Goal: Task Accomplishment & Management: Manage account settings

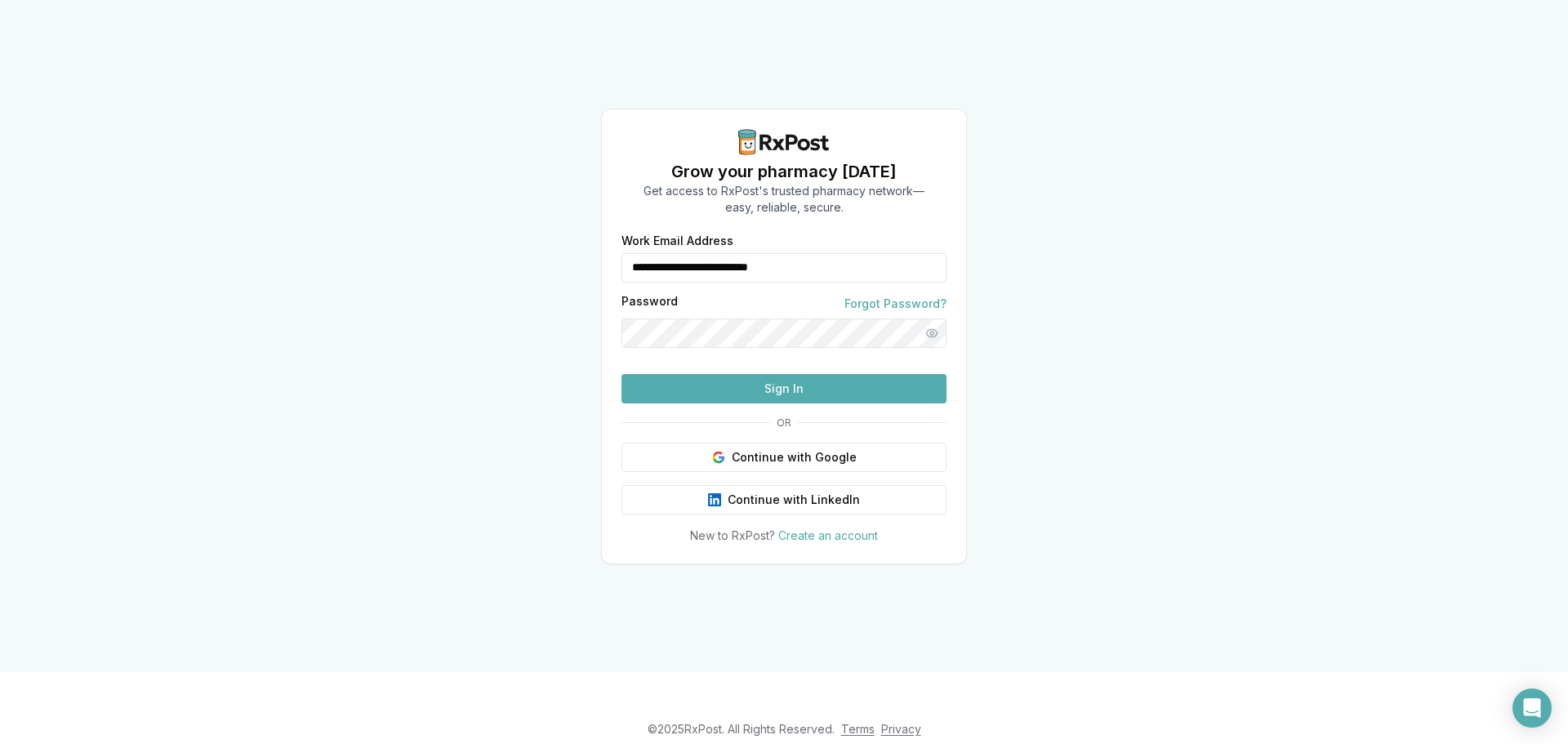
drag, startPoint x: 878, startPoint y: 239, endPoint x: 520, endPoint y: 244, distance: 358.0
click at [520, 244] on div "**********" at bounding box center [784, 335] width 1568 height 672
type input "**********"
click at [765, 403] on button "Sign In" at bounding box center [784, 389] width 325 height 30
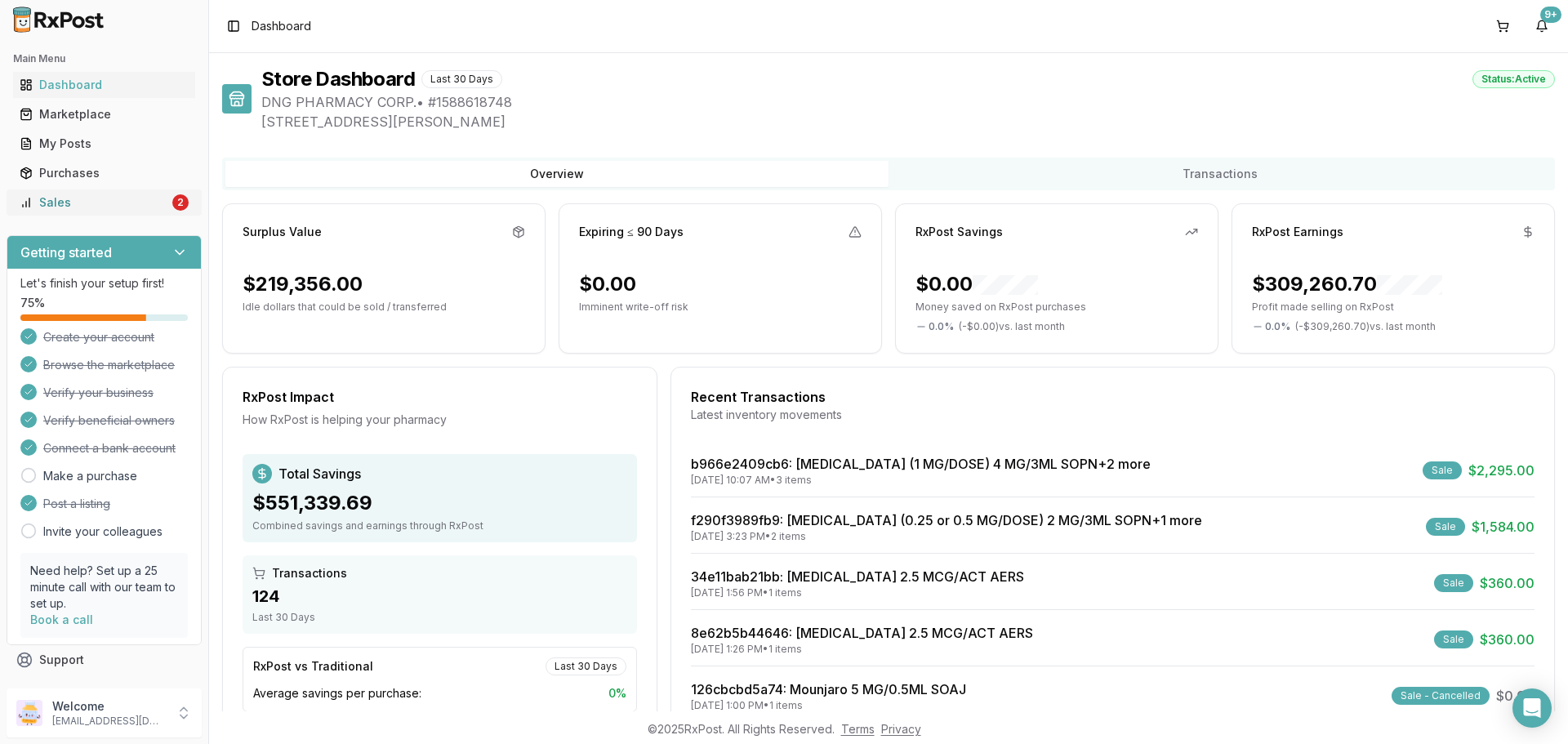
click at [125, 203] on div "Sales" at bounding box center [95, 203] width 150 height 17
click at [154, 208] on div "Sales" at bounding box center [95, 203] width 150 height 17
click at [131, 209] on div "Sales" at bounding box center [95, 203] width 150 height 17
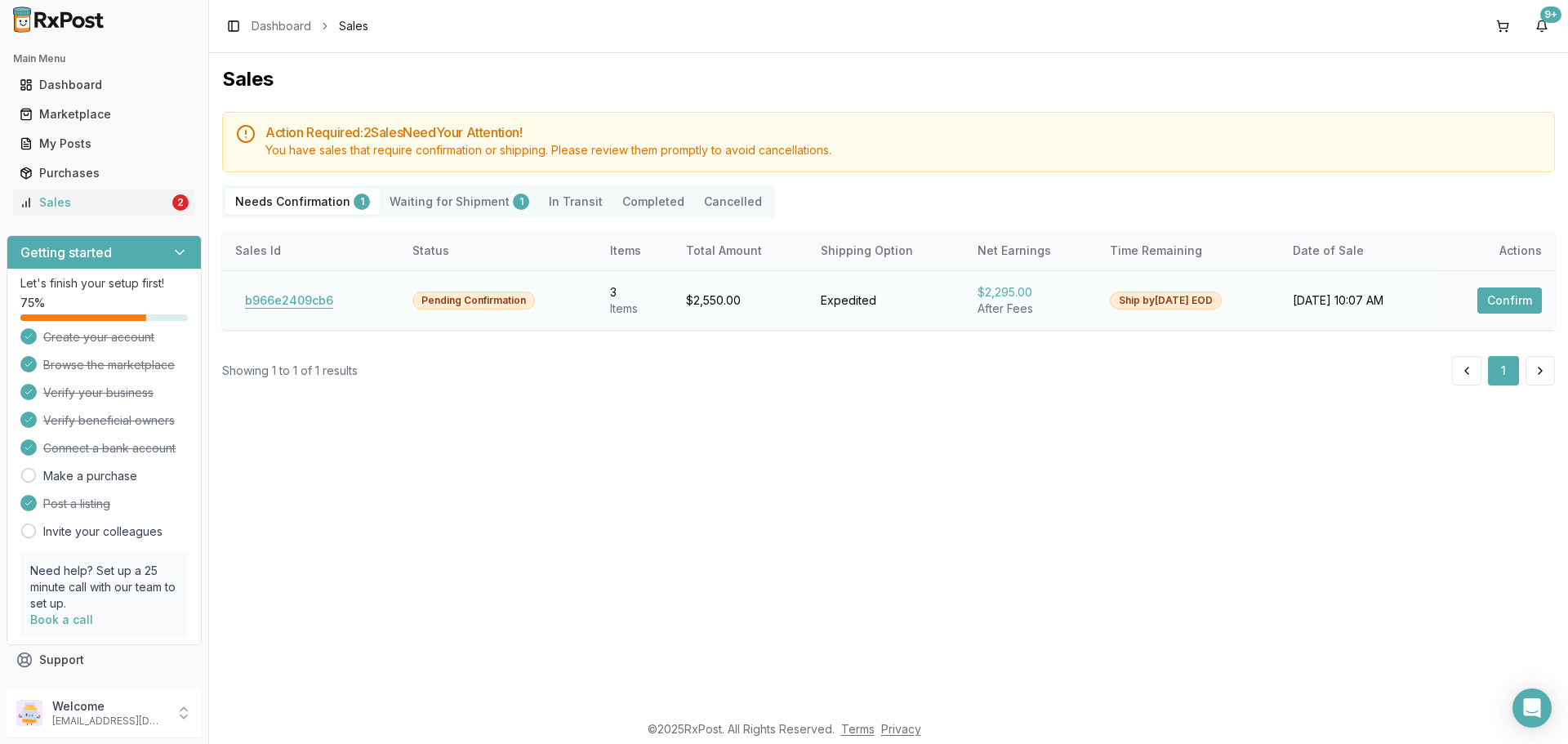
click at [280, 307] on button "b966e2409cb6" at bounding box center [289, 301] width 108 height 26
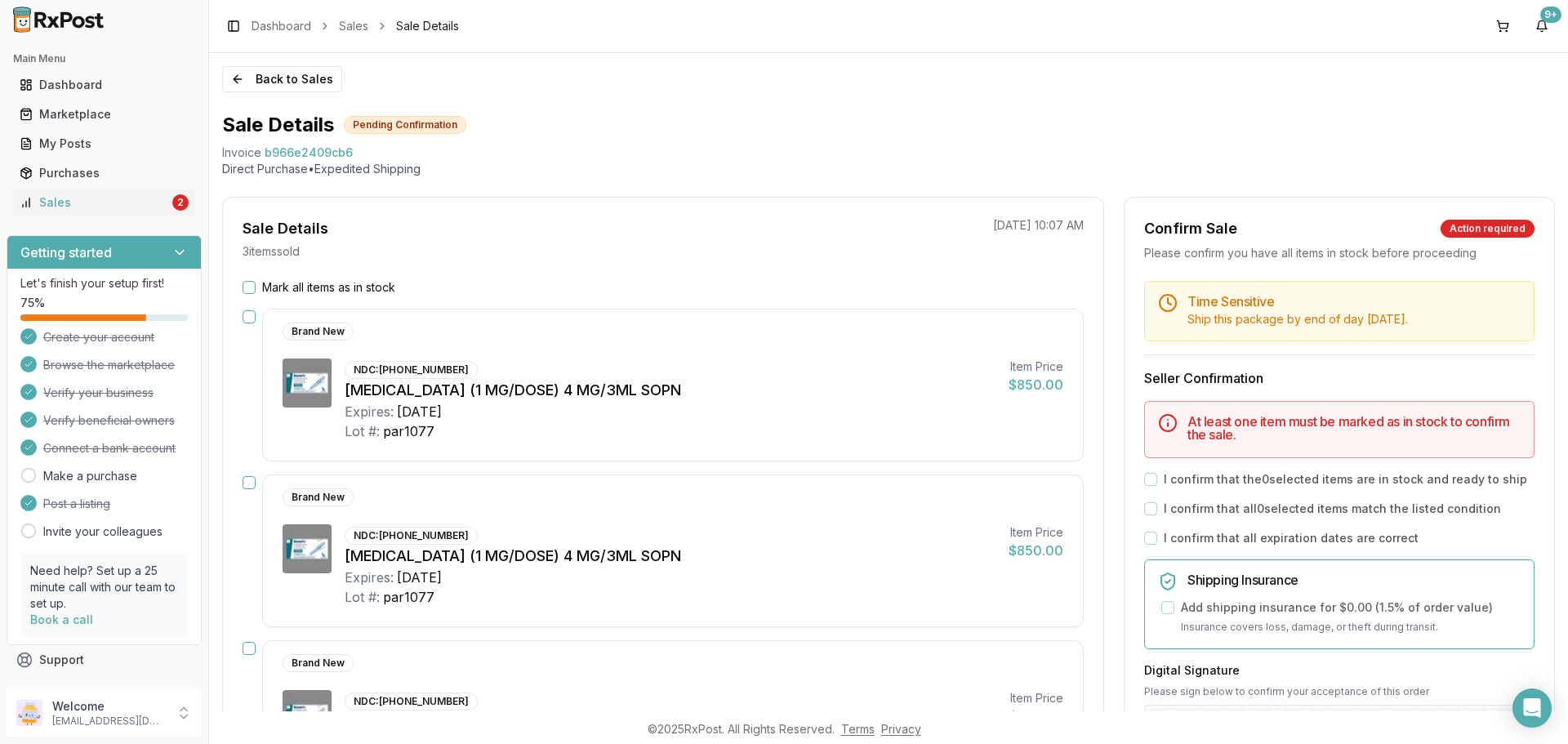
click at [742, 512] on div "Brand New NDC: [PHONE_NUMBER] [MEDICAL_DATA] (1 MG/DOSE) 4 MG/3ML SOPN Expires:…" at bounding box center [672, 551] width 822 height 153
click at [132, 709] on p "Welcome" at bounding box center [109, 706] width 114 height 17
click at [232, 718] on span "Sign Out" at bounding box center [297, 716] width 155 height 17
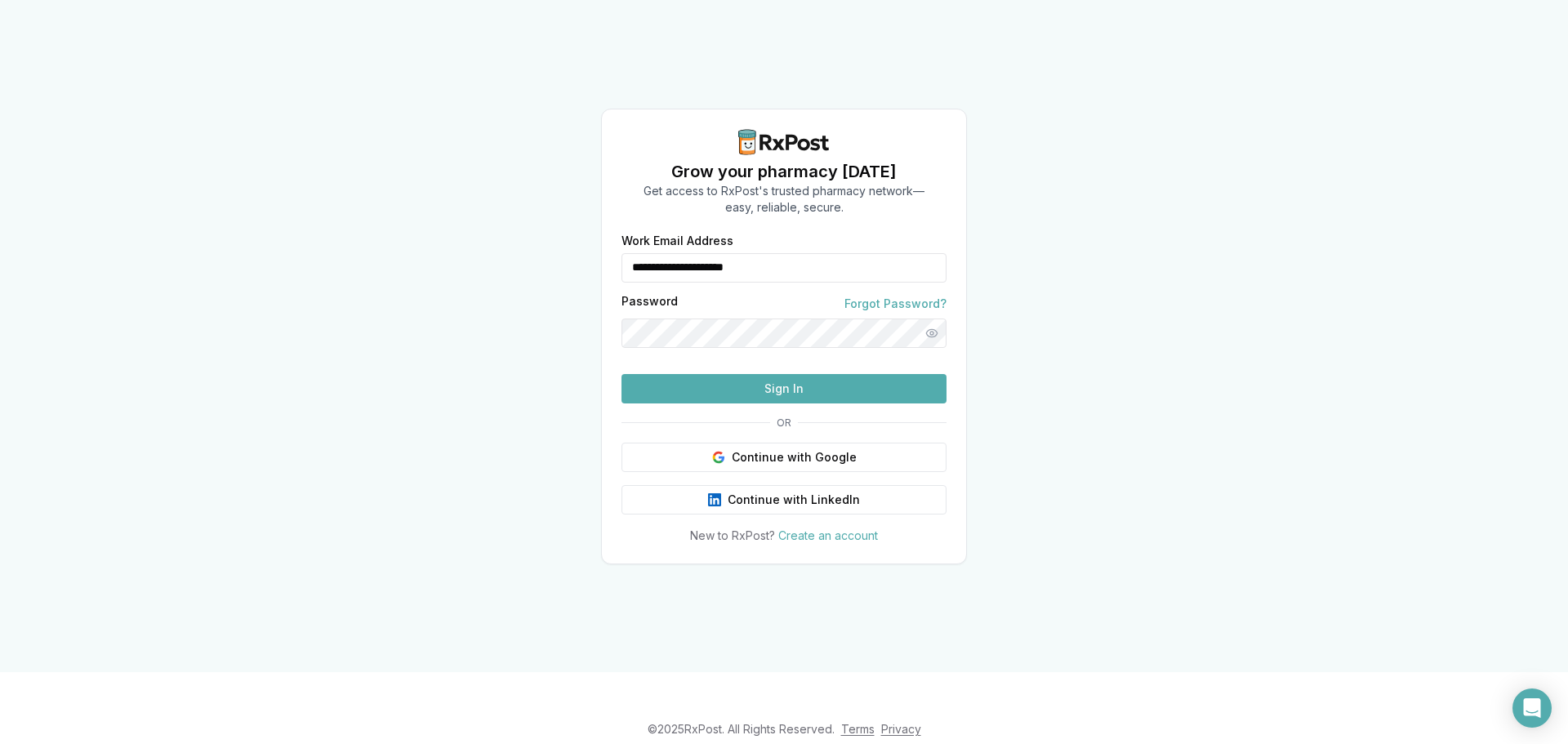
drag, startPoint x: 817, startPoint y: 232, endPoint x: 550, endPoint y: 254, distance: 267.9
click at [550, 254] on div "**********" at bounding box center [784, 335] width 1568 height 672
type input "**********"
click at [815, 403] on button "Sign In" at bounding box center [784, 389] width 325 height 30
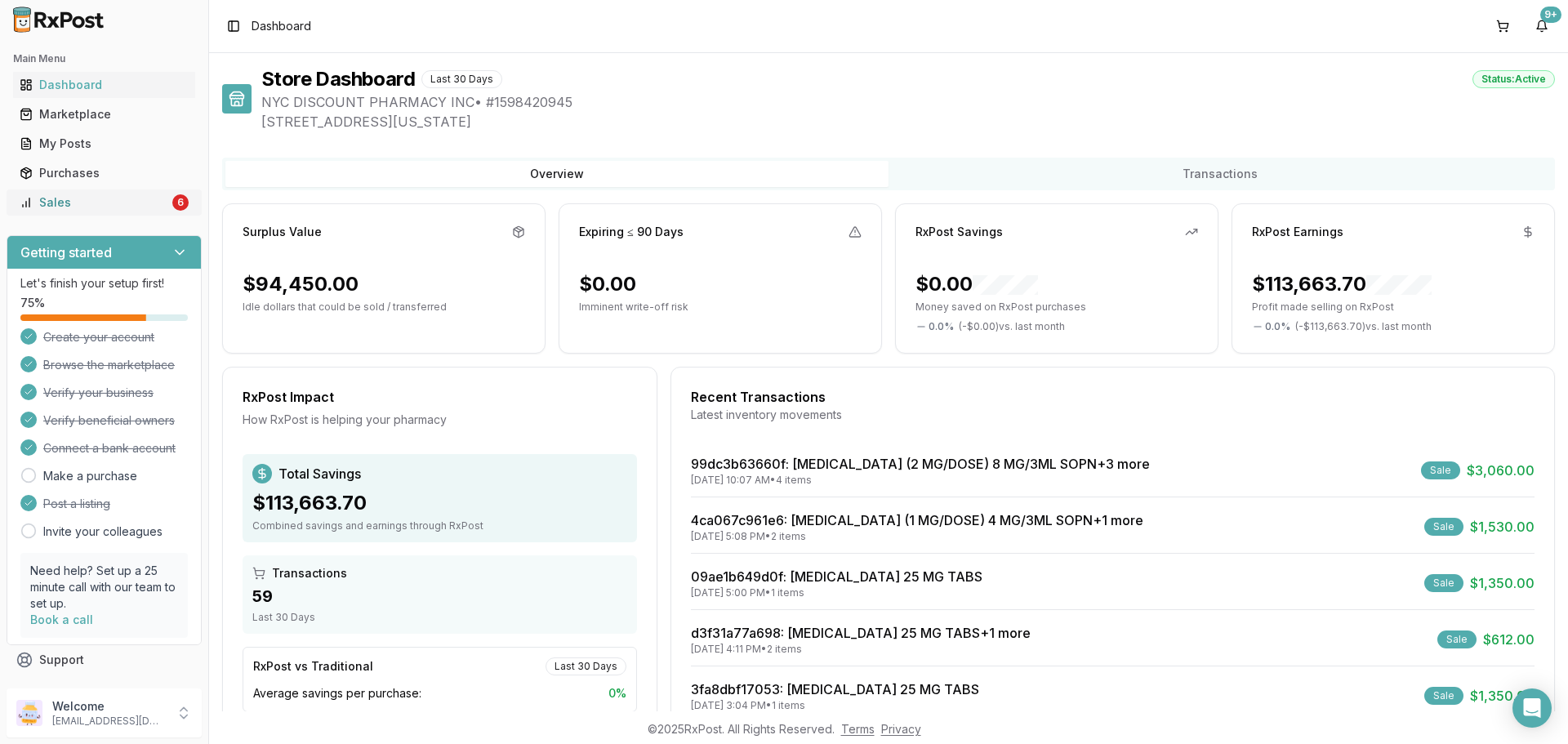
click at [168, 210] on link "Sales 6" at bounding box center [103, 203] width 182 height 30
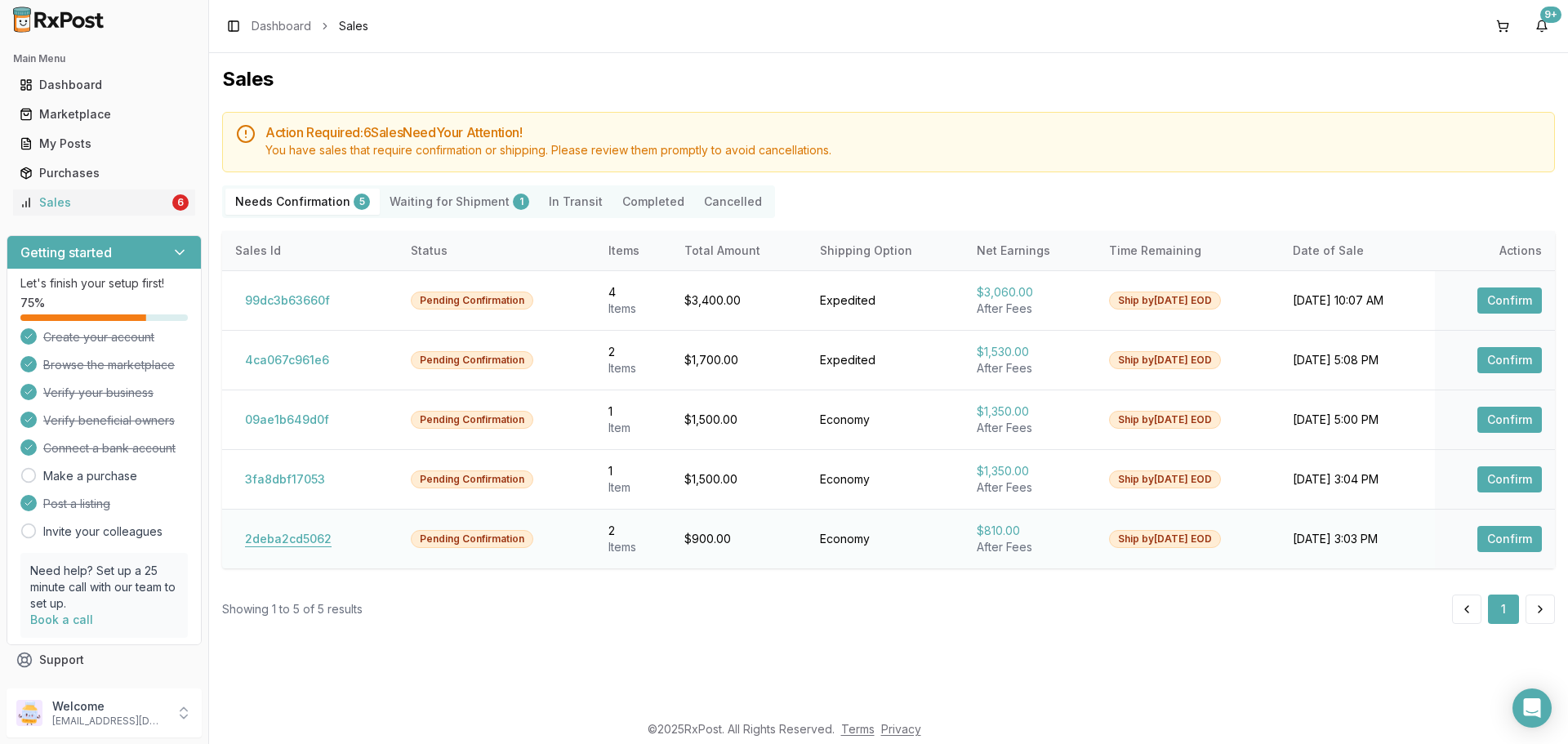
click at [288, 529] on button "2deba2cd5062" at bounding box center [288, 539] width 106 height 26
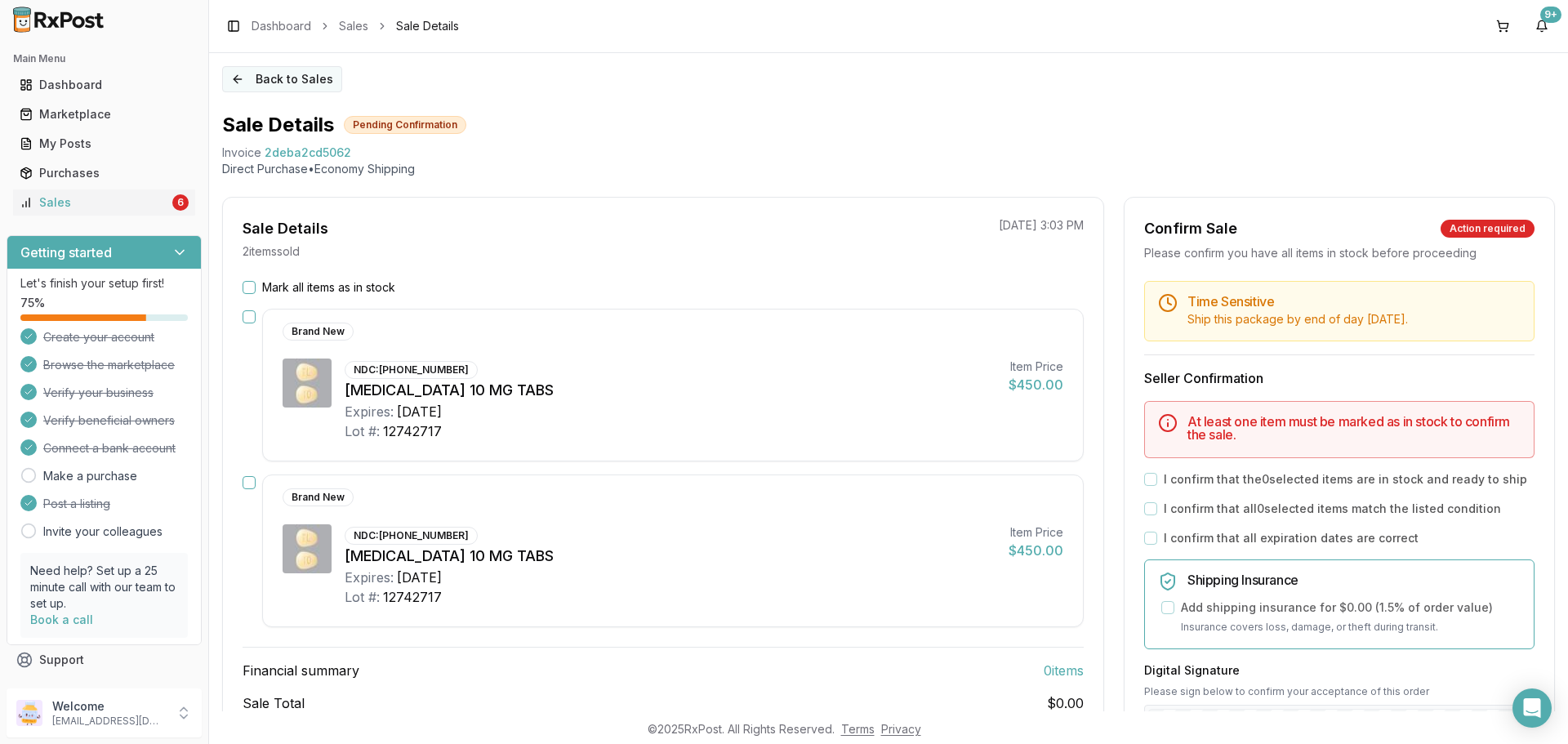
click at [287, 81] on button "Back to Sales" at bounding box center [282, 79] width 120 height 26
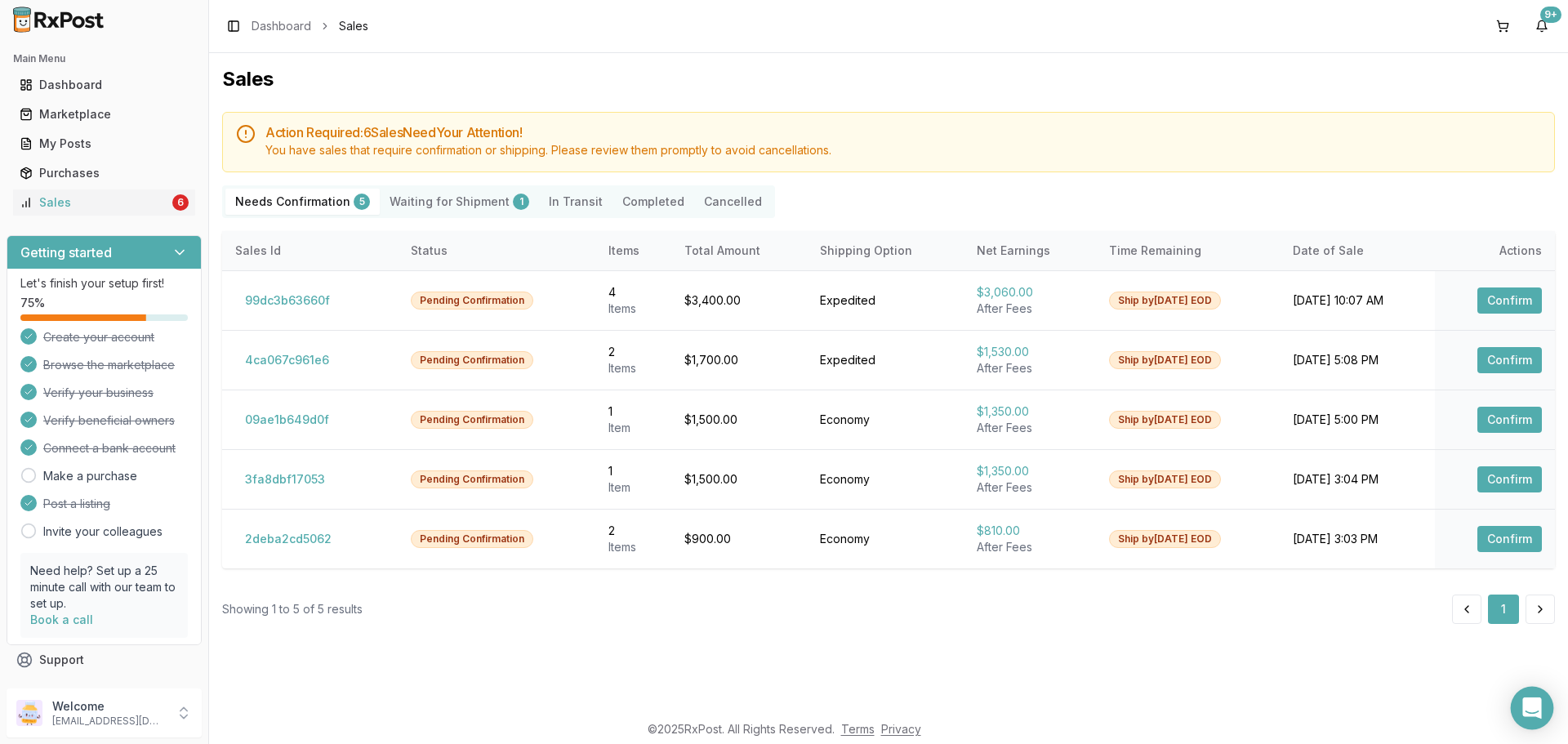
click at [1531, 711] on icon "Open Intercom Messenger" at bounding box center [1531, 707] width 19 height 21
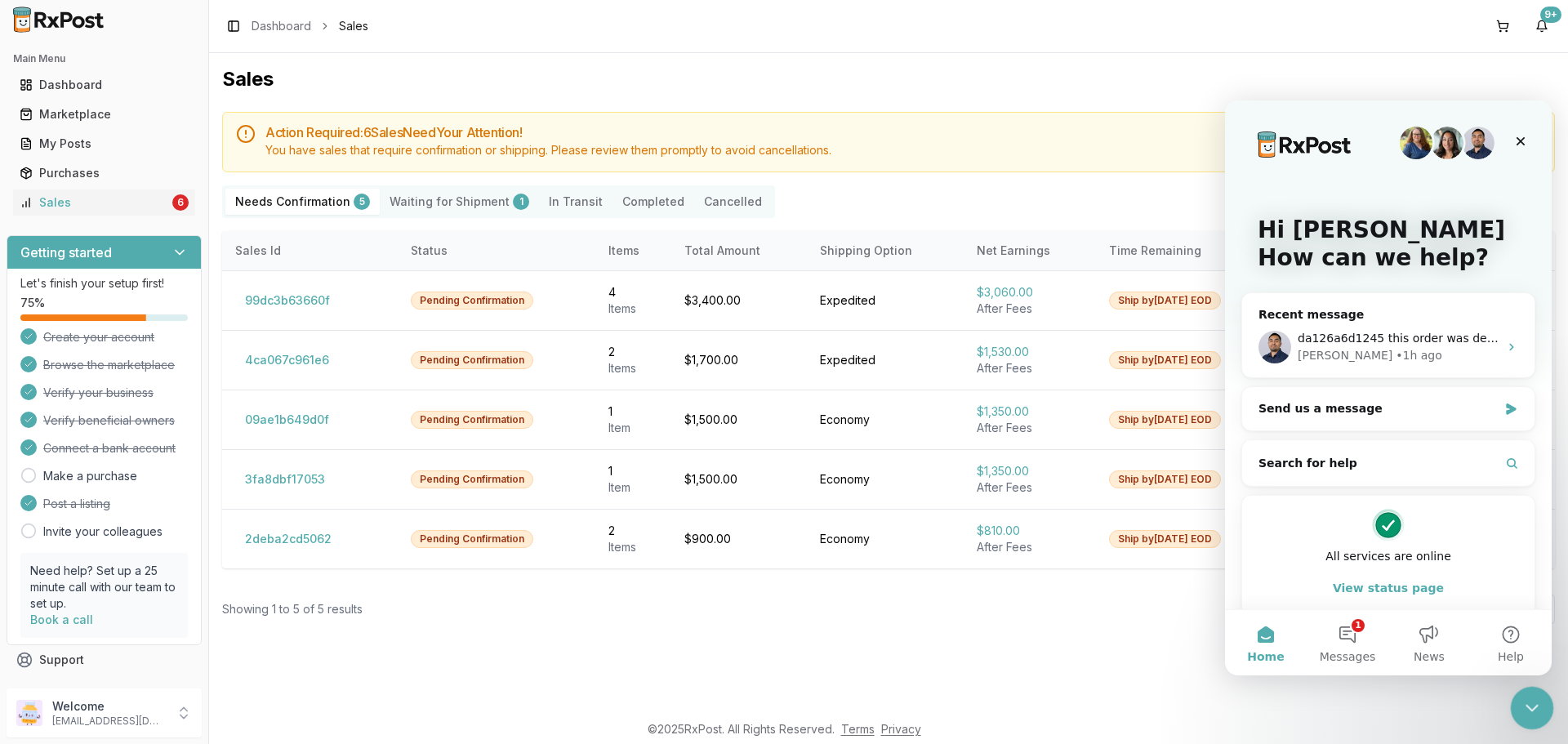
click at [1518, 706] on div "Close Intercom Messenger" at bounding box center [1529, 705] width 39 height 39
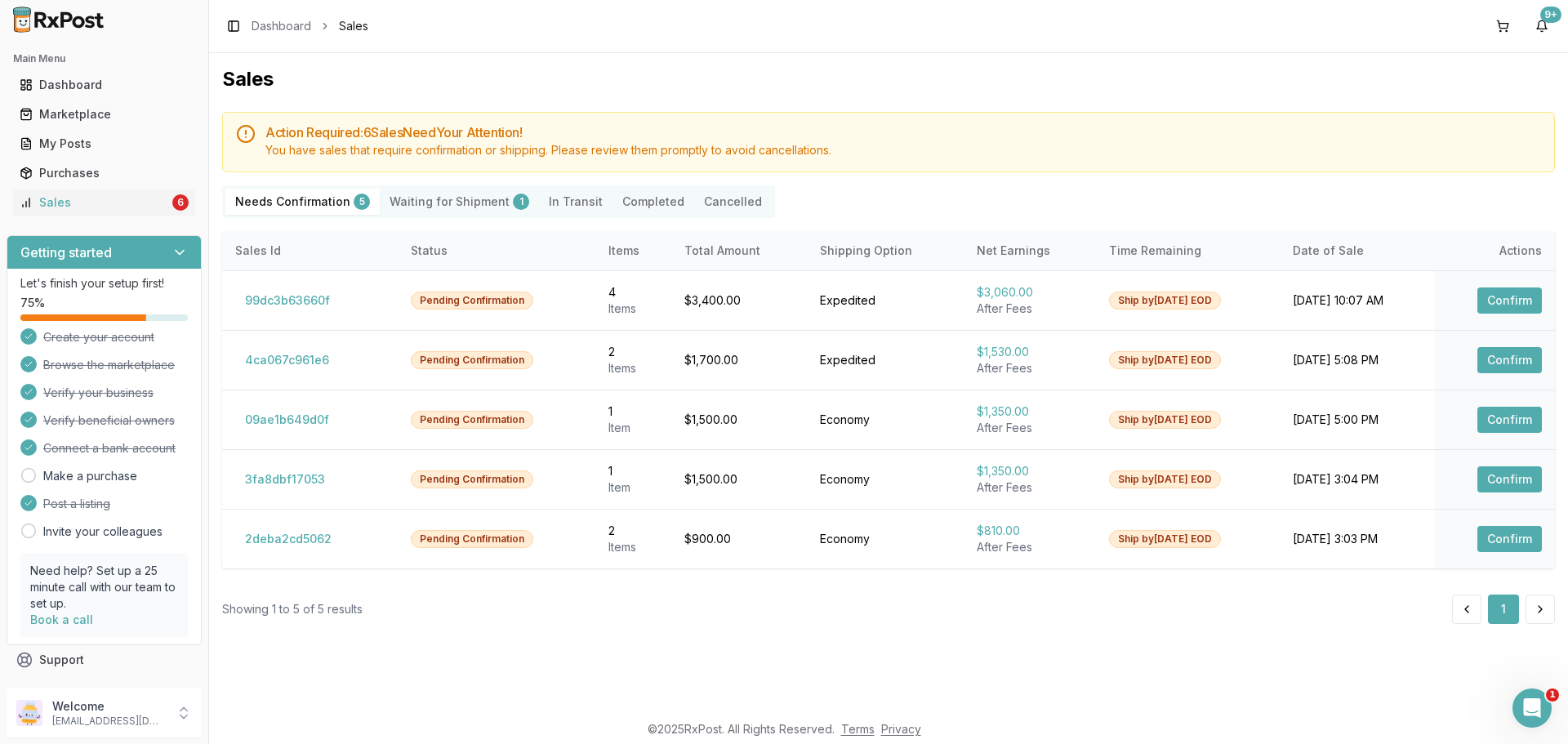
click at [1326, 667] on div "Sales Action Required: 6 Sale s Need Your Attention! You have sales that requir…" at bounding box center [888, 382] width 1359 height 658
click at [757, 655] on div "Sales Action Required: 6 Sale s Need Your Attention! You have sales that requir…" at bounding box center [888, 382] width 1359 height 658
click at [1537, 703] on icon "Open Intercom Messenger" at bounding box center [1530, 705] width 27 height 27
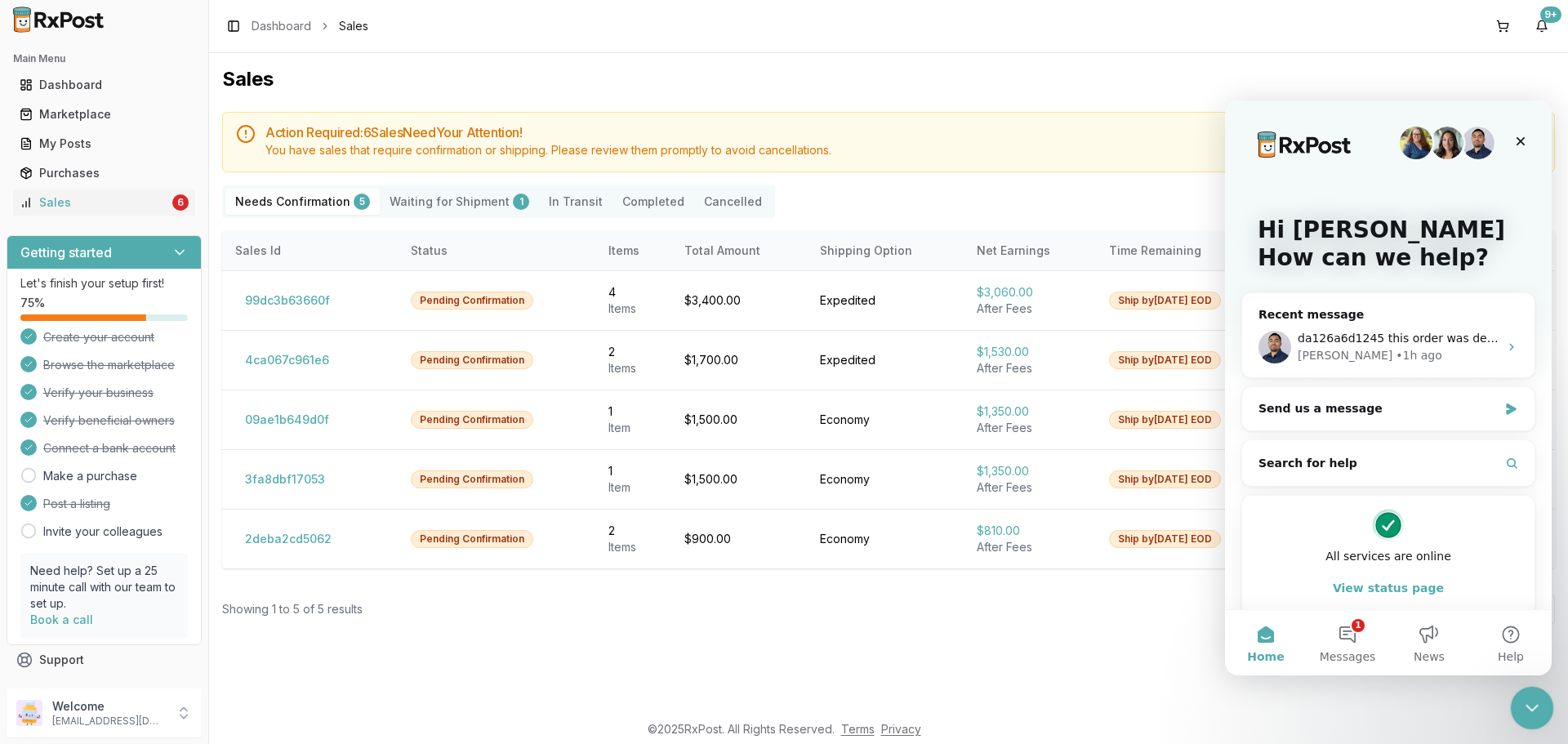
click at [1538, 707] on icon "Close Intercom Messenger" at bounding box center [1530, 705] width 20 height 20
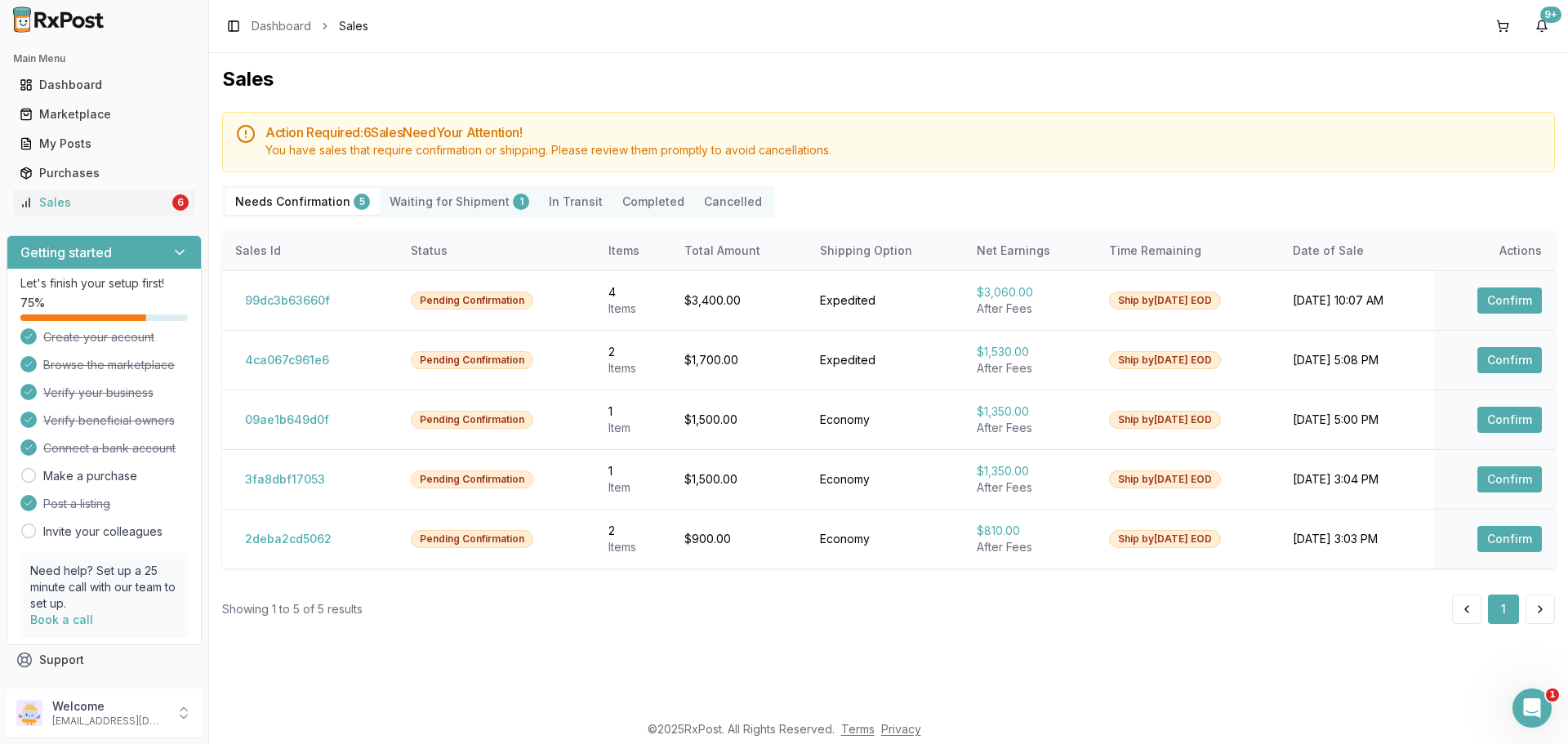
click at [1187, 704] on div "Sales Action Required: 6 Sale s Need Your Attention! You have sales that requir…" at bounding box center [888, 382] width 1359 height 658
click at [277, 547] on button "2deba2cd5062" at bounding box center [288, 539] width 106 height 26
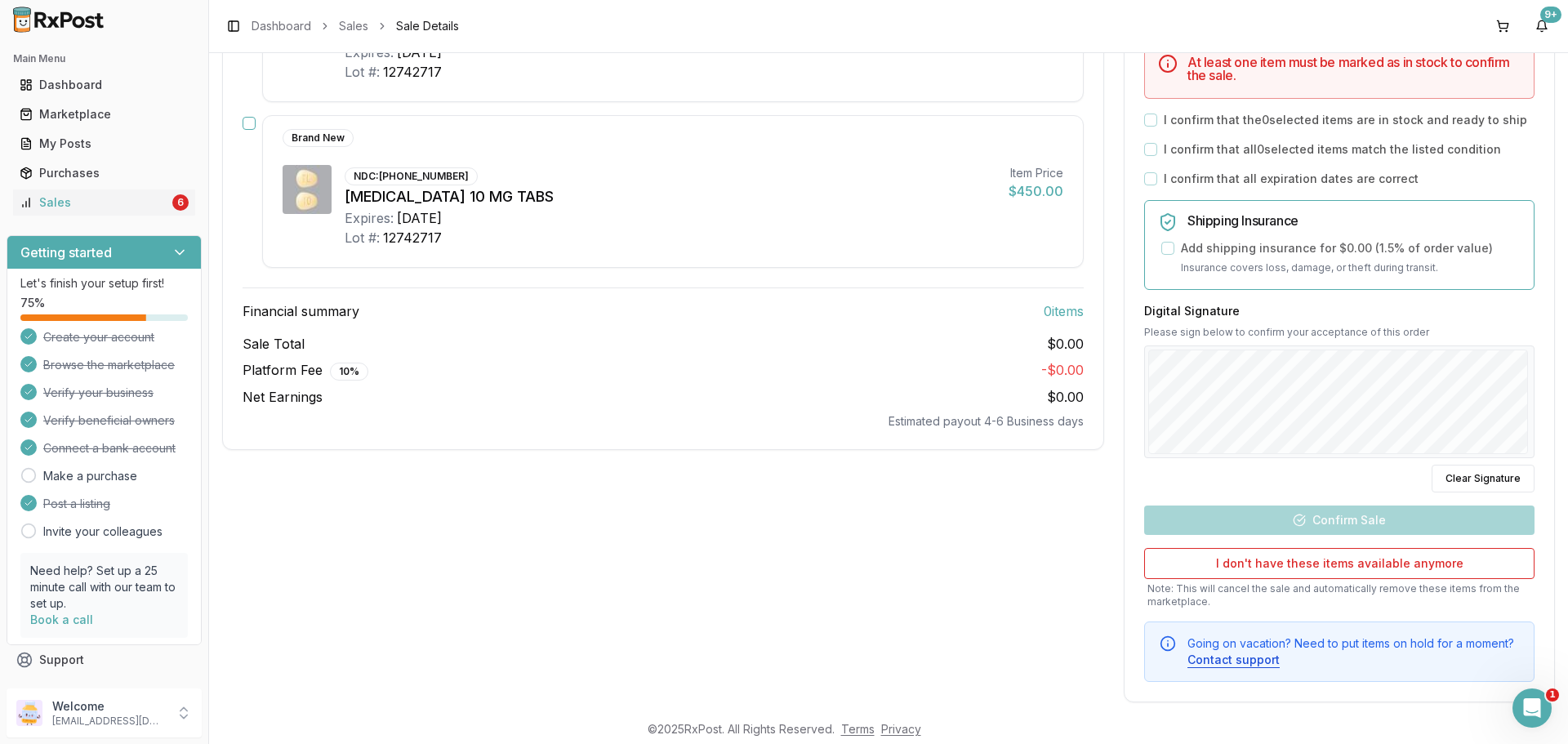
scroll to position [376, 0]
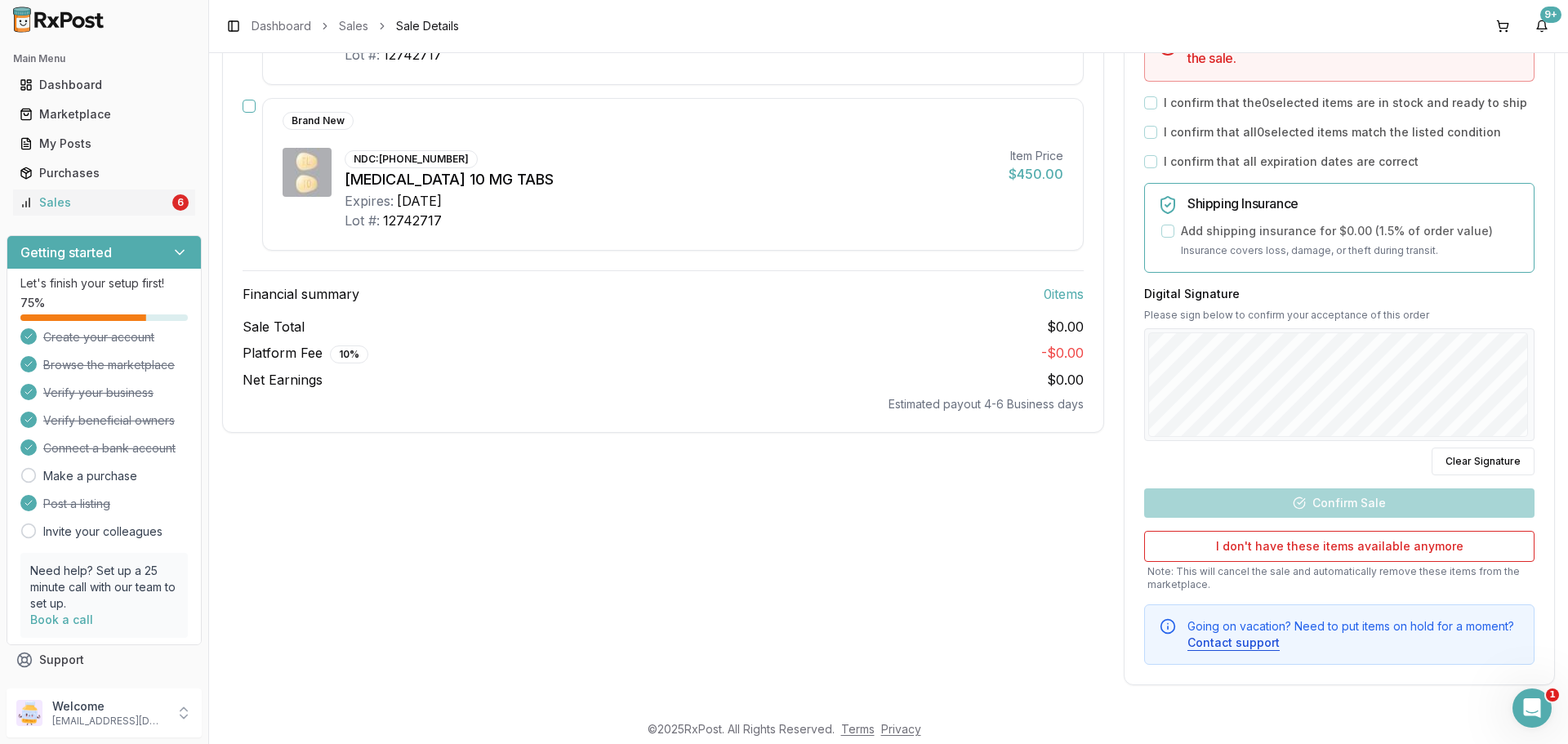
click at [1338, 589] on p "Note: This will cancel the sale and automatically remove these items from the m…" at bounding box center [1339, 578] width 390 height 26
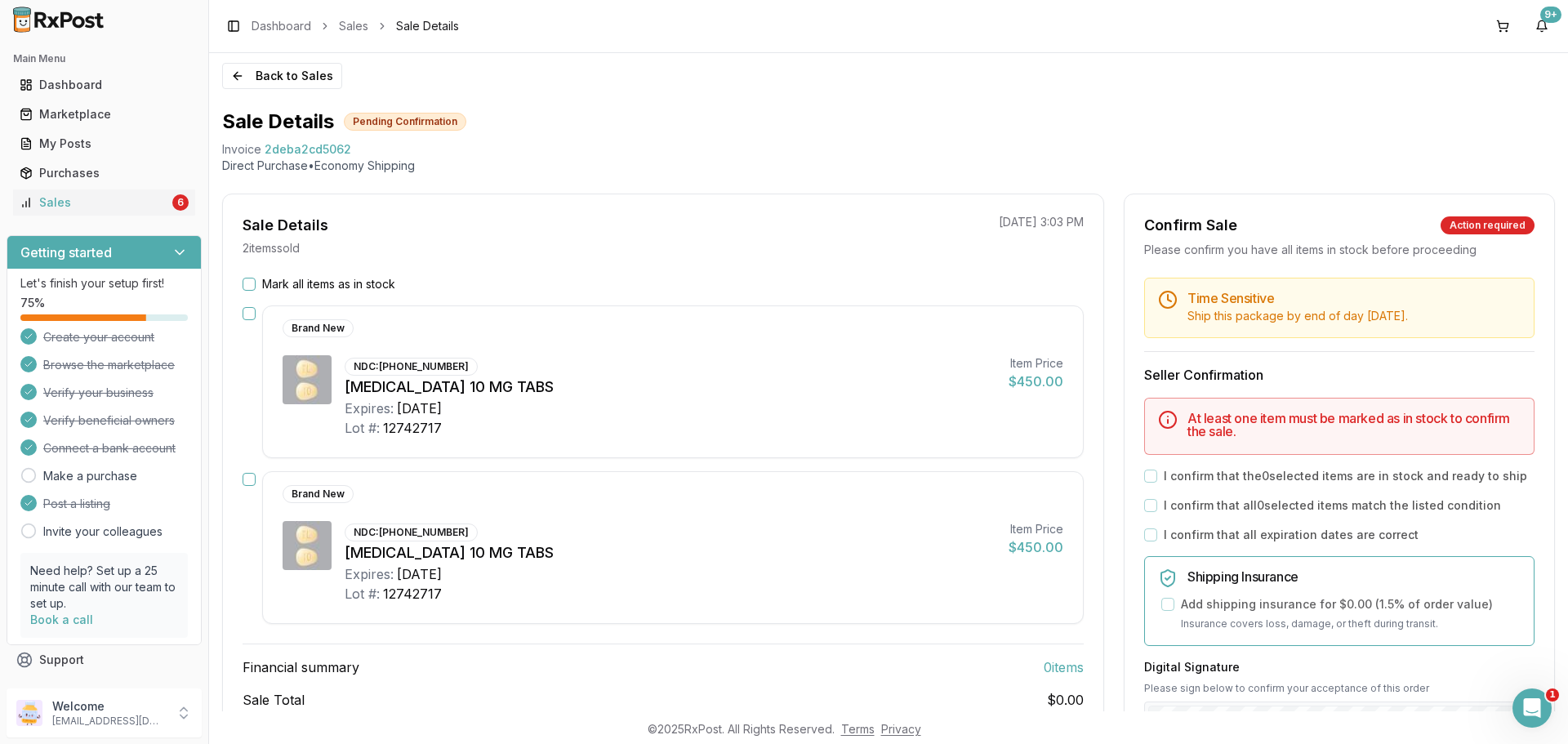
scroll to position [0, 0]
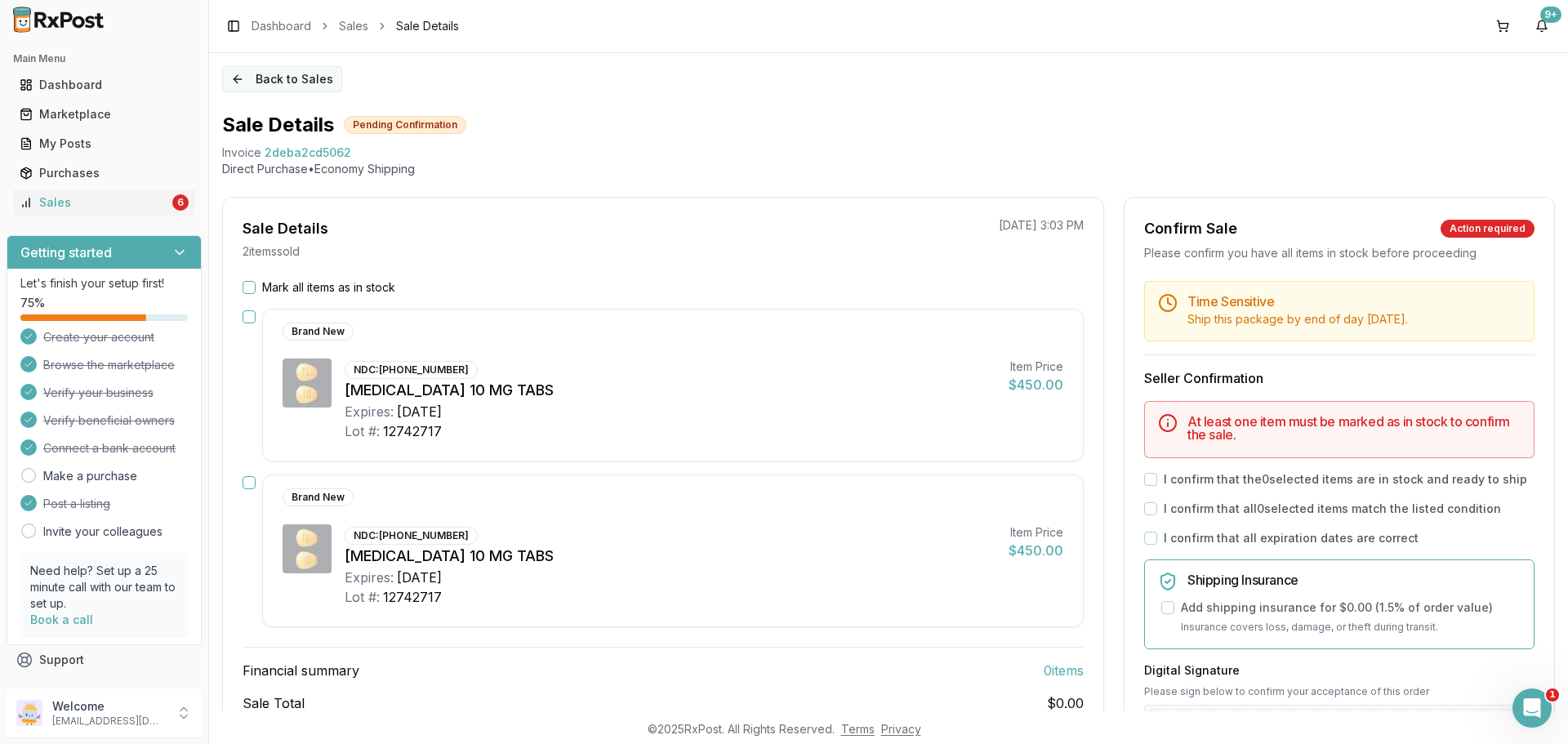
click at [309, 77] on button "Back to Sales" at bounding box center [282, 79] width 120 height 26
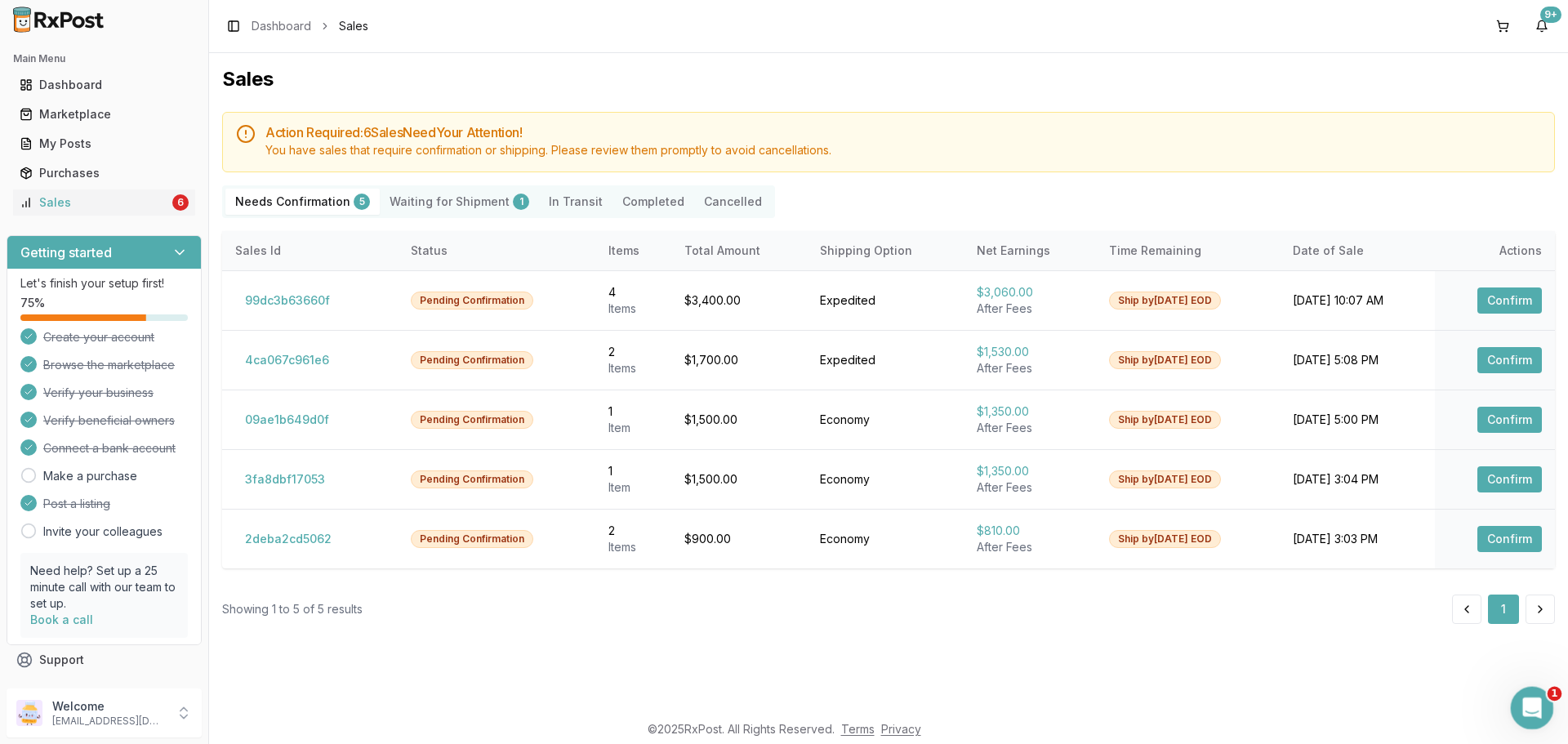
click at [1539, 711] on div "Open Intercom Messenger" at bounding box center [1530, 705] width 54 height 54
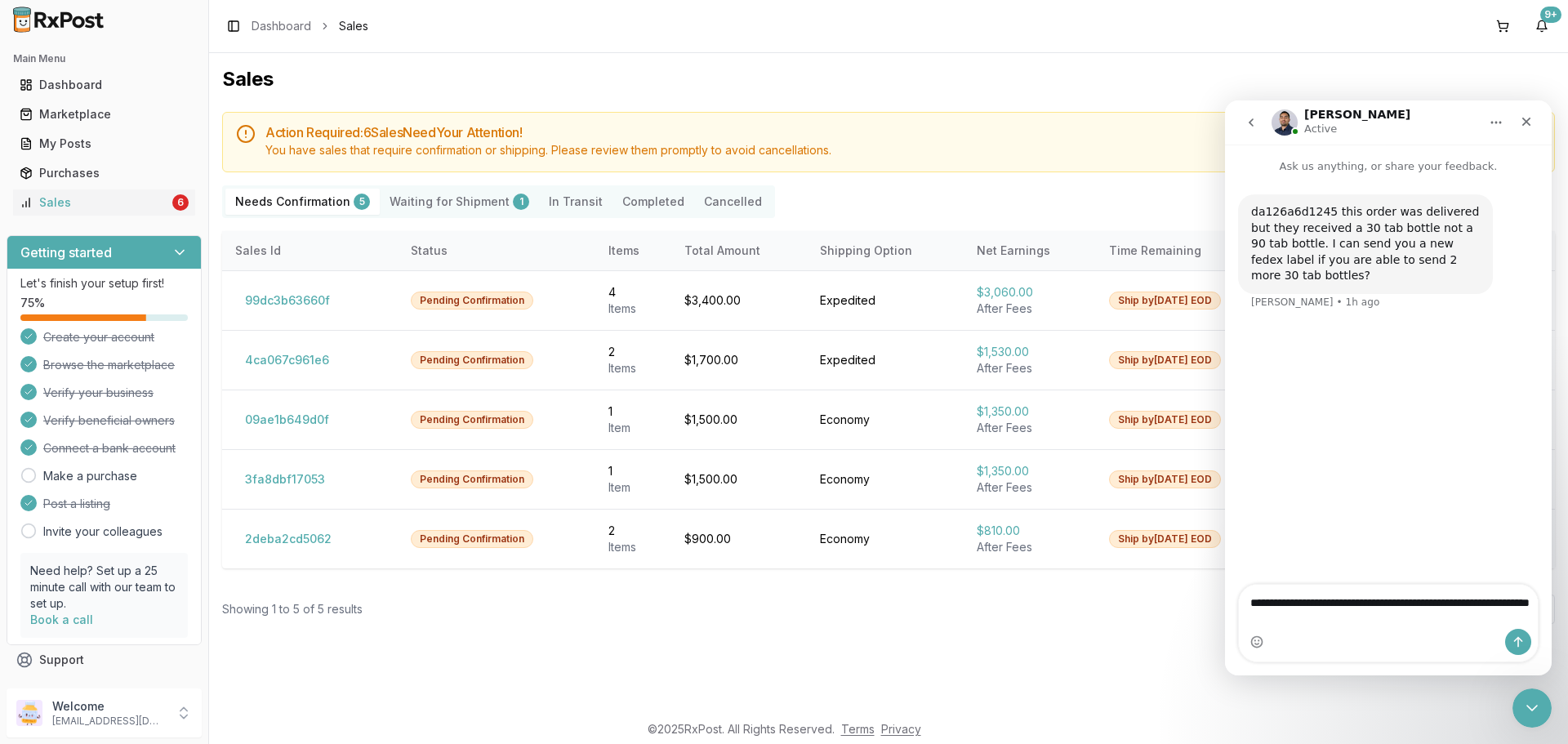
type textarea "**********"
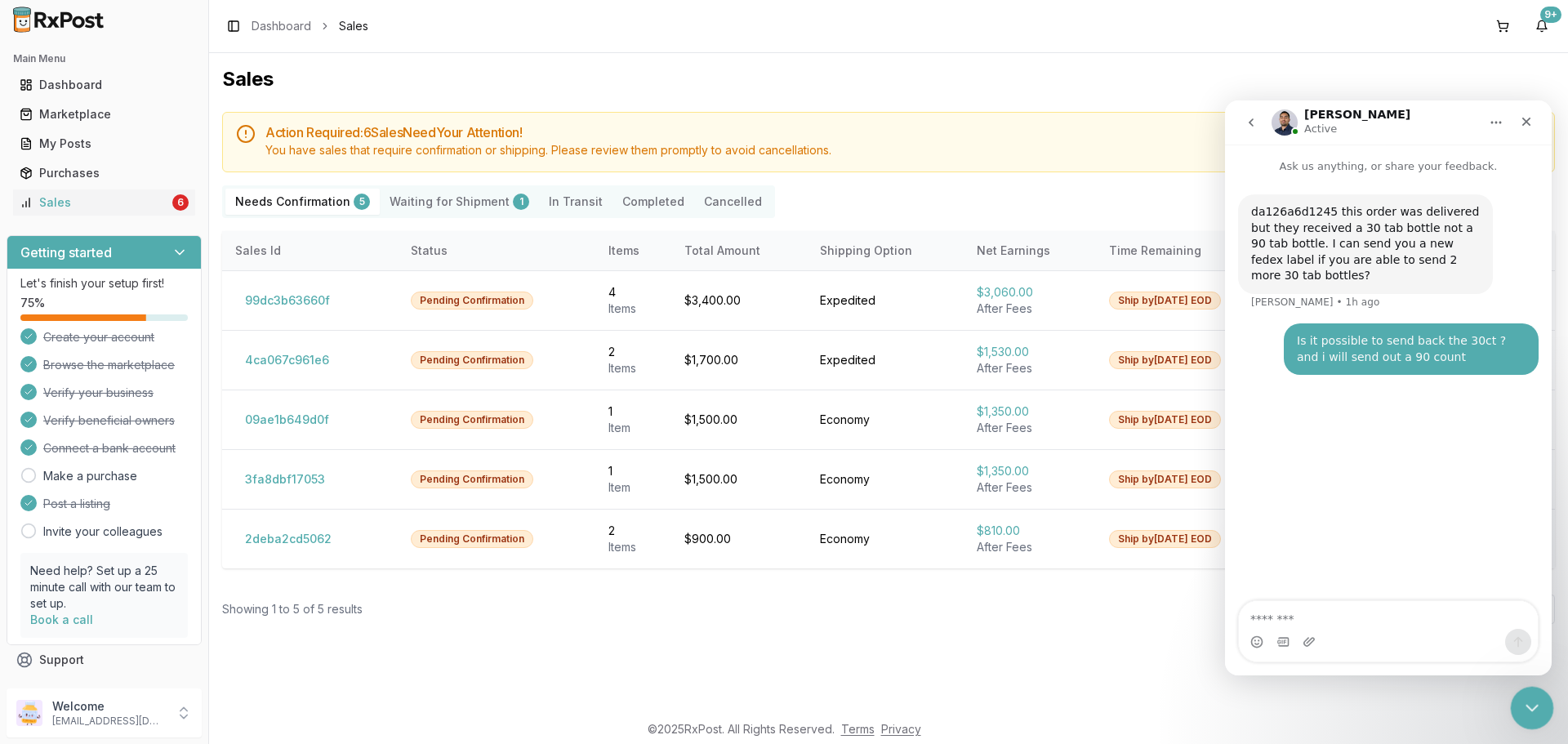
click at [1531, 704] on icon "Close Intercom Messenger" at bounding box center [1529, 706] width 11 height 7
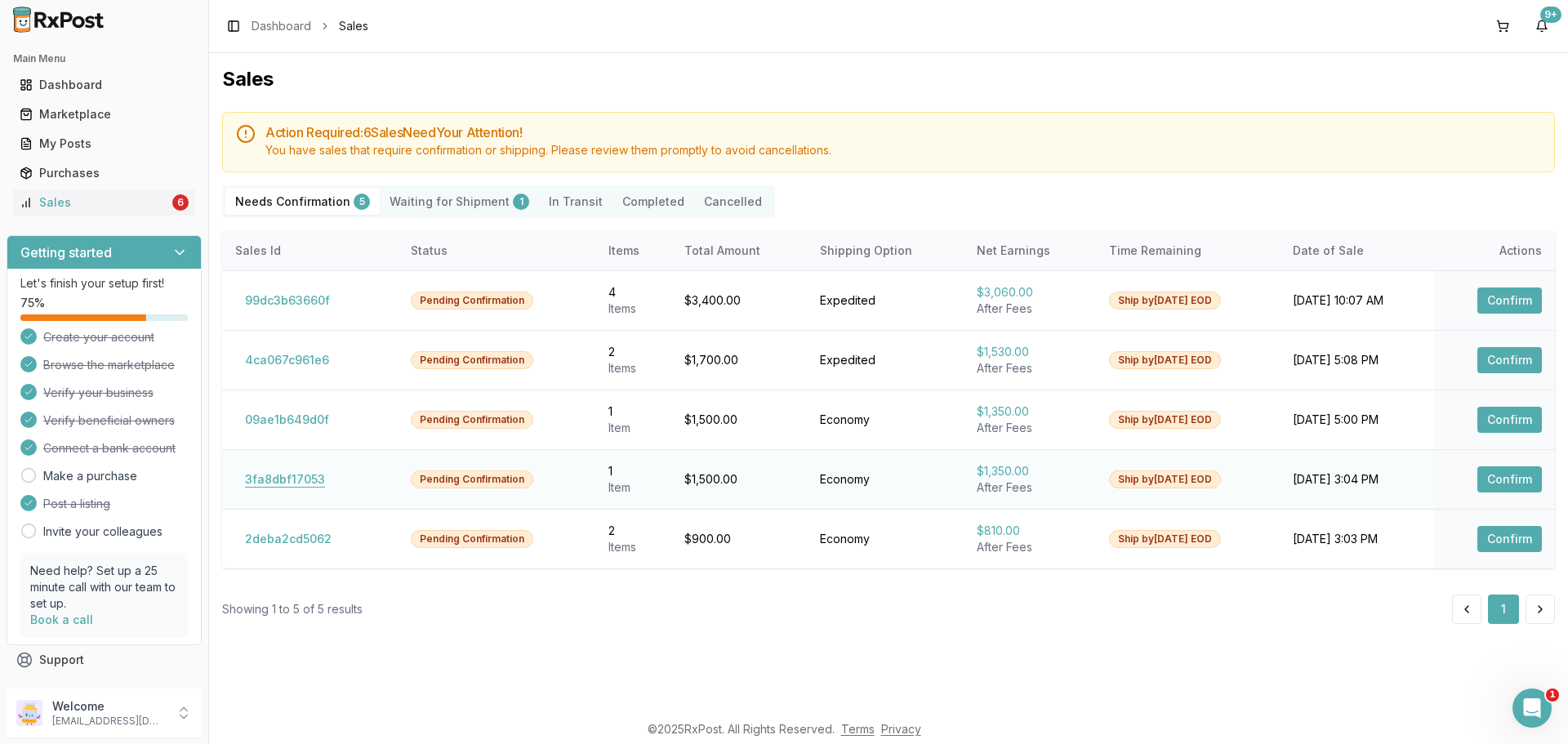
click at [311, 480] on button "3fa8dbf17053" at bounding box center [284, 479] width 100 height 26
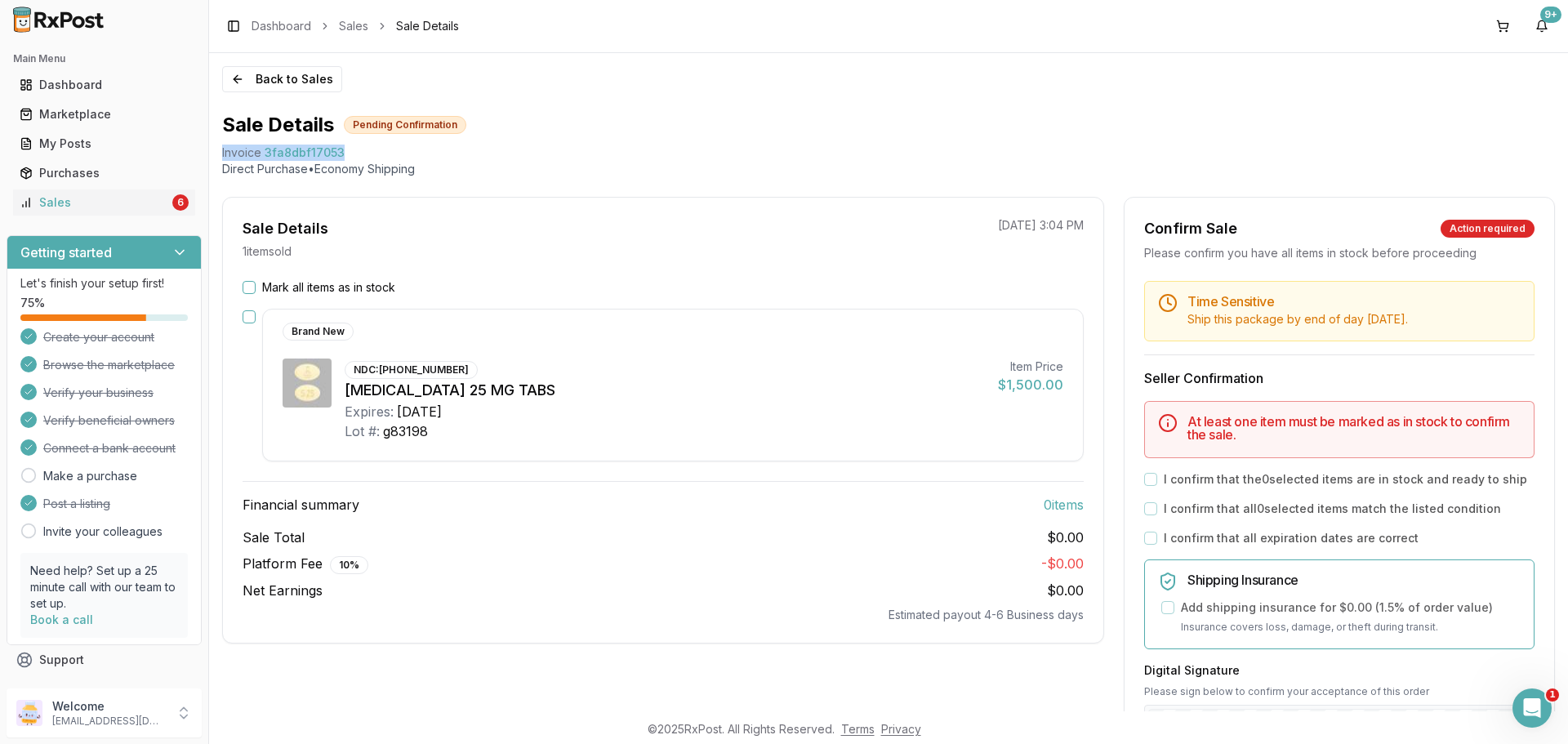
drag, startPoint x: 221, startPoint y: 150, endPoint x: 417, endPoint y: 152, distance: 196.0
click at [417, 152] on div "Back to Sales Sale Details Pending Confirmation Invoice 3fa8dbf17053 Direct Pur…" at bounding box center [888, 382] width 1359 height 658
copy div "Invoice 3fa8dbf17053"
click at [1524, 721] on div "Open Intercom Messenger" at bounding box center [1530, 705] width 54 height 54
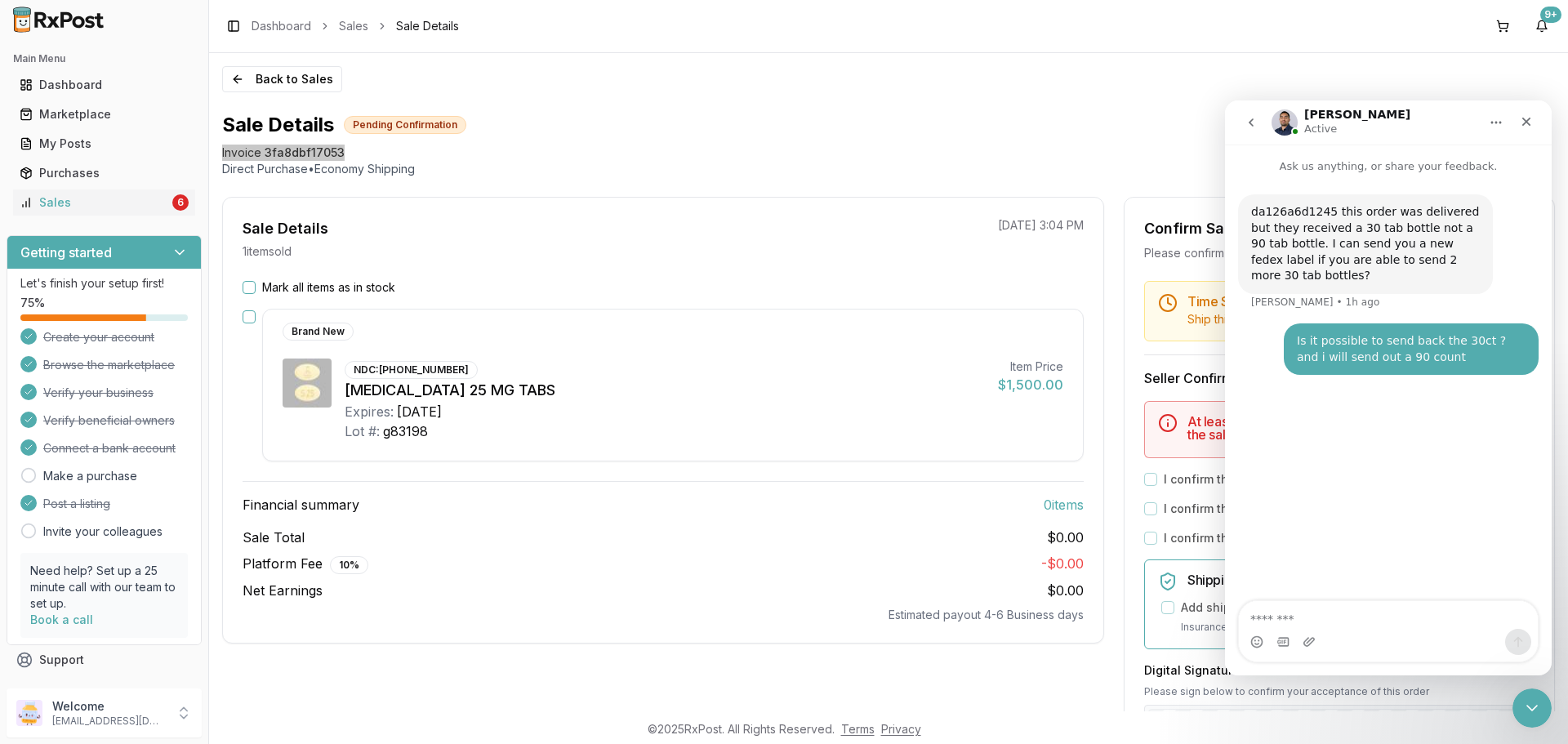
click at [1368, 629] on div "Intercom messenger" at bounding box center [1389, 641] width 299 height 26
click at [1360, 617] on textarea "Message…" at bounding box center [1389, 614] width 299 height 28
paste textarea "**********"
type textarea "**********"
type textarea "*"
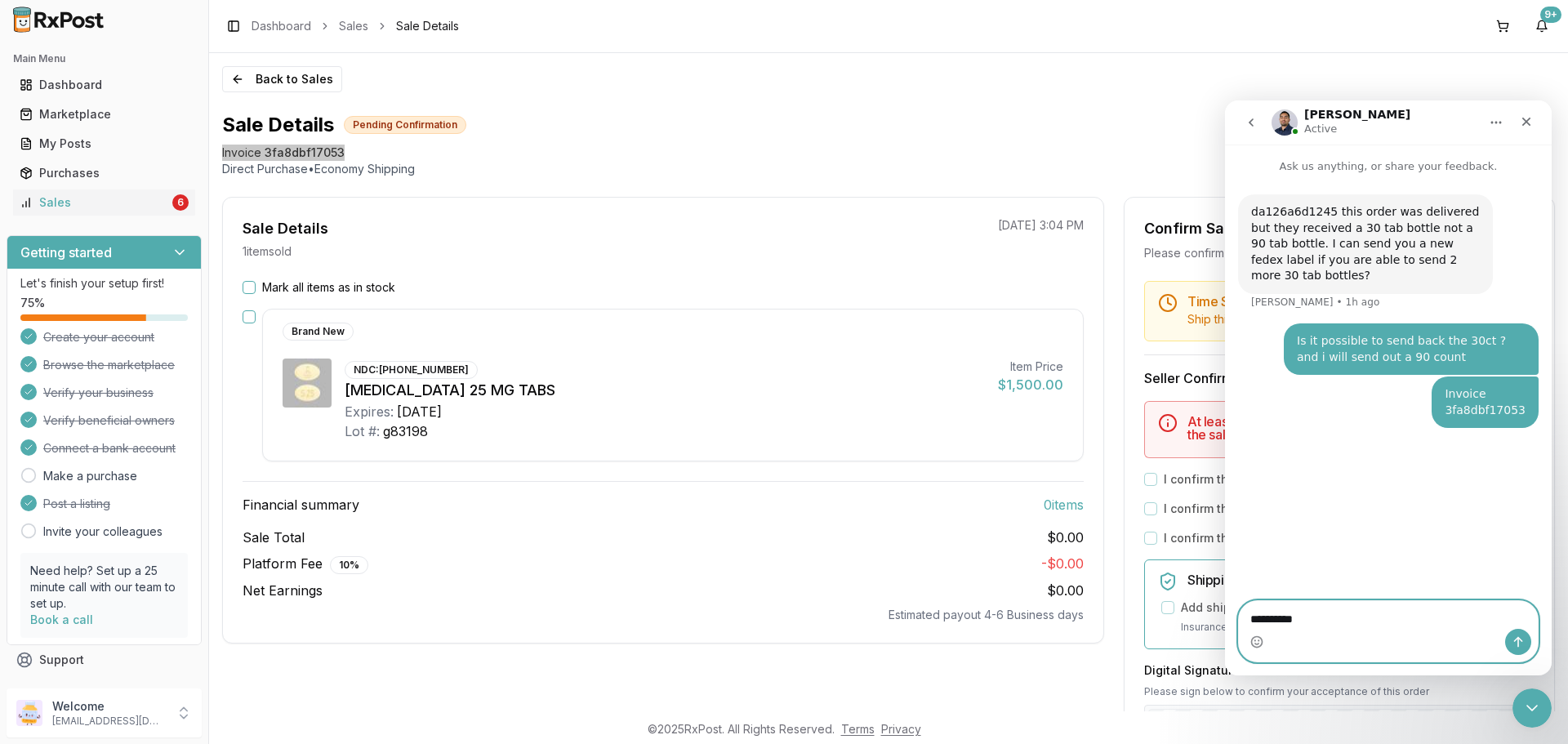
type textarea "**********"
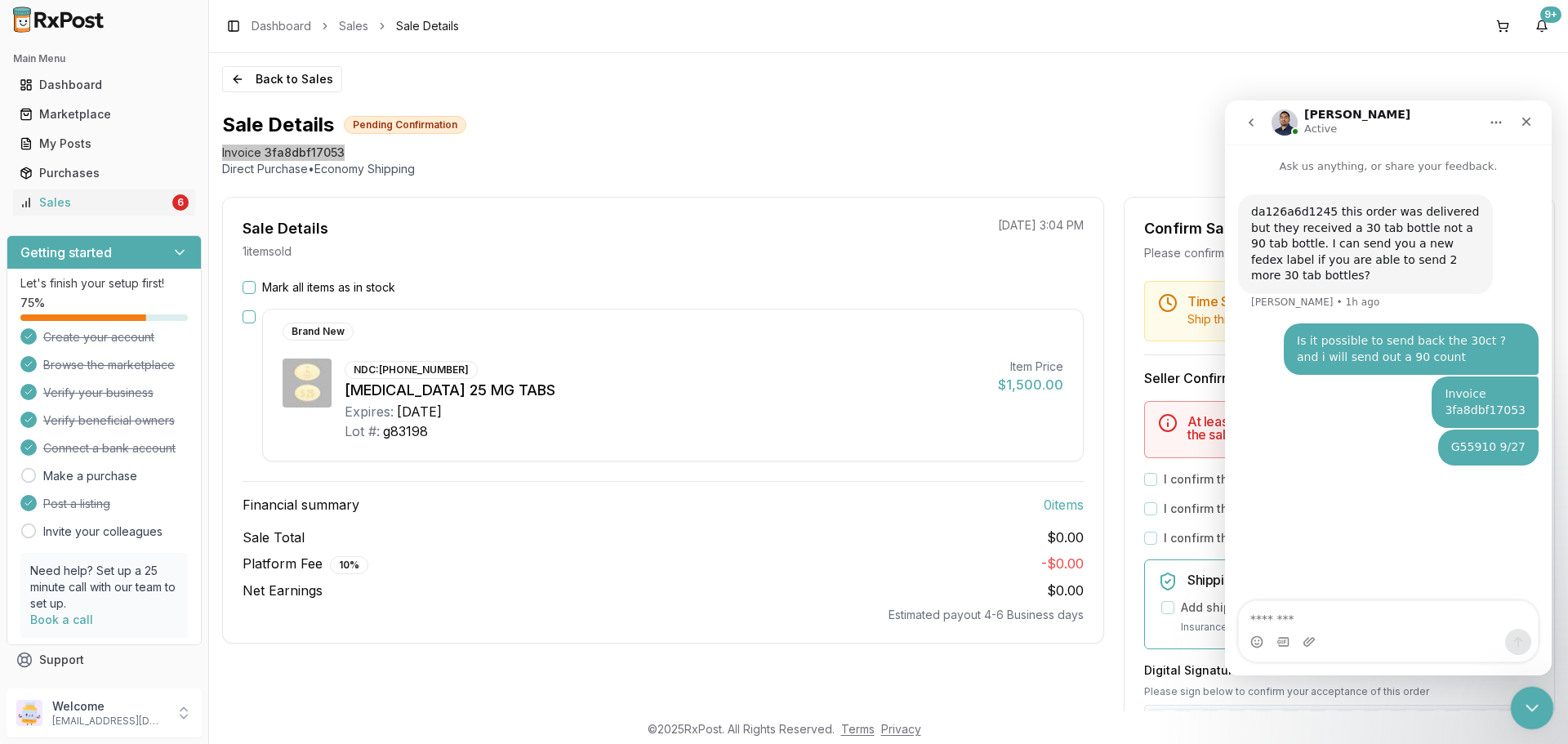
click at [1527, 698] on icon "Close Intercom Messenger" at bounding box center [1530, 705] width 20 height 20
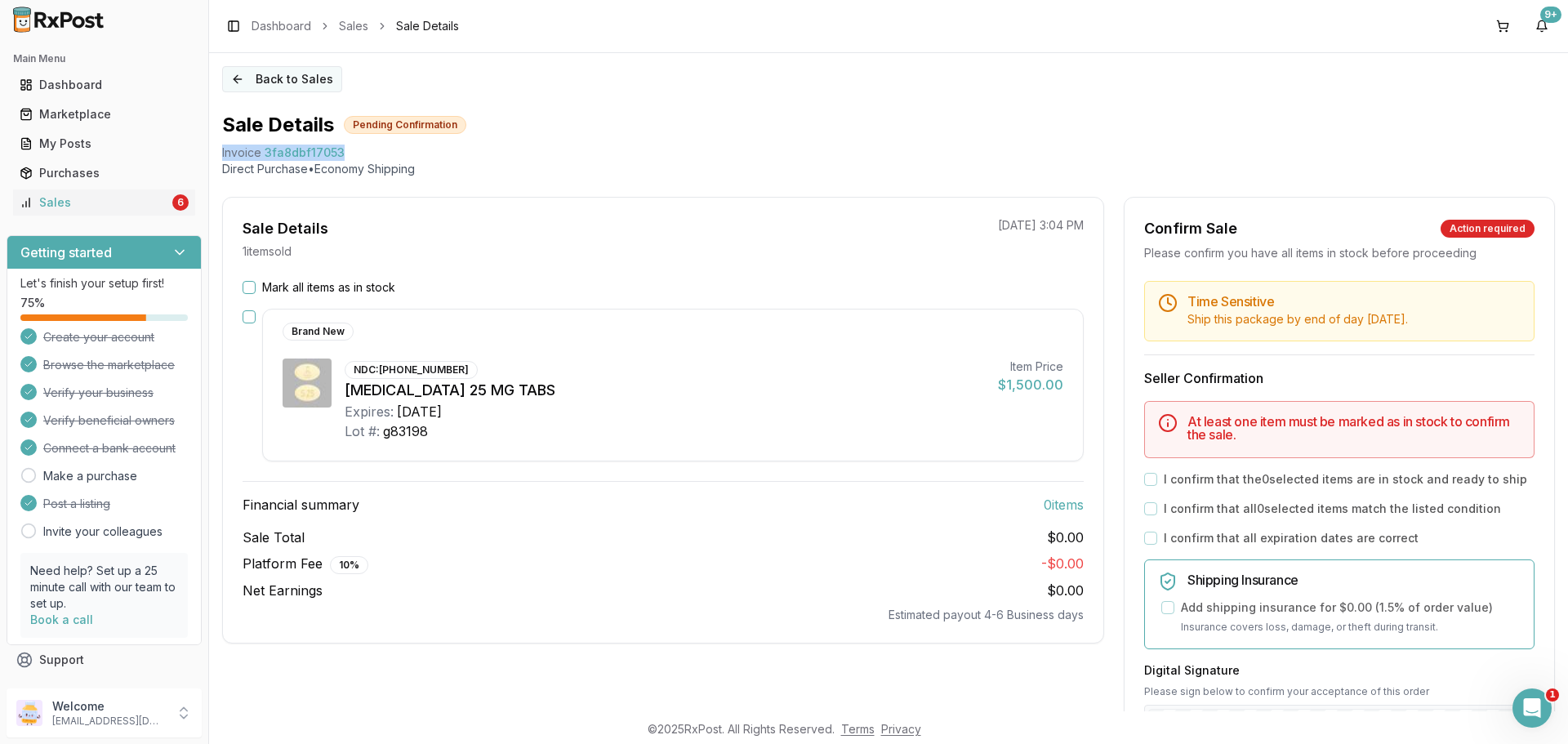
click at [329, 80] on button "Back to Sales" at bounding box center [282, 79] width 120 height 26
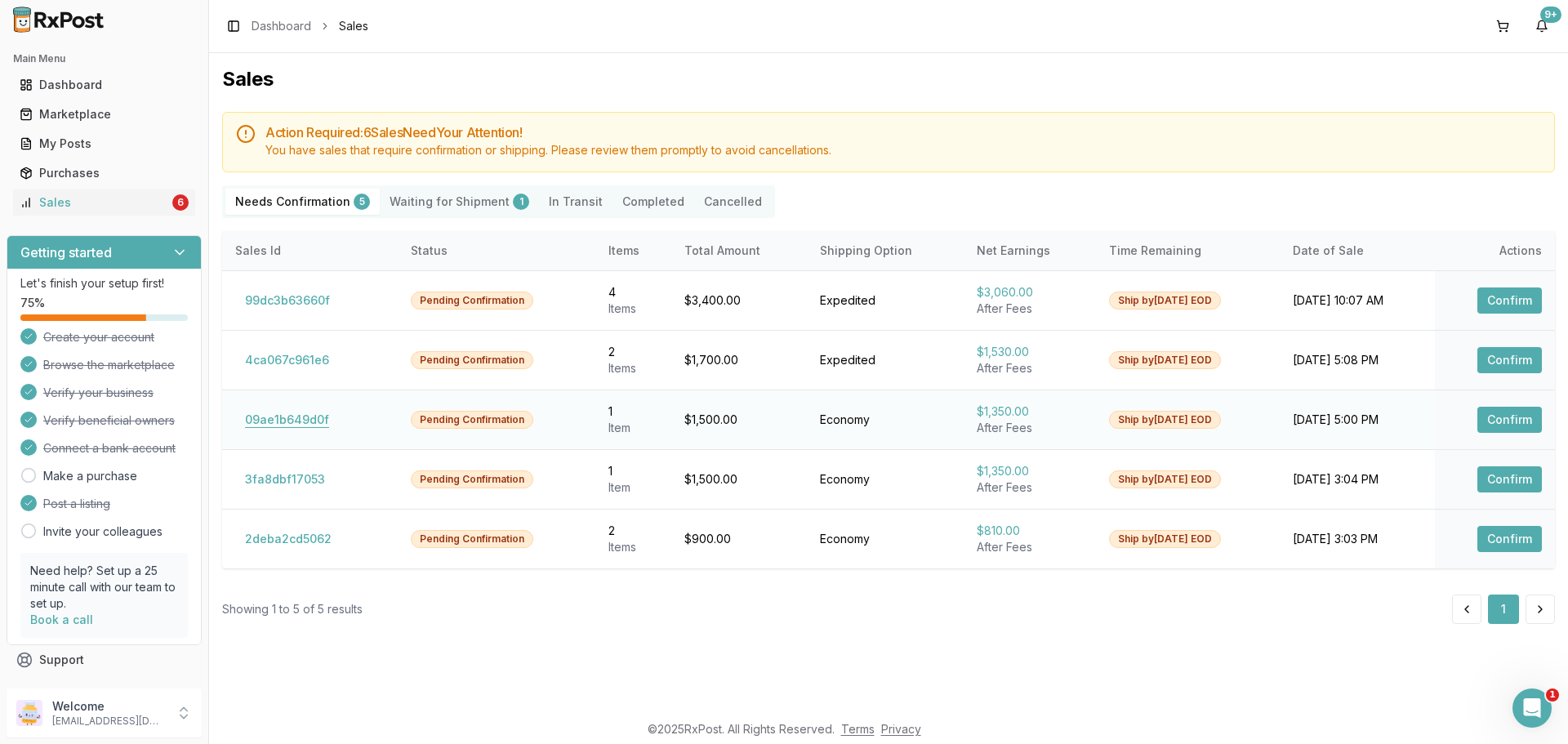
click at [307, 424] on button "09ae1b649d0f" at bounding box center [286, 420] width 103 height 26
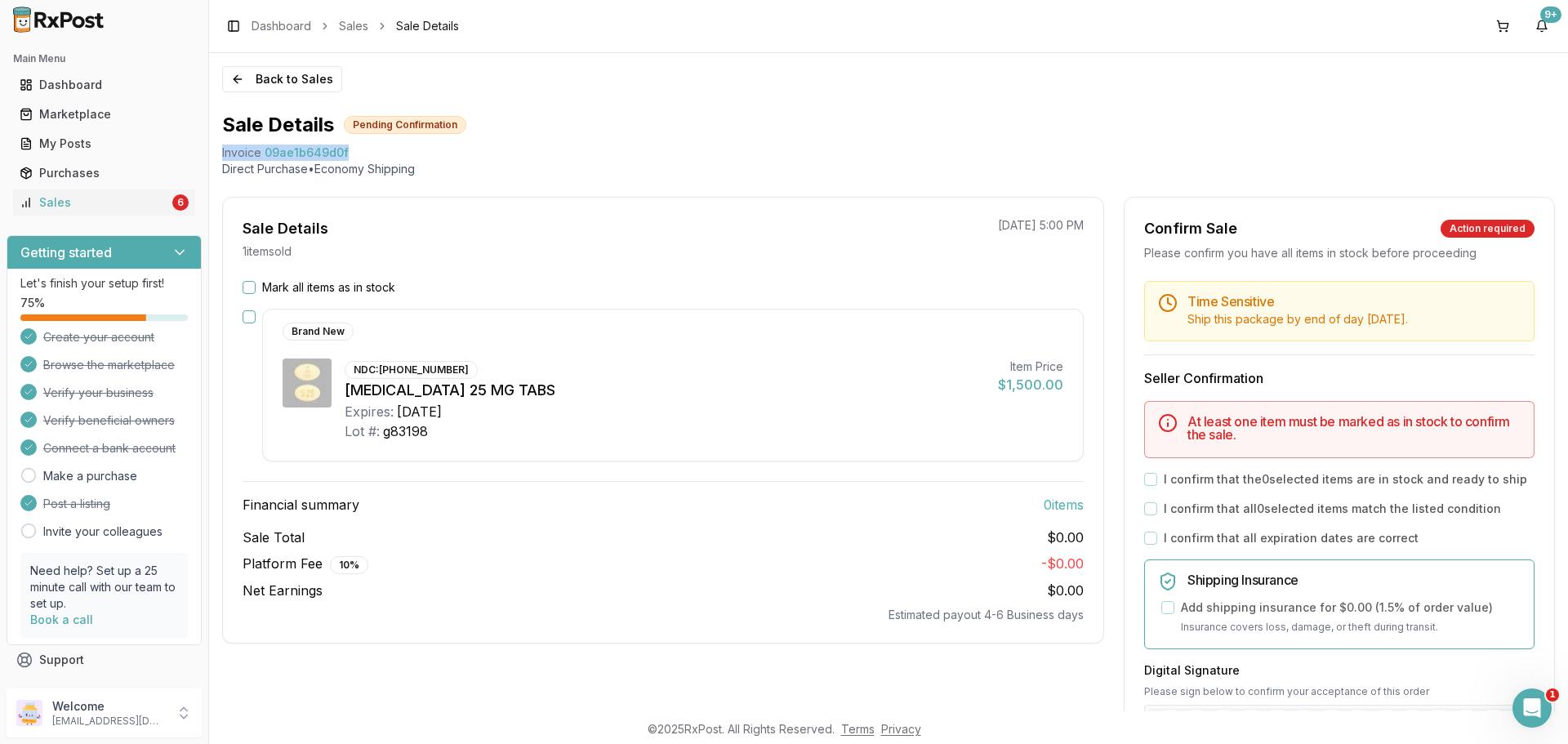
drag, startPoint x: 221, startPoint y: 154, endPoint x: 362, endPoint y: 158, distance: 141.1
click at [362, 158] on div "Back to Sales Sale Details Pending Confirmation Invoice 09ae1b649d0f Direct Pur…" at bounding box center [888, 382] width 1359 height 658
copy div "Invoice 09ae1b649d0f"
click at [1525, 711] on icon "Open Intercom Messenger" at bounding box center [1530, 705] width 27 height 27
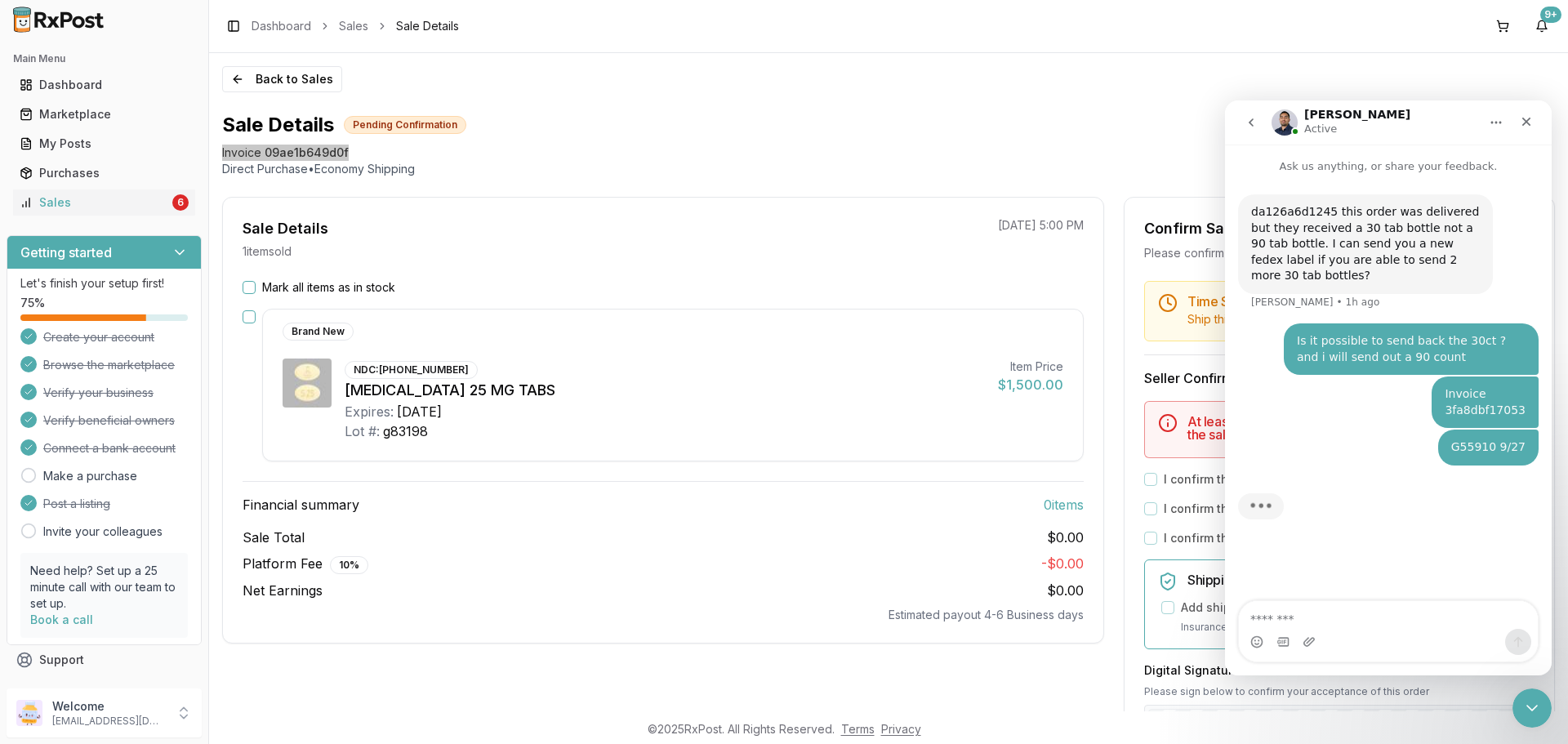
type textarea "**********"
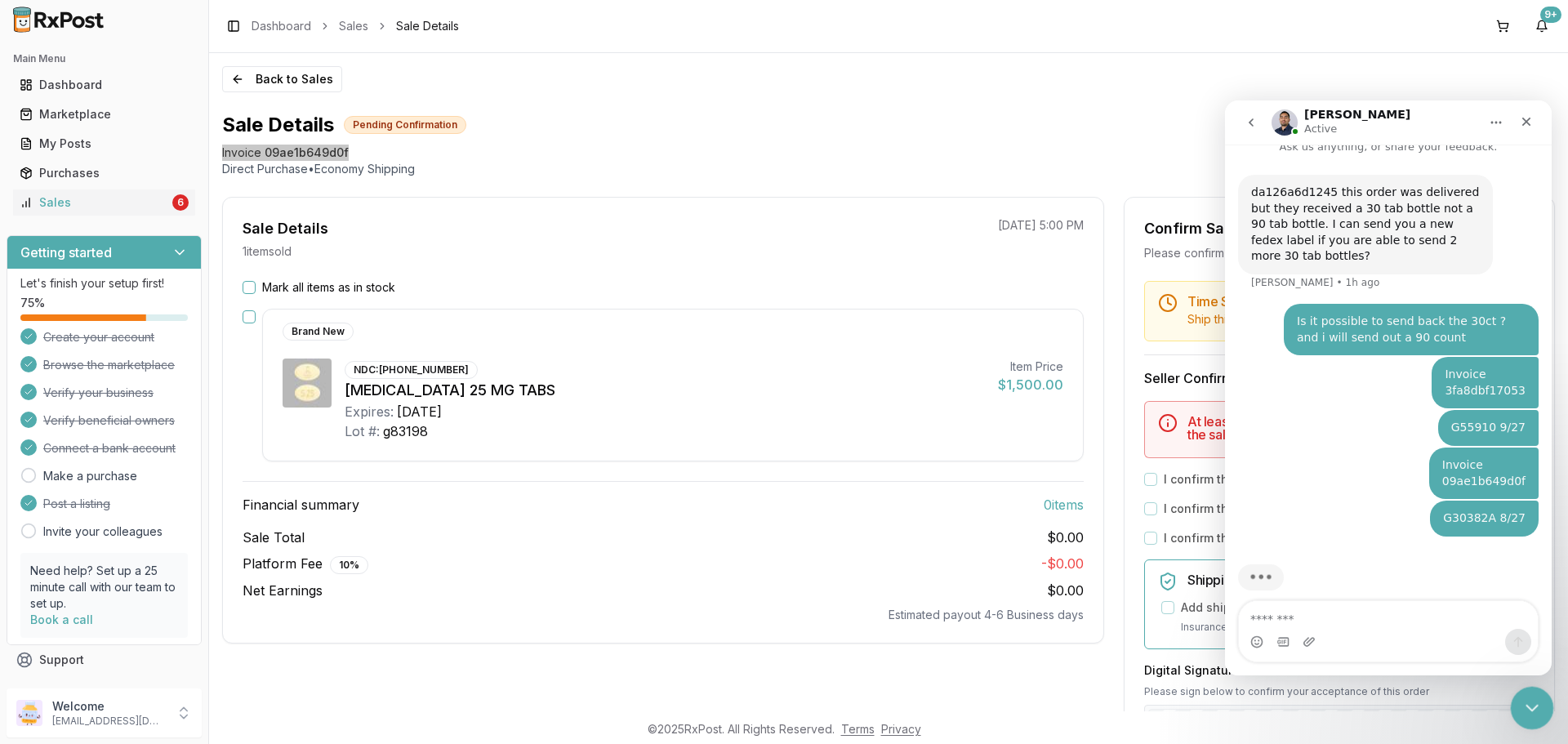
click at [1543, 703] on div "Close Intercom Messenger" at bounding box center [1529, 705] width 39 height 39
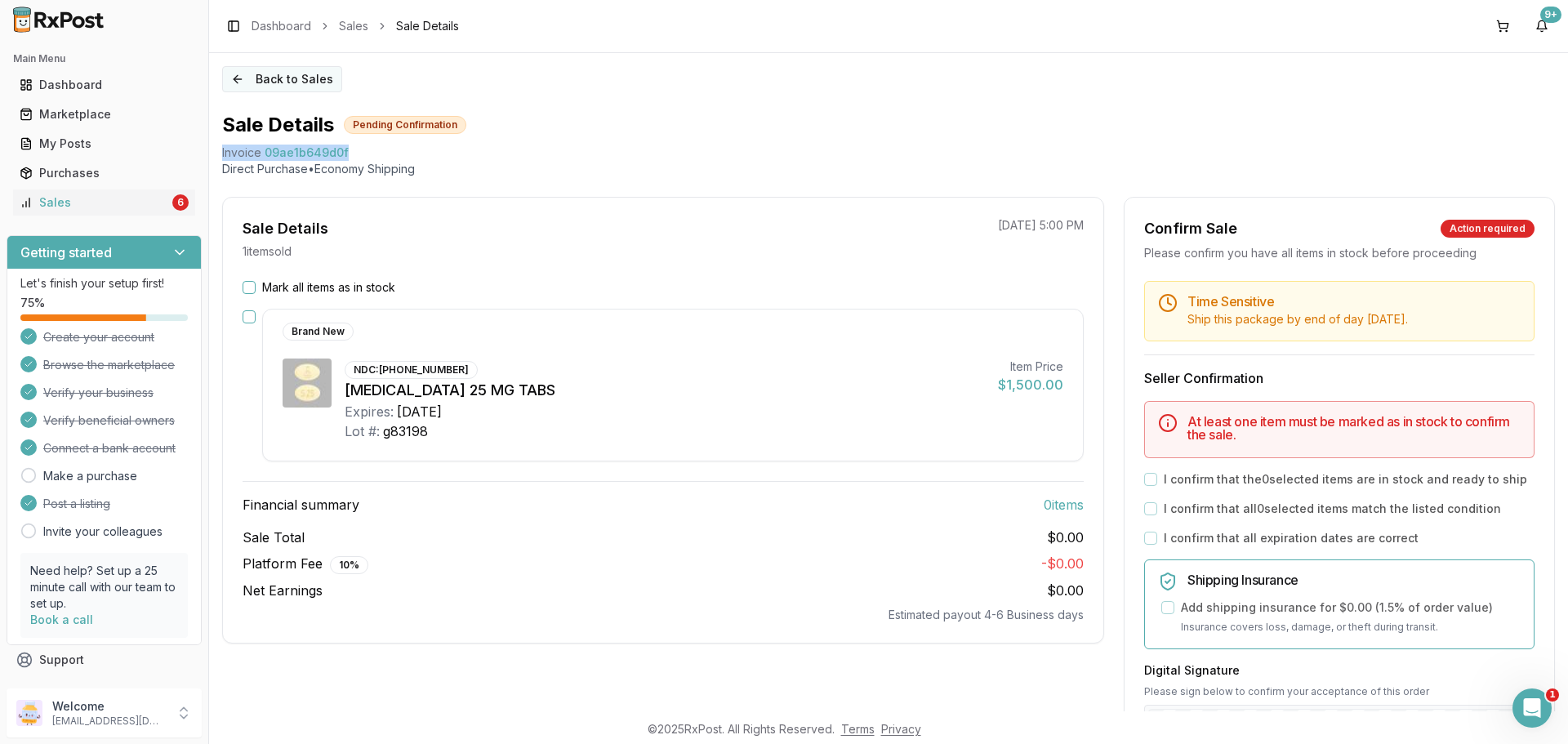
click at [276, 83] on button "Back to Sales" at bounding box center [282, 79] width 120 height 26
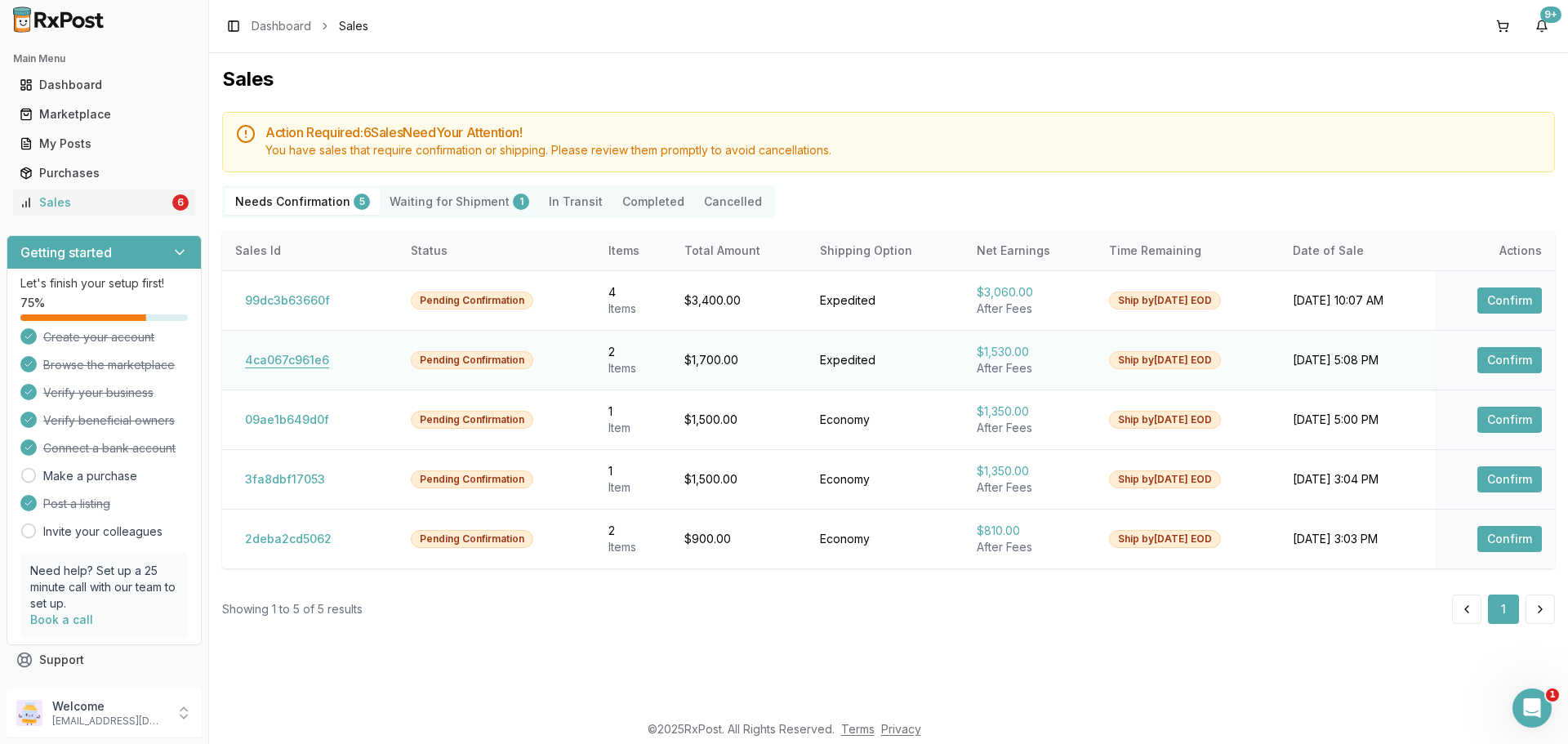
click at [312, 358] on button "4ca067c961e6" at bounding box center [286, 360] width 103 height 26
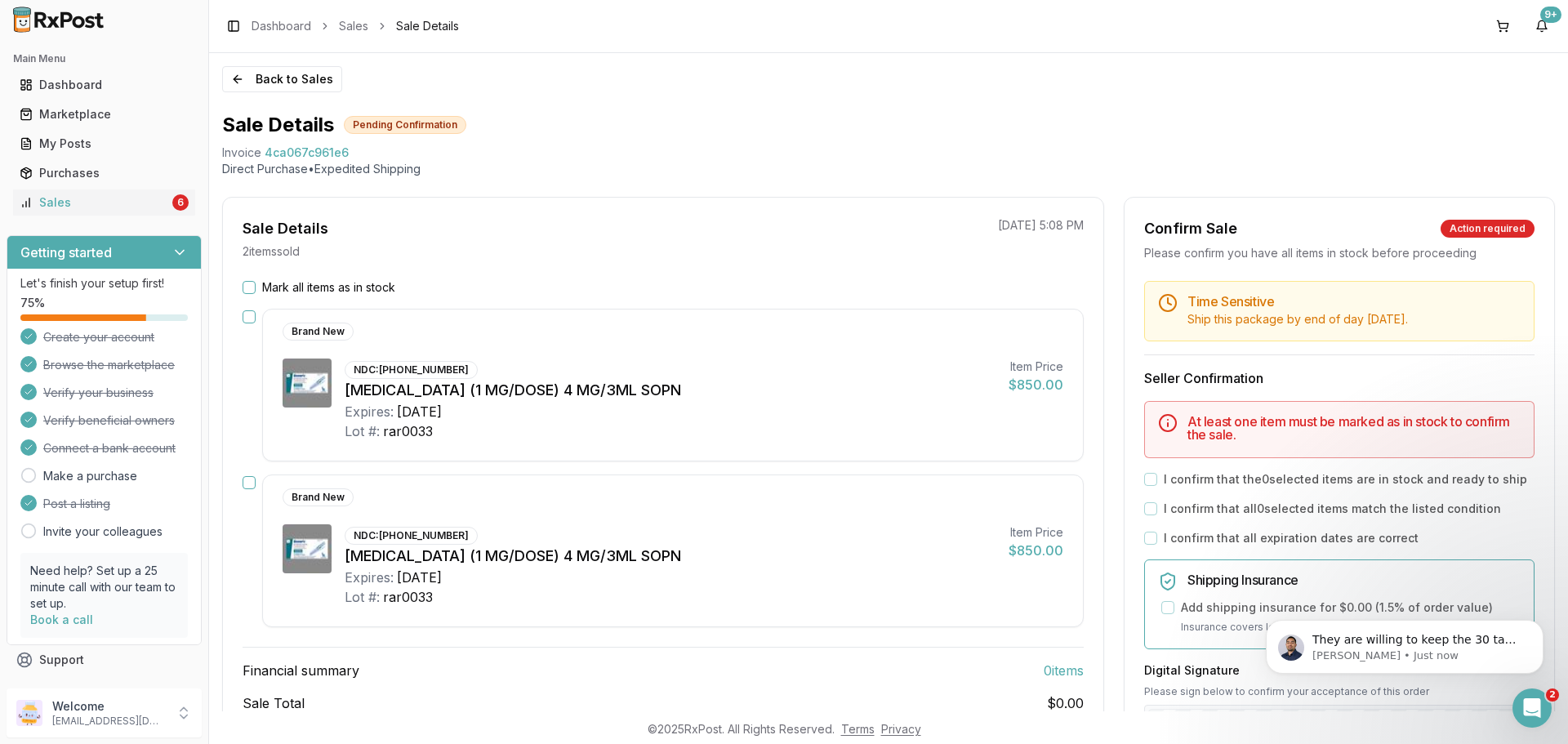
scroll to position [75, 0]
drag, startPoint x: 218, startPoint y: 153, endPoint x: 353, endPoint y: 155, distance: 135.0
click at [353, 155] on div "Back to Sales Sale Details Pending Confirmation Invoice 4ca067c961e6 Direct Pur…" at bounding box center [888, 382] width 1359 height 658
copy div "Invoice 4ca067c961e6"
click at [1531, 710] on icon "Open Intercom Messenger" at bounding box center [1530, 705] width 27 height 27
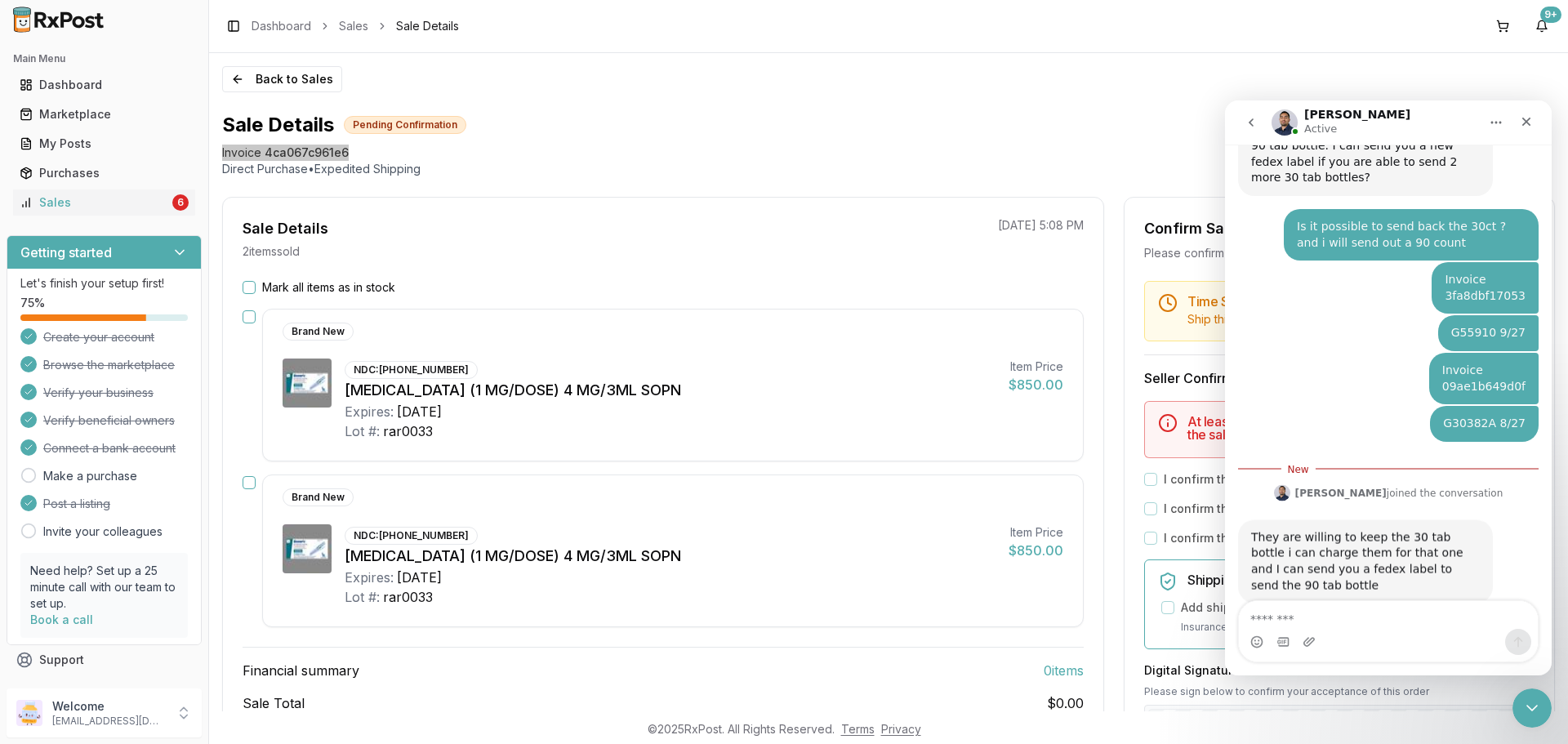
scroll to position [102, 0]
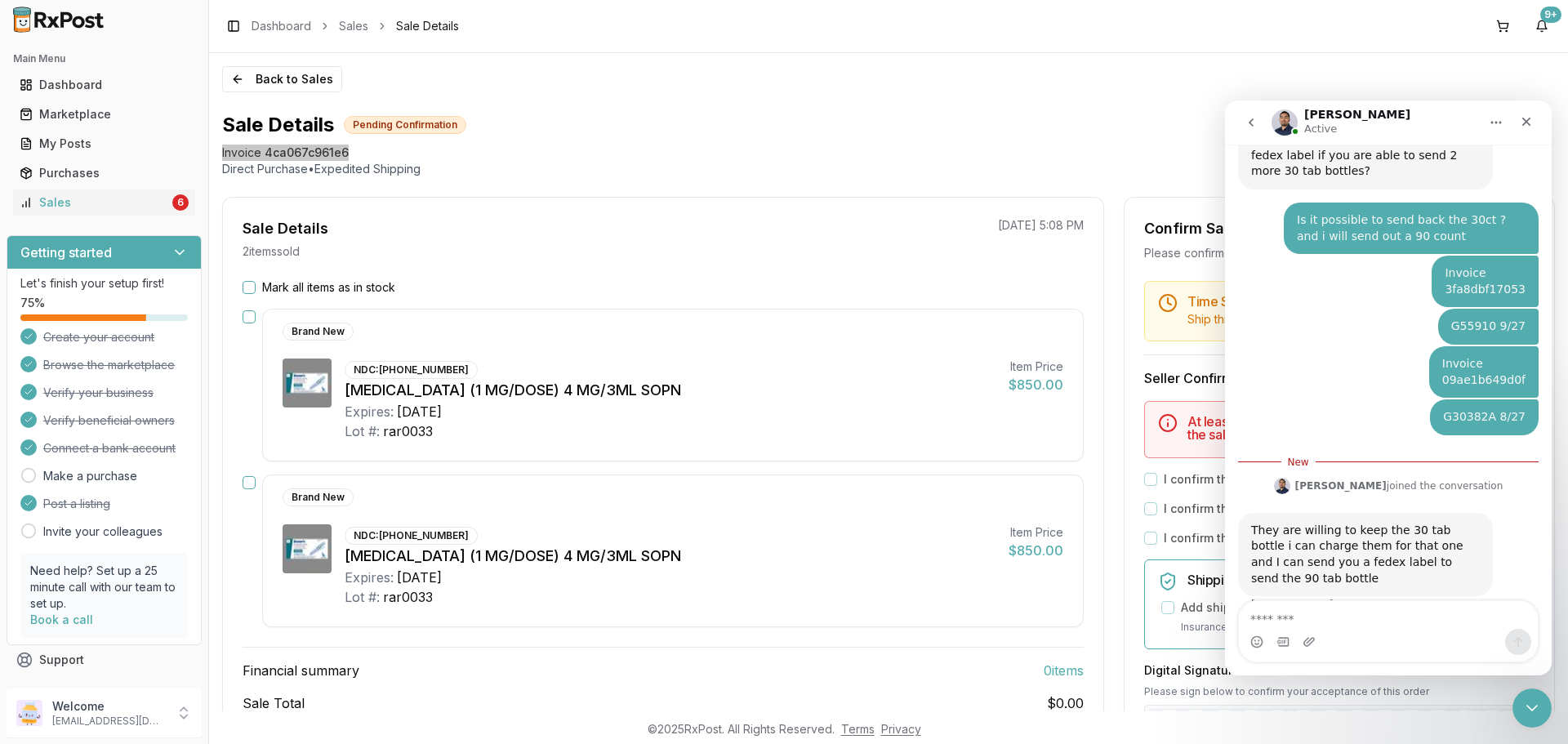
click at [1428, 605] on textarea "Message…" at bounding box center [1389, 614] width 299 height 28
type textarea "**********"
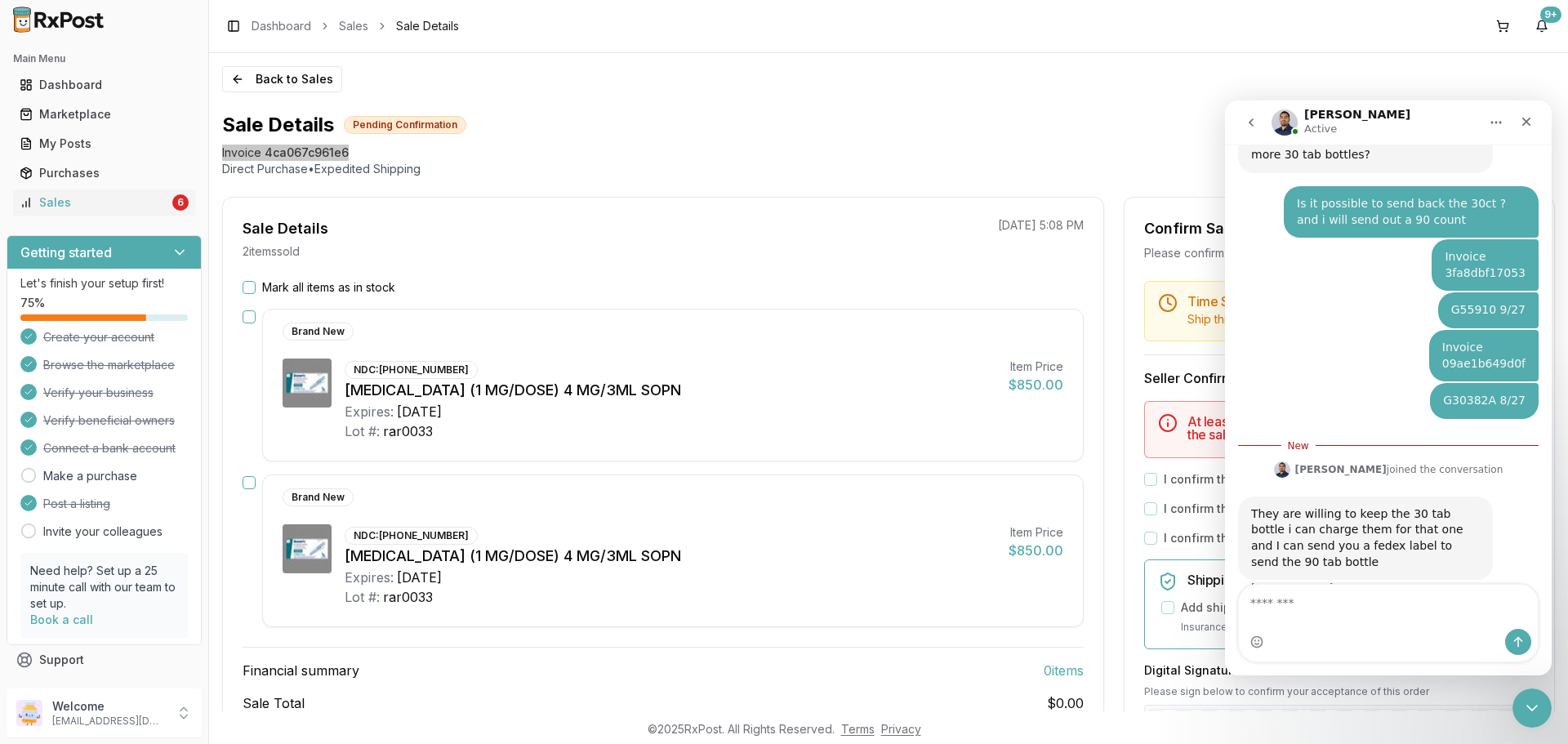
scroll to position [140, 0]
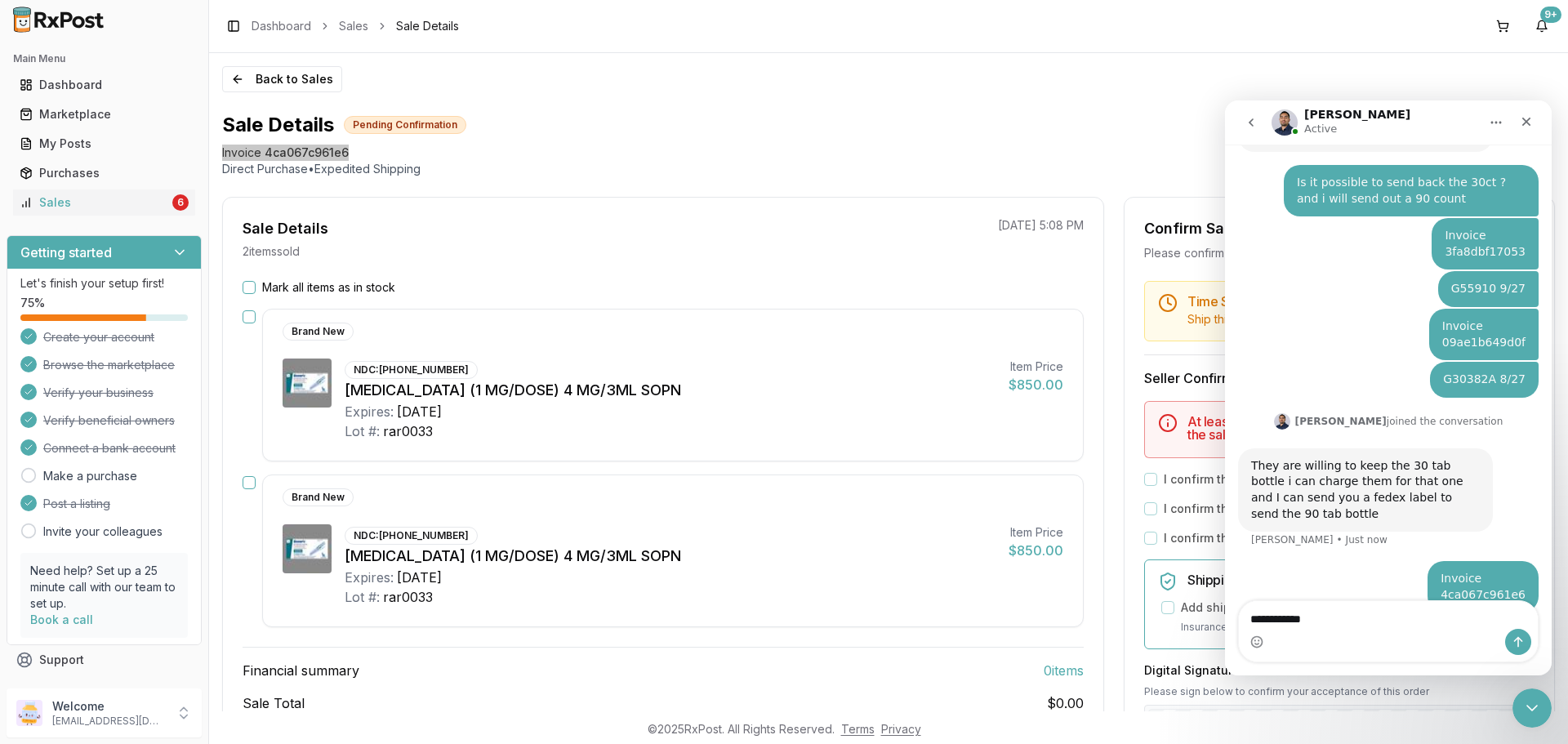
type textarea "**********"
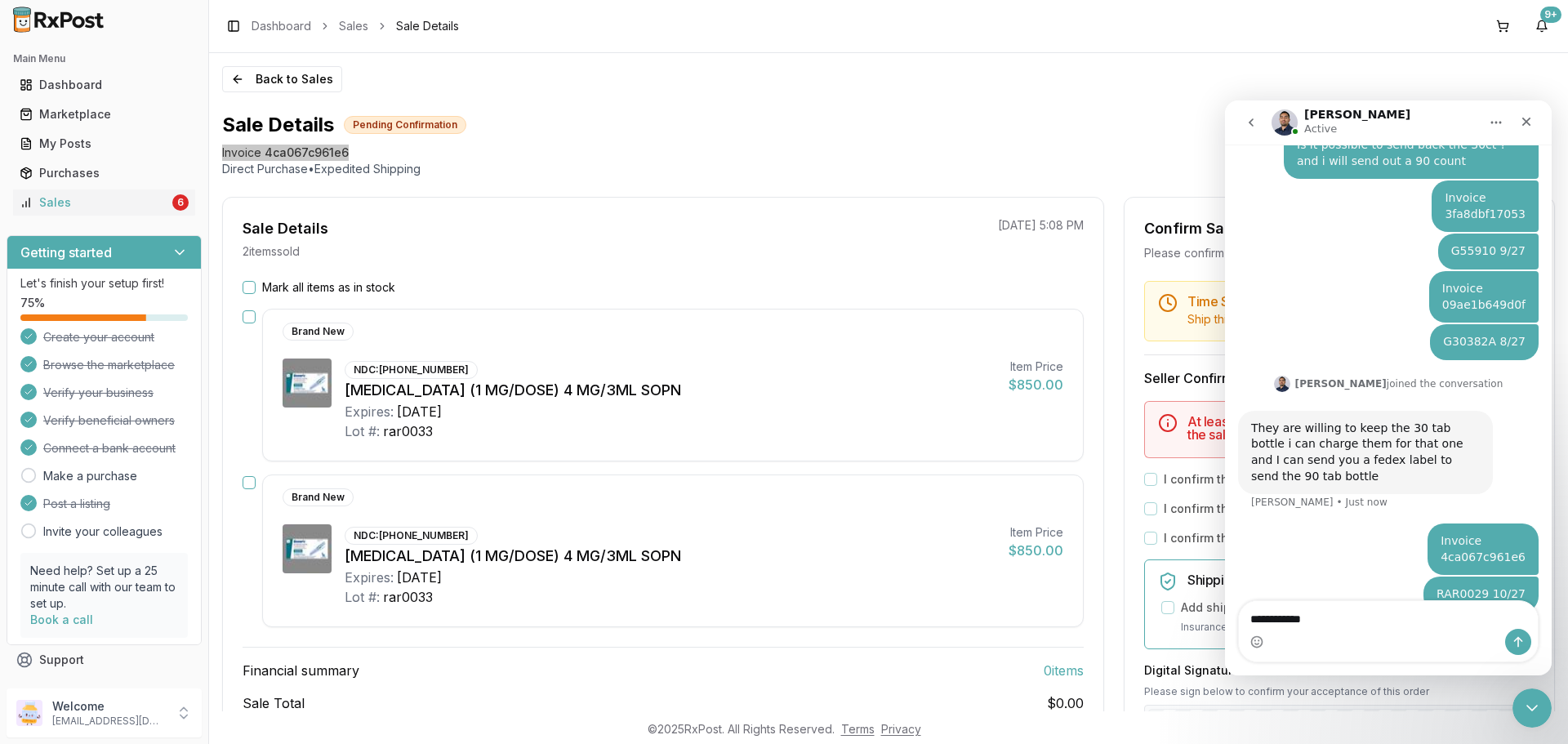
type textarea "**********"
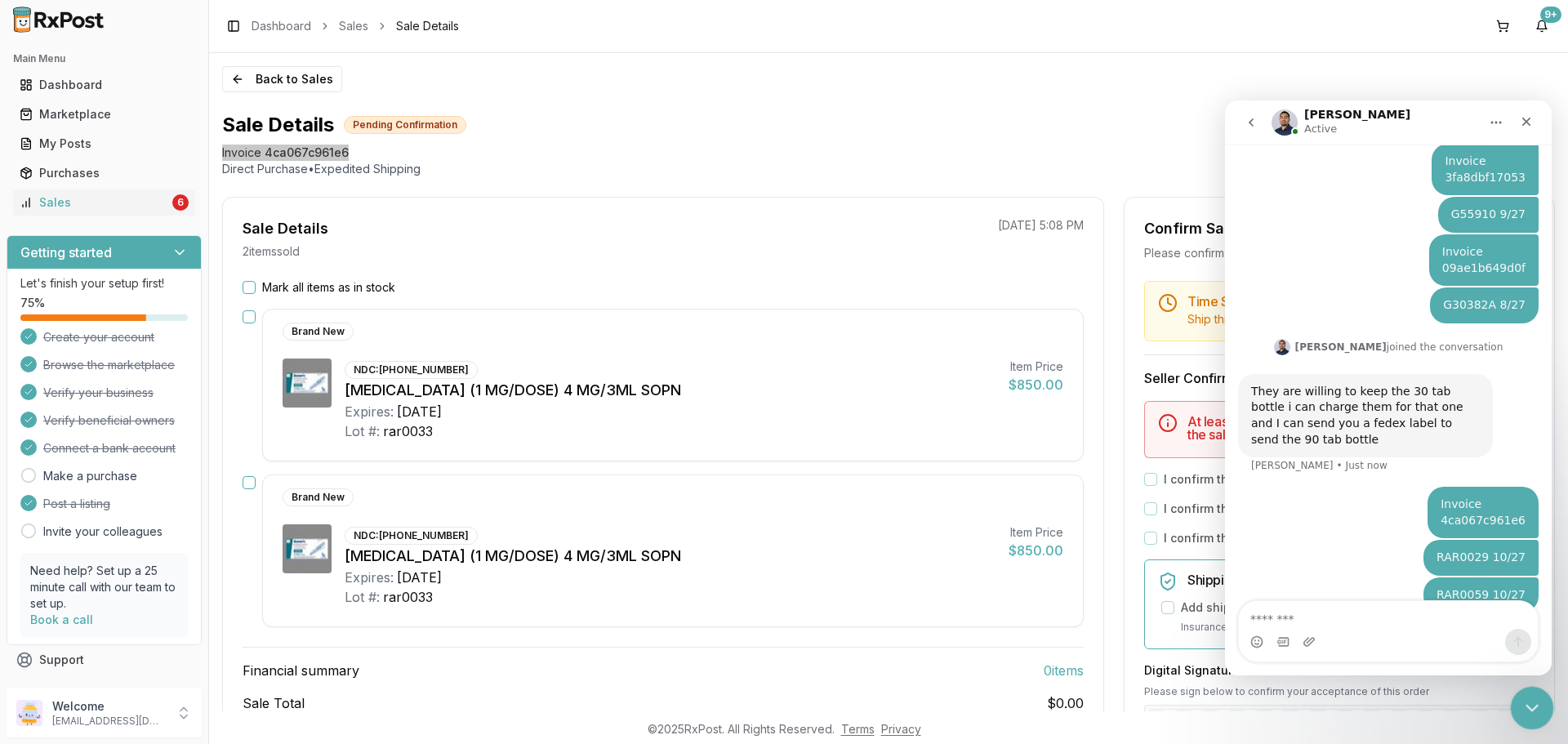
click at [1525, 711] on icon "Close Intercom Messenger" at bounding box center [1530, 705] width 20 height 20
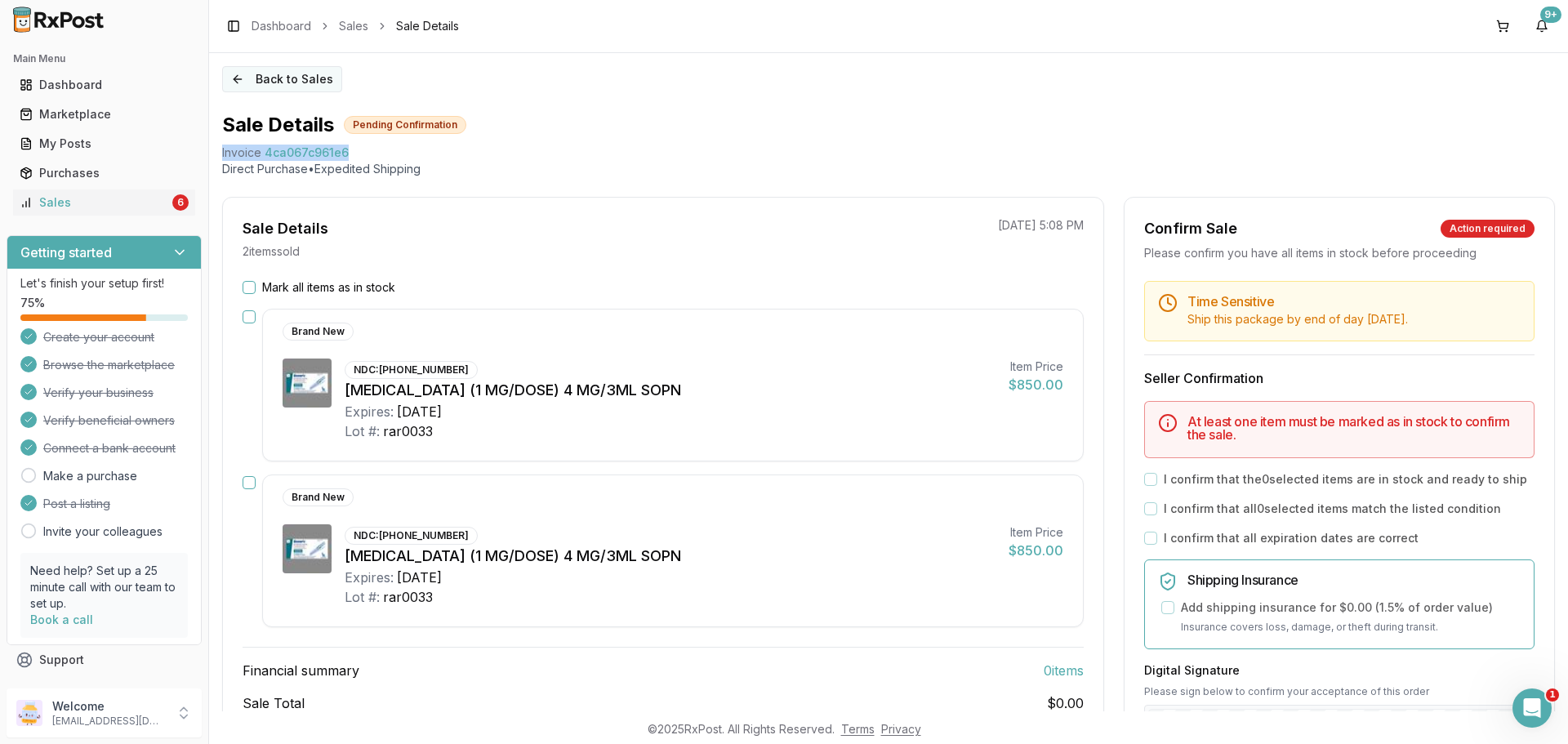
click at [301, 74] on button "Back to Sales" at bounding box center [282, 79] width 120 height 26
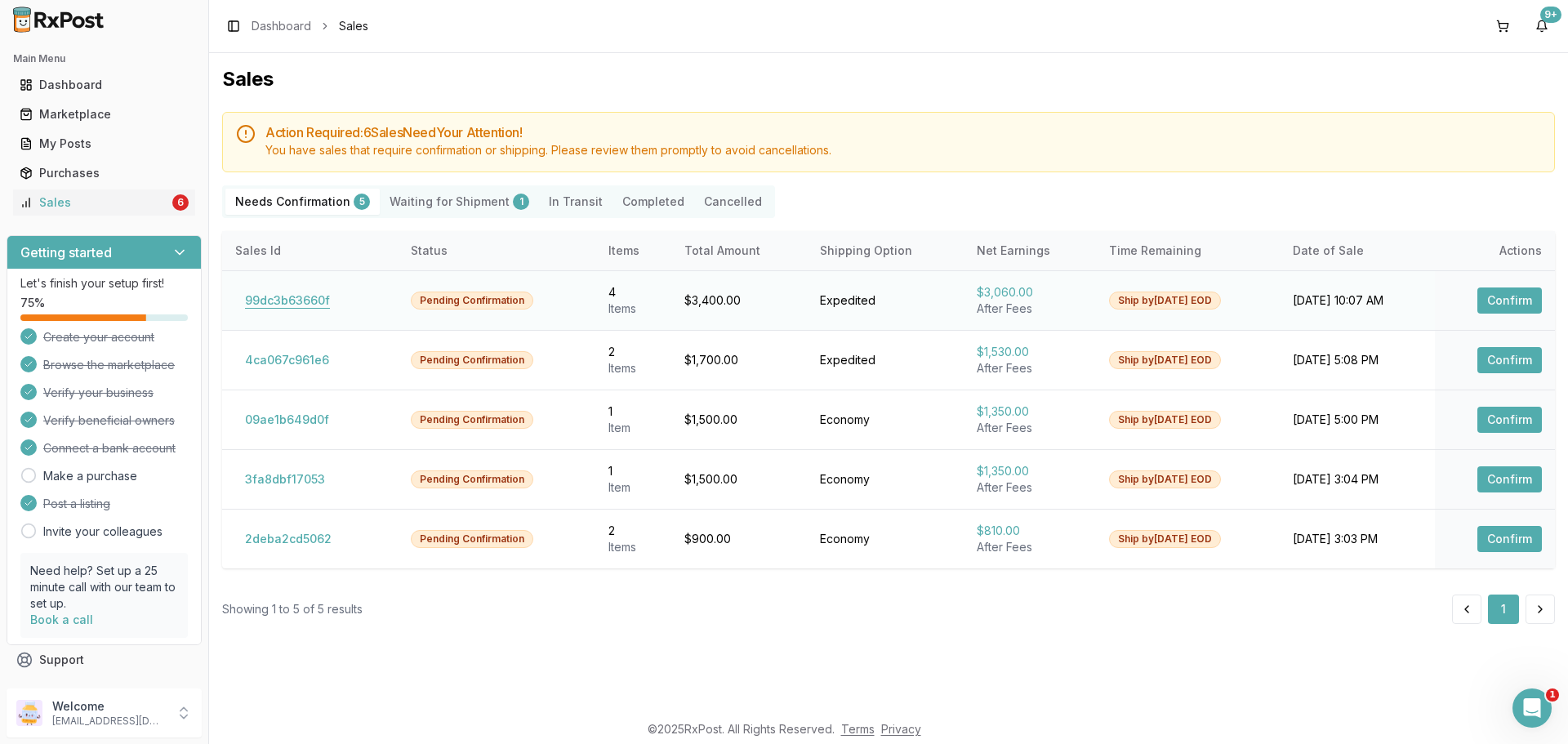
click at [317, 301] on button "99dc3b63660f" at bounding box center [287, 301] width 104 height 26
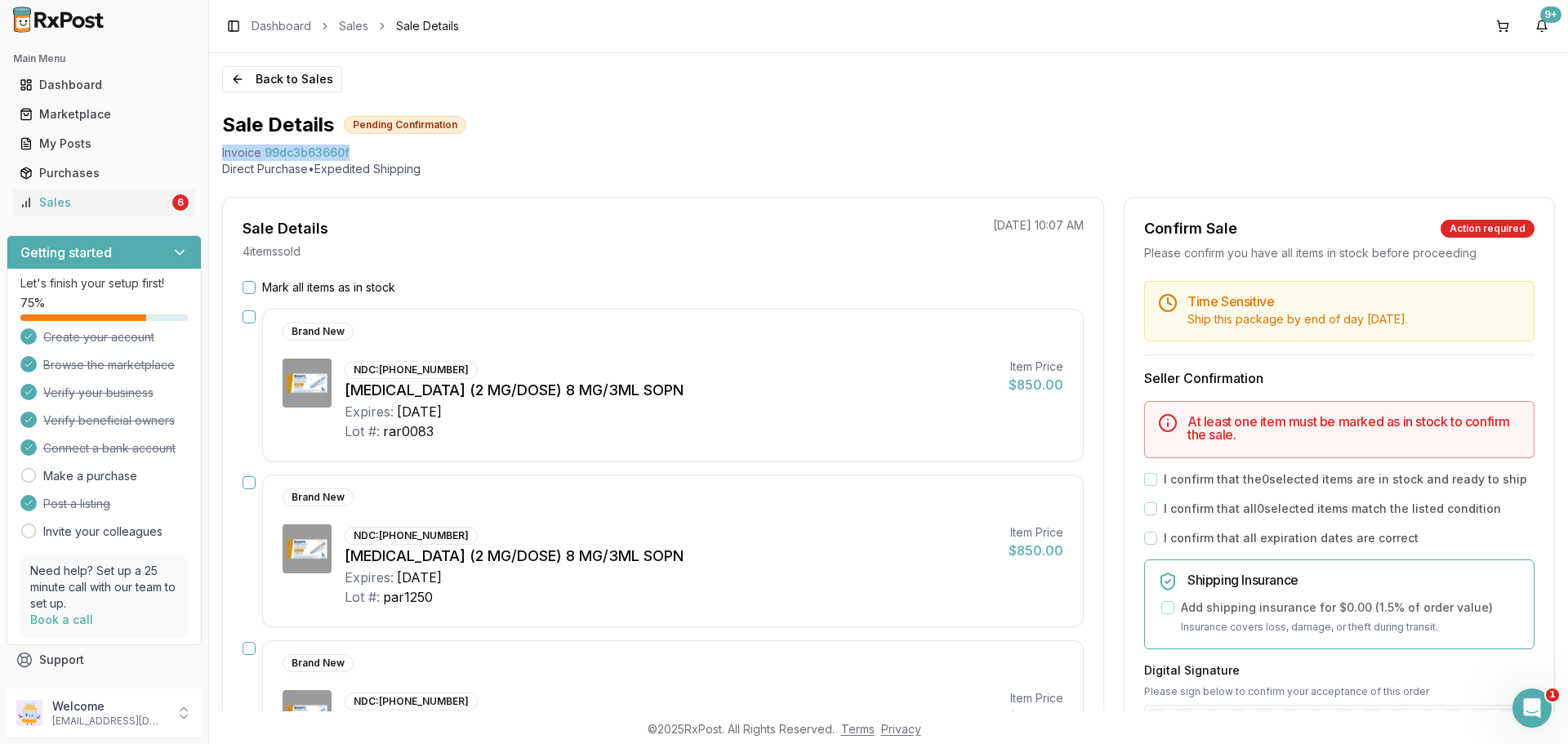
drag, startPoint x: 217, startPoint y: 151, endPoint x: 377, endPoint y: 158, distance: 160.2
click at [377, 158] on div "Back to Sales Sale Details Pending Confirmation Invoice 99dc3b63660f Direct Pur…" at bounding box center [888, 382] width 1359 height 658
copy div "Invoice 99dc3b63660f"
click at [1512, 706] on div "Open Intercom Messenger" at bounding box center [1530, 705] width 54 height 54
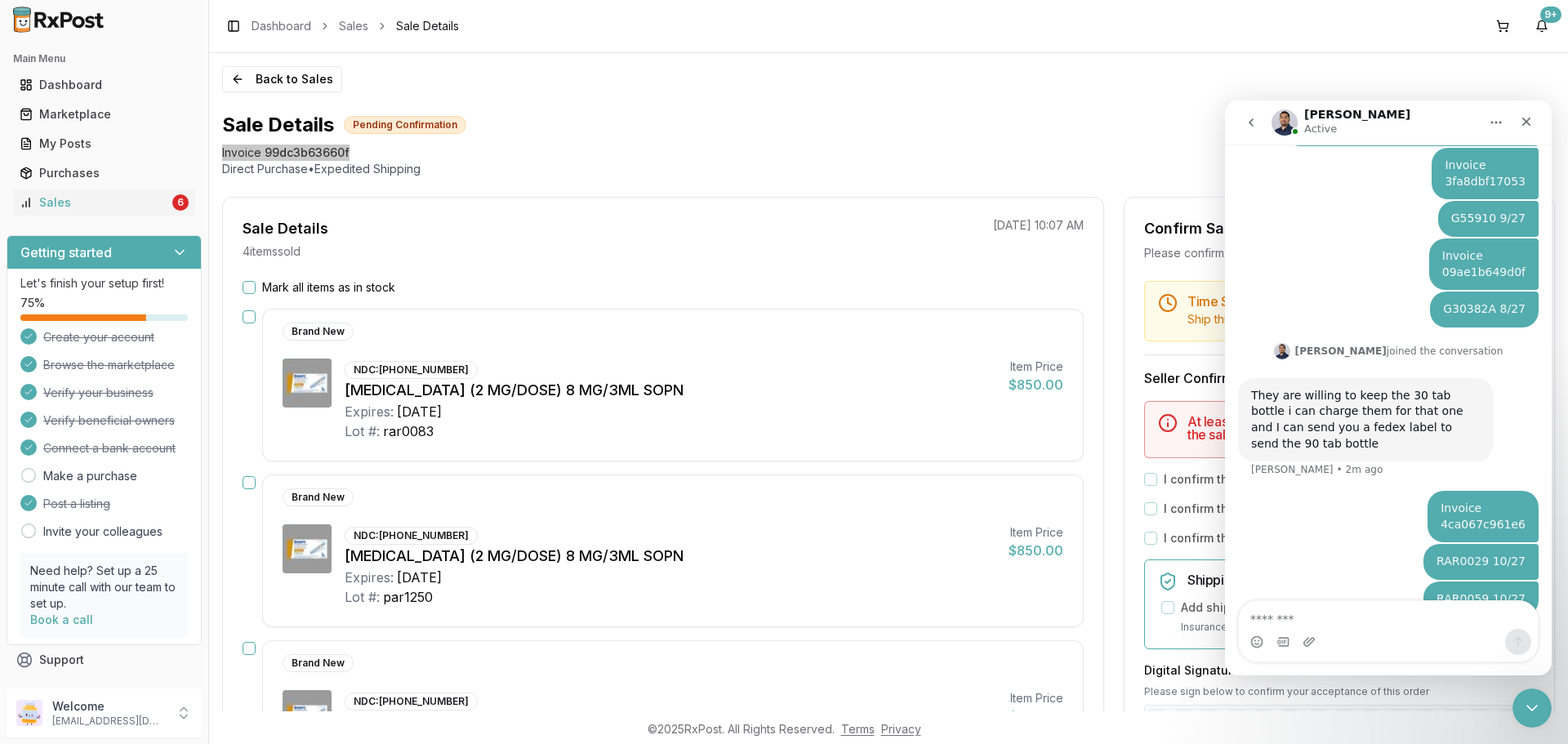
scroll to position [214, 0]
click at [1399, 616] on textarea "Message…" at bounding box center [1389, 614] width 299 height 28
type textarea "**********"
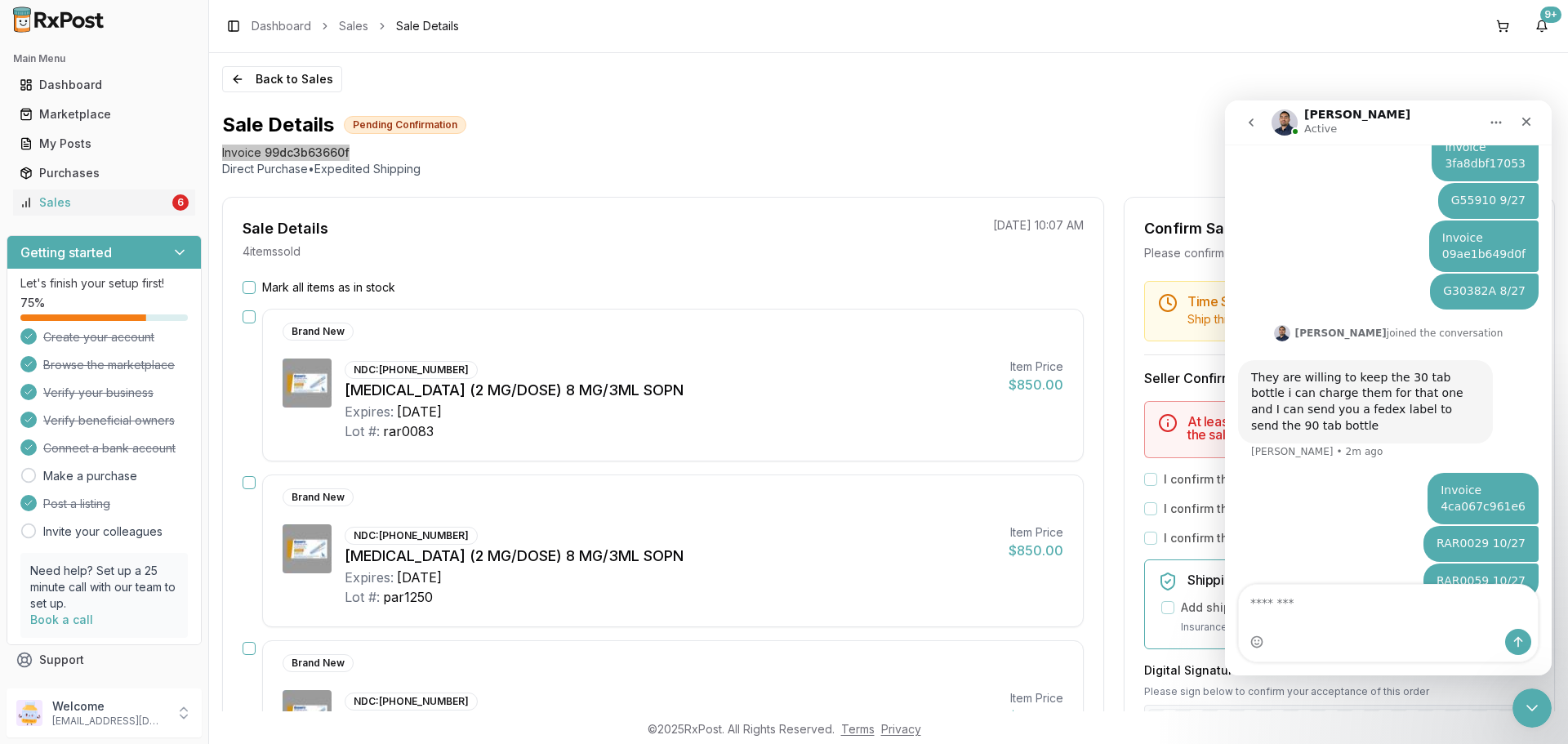
scroll to position [267, 0]
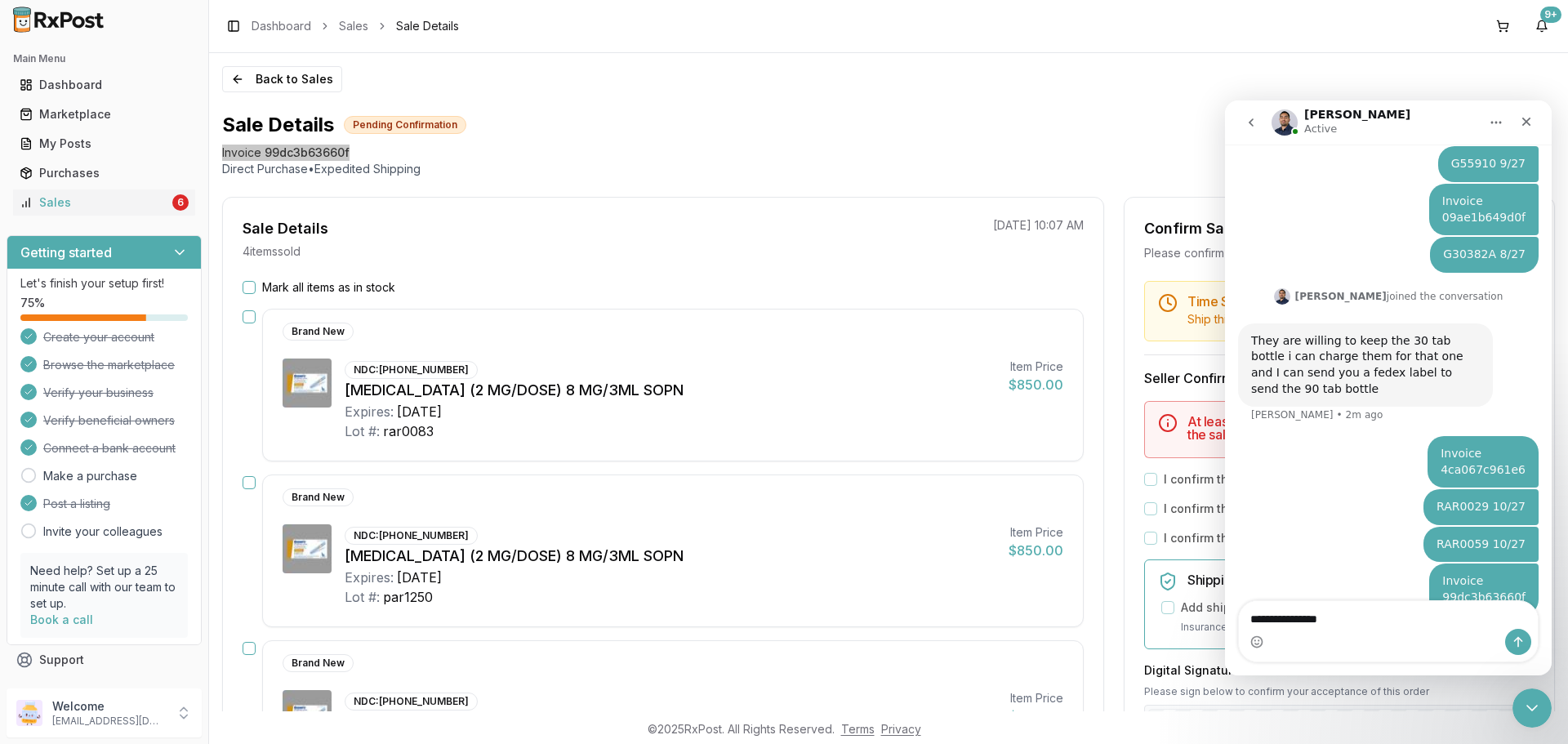
type textarea "**********"
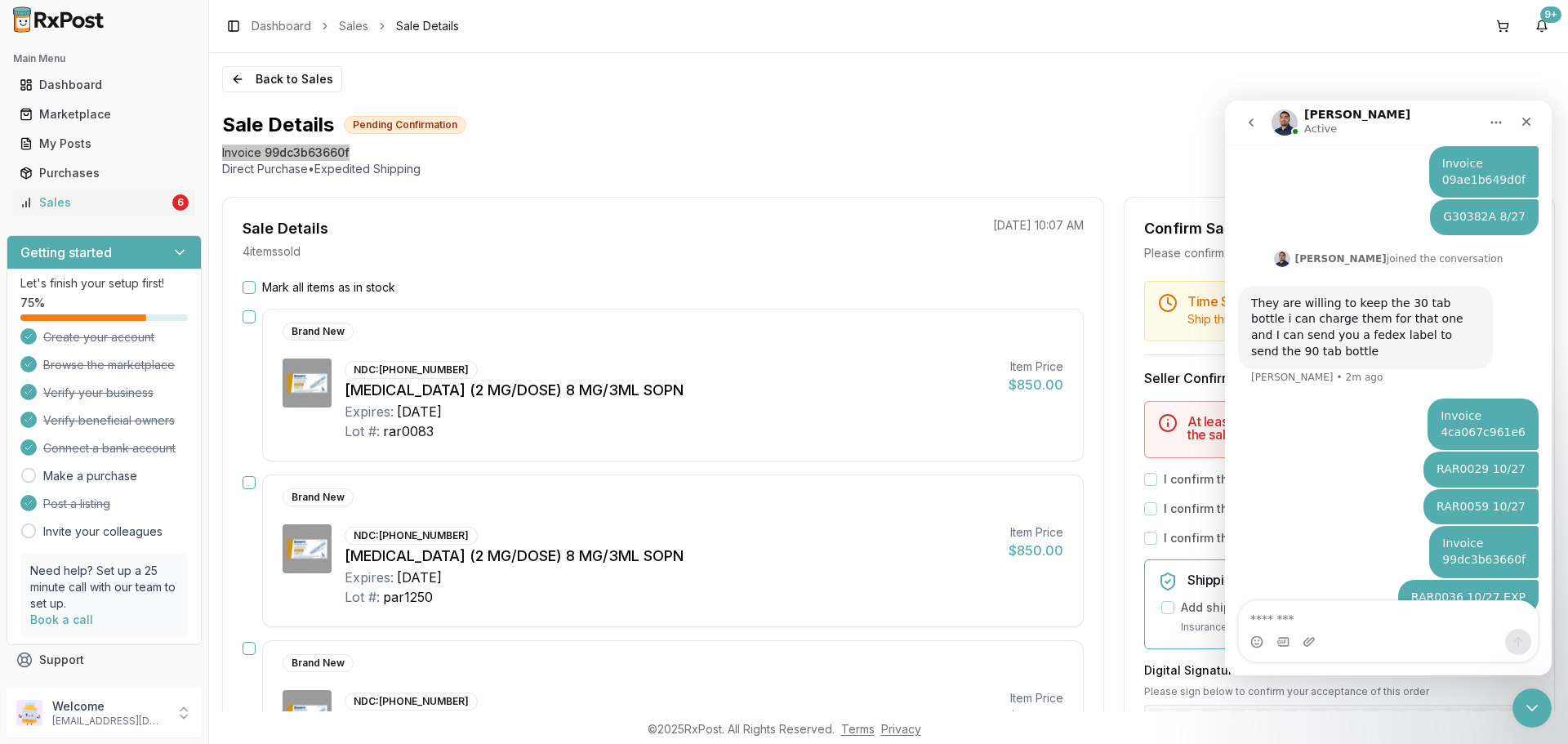
type textarea "*"
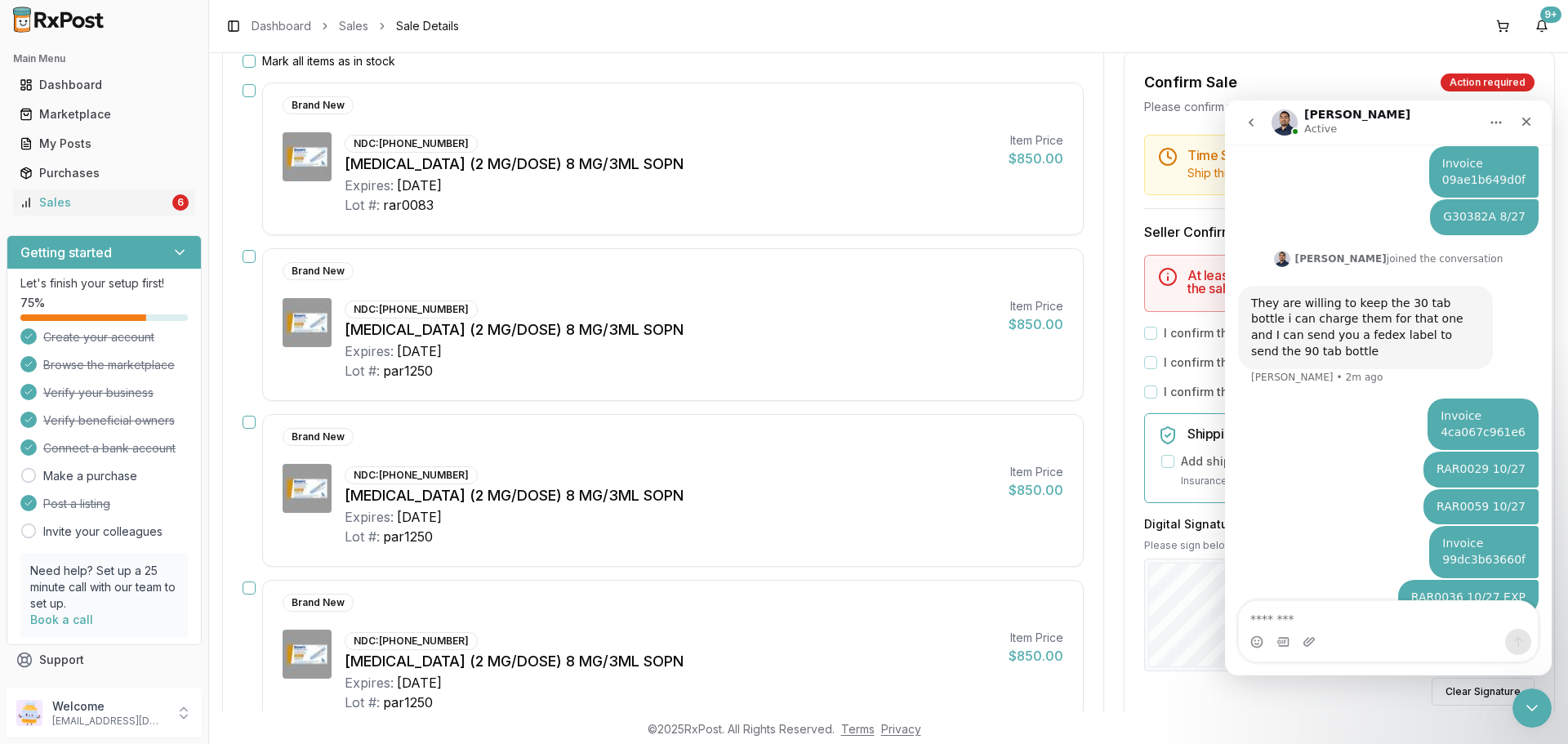
scroll to position [245, 0]
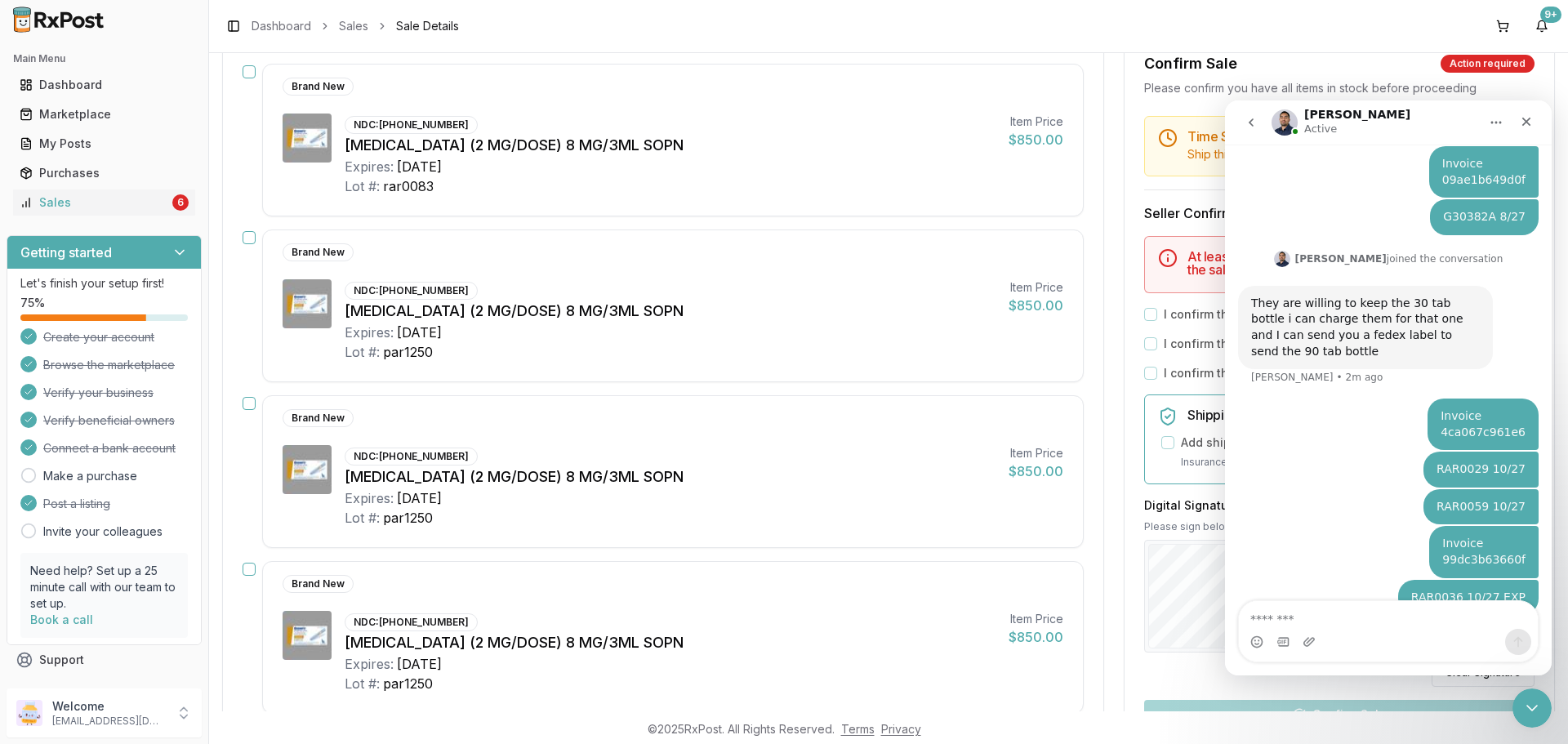
click at [1422, 617] on textarea "Message…" at bounding box center [1389, 614] width 299 height 28
type textarea "**********"
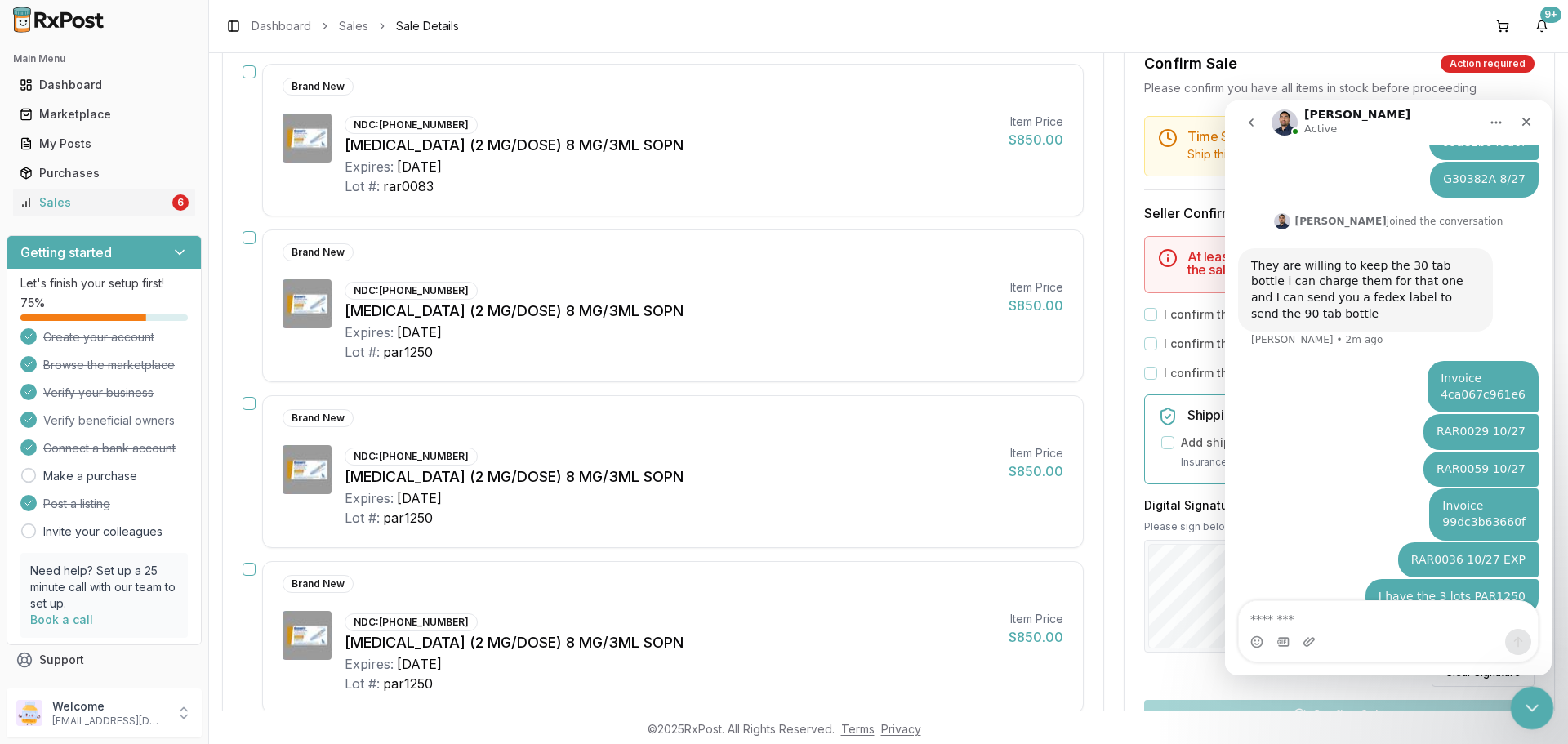
click at [1526, 701] on icon "Close Intercom Messenger" at bounding box center [1530, 705] width 20 height 20
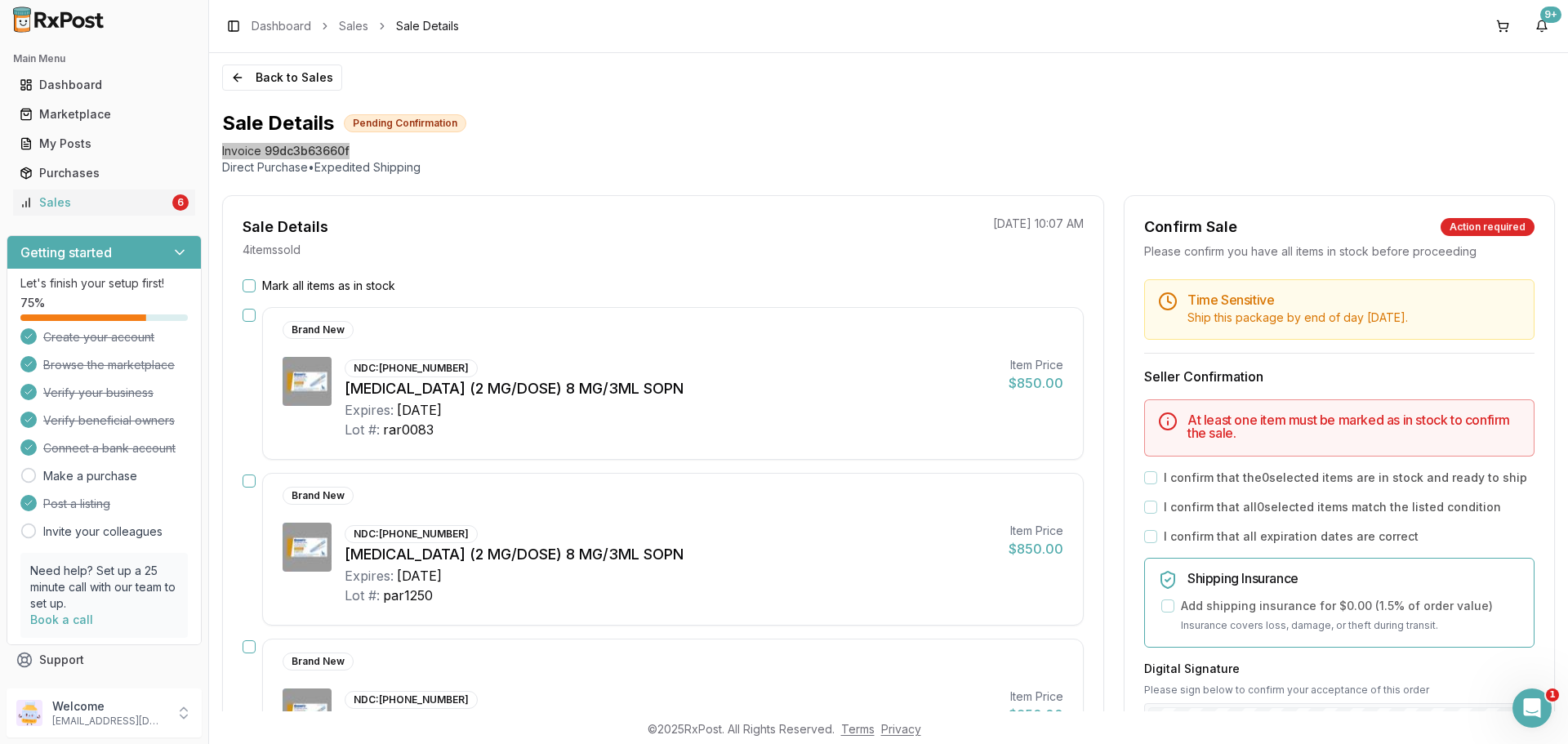
scroll to position [0, 0]
click at [309, 82] on button "Back to Sales" at bounding box center [282, 79] width 120 height 26
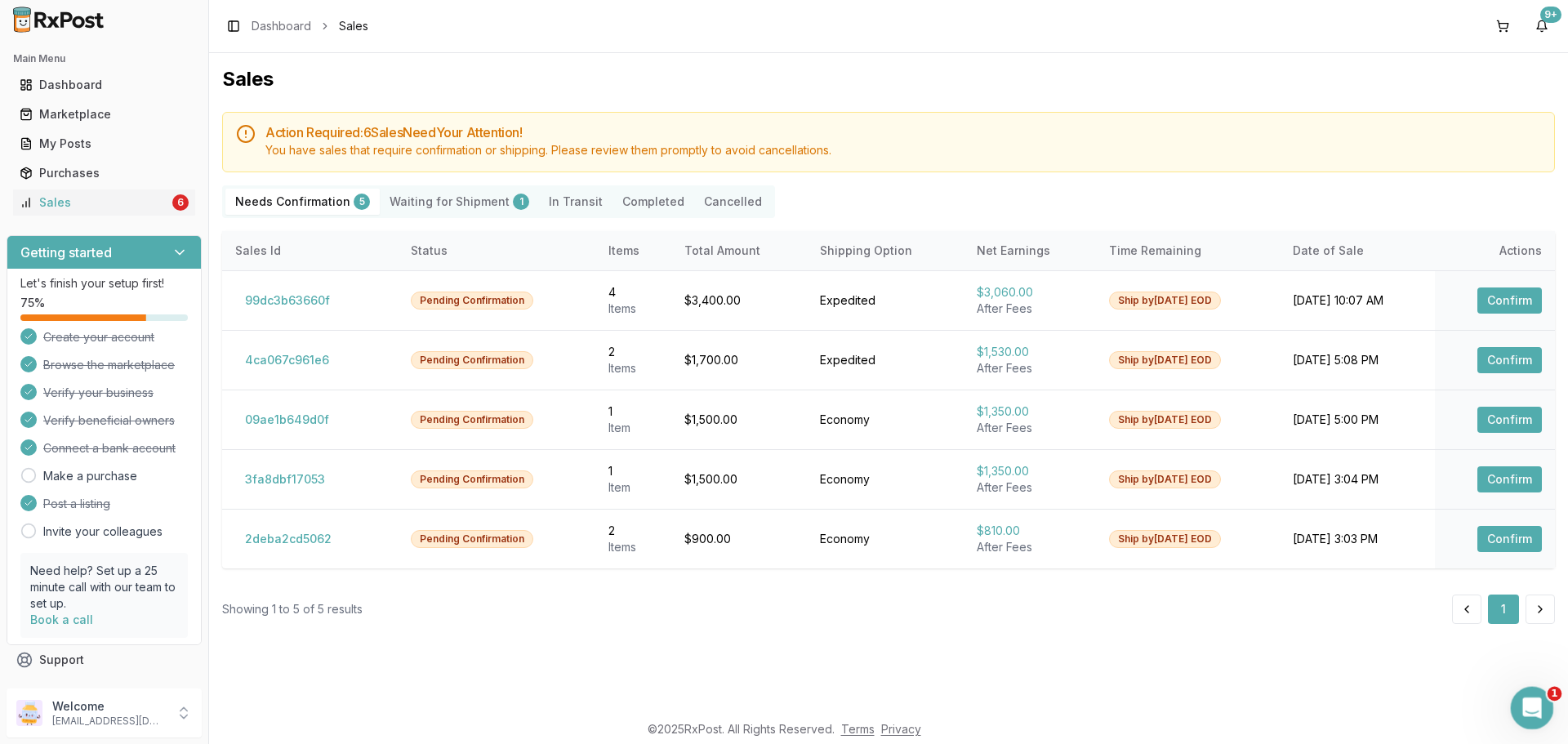
click at [1531, 718] on div "Open Intercom Messenger" at bounding box center [1530, 705] width 54 height 54
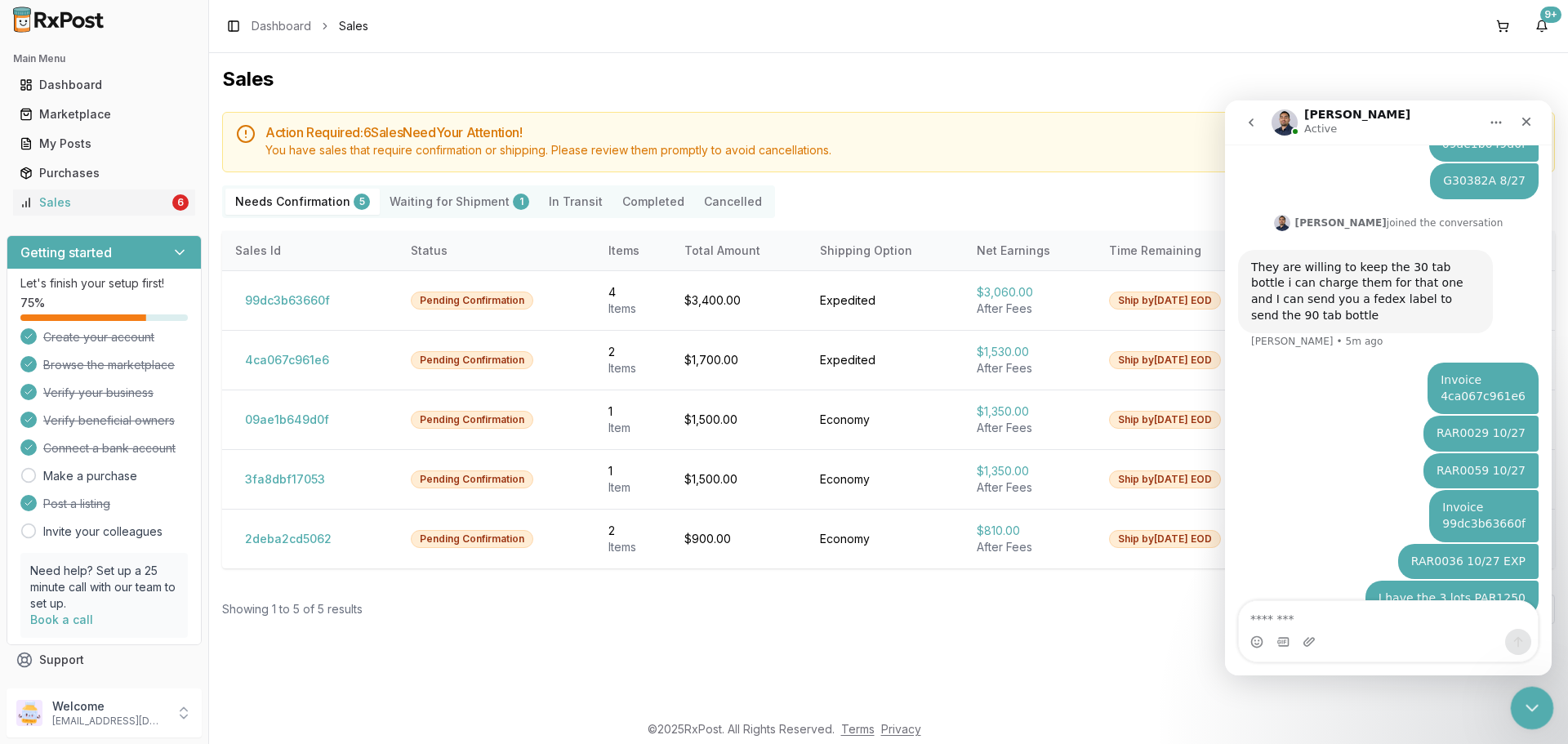
scroll to position [342, 0]
click at [1528, 721] on div "Close Intercom Messenger" at bounding box center [1529, 705] width 39 height 39
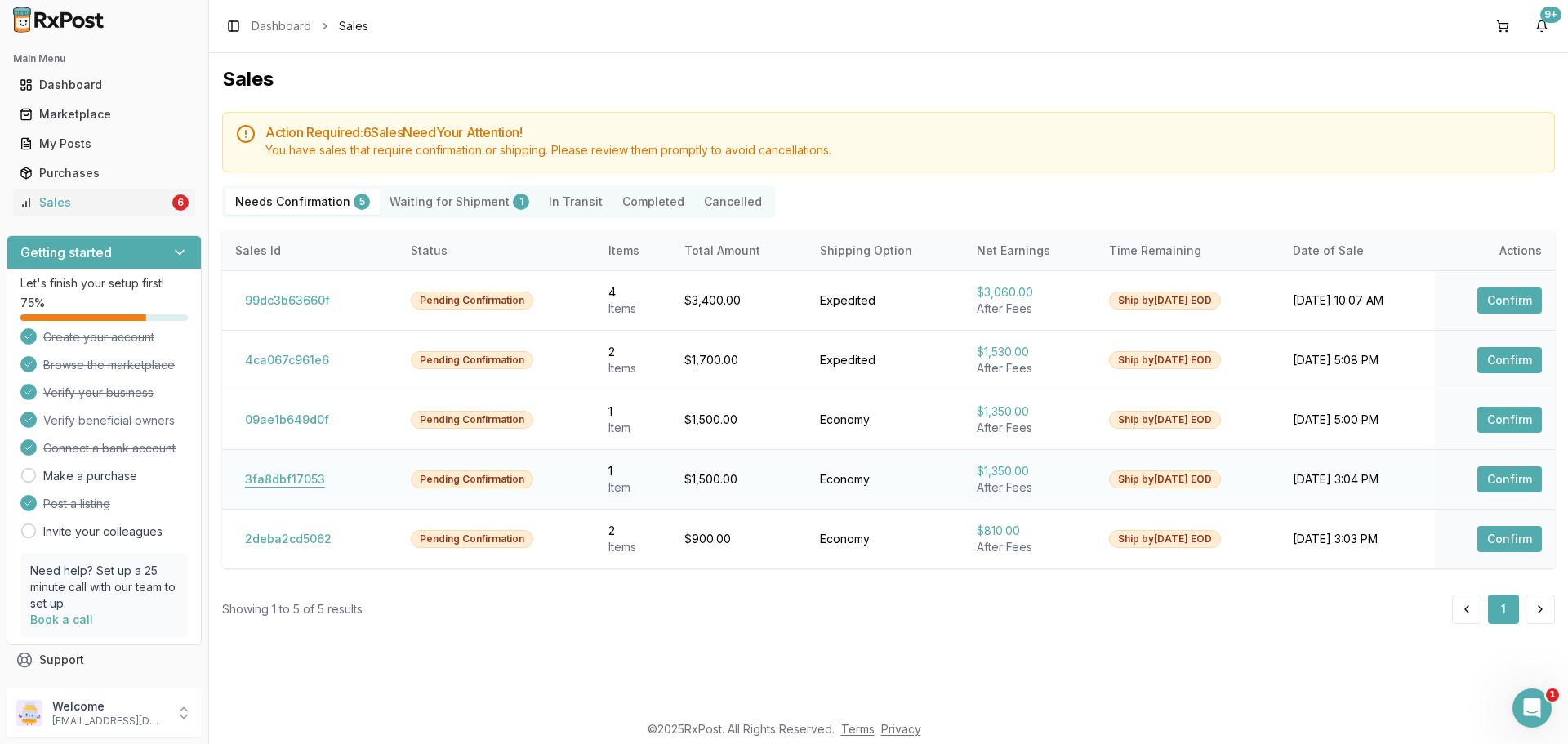
click at [272, 472] on button "3fa8dbf17053" at bounding box center [284, 479] width 100 height 26
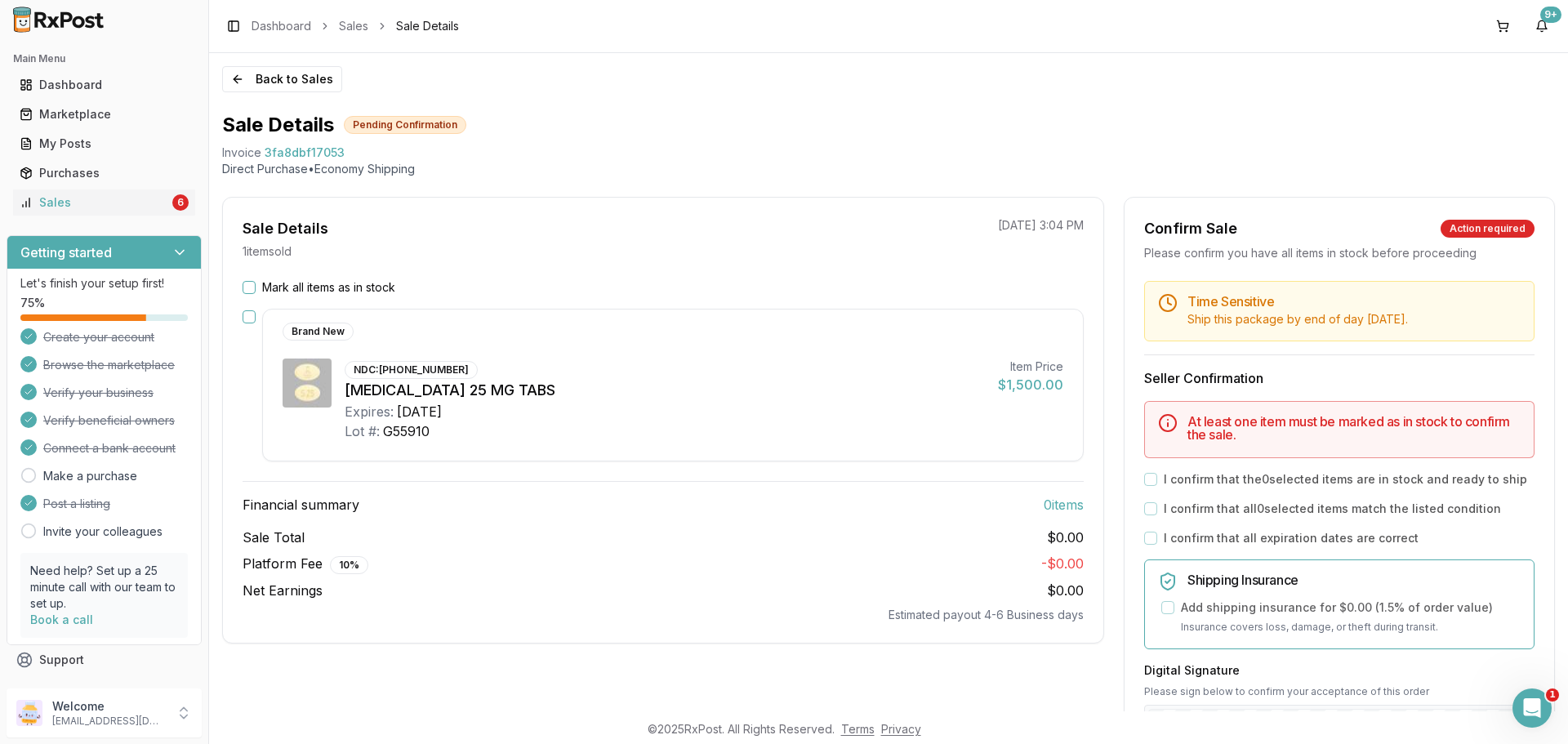
click at [253, 285] on button "Mark all items as in stock" at bounding box center [249, 287] width 13 height 13
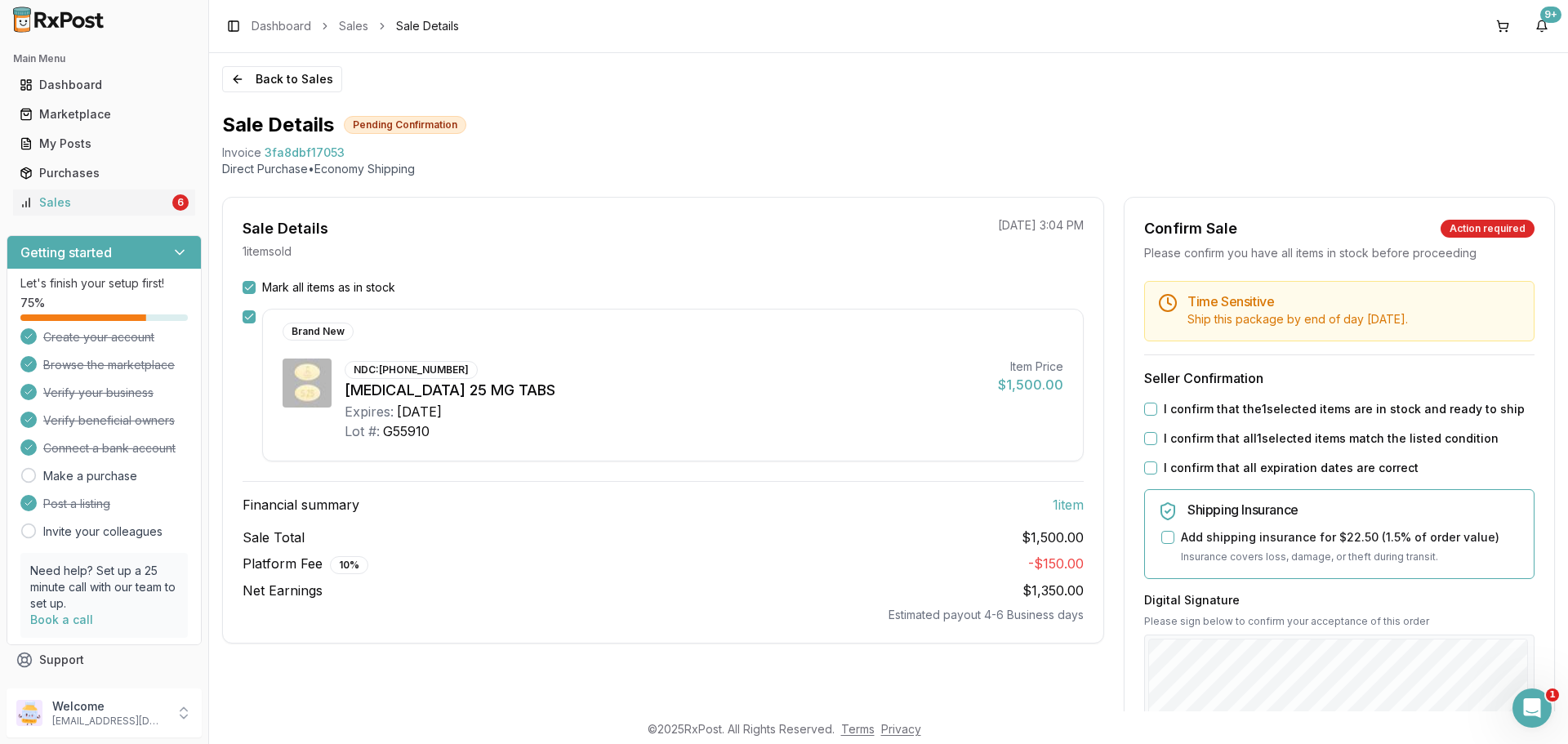
click at [1158, 405] on div "Time Sensitive Ship this package by end of day Monday, September 1st . Seller C…" at bounding box center [1339, 626] width 430 height 690
click at [1158, 409] on div "I confirm that the 1 selected items are in stock and ready to ship" at bounding box center [1339, 409] width 390 height 17
click at [1144, 409] on button "I confirm that the 1 selected items are in stock and ready to ship" at bounding box center [1151, 409] width 13 height 13
click at [1144, 441] on button "I confirm that all 1 selected items match the listed condition" at bounding box center [1151, 438] width 13 height 13
click at [1145, 470] on button "I confirm that all expiration dates are correct" at bounding box center [1151, 468] width 13 height 13
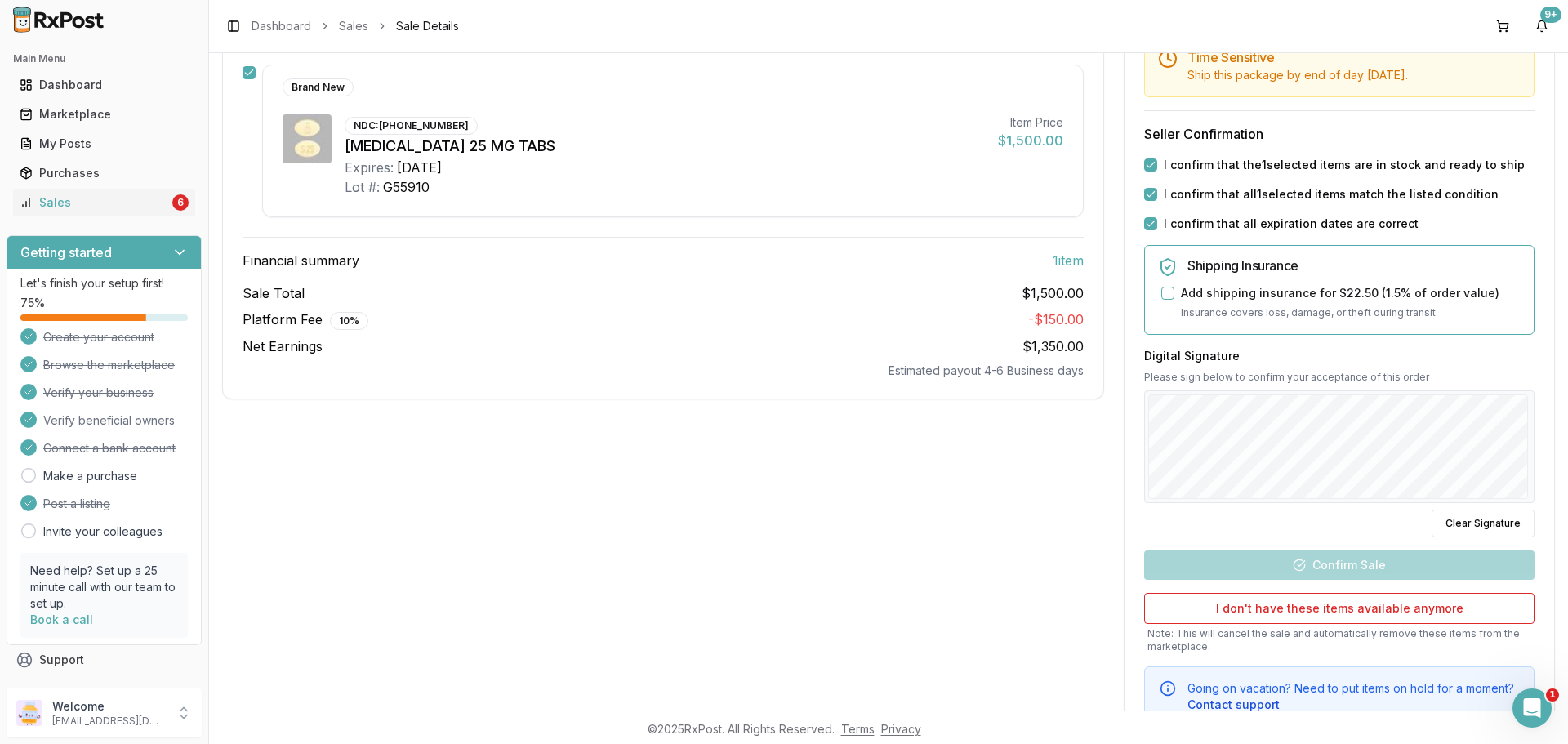
scroll to position [245, 0]
click at [1533, 444] on div "Time Sensitive Ship this package by end of day Monday, September 1st . Seller C…" at bounding box center [1339, 381] width 430 height 690
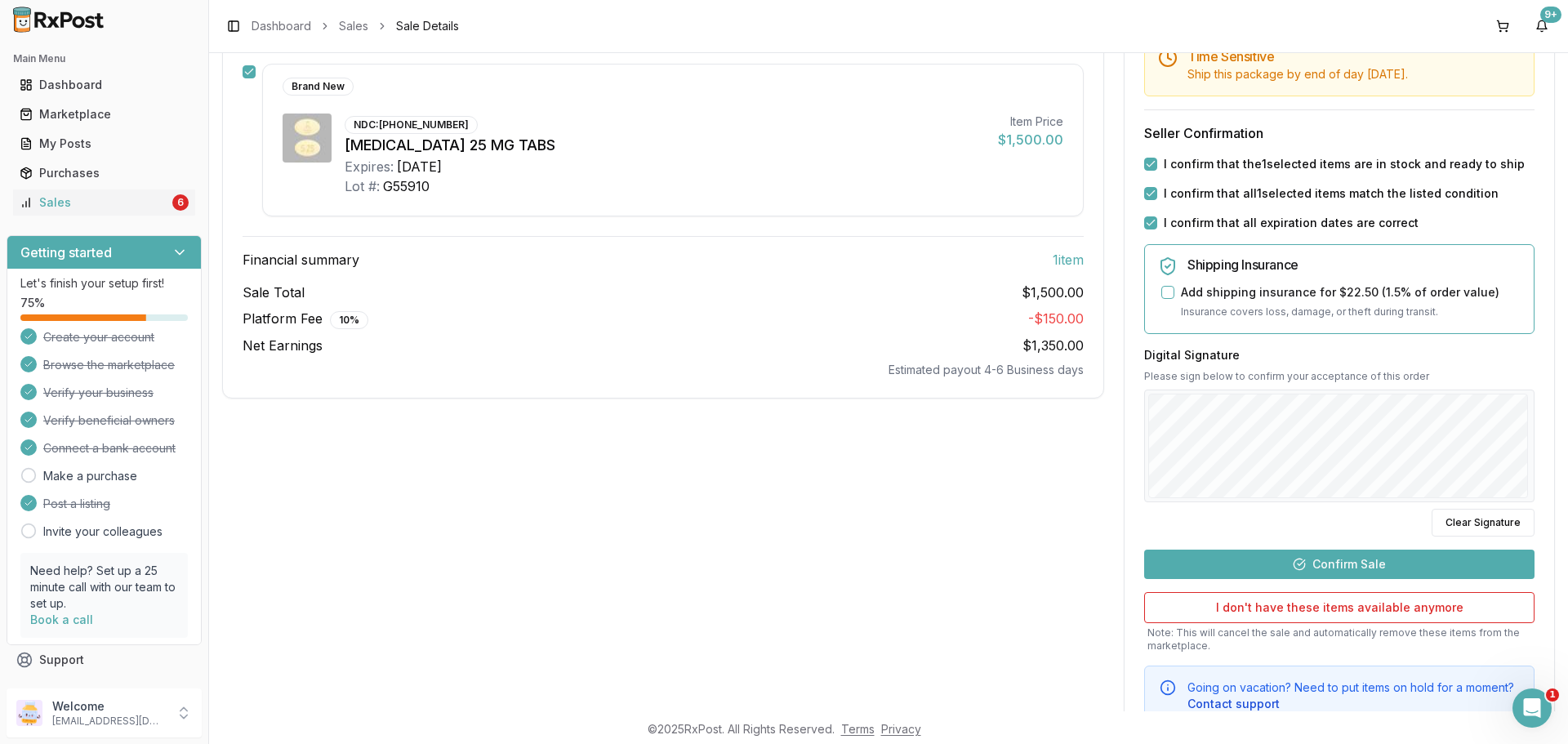
click at [1356, 561] on button "Confirm Sale" at bounding box center [1339, 564] width 390 height 30
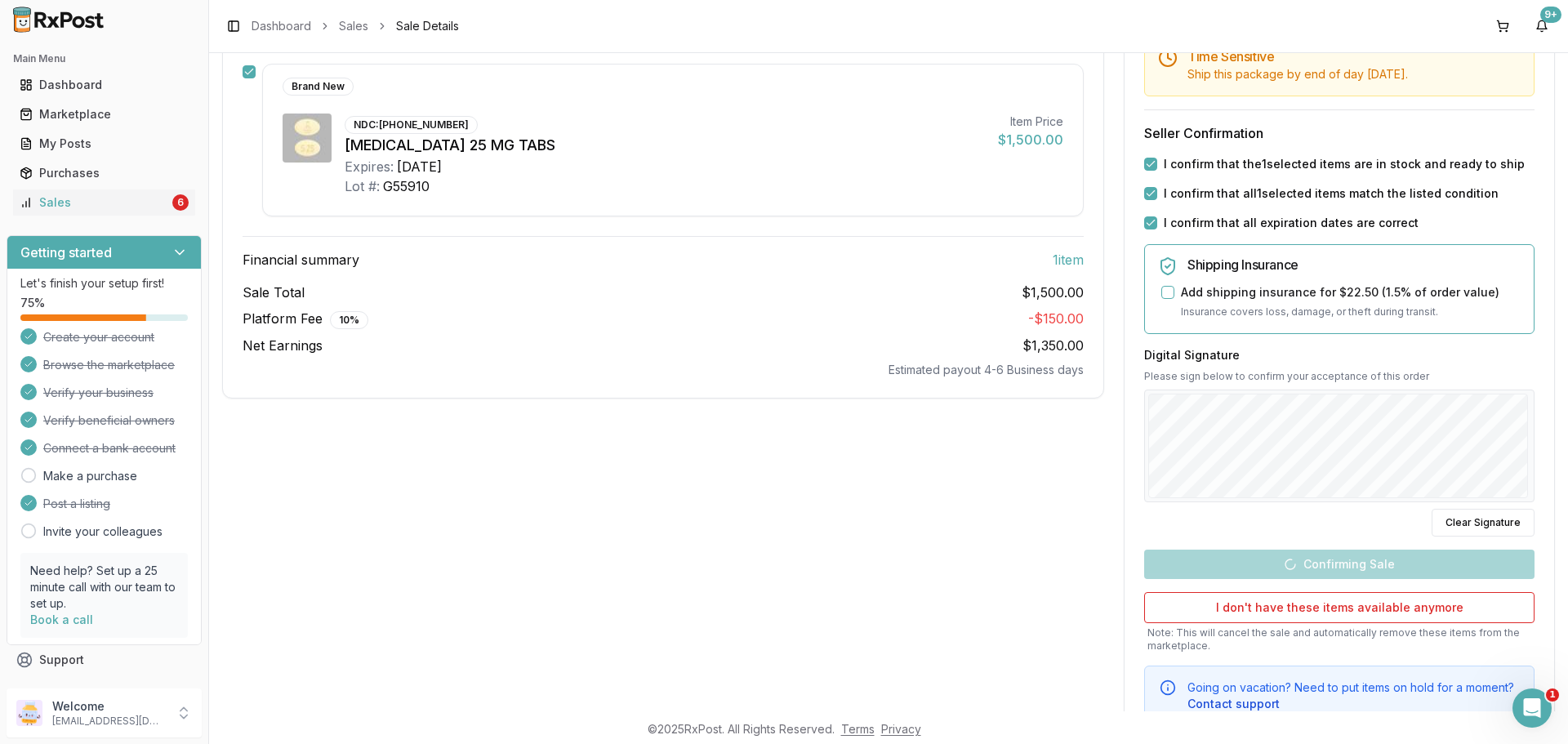
scroll to position [2, 0]
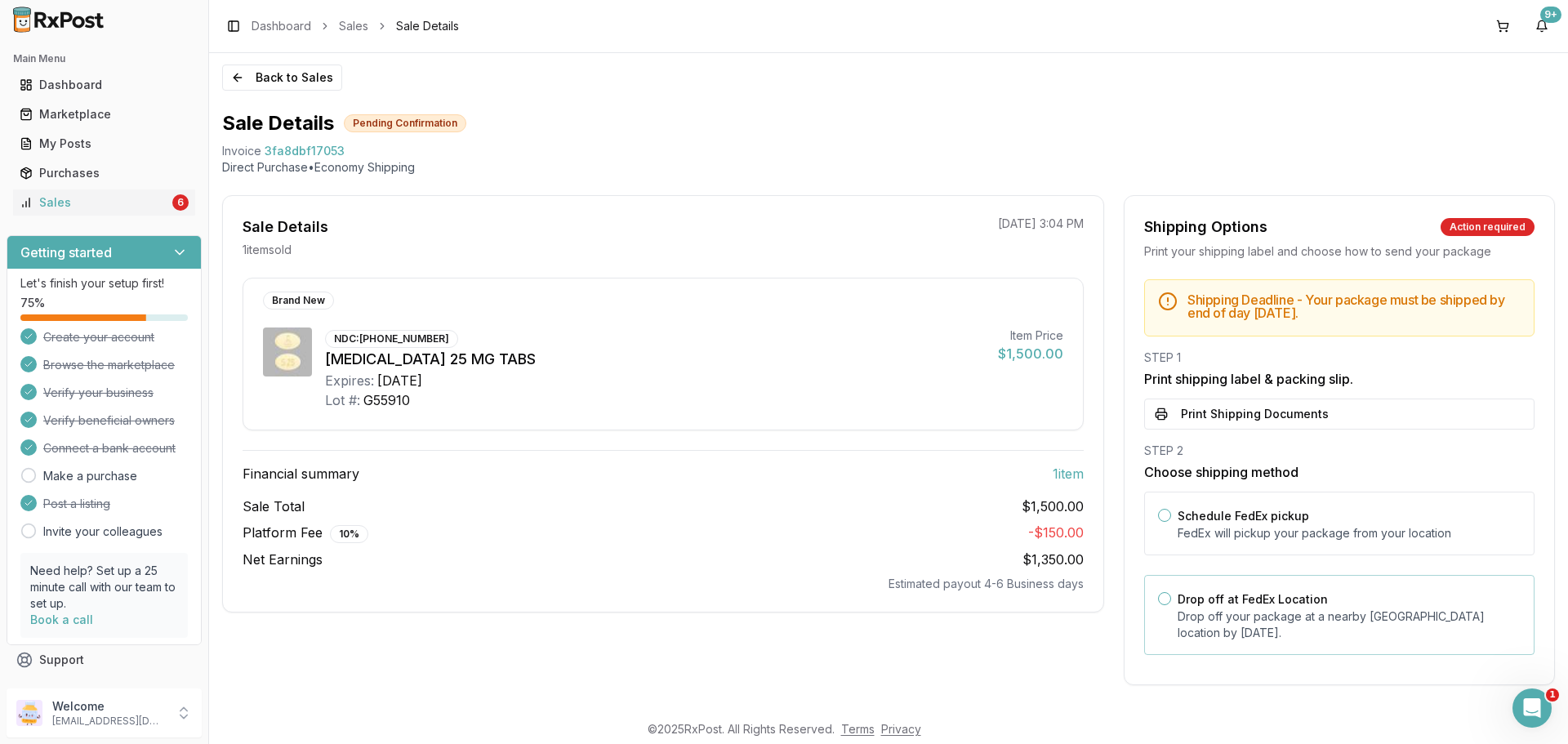
click at [1268, 614] on p "Drop off your package at a nearby FedEx location by September 1, 2025 ." at bounding box center [1349, 625] width 343 height 33
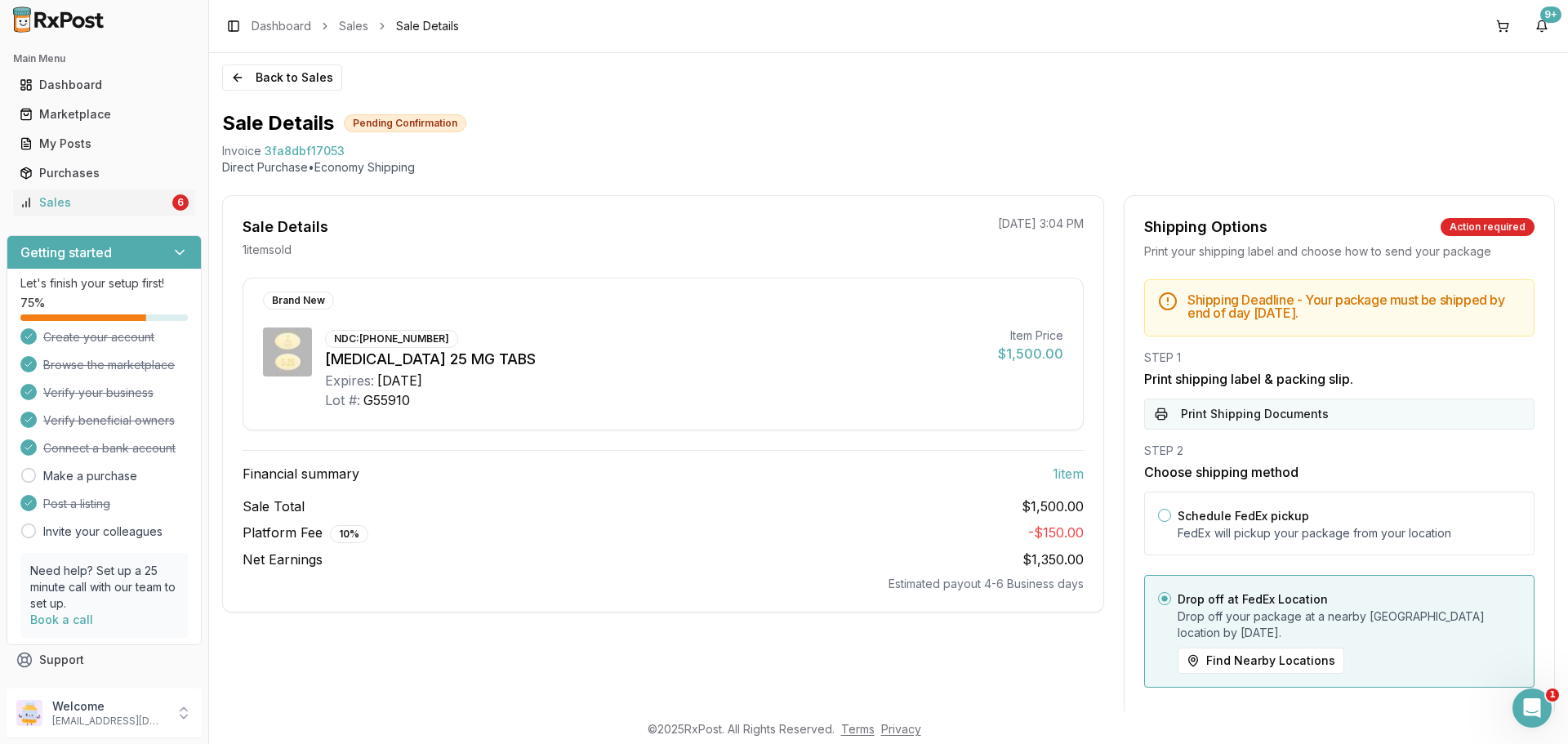
click at [1269, 417] on button "Print Shipping Documents" at bounding box center [1339, 414] width 390 height 31
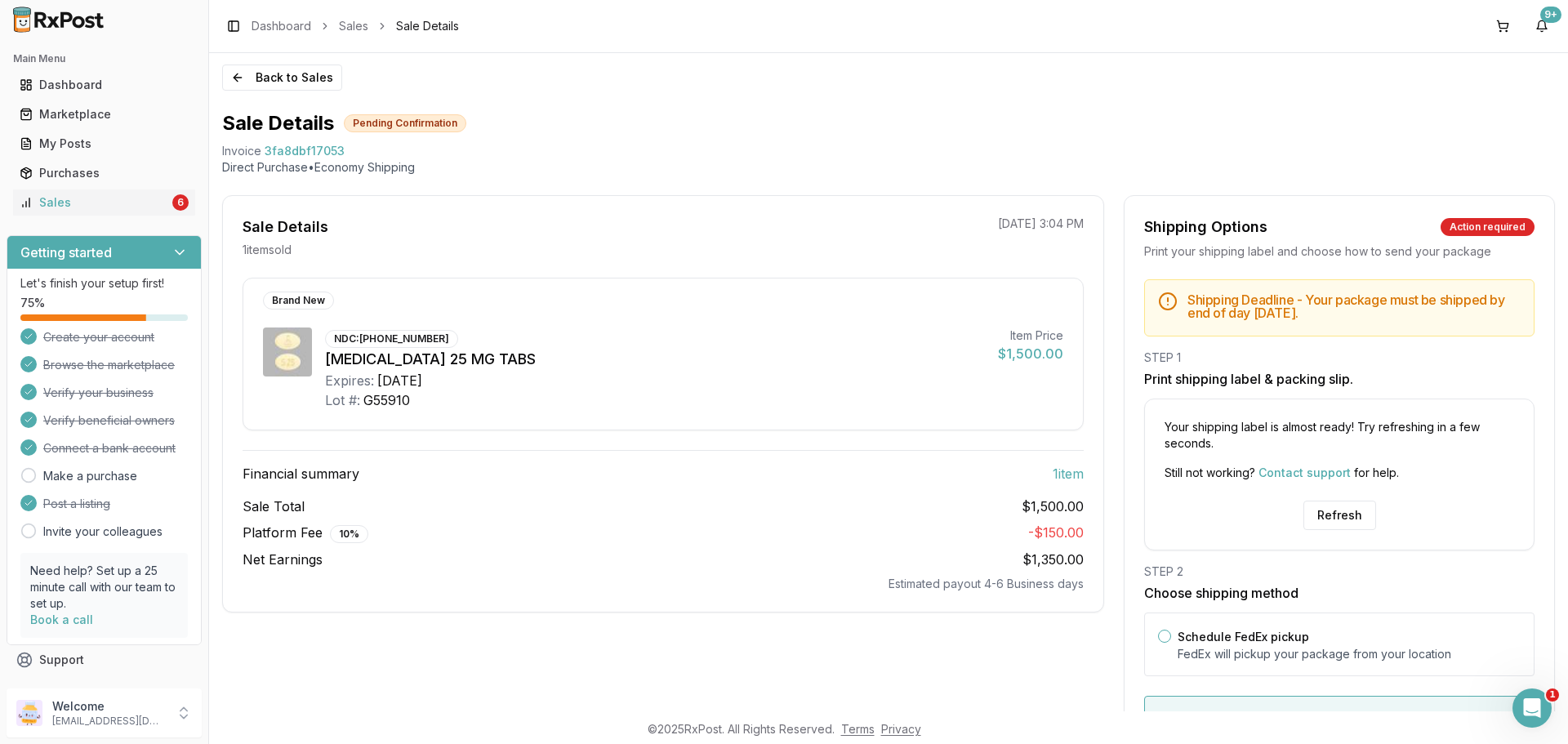
scroll to position [342, 0]
click at [1354, 510] on button "Refresh" at bounding box center [1340, 515] width 73 height 30
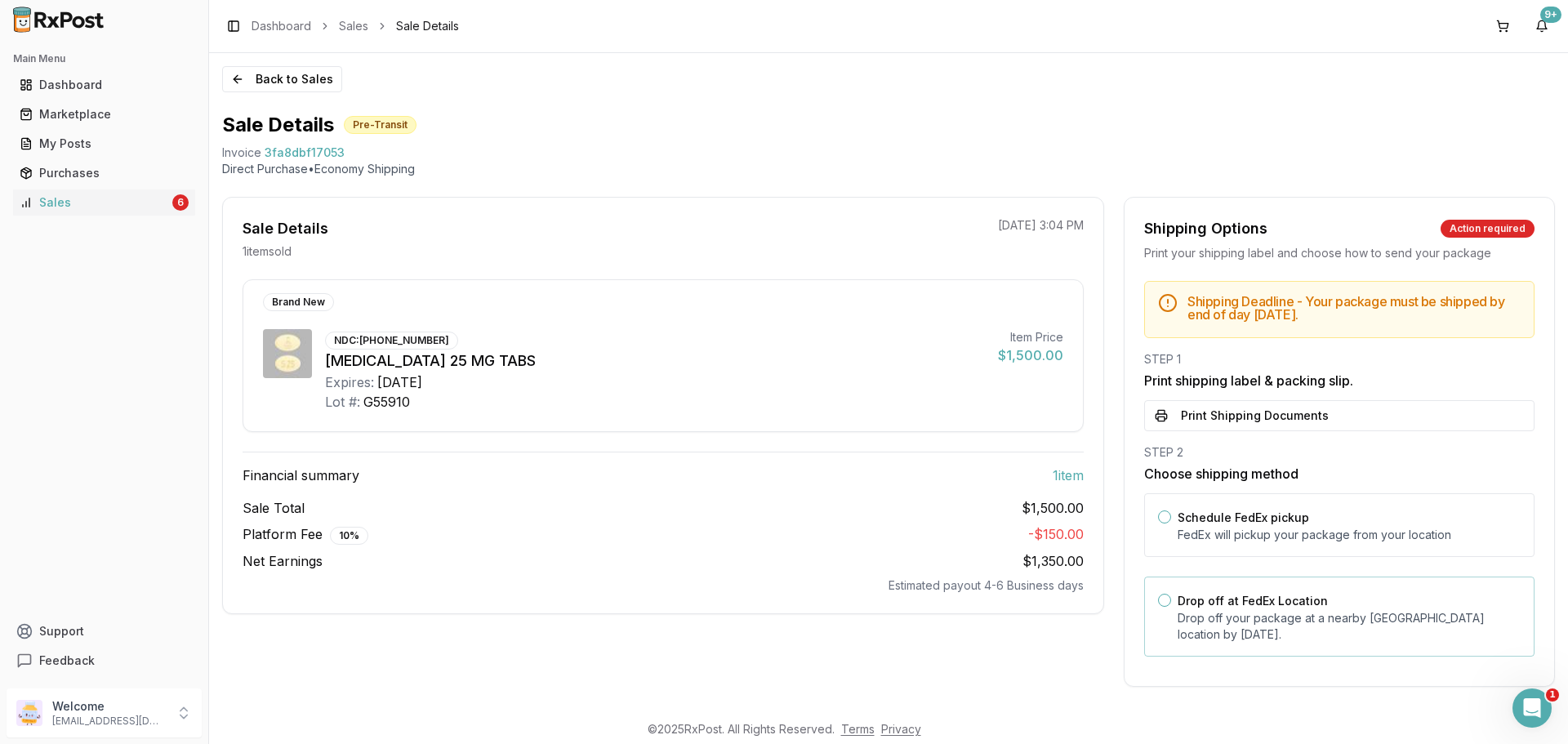
click at [1300, 611] on p "Drop off your package at a nearby FedEx location by September 1, 2025 ." at bounding box center [1349, 627] width 343 height 33
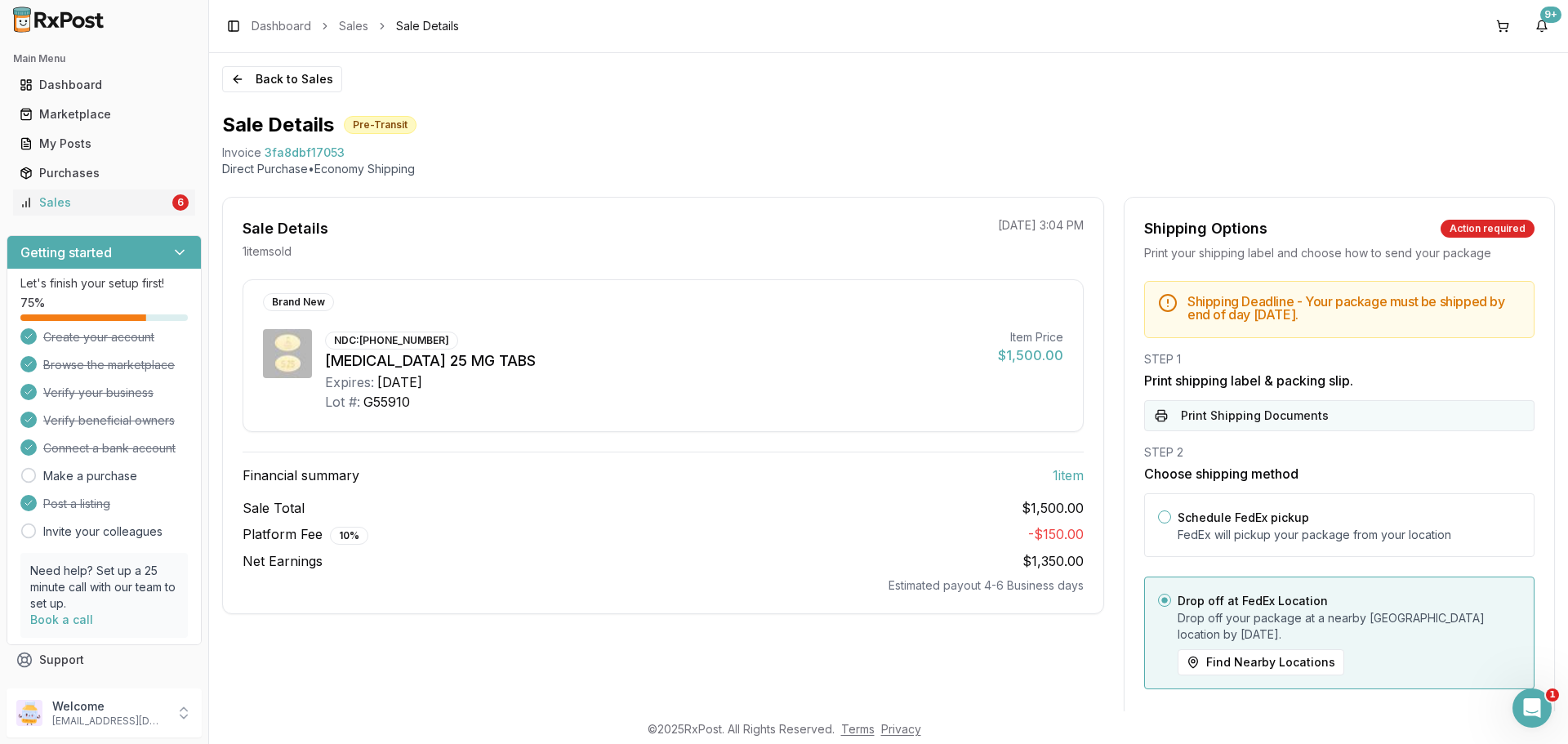
click at [1284, 422] on button "Print Shipping Documents" at bounding box center [1339, 415] width 390 height 31
click at [290, 84] on button "Back to Sales" at bounding box center [282, 79] width 120 height 26
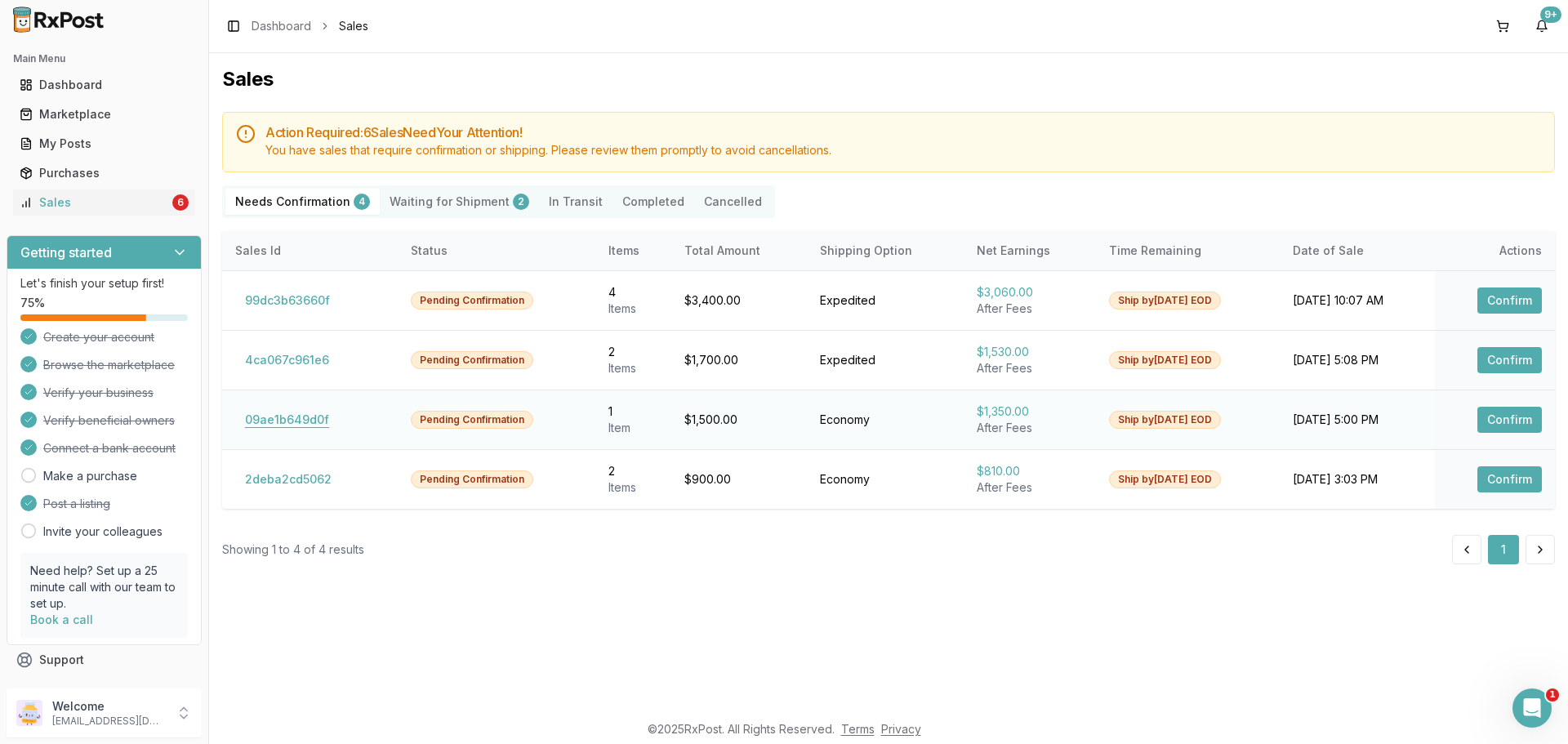
click at [296, 415] on button "09ae1b649d0f" at bounding box center [286, 420] width 103 height 26
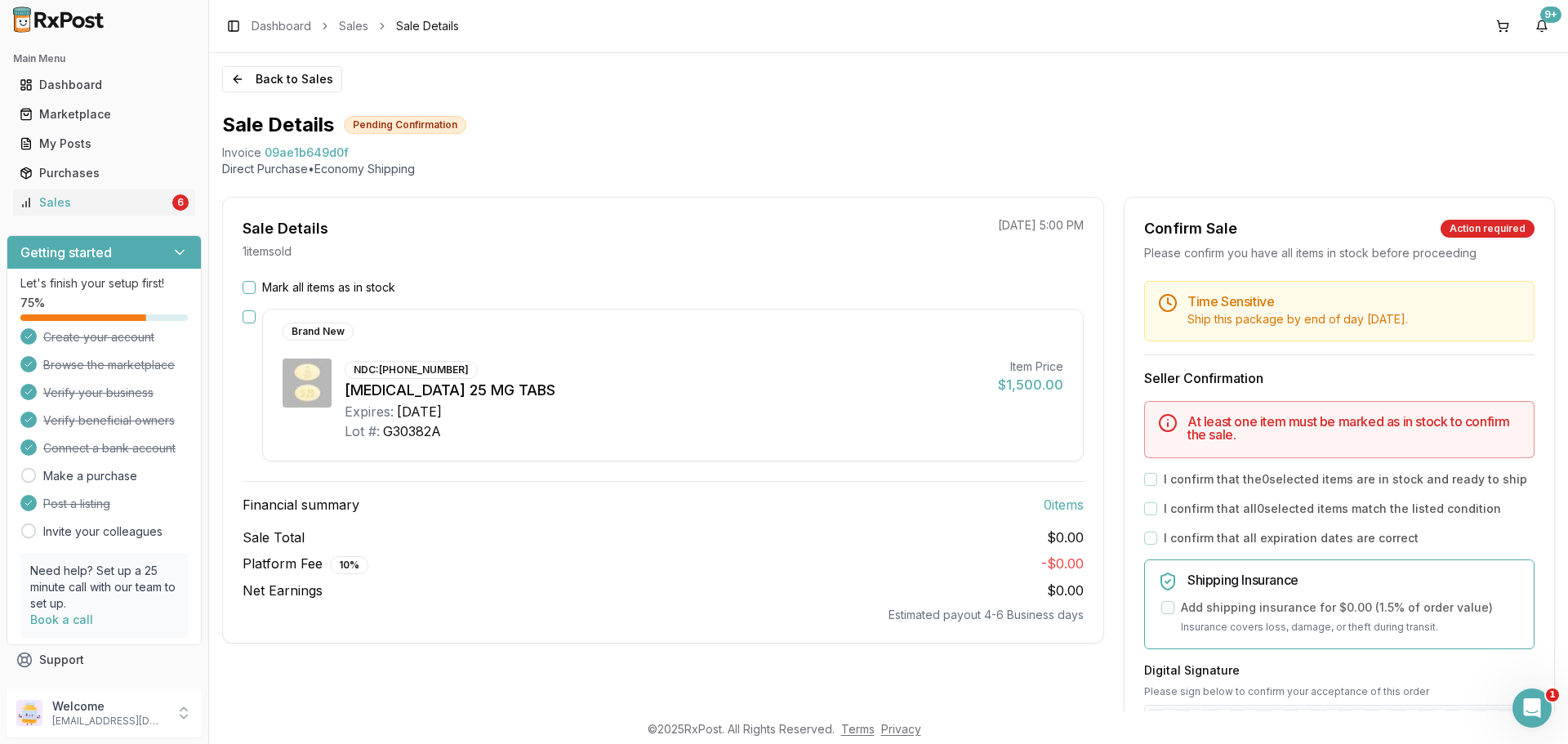
click at [306, 282] on label "Mark all items as in stock" at bounding box center [328, 287] width 133 height 17
click at [256, 282] on button "Mark all items as in stock" at bounding box center [249, 287] width 13 height 13
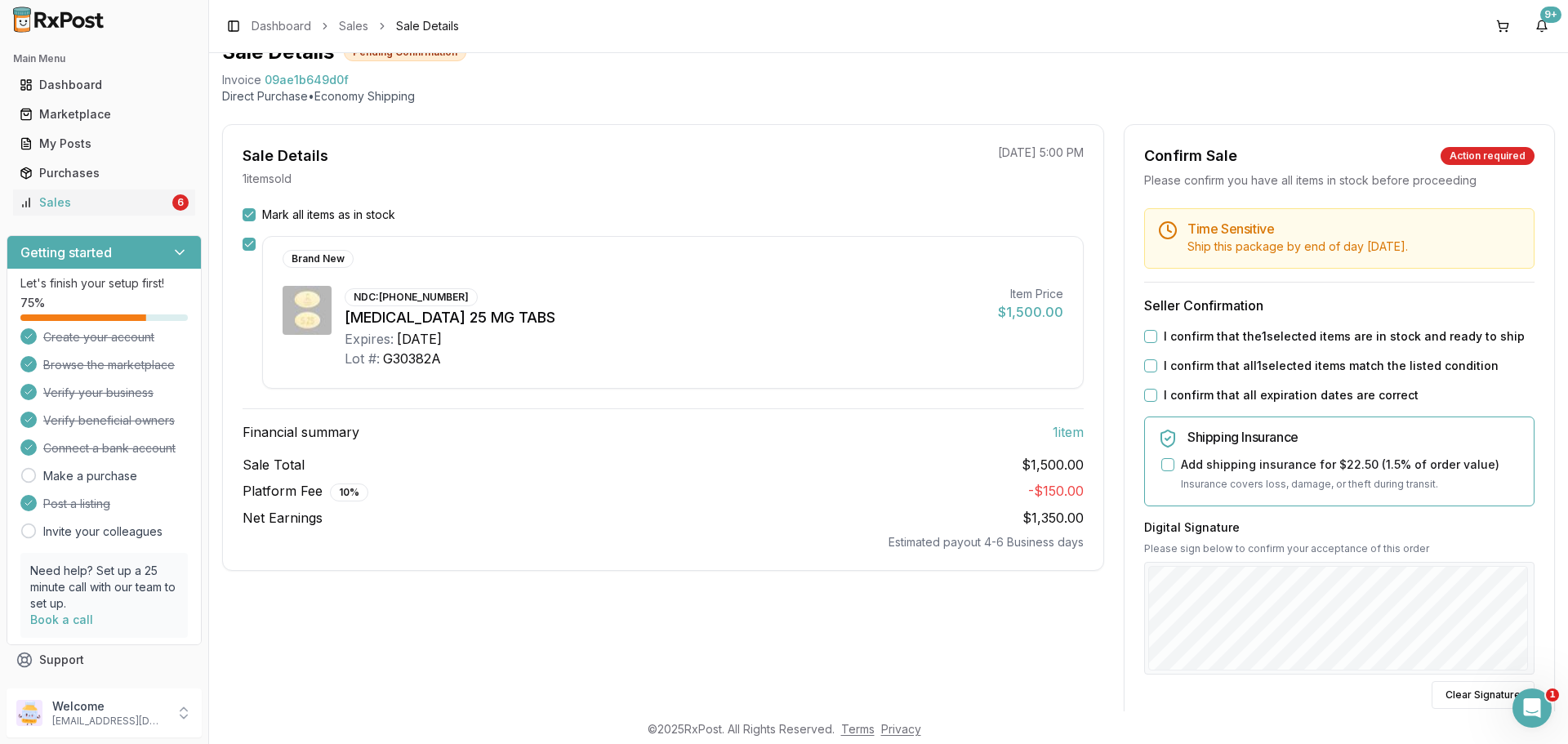
scroll to position [163, 0]
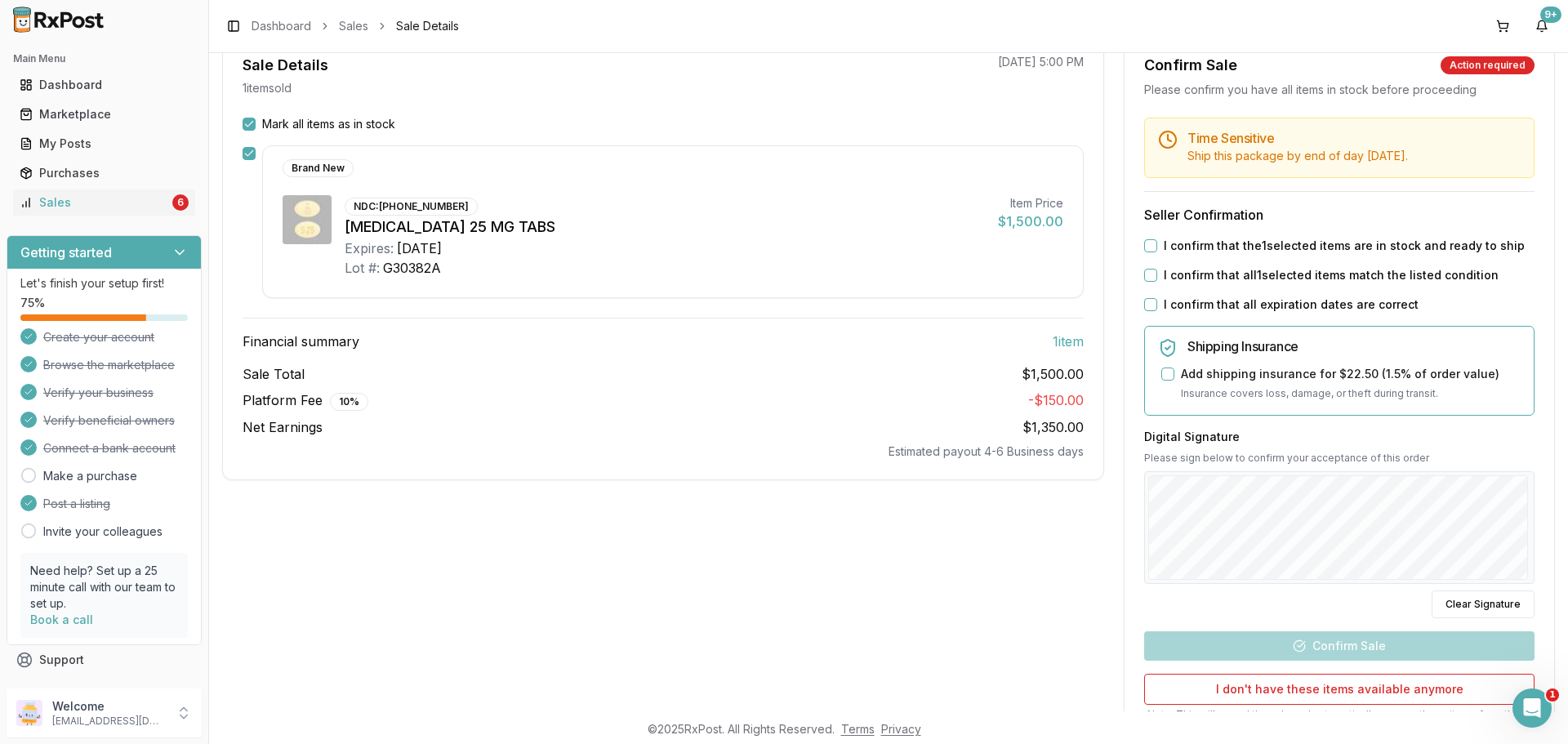
click at [1213, 237] on label "I confirm that the 1 selected items are in stock and ready to ship" at bounding box center [1344, 245] width 361 height 17
click at [1158, 239] on button "I confirm that the 1 selected items are in stock and ready to ship" at bounding box center [1151, 245] width 13 height 13
click at [1207, 274] on label "I confirm that all 1 selected items match the listed condition" at bounding box center [1331, 275] width 335 height 17
click at [1158, 274] on button "I confirm that all 1 selected items match the listed condition" at bounding box center [1151, 275] width 13 height 13
click at [1195, 302] on label "I confirm that all expiration dates are correct" at bounding box center [1291, 304] width 255 height 17
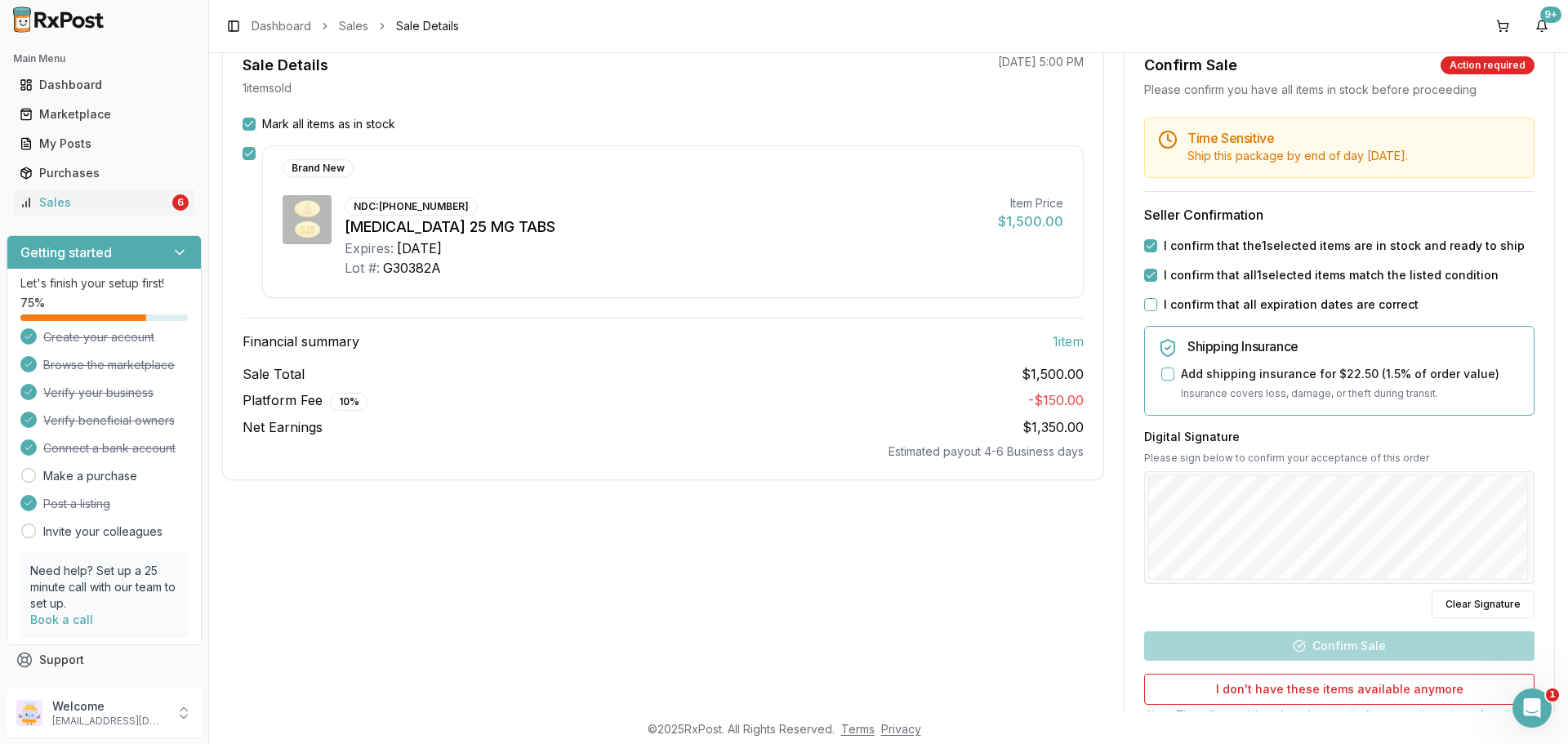
click at [1158, 302] on button "I confirm that all expiration dates are correct" at bounding box center [1151, 304] width 13 height 13
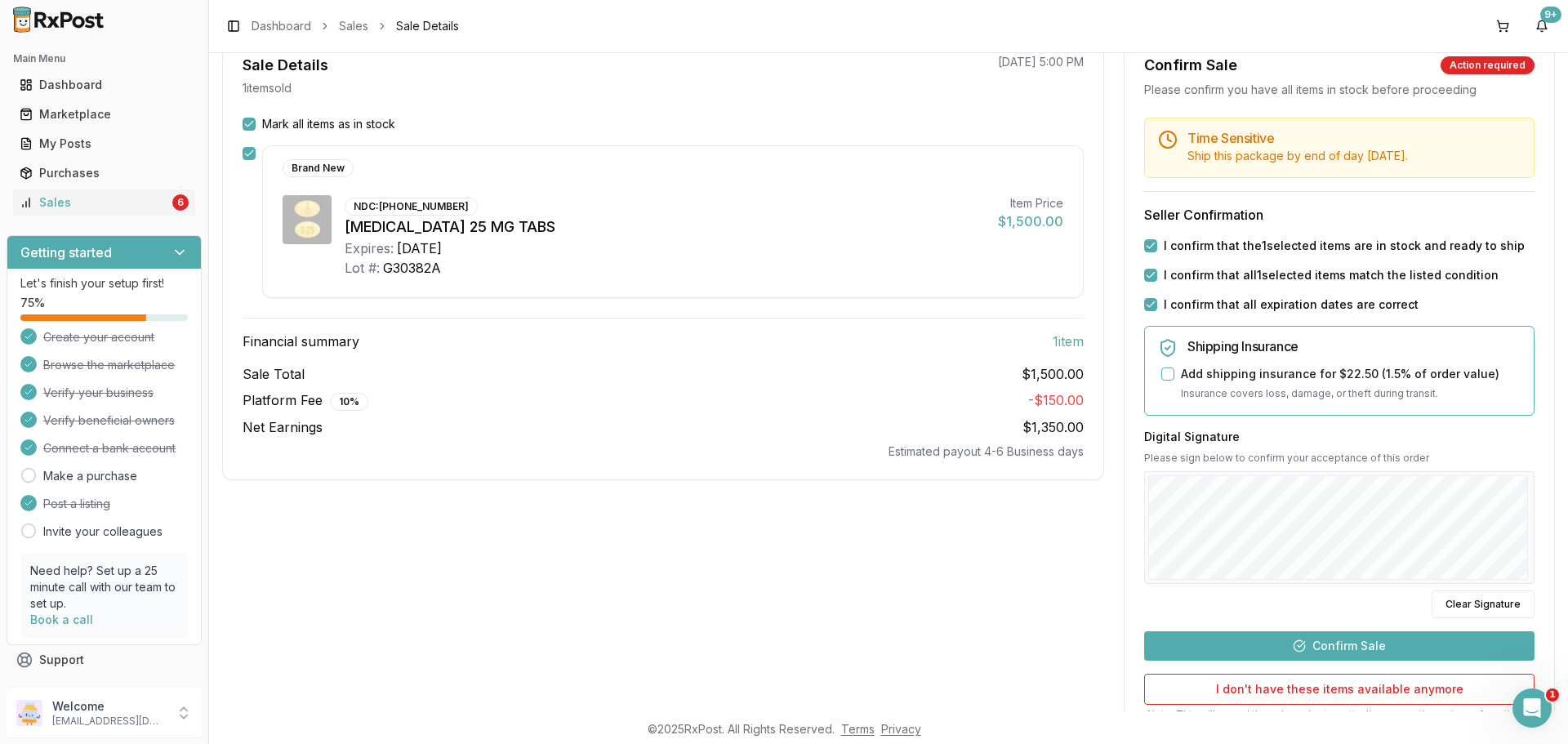
click at [1348, 649] on button "Confirm Sale" at bounding box center [1339, 646] width 390 height 30
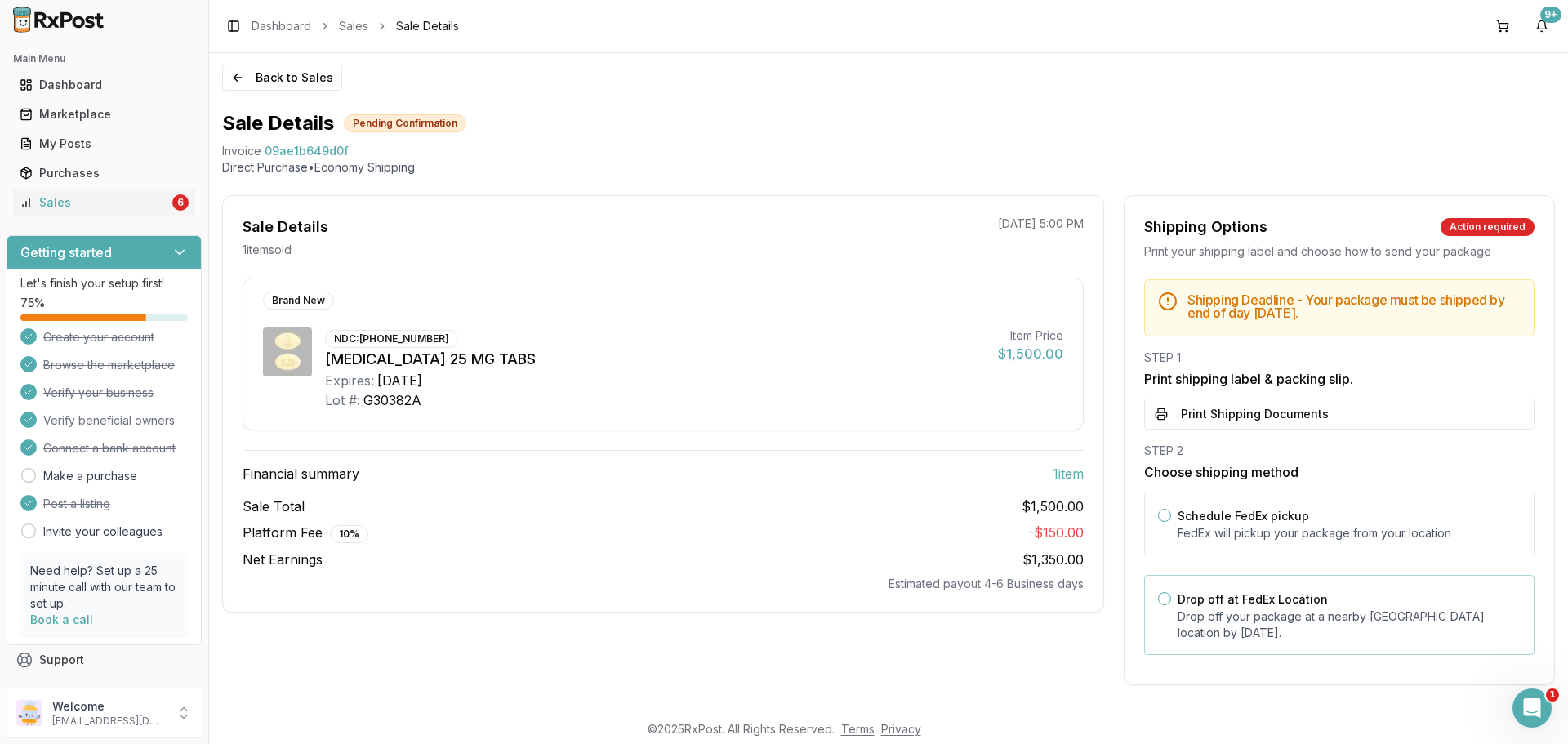
scroll to position [2, 0]
click at [1276, 606] on div "Drop off at FedEx Location Drop off your package at a nearby FedEx location by …" at bounding box center [1349, 614] width 343 height 52
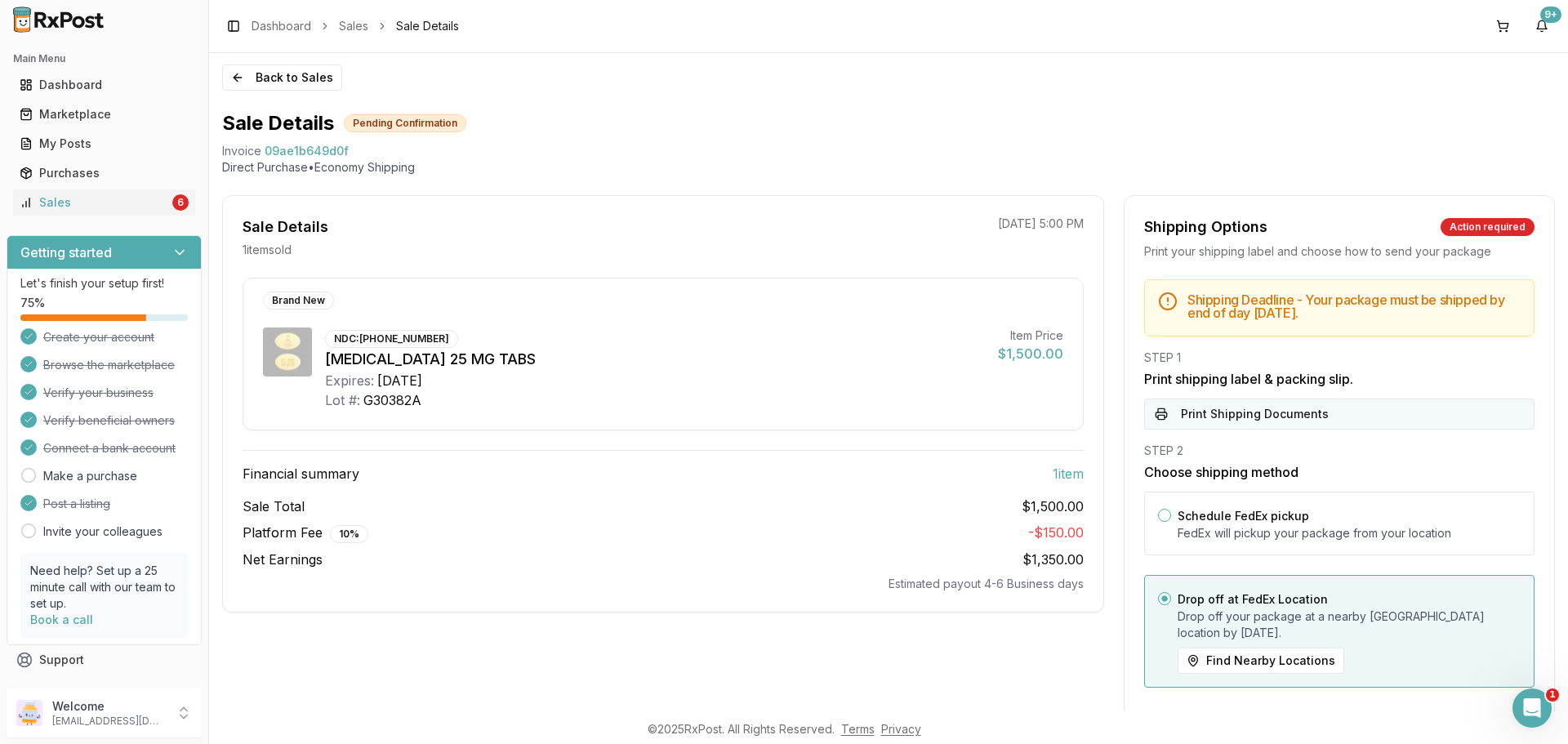
click at [1288, 416] on button "Print Shipping Documents" at bounding box center [1339, 414] width 390 height 31
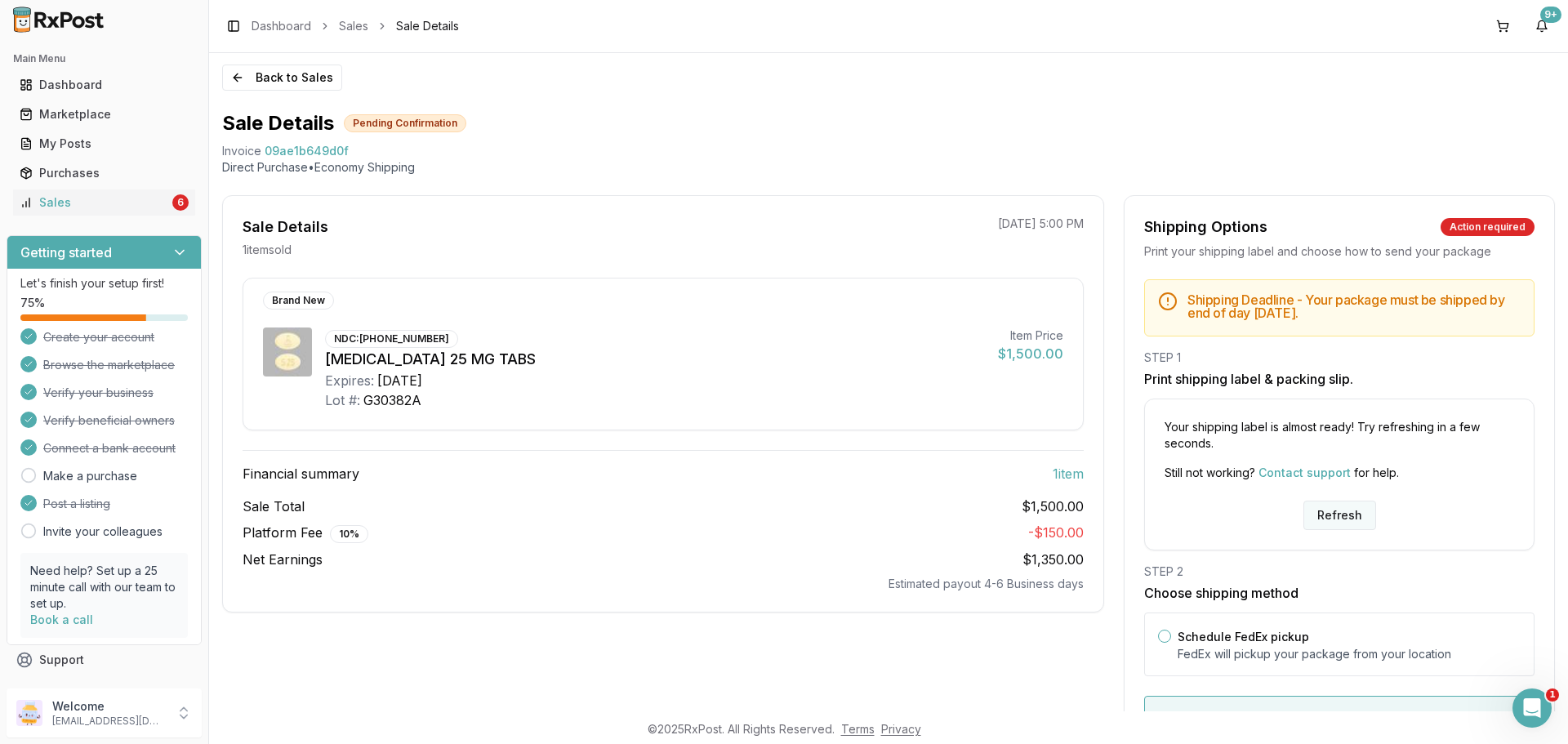
click at [1338, 514] on button "Refresh" at bounding box center [1340, 515] width 73 height 30
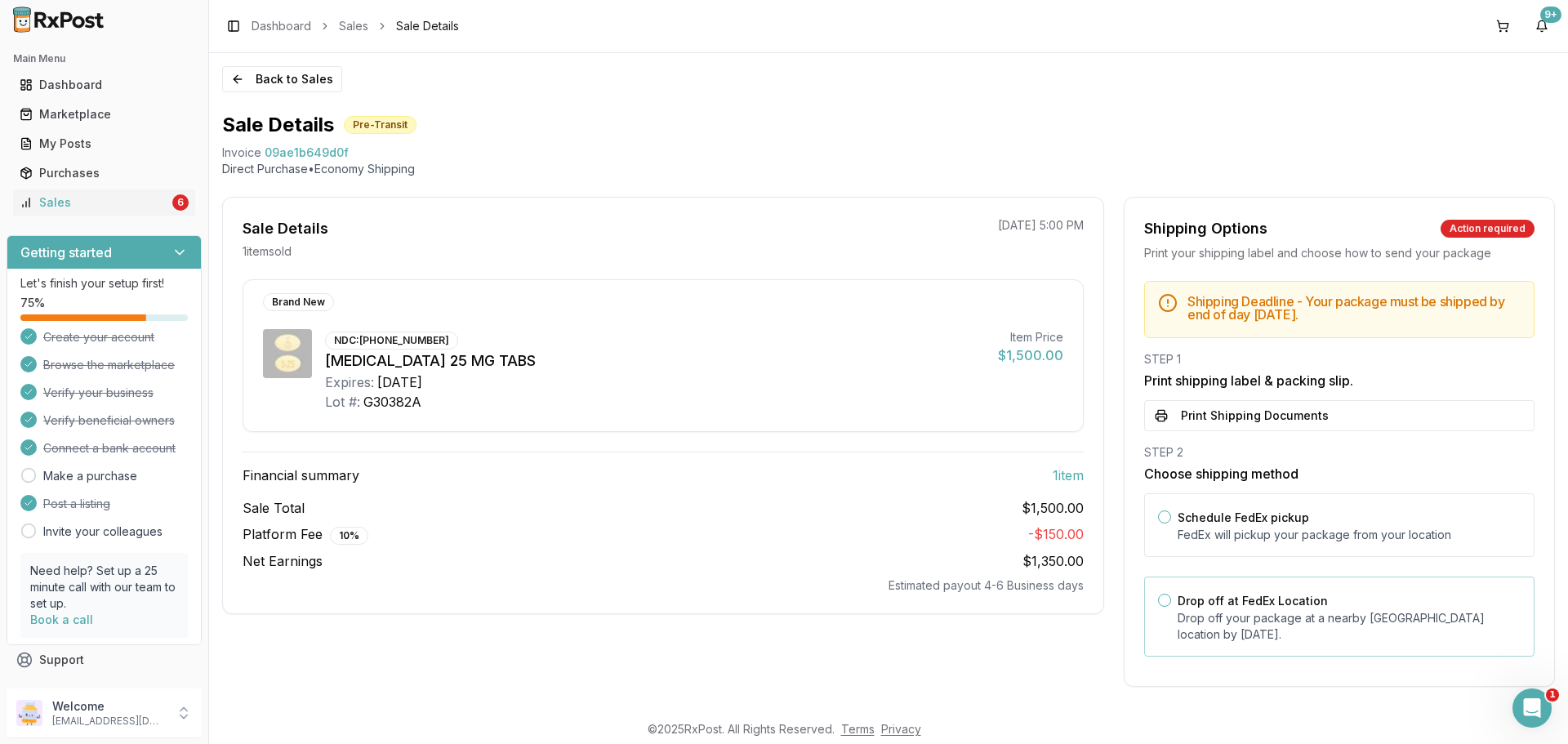
click at [1301, 609] on div "Drop off at FedEx Location Drop off your package at a nearby FedEx location by …" at bounding box center [1349, 616] width 343 height 52
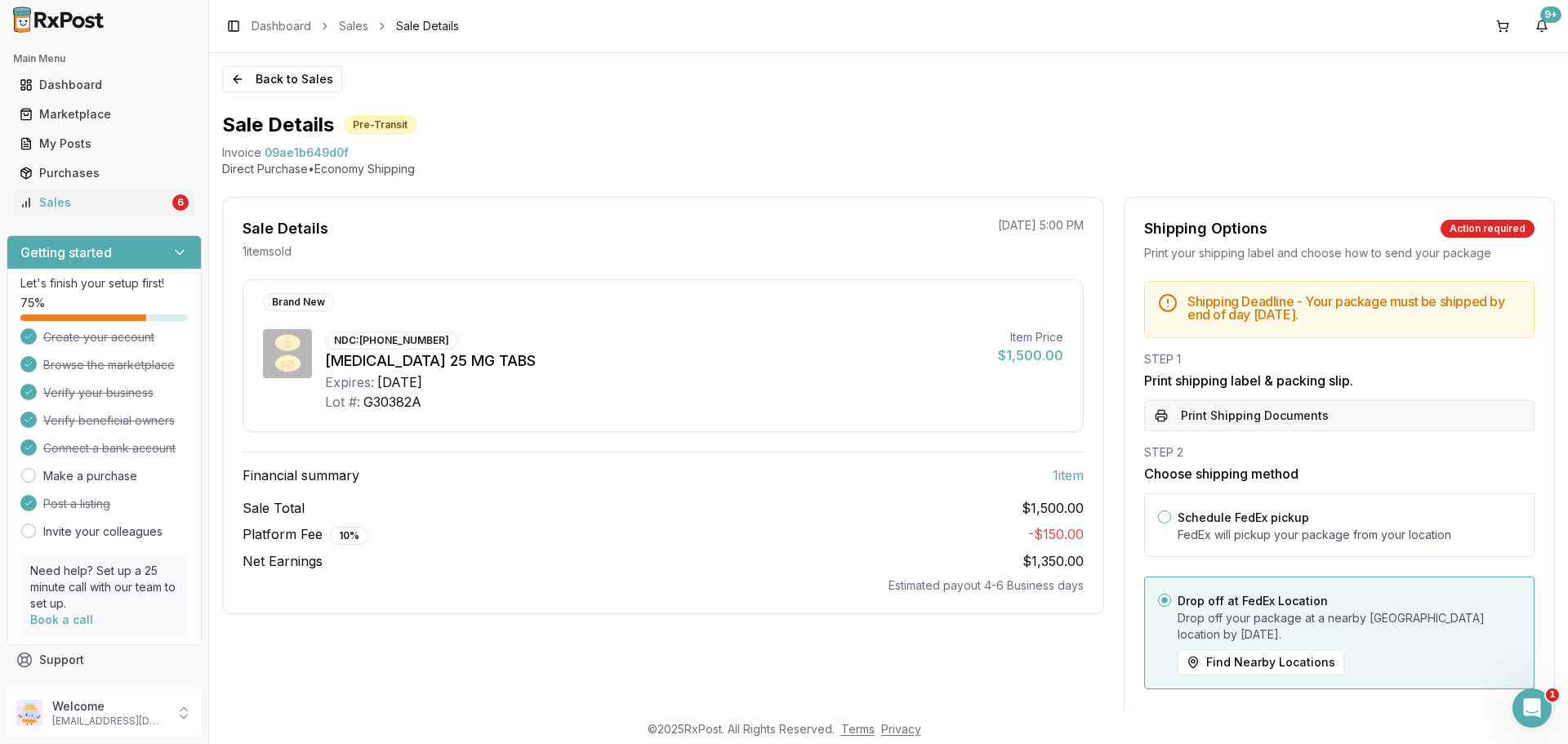
click at [1298, 425] on button "Print Shipping Documents" at bounding box center [1339, 415] width 390 height 31
click at [290, 87] on button "Back to Sales" at bounding box center [282, 79] width 120 height 26
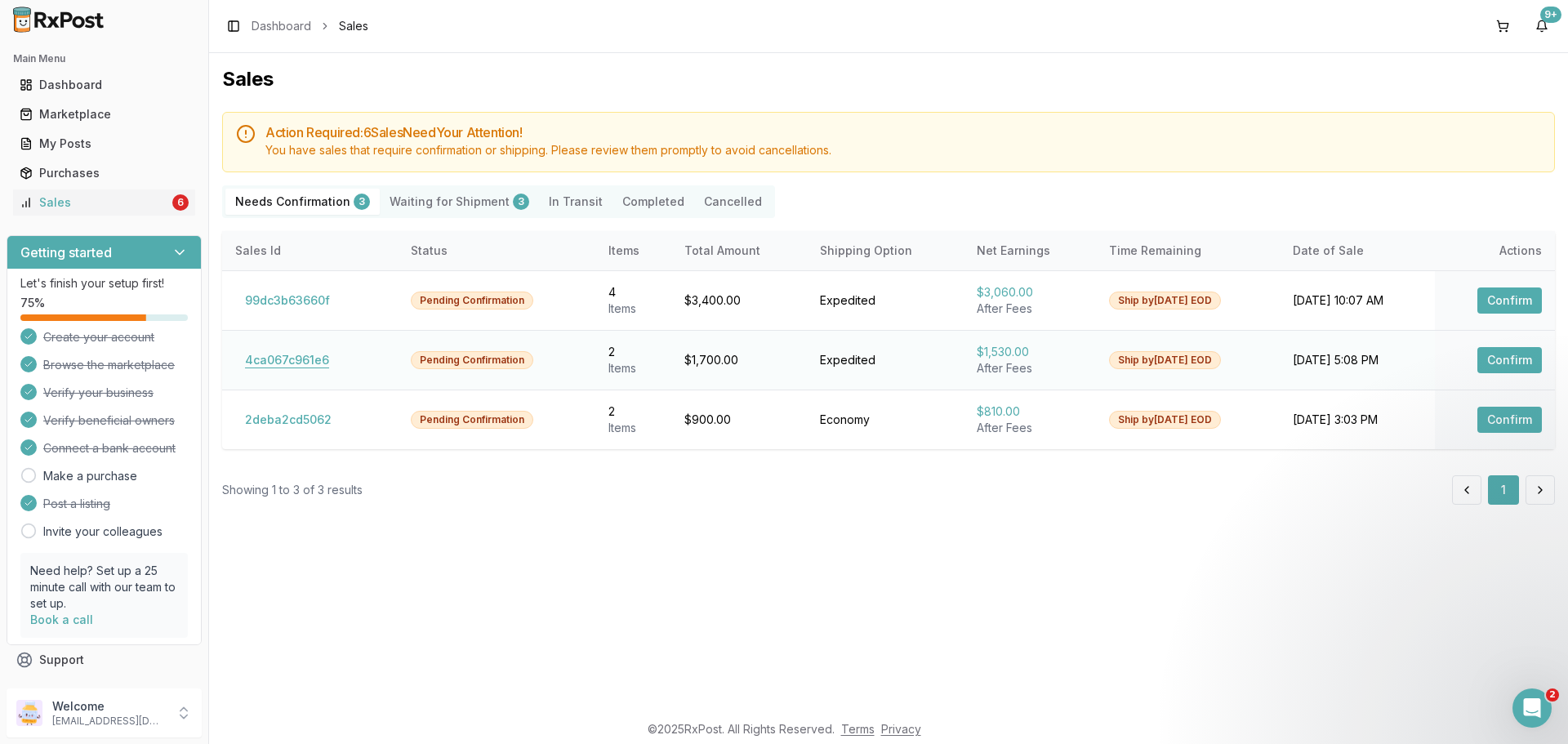
click at [316, 360] on button "4ca067c961e6" at bounding box center [286, 360] width 103 height 26
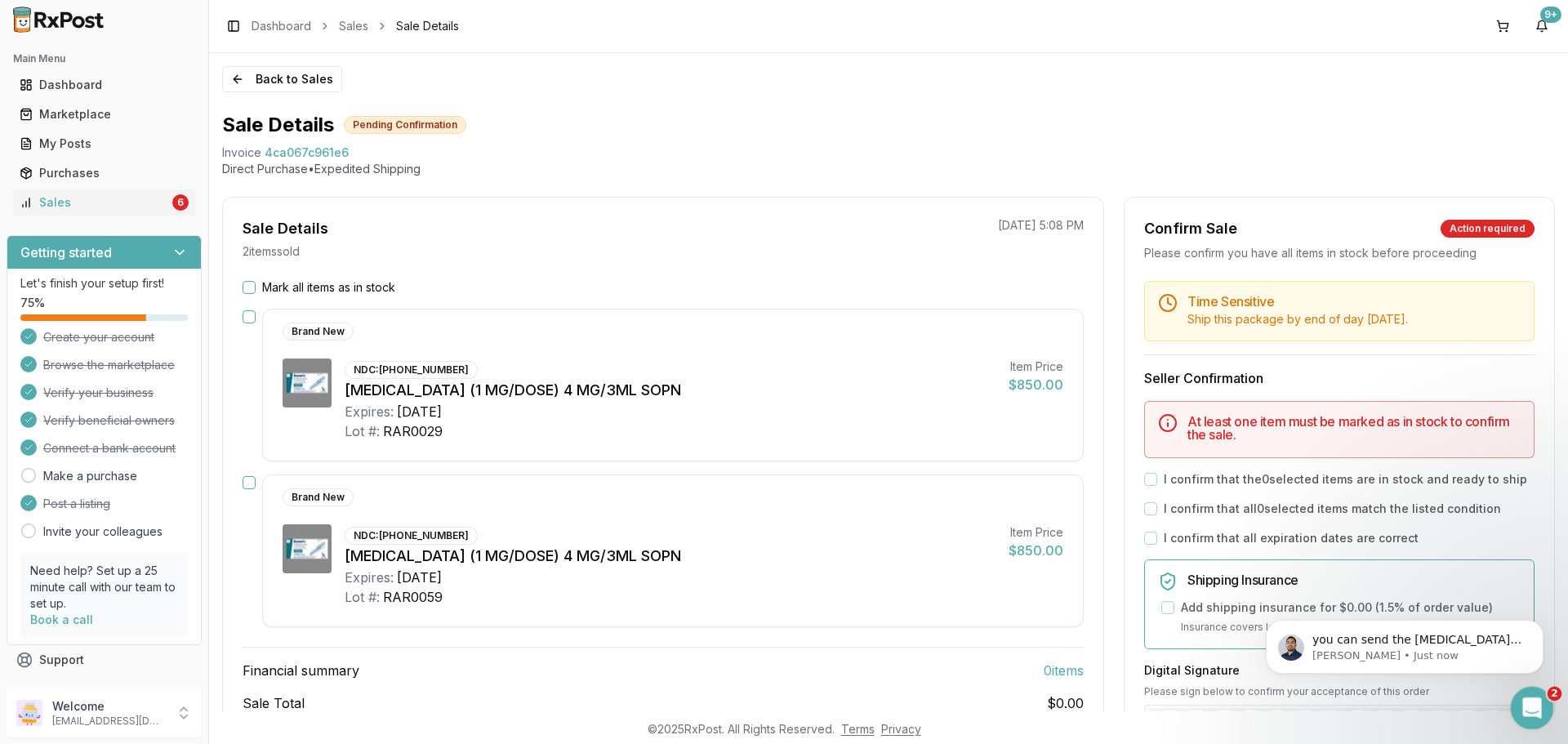
click at [1527, 717] on div "Open Intercom Messenger" at bounding box center [1530, 705] width 54 height 54
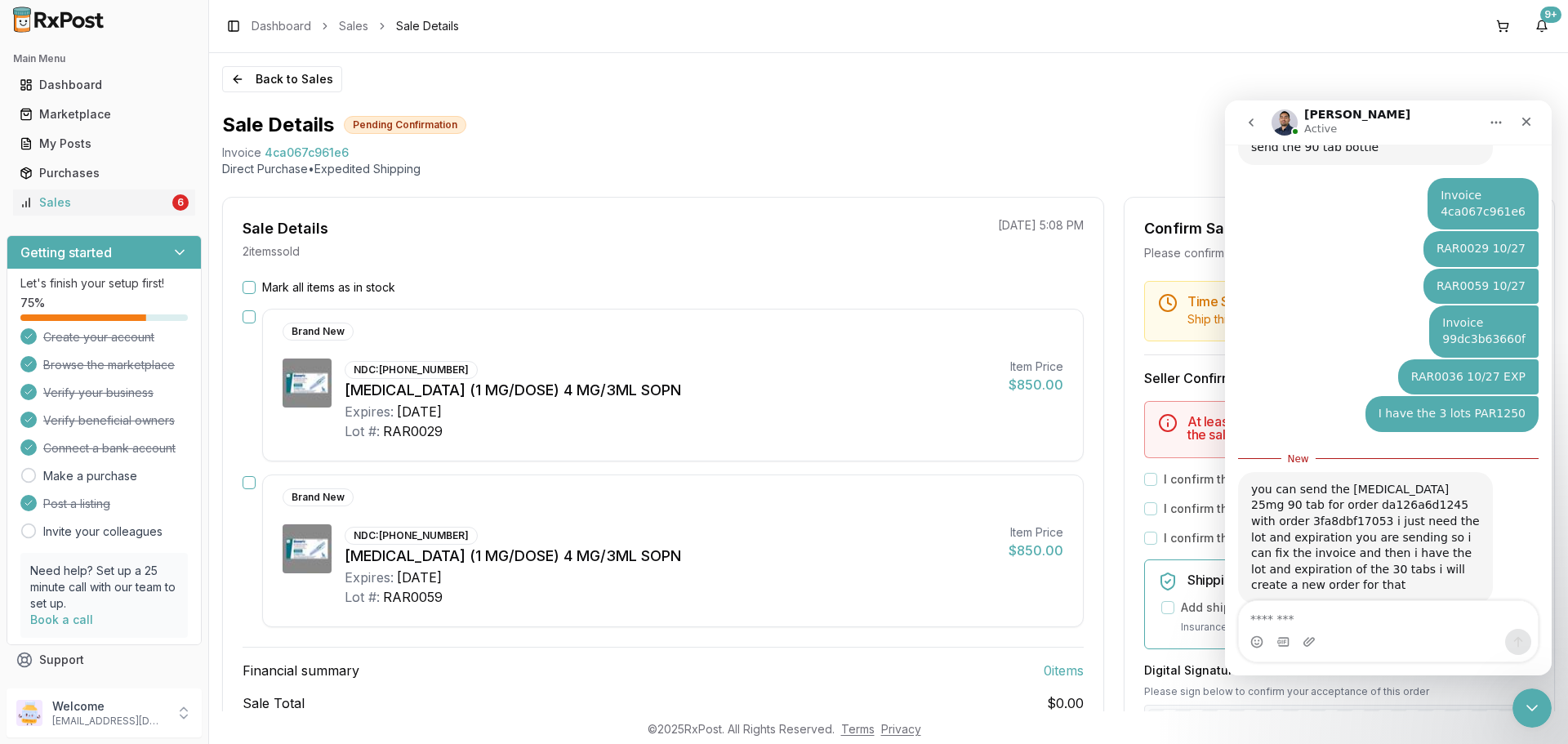
scroll to position [514, 0]
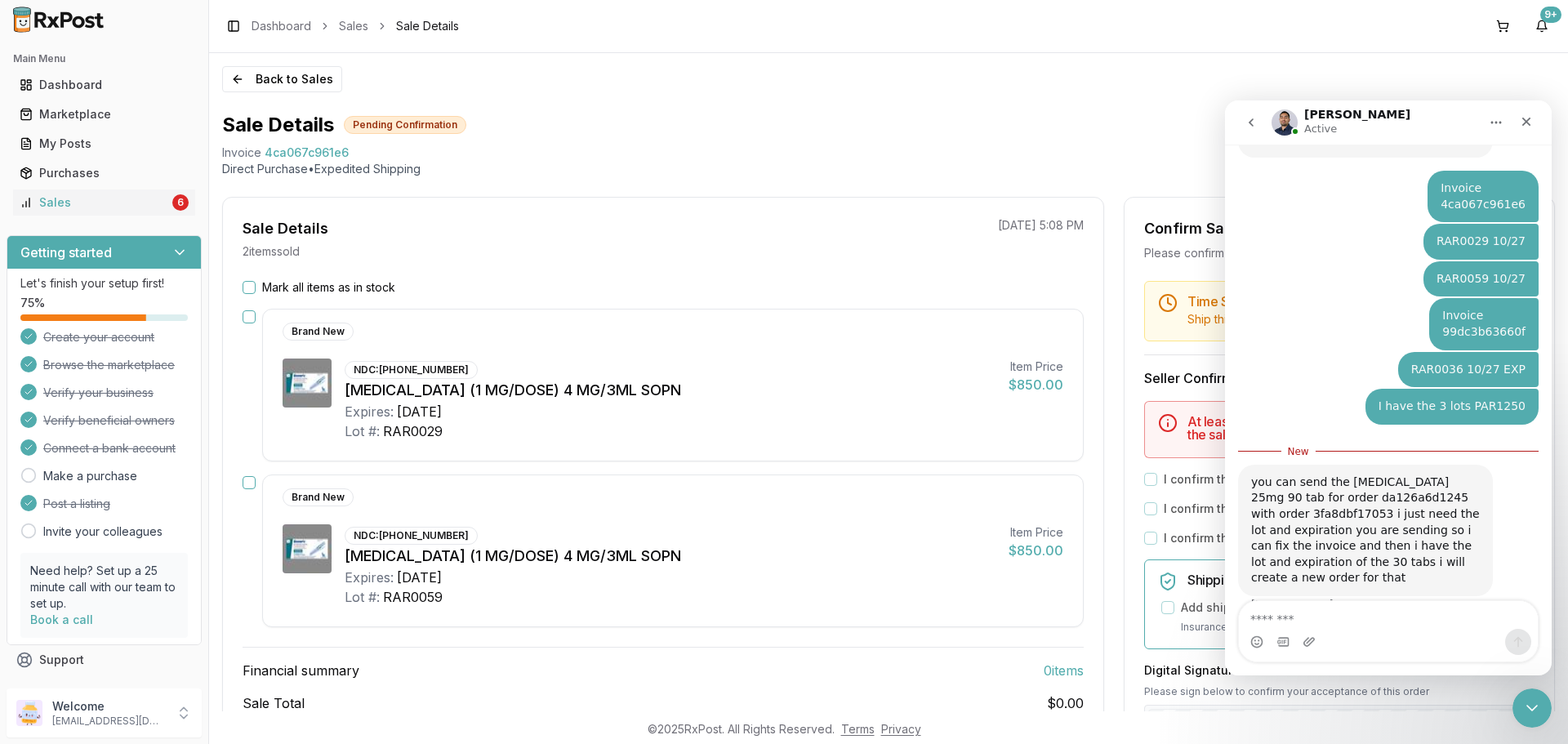
click at [1445, 626] on textarea "Message…" at bounding box center [1389, 614] width 299 height 28
click at [358, 284] on label "Mark all items as in stock" at bounding box center [328, 287] width 133 height 17
click at [256, 284] on button "Mark all items as in stock" at bounding box center [249, 287] width 13 height 13
click at [1524, 702] on icon "Close Intercom Messenger" at bounding box center [1529, 706] width 11 height 7
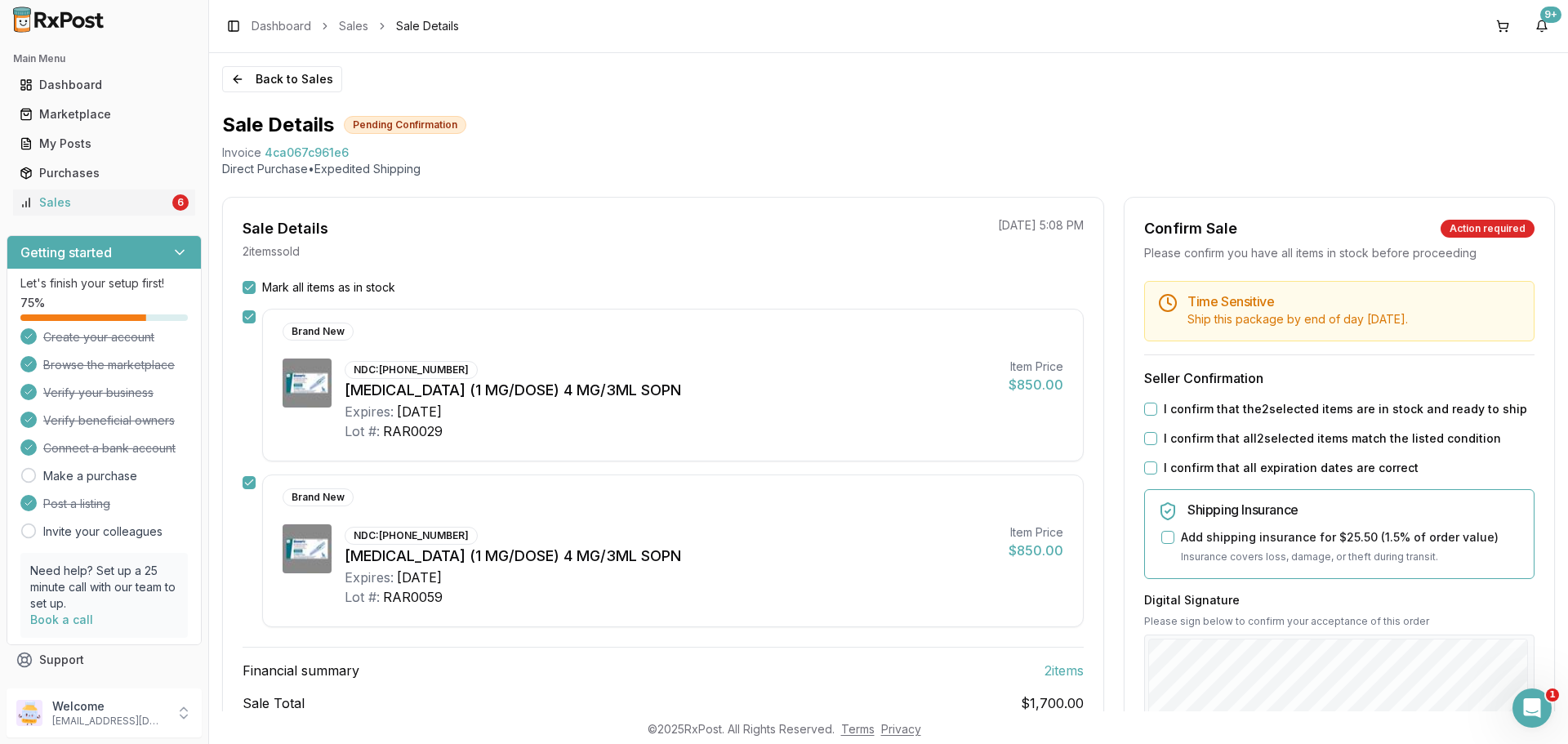
scroll to position [487, 0]
click at [1216, 414] on label "I confirm that the 2 selected items are in stock and ready to ship" at bounding box center [1345, 409] width 364 height 17
click at [1158, 414] on button "I confirm that the 2 selected items are in stock and ready to ship" at bounding box center [1151, 409] width 13 height 13
click at [1205, 438] on label "I confirm that all 2 selected items match the listed condition" at bounding box center [1332, 438] width 337 height 17
click at [1158, 438] on button "I confirm that all 2 selected items match the listed condition" at bounding box center [1151, 438] width 13 height 13
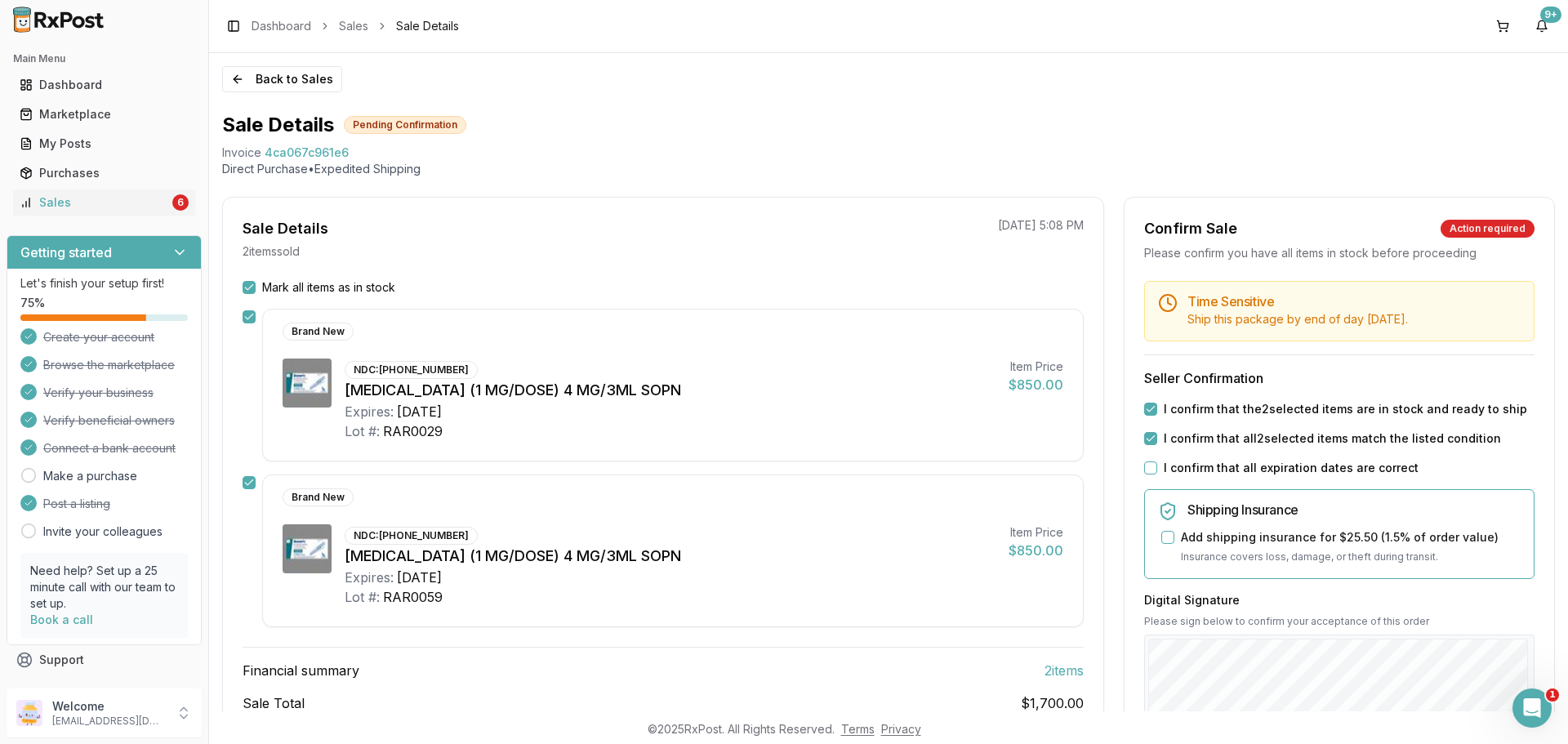
click at [1197, 473] on label "I confirm that all expiration dates are correct" at bounding box center [1291, 468] width 255 height 17
click at [1158, 473] on button "I confirm that all expiration dates are correct" at bounding box center [1151, 468] width 13 height 13
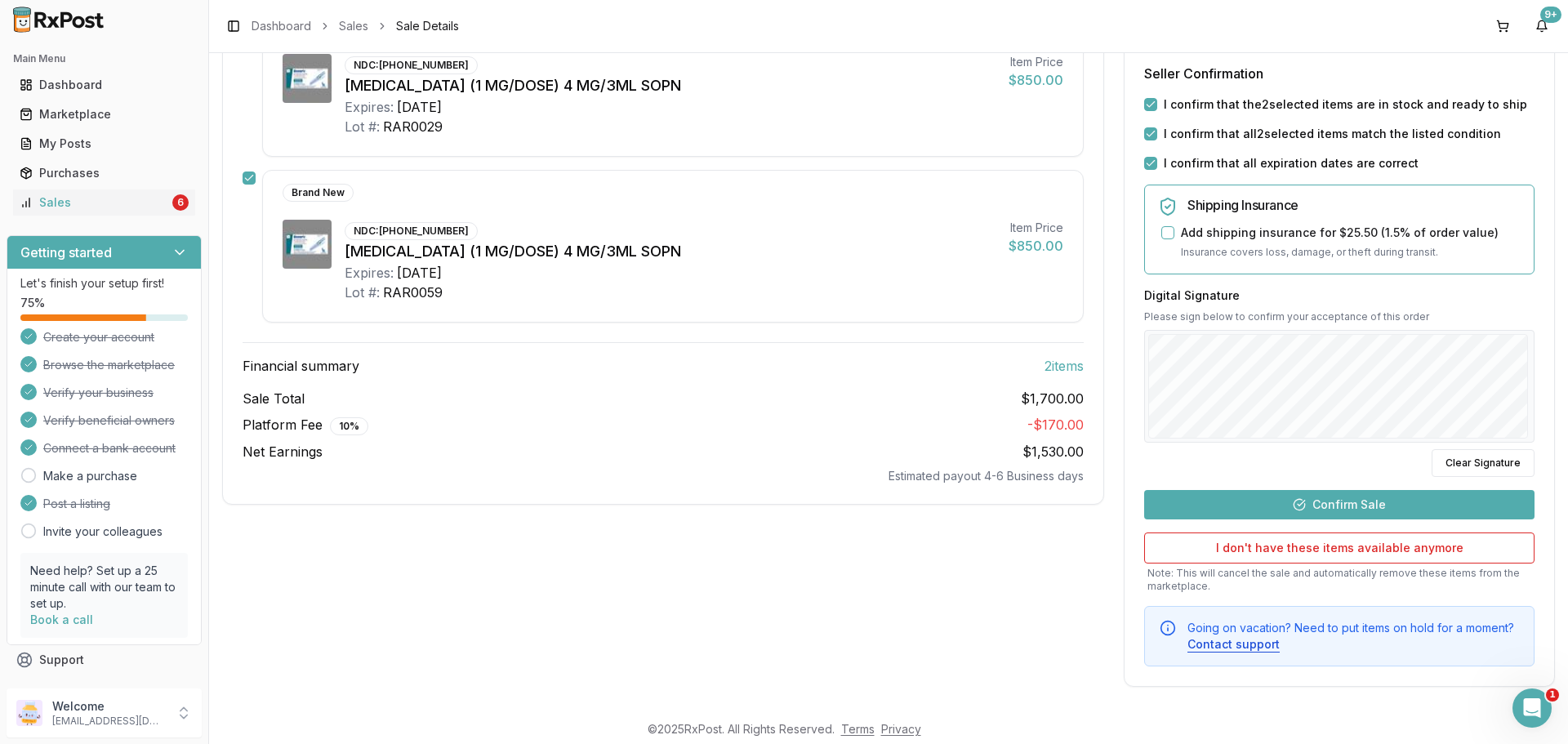
scroll to position [306, 0]
click at [1343, 503] on button "Confirm Sale" at bounding box center [1339, 503] width 390 height 30
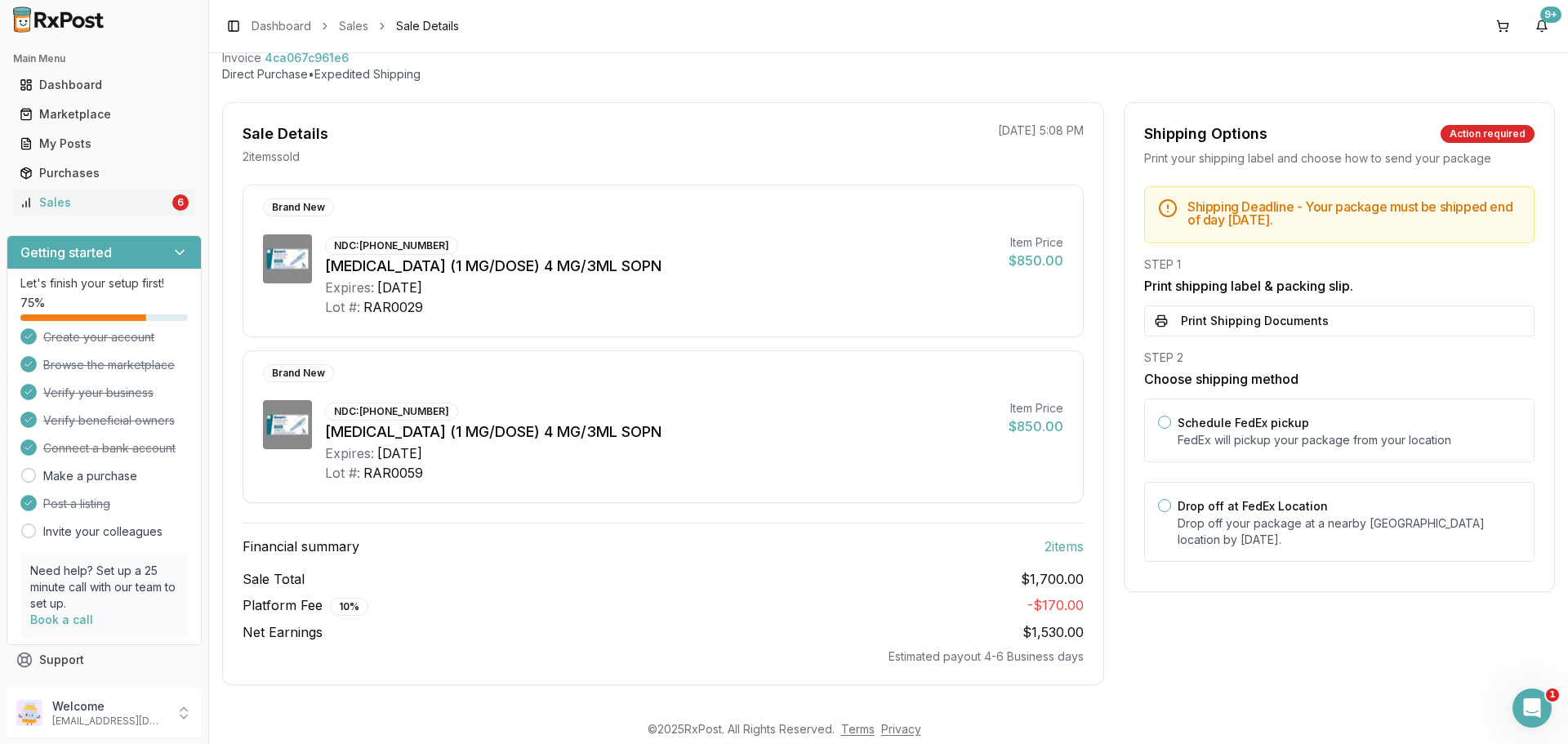
scroll to position [95, 0]
click at [1313, 540] on p "Drop off your package at a nearby FedEx location by August 26, 2025 ." at bounding box center [1349, 532] width 343 height 33
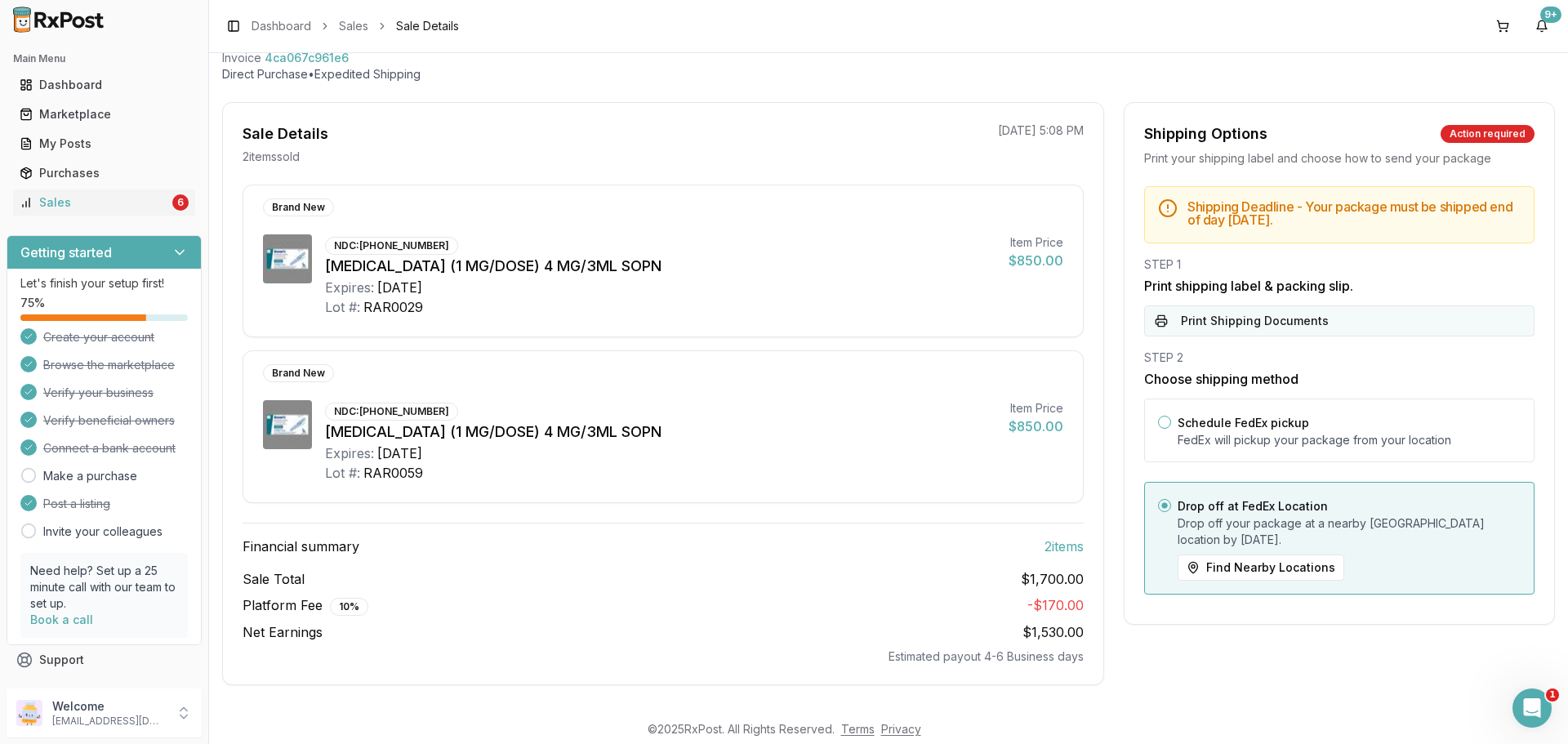
click at [1267, 320] on button "Print Shipping Documents" at bounding box center [1339, 321] width 390 height 31
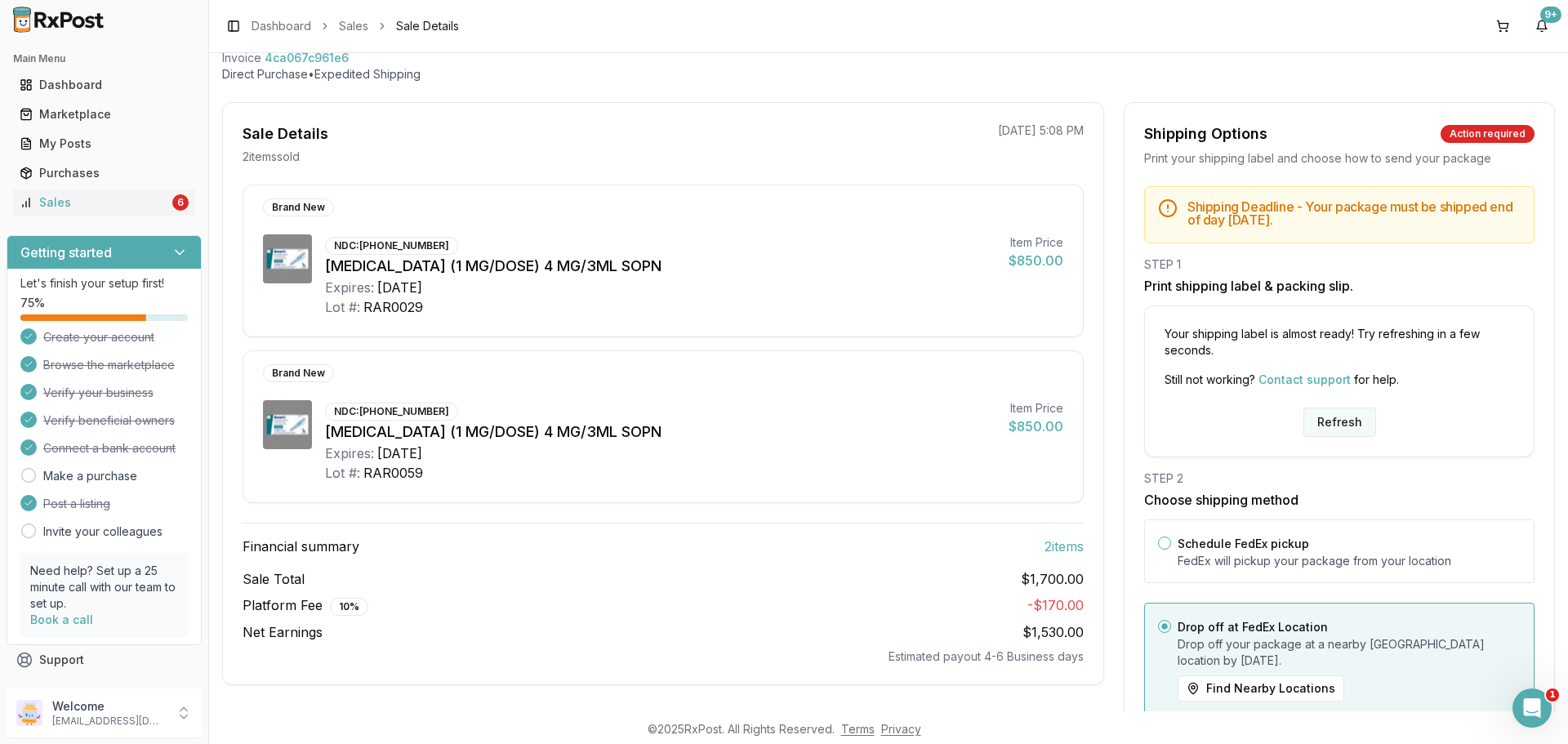
click at [1329, 428] on button "Refresh" at bounding box center [1340, 422] width 73 height 30
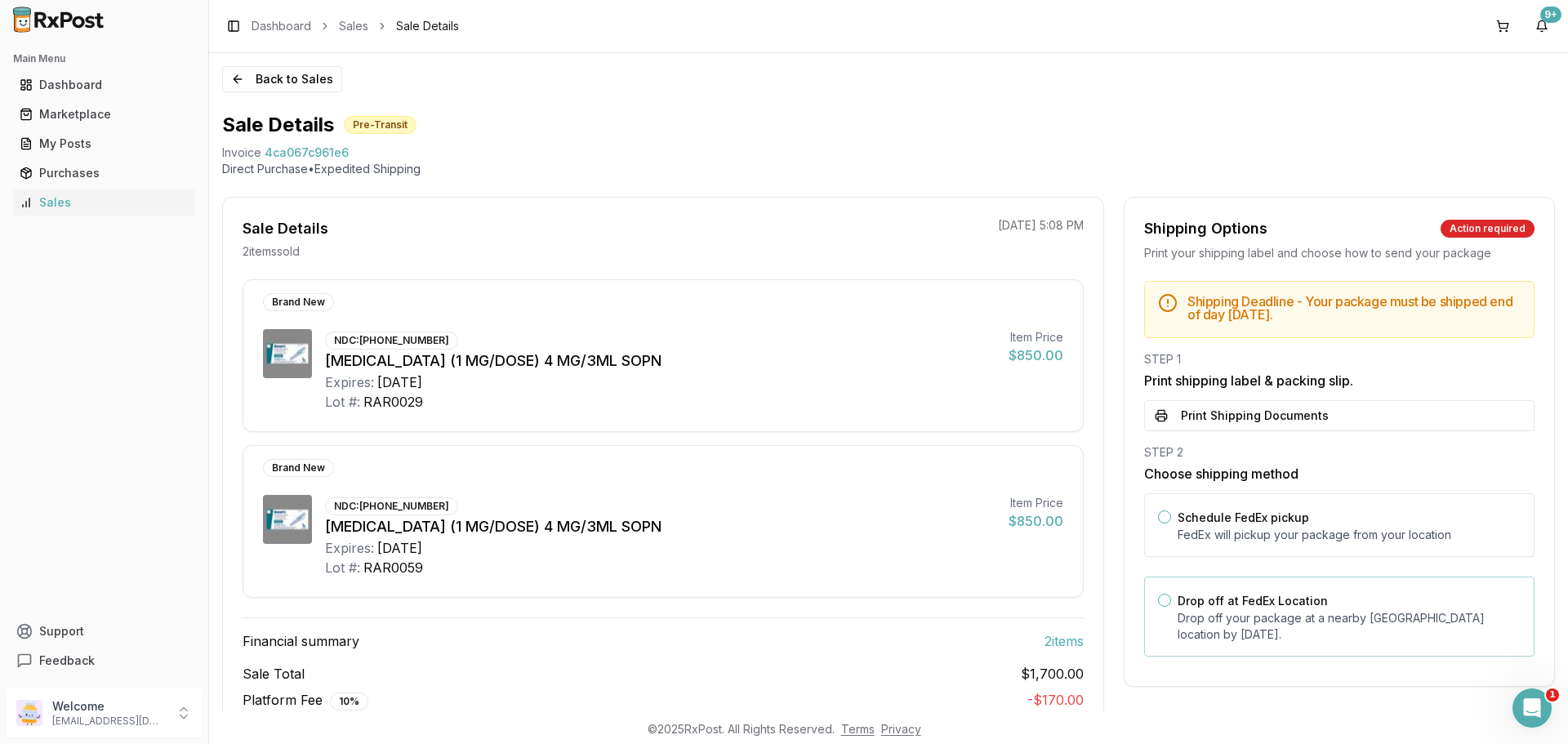
click at [1318, 605] on label "Drop off at FedEx Location" at bounding box center [1252, 601] width 150 height 14
click at [1171, 605] on button "Drop off at FedEx Location" at bounding box center [1164, 600] width 13 height 13
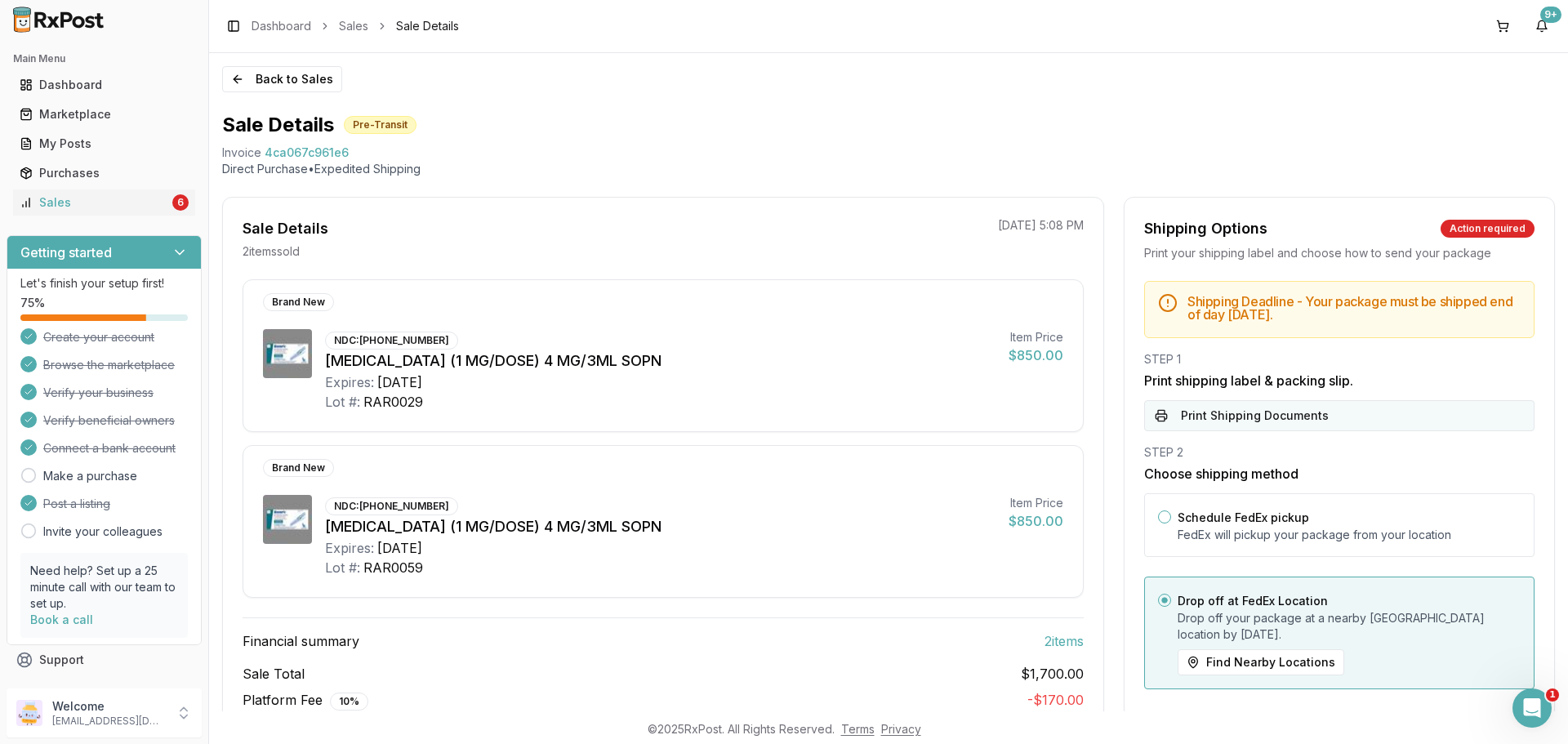
click at [1335, 408] on button "Print Shipping Documents" at bounding box center [1339, 415] width 390 height 31
click at [305, 82] on button "Back to Sales" at bounding box center [282, 79] width 120 height 26
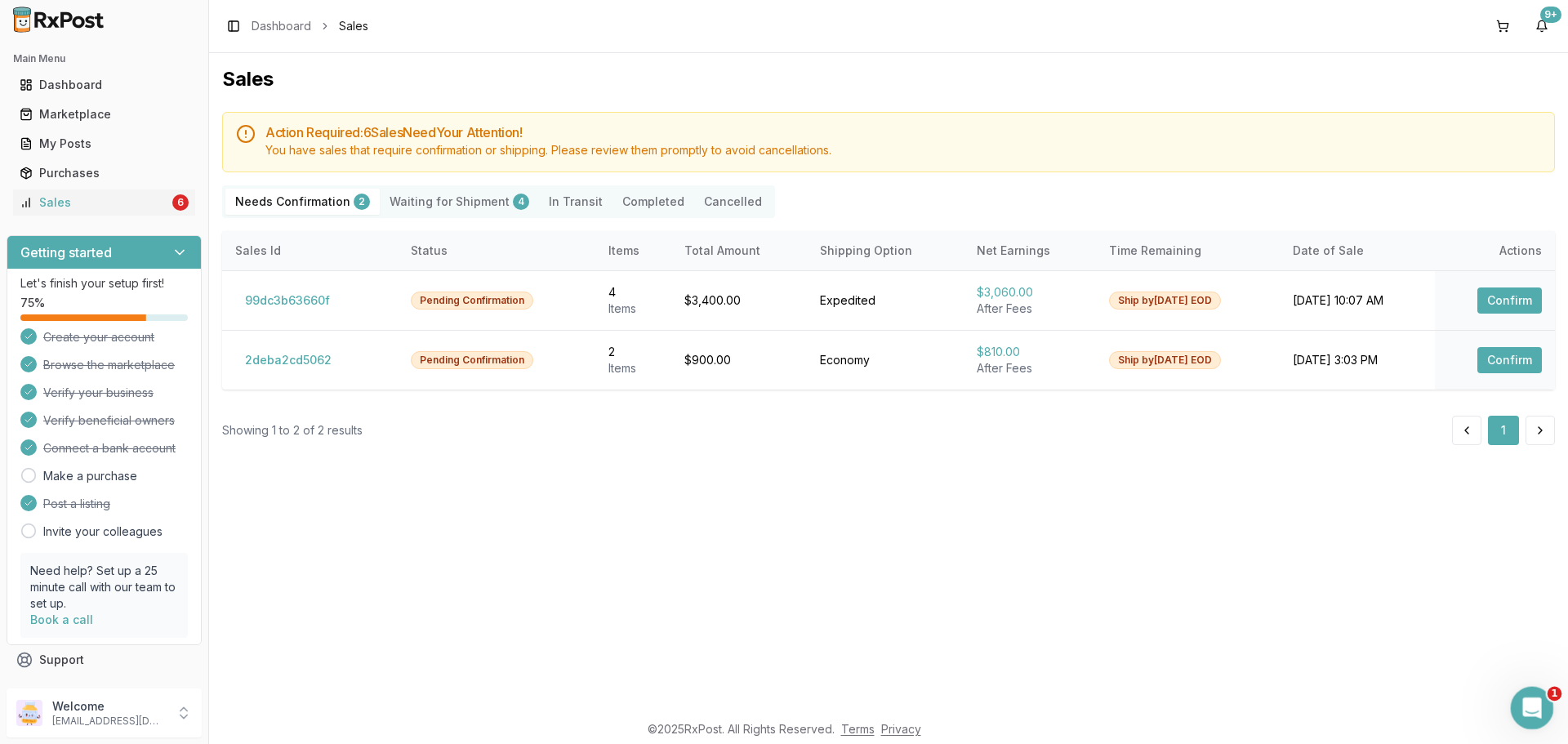
click at [1531, 717] on icon "Open Intercom Messenger" at bounding box center [1530, 705] width 27 height 27
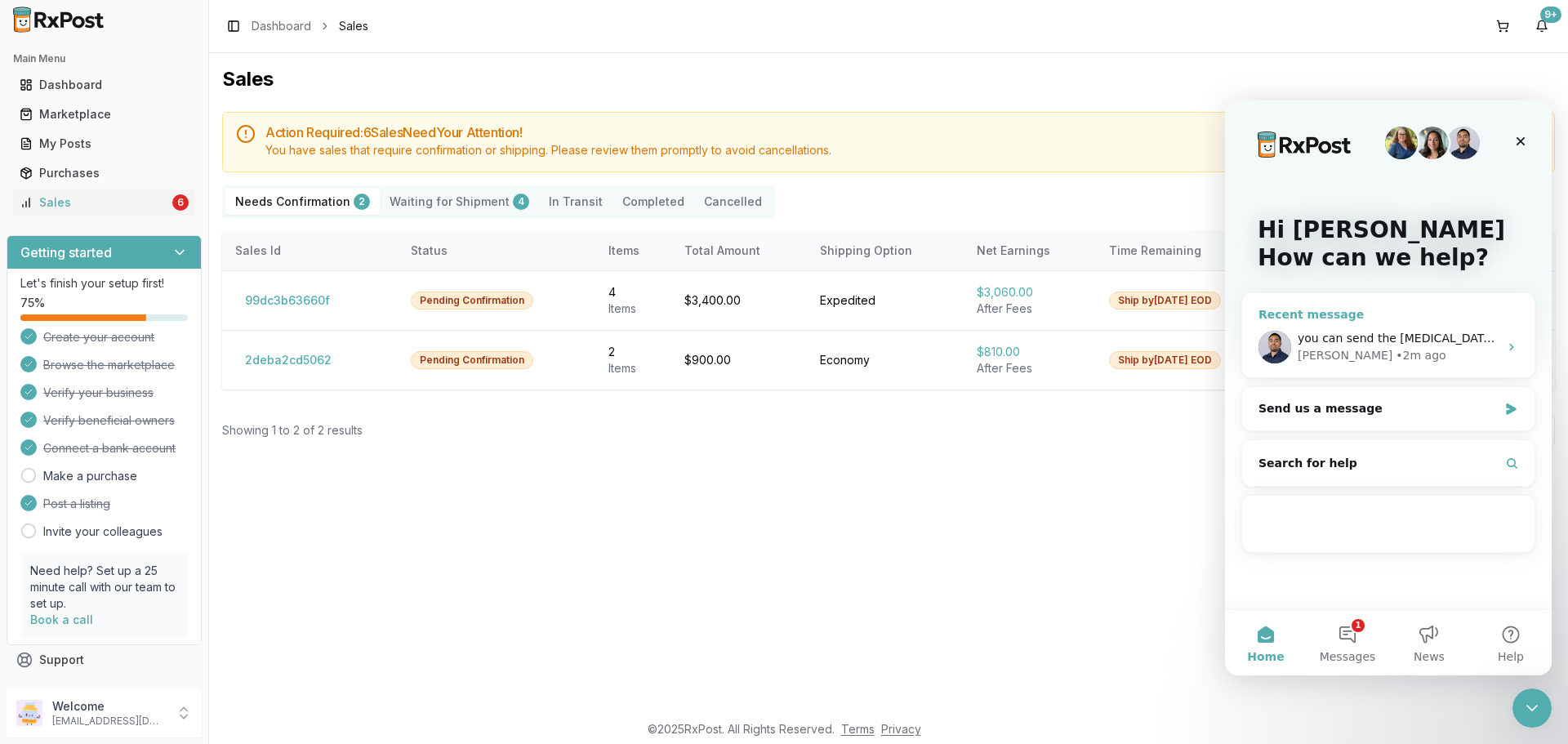
click at [1433, 358] on div "Manuel • 2m ago" at bounding box center [1398, 355] width 201 height 17
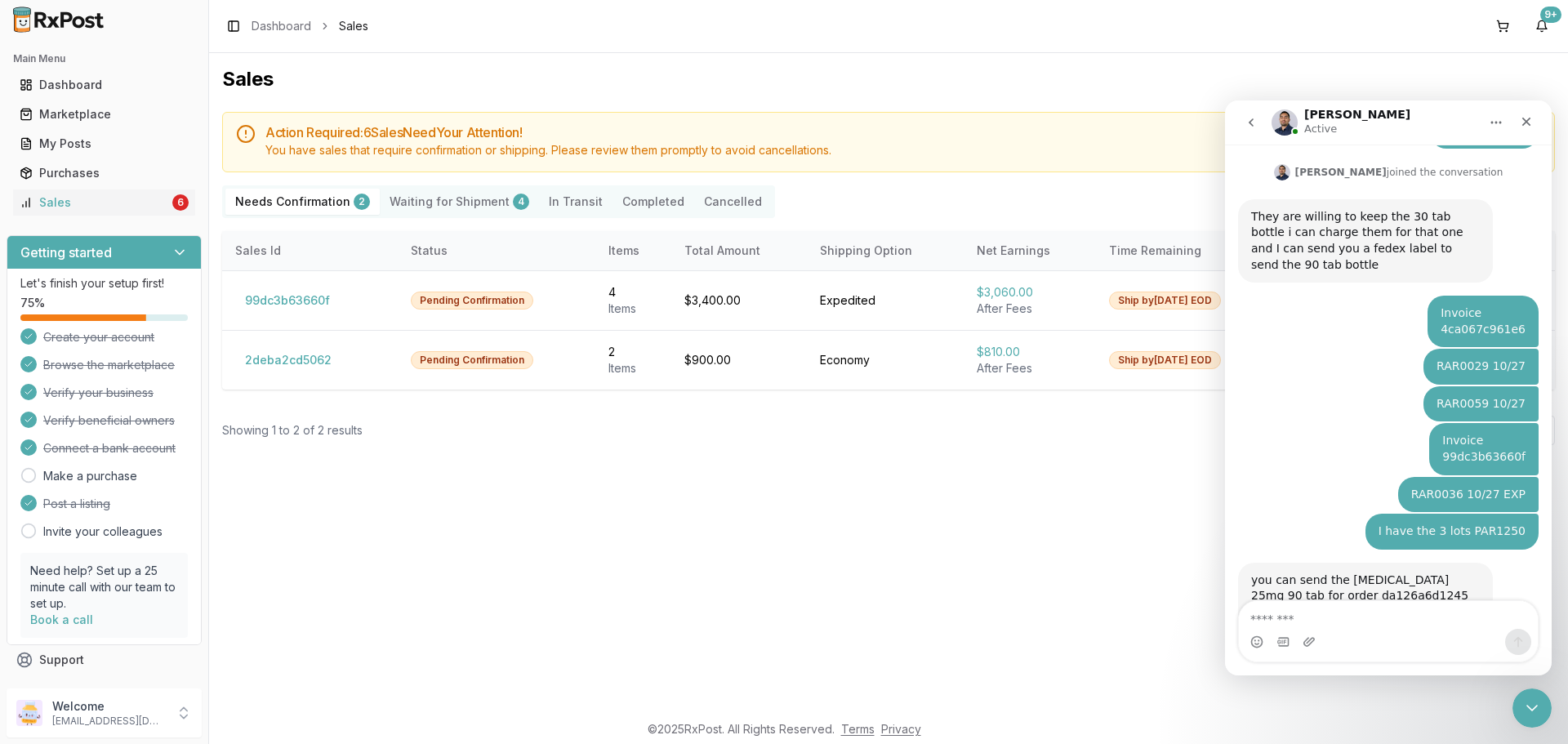
scroll to position [487, 0]
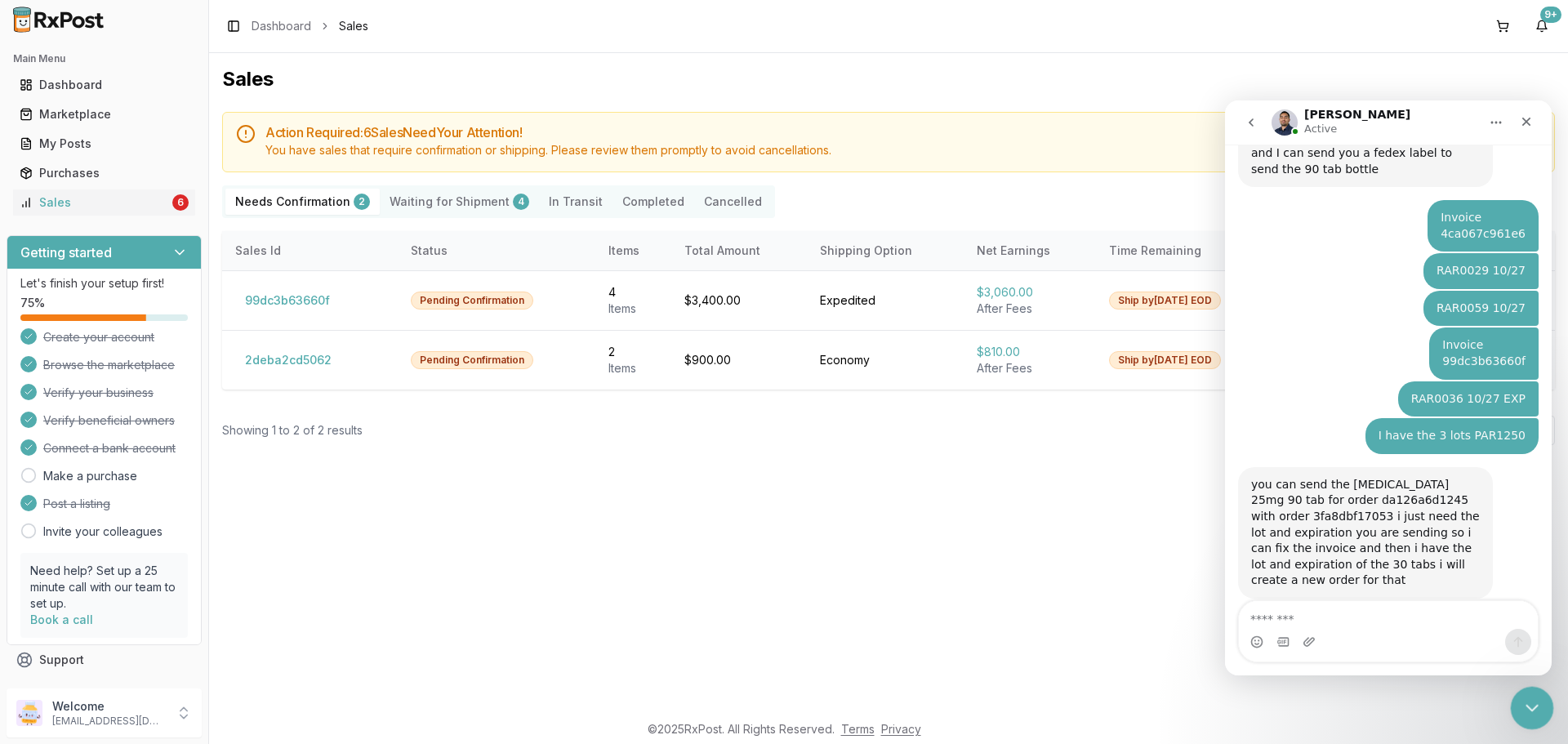
click at [1538, 703] on icon "Close Intercom Messenger" at bounding box center [1530, 705] width 20 height 20
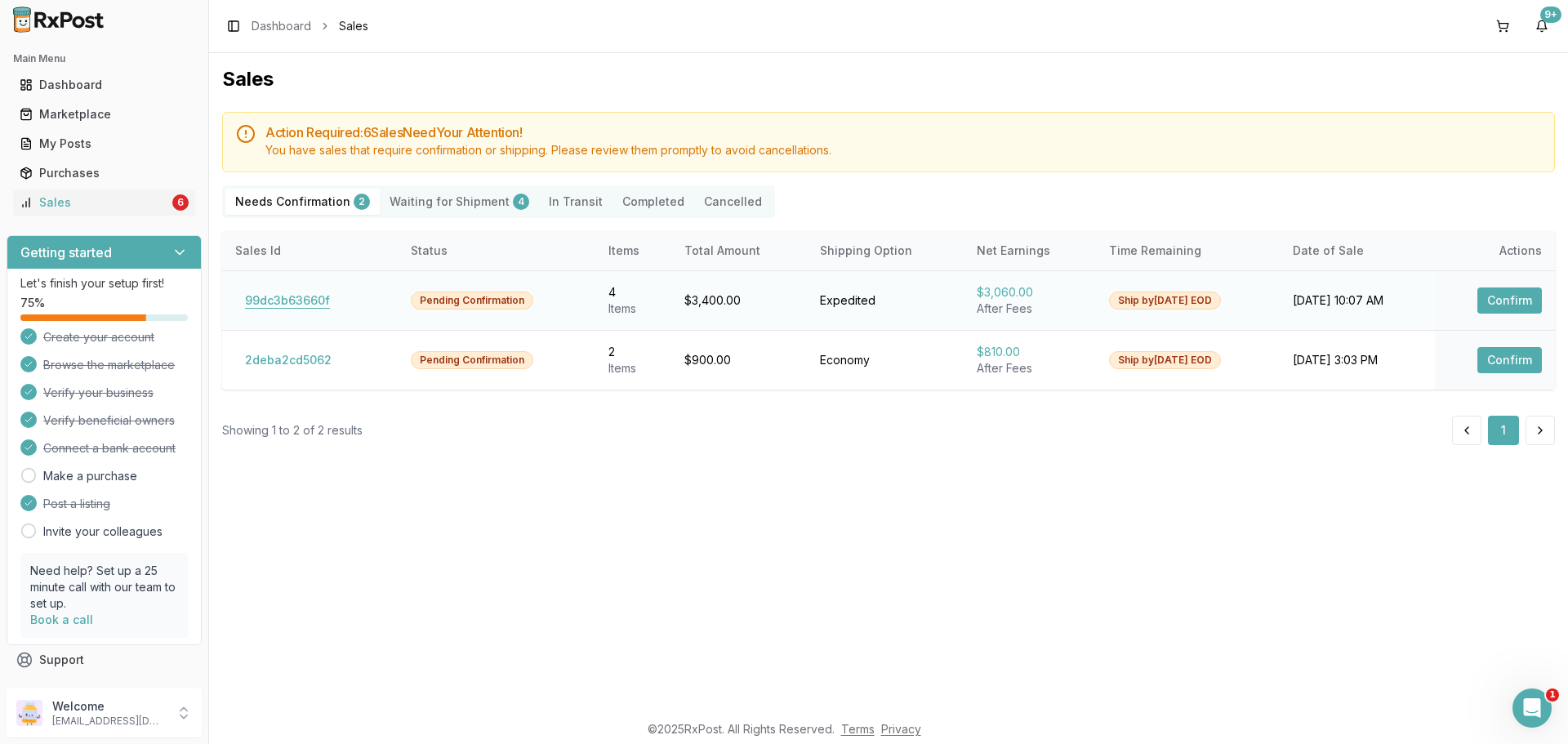
click at [274, 291] on button "99dc3b63660f" at bounding box center [287, 301] width 104 height 26
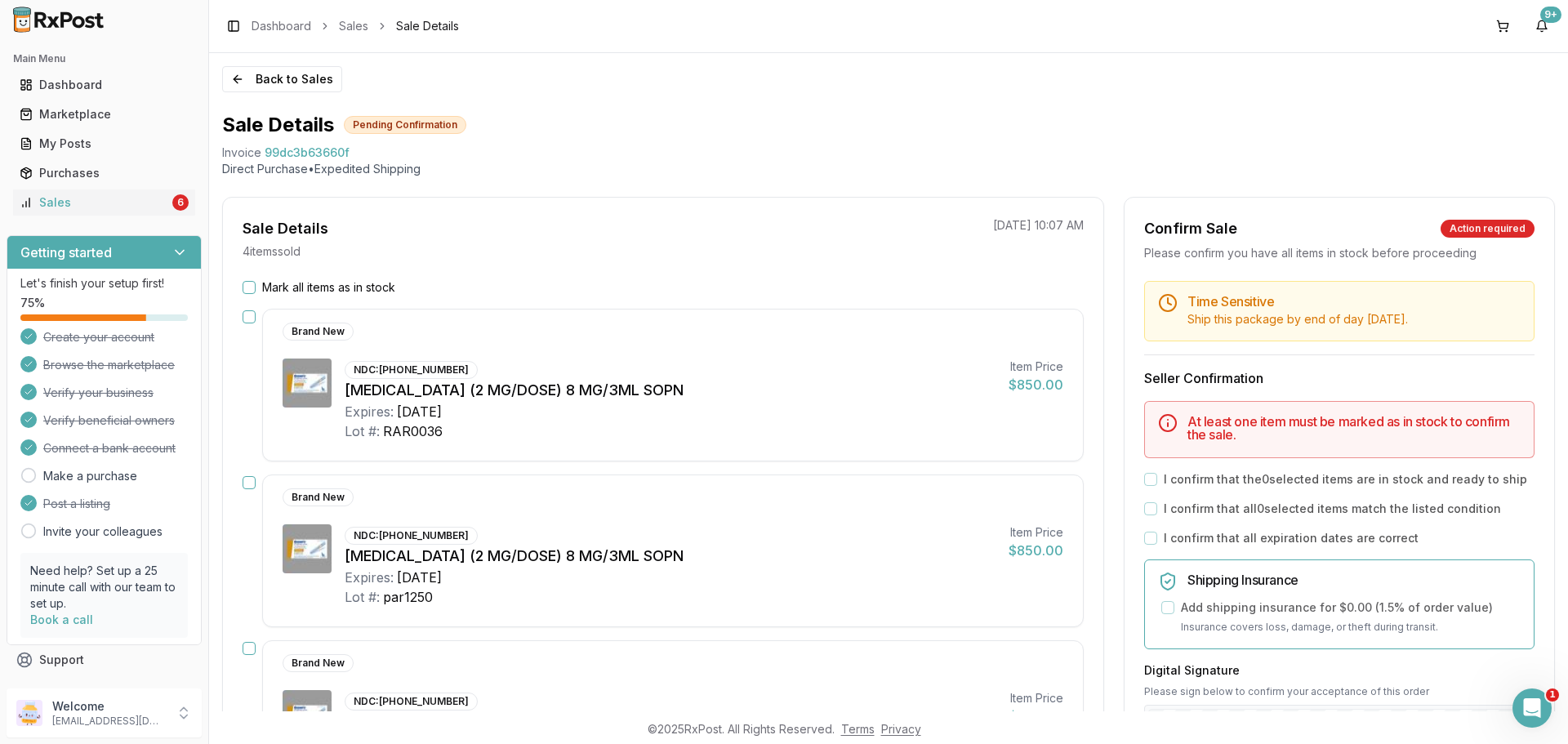
click at [271, 283] on label "Mark all items as in stock" at bounding box center [328, 287] width 133 height 17
click at [256, 283] on button "Mark all items as in stock" at bounding box center [249, 287] width 13 height 13
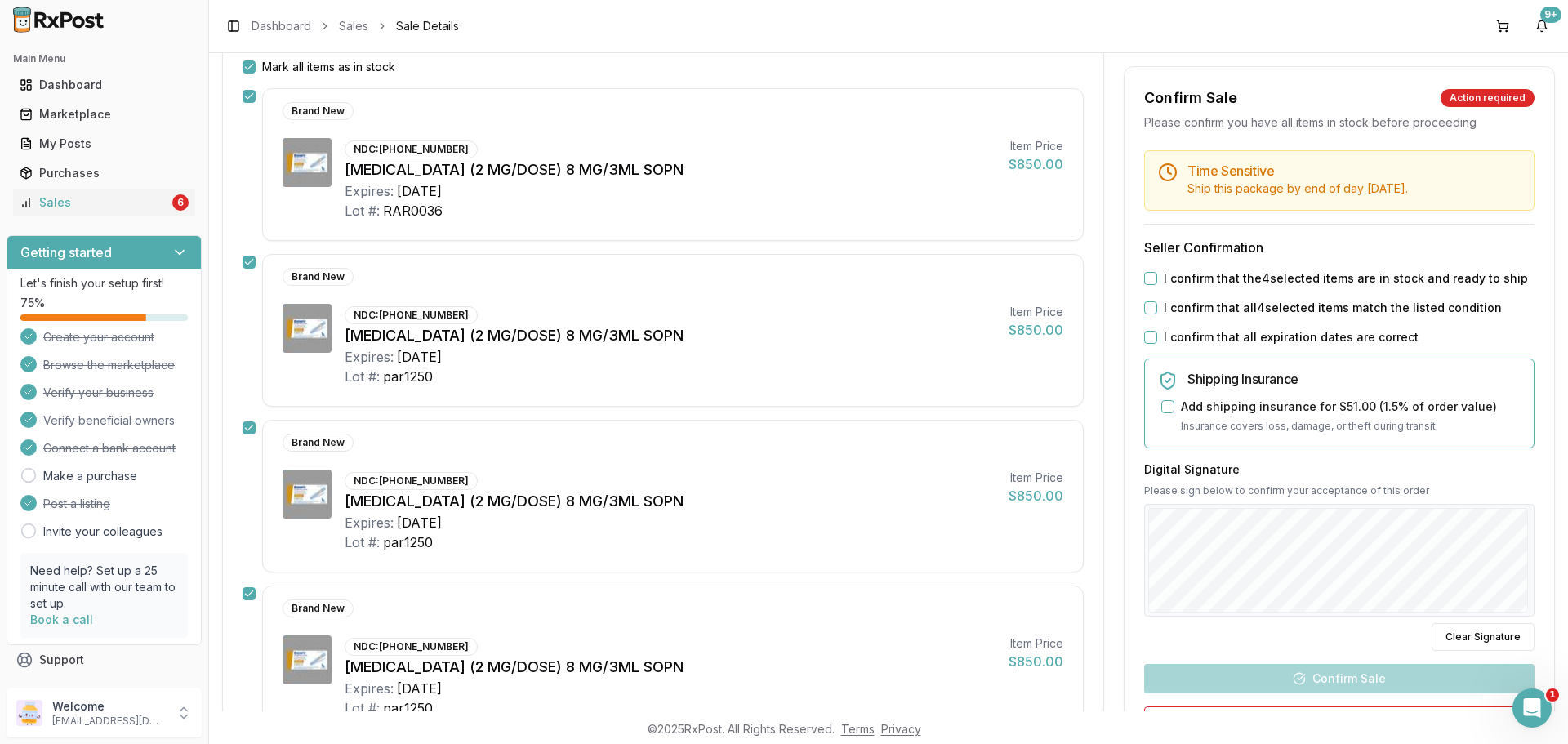
scroll to position [245, 0]
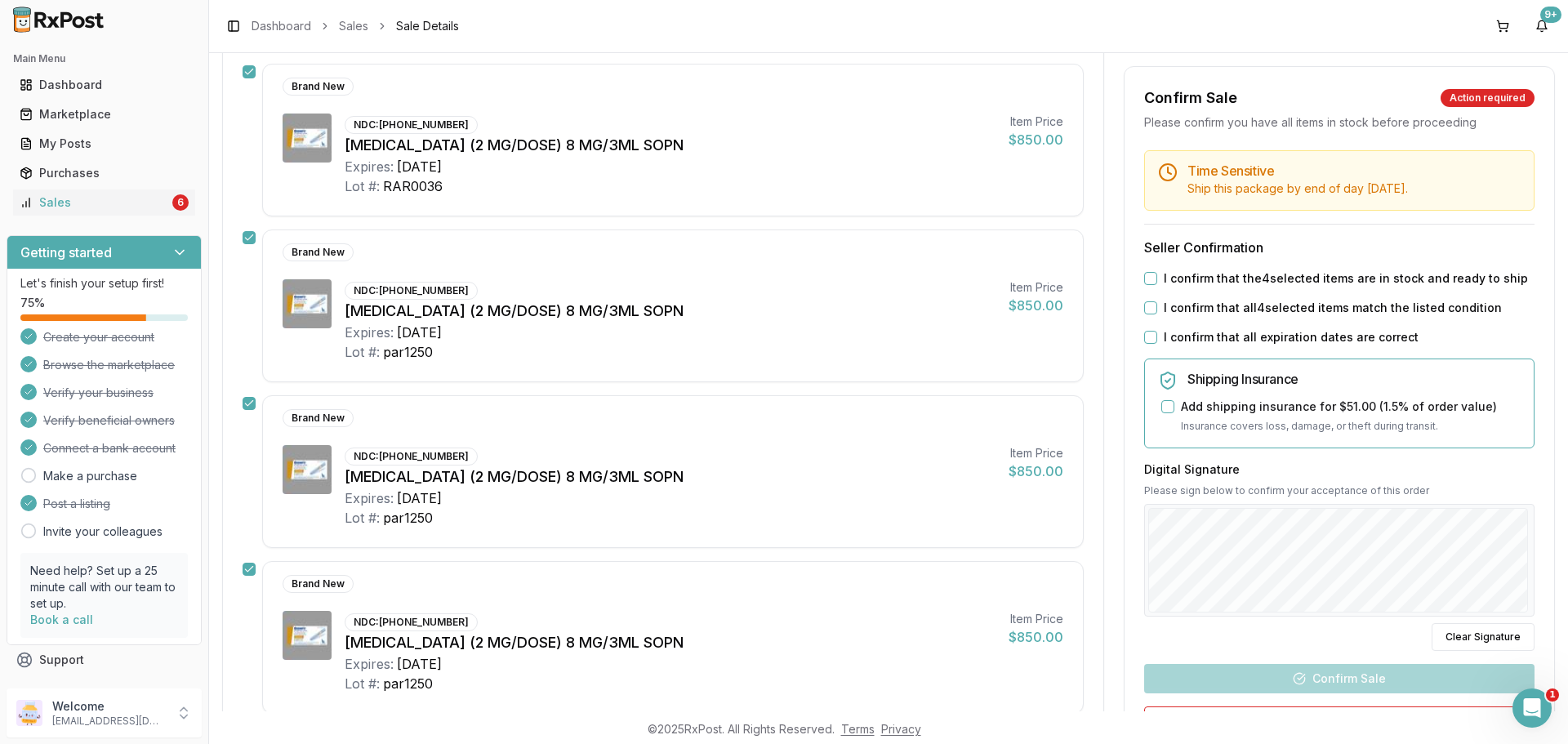
click at [1197, 275] on label "I confirm that the 4 selected items are in stock and ready to ship" at bounding box center [1345, 278] width 364 height 17
click at [1158, 275] on button "I confirm that the 4 selected items are in stock and ready to ship" at bounding box center [1151, 278] width 13 height 13
click at [1197, 305] on label "I confirm that all 4 selected items match the listed condition" at bounding box center [1332, 308] width 338 height 17
click at [1158, 305] on button "I confirm that all 4 selected items match the listed condition" at bounding box center [1151, 308] width 13 height 13
click at [1201, 336] on label "I confirm that all expiration dates are correct" at bounding box center [1291, 336] width 255 height 17
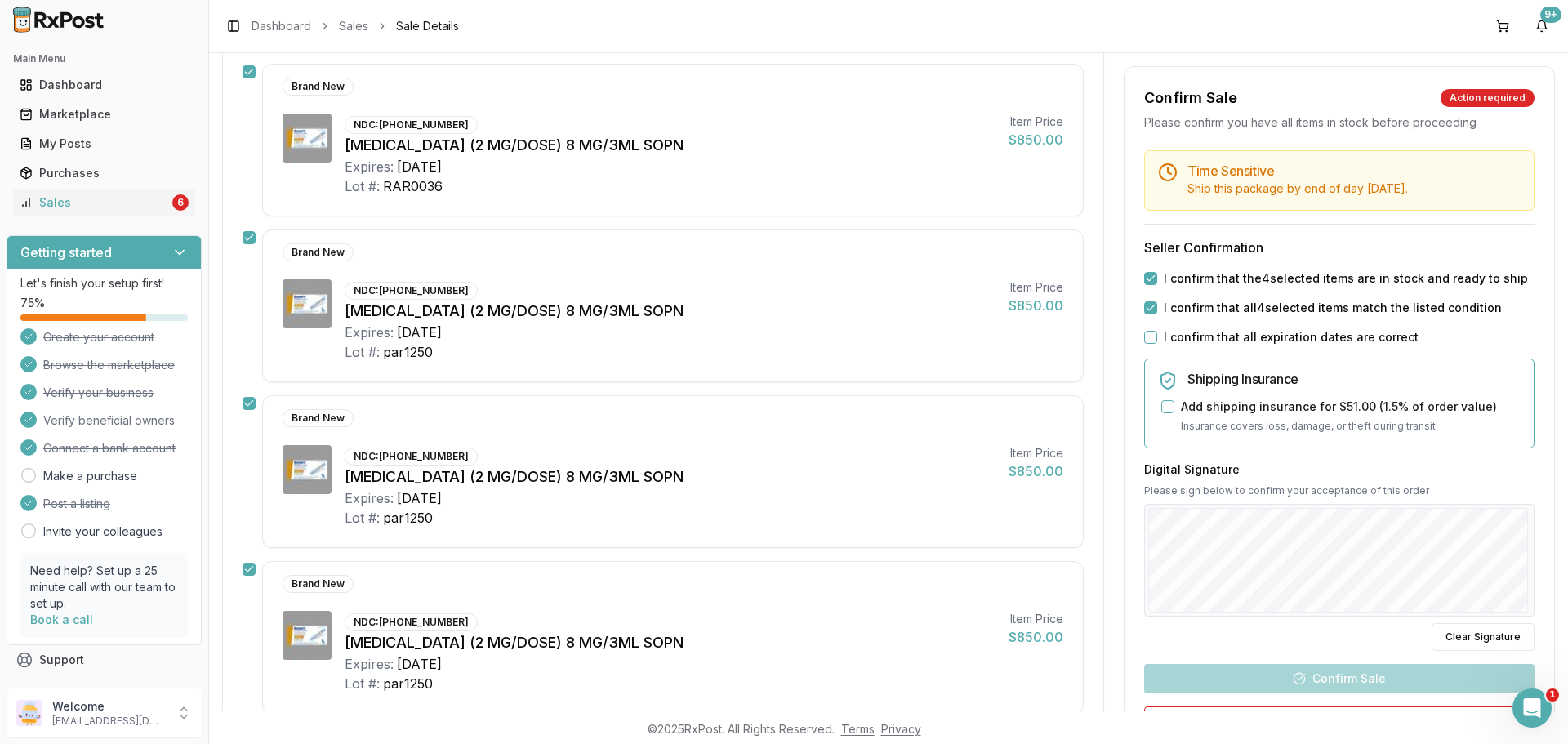
click at [1158, 336] on button "I confirm that all expiration dates are correct" at bounding box center [1151, 336] width 13 height 13
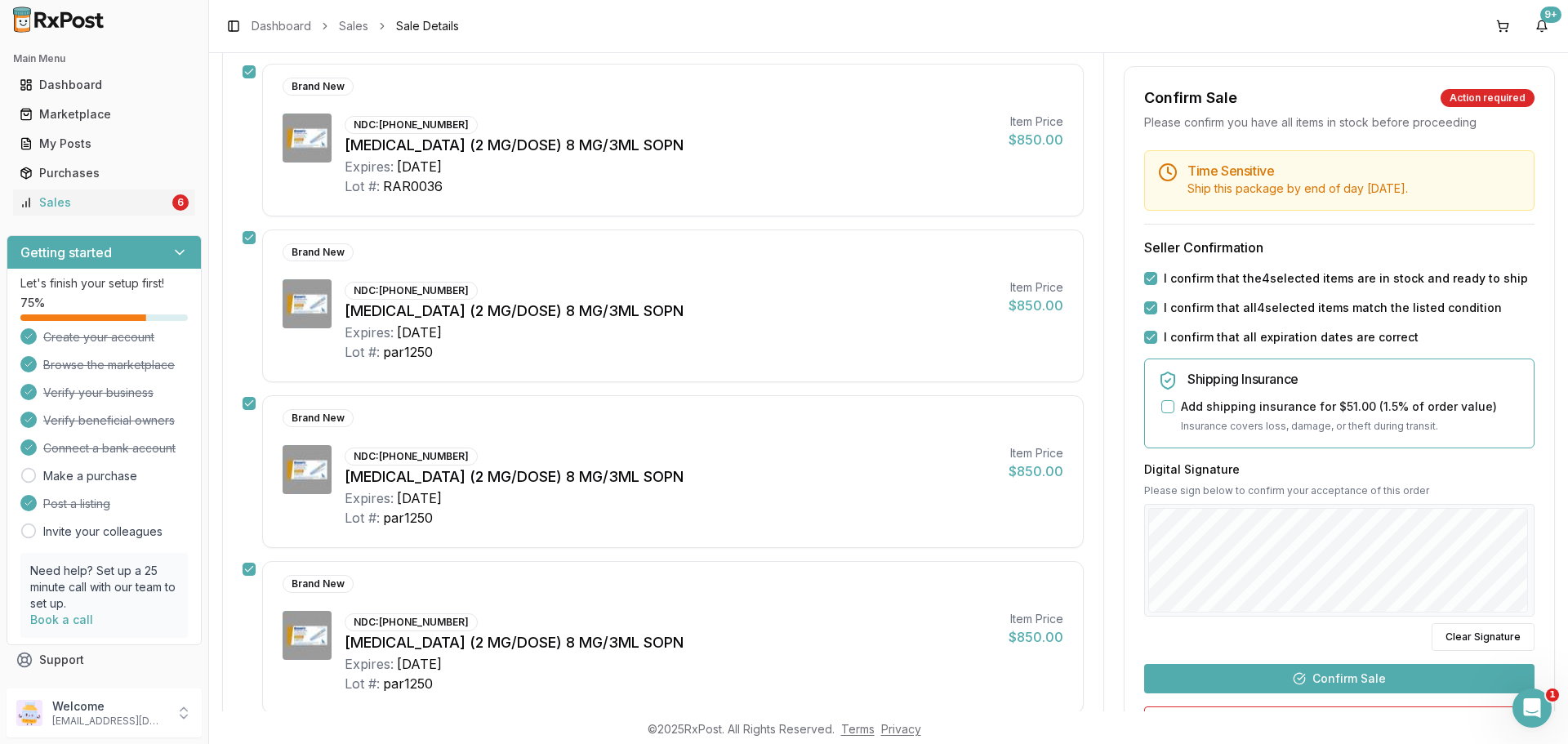
click at [1333, 677] on button "Confirm Sale" at bounding box center [1339, 678] width 390 height 30
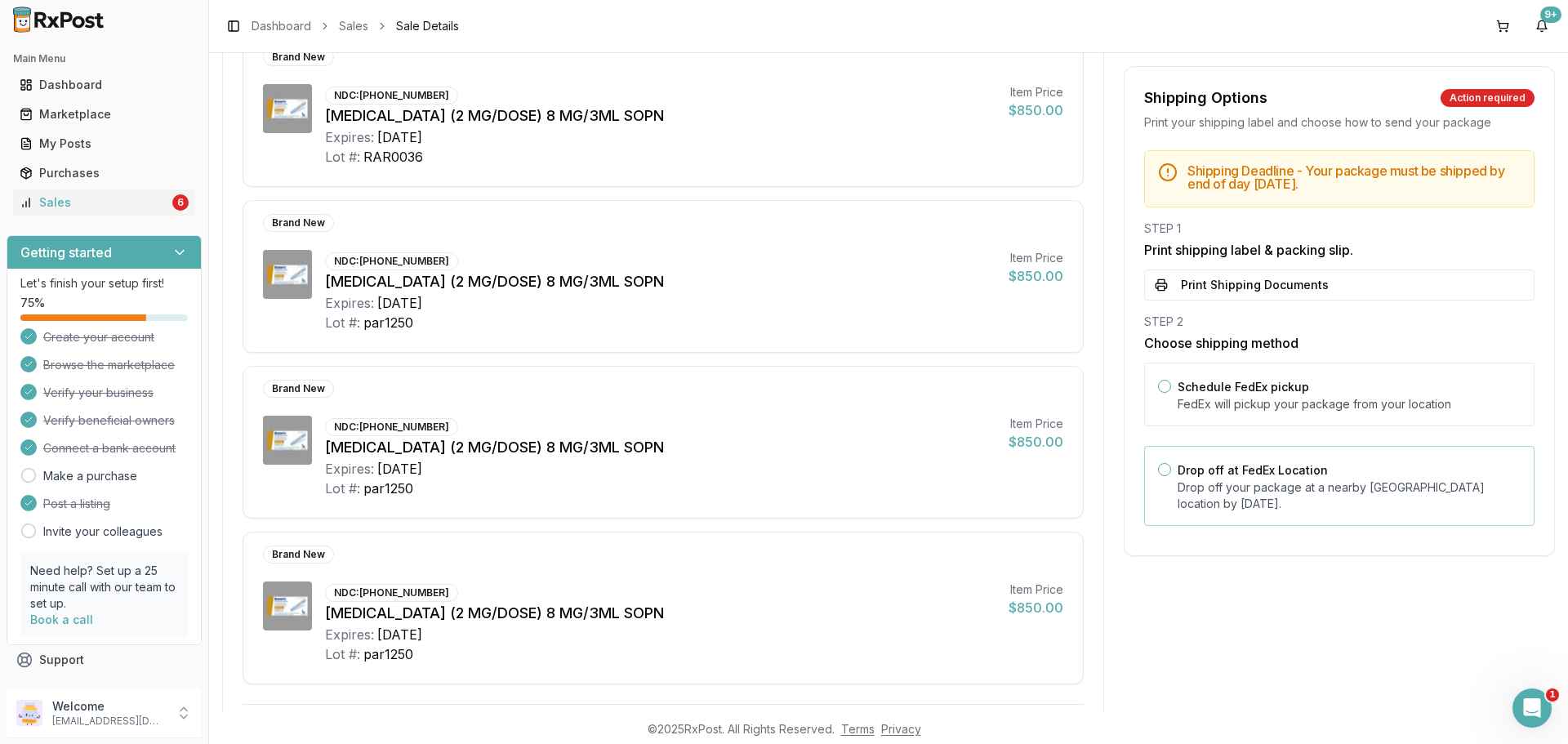
click at [1252, 498] on p "Drop off your package at a nearby FedEx location by August 27, 2025 ." at bounding box center [1349, 495] width 343 height 33
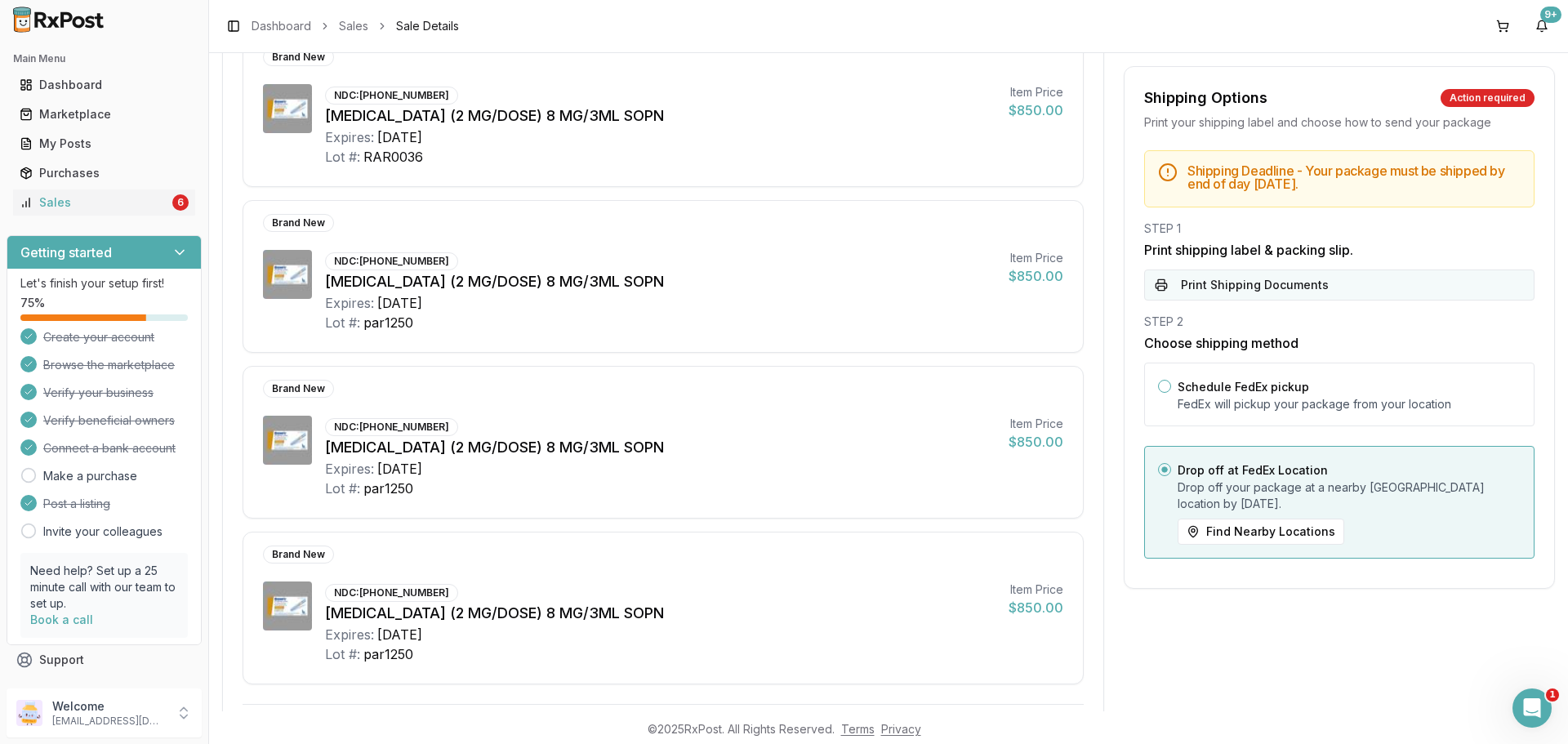
click at [1278, 288] on button "Print Shipping Documents" at bounding box center [1339, 285] width 390 height 31
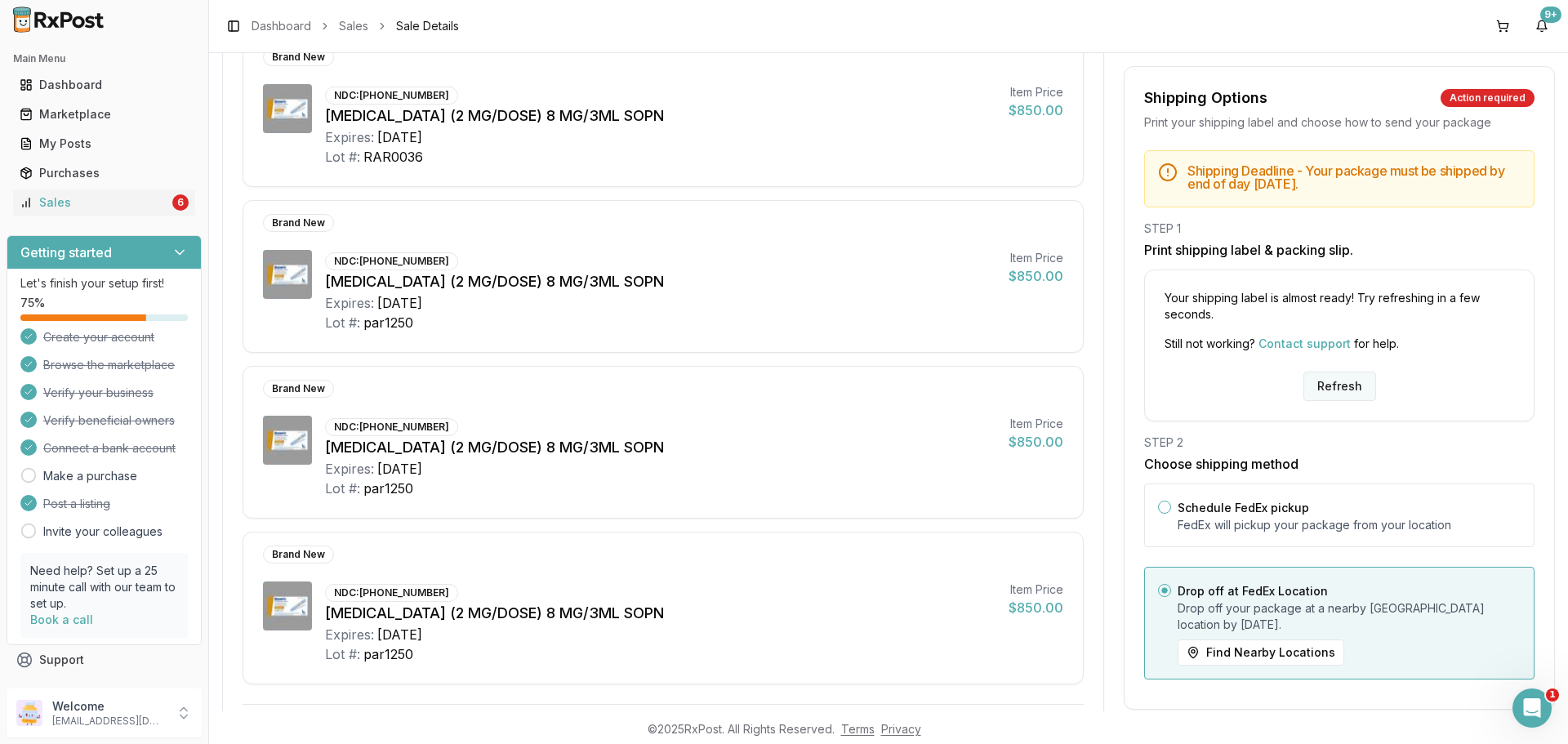
click at [1337, 389] on button "Refresh" at bounding box center [1340, 386] width 73 height 30
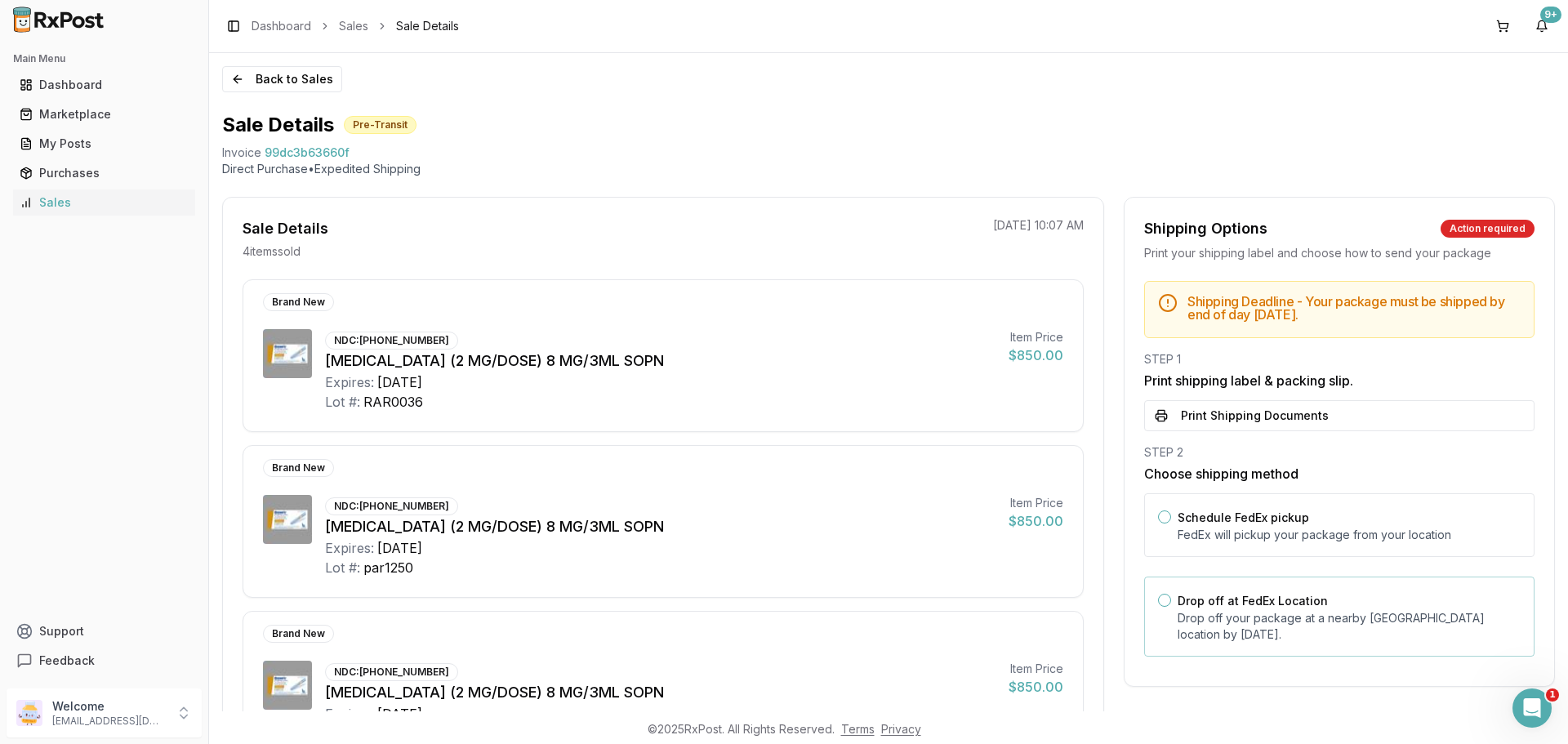
click at [1291, 605] on label "Drop off at FedEx Location" at bounding box center [1252, 601] width 150 height 14
click at [1171, 605] on button "Drop off at FedEx Location" at bounding box center [1164, 600] width 13 height 13
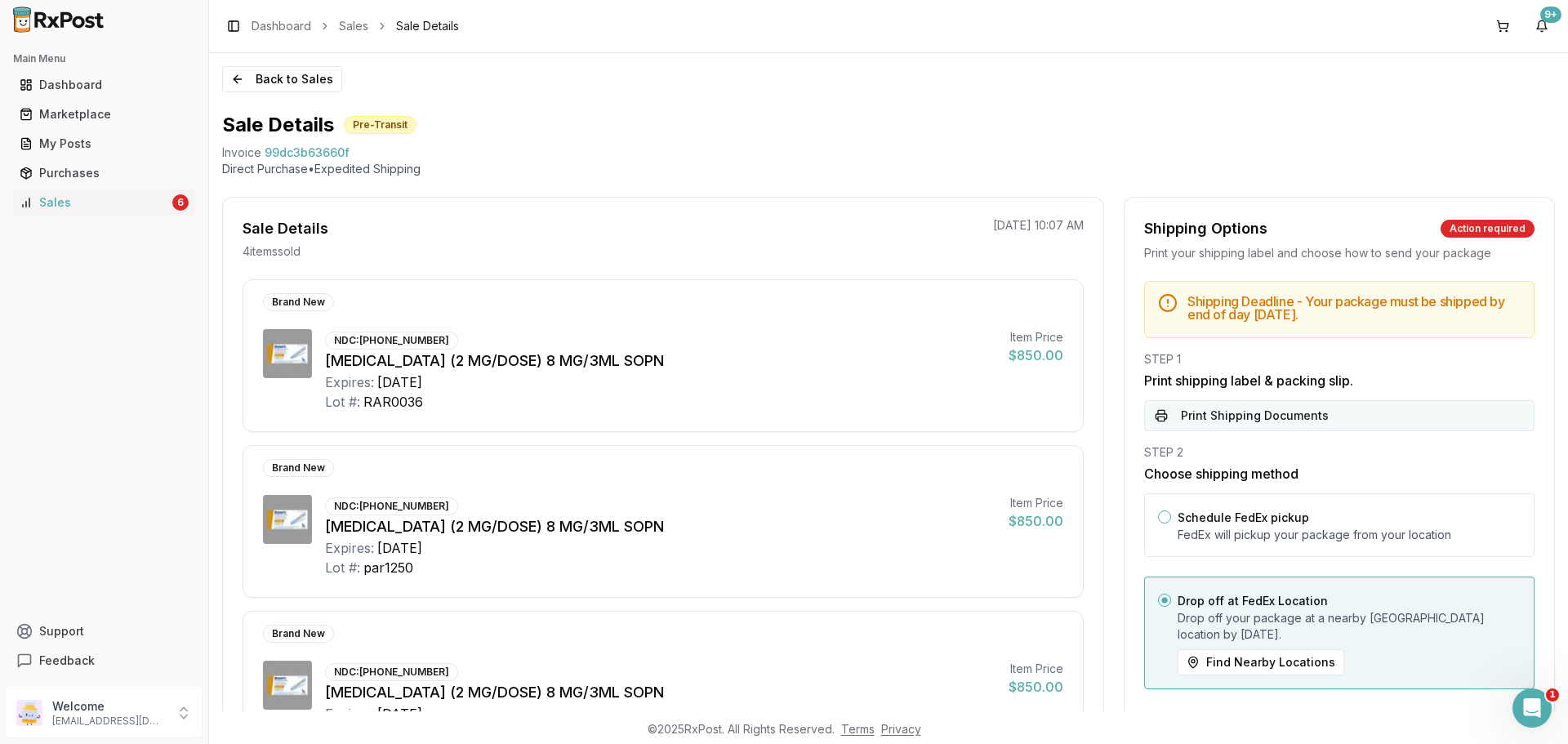
click at [1310, 412] on button "Print Shipping Documents" at bounding box center [1339, 415] width 390 height 31
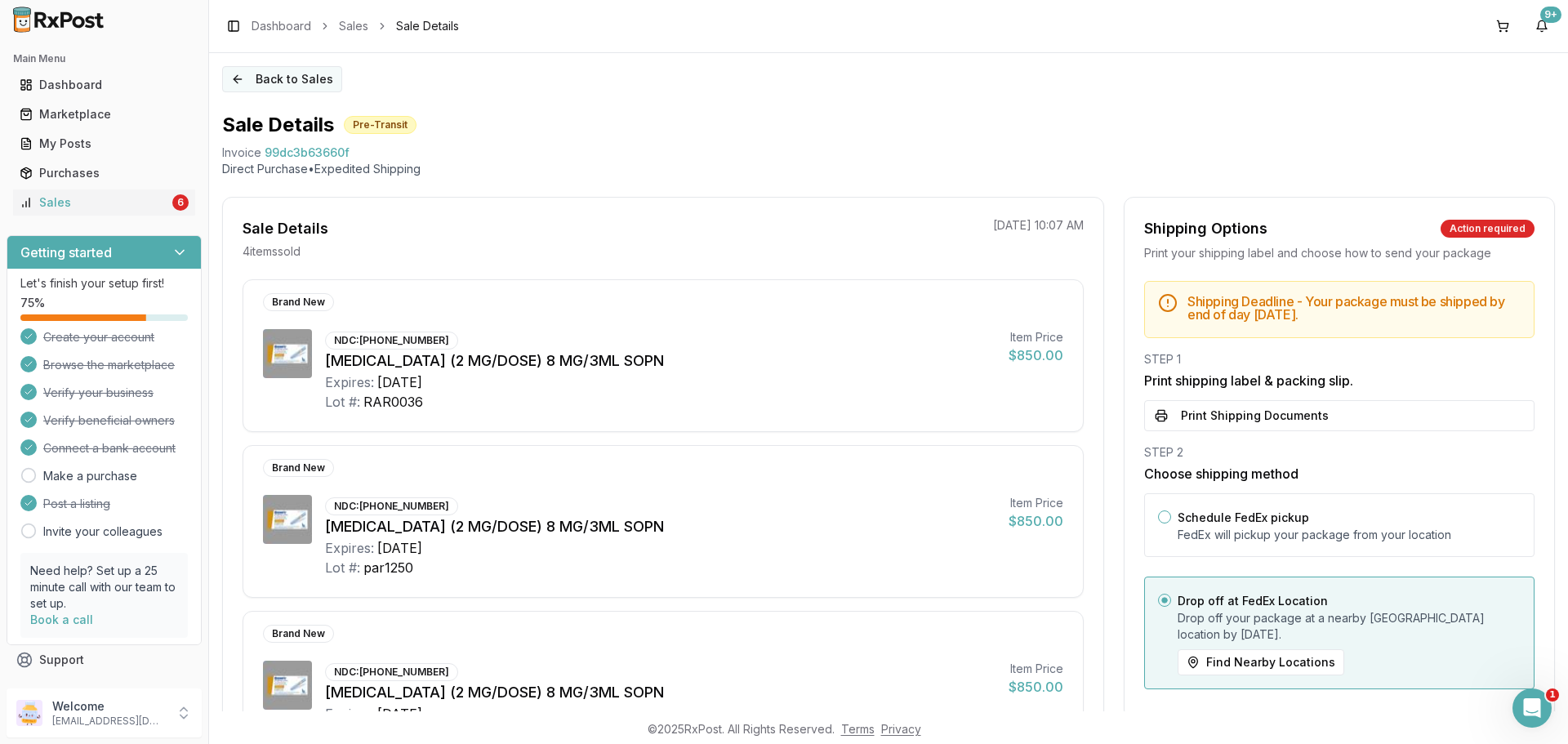
click at [319, 87] on button "Back to Sales" at bounding box center [282, 79] width 120 height 26
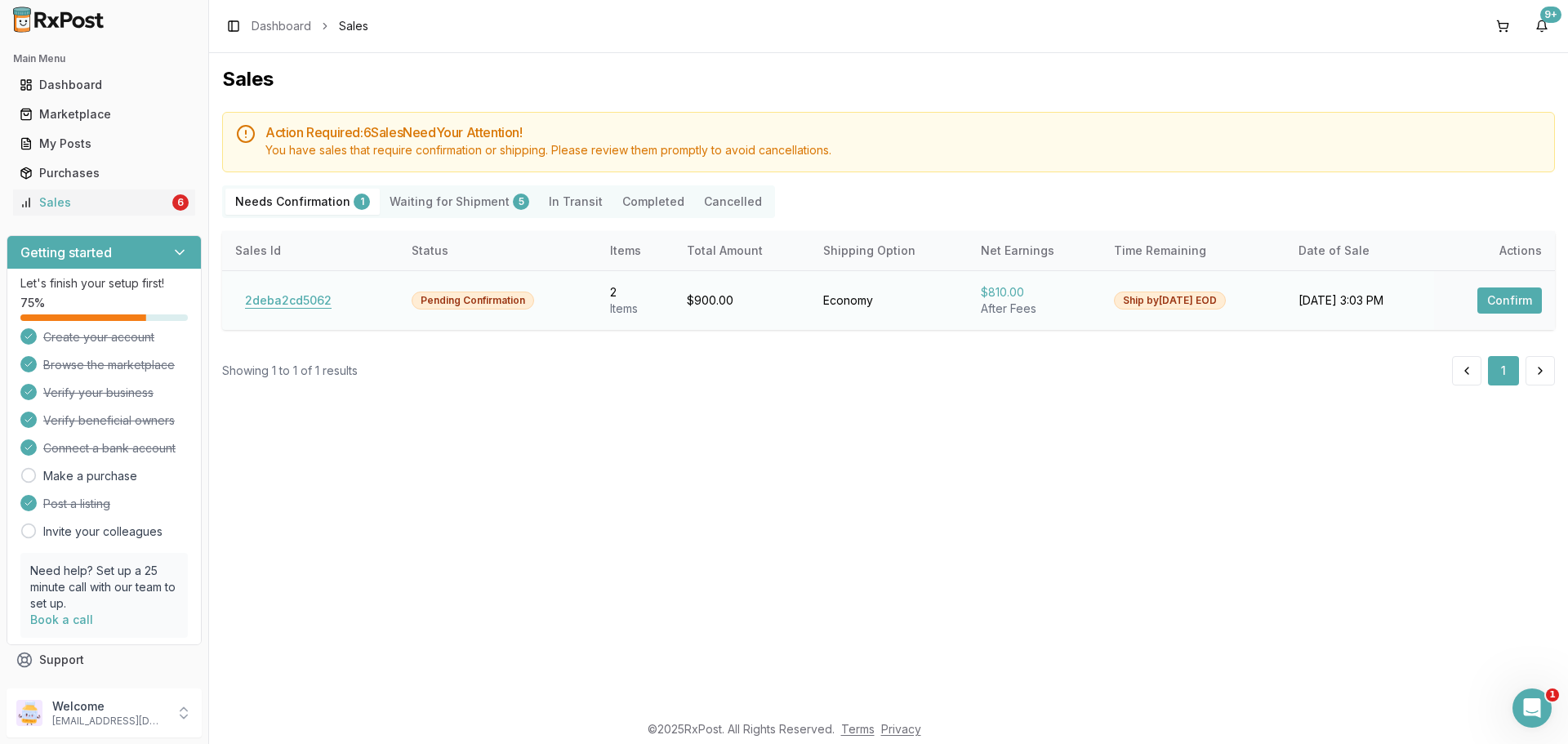
click at [272, 309] on button "2deba2cd5062" at bounding box center [288, 301] width 106 height 26
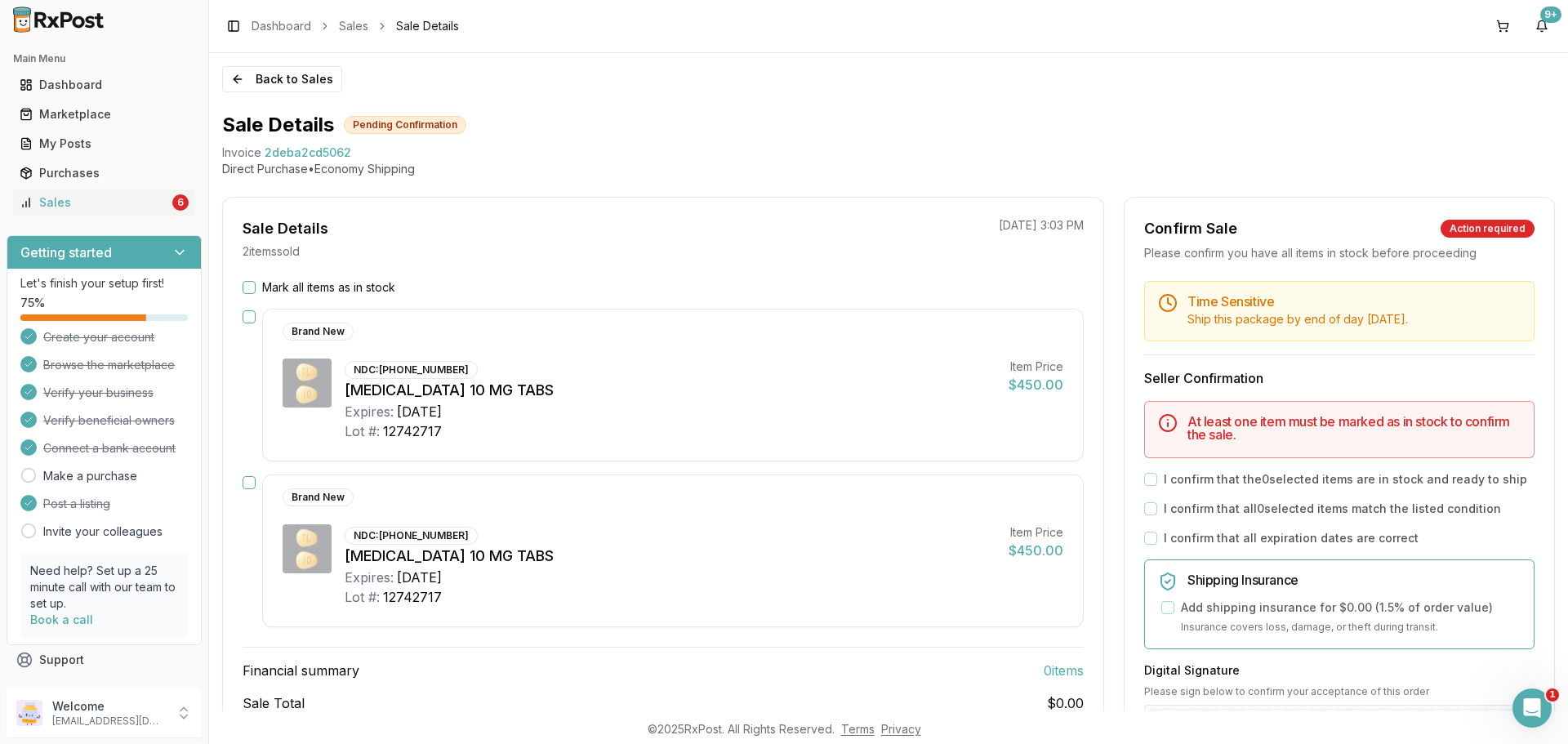
click at [641, 274] on div "Sale Details 2 item s sold 08/25/2025 3:03 PM Mark all items as in stock Brand …" at bounding box center [663, 502] width 882 height 612
click at [293, 76] on button "Back to Sales" at bounding box center [282, 79] width 120 height 26
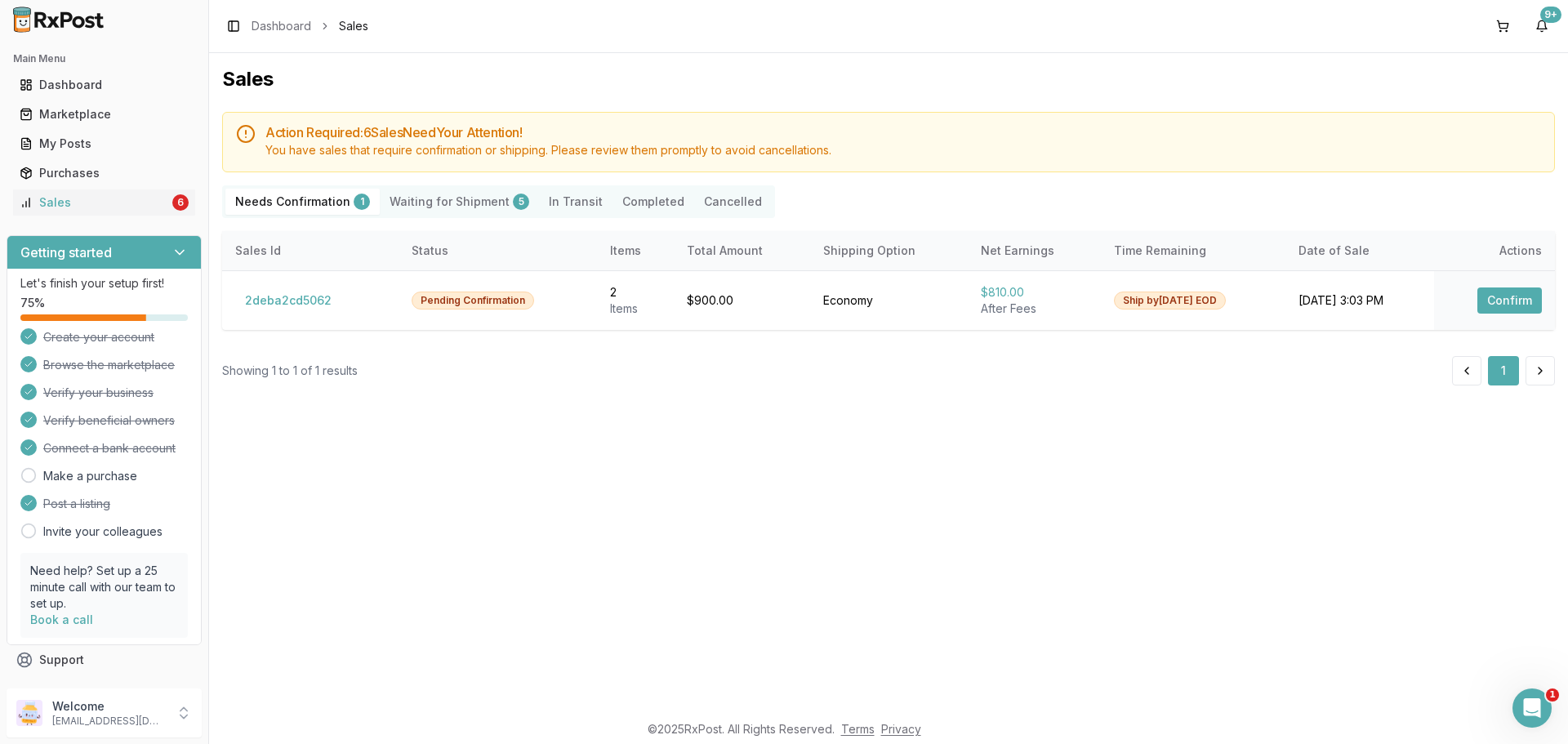
click at [624, 449] on div "Sales Action Required: 6 Sale s Need Your Attention! You have sales that requir…" at bounding box center [888, 382] width 1359 height 658
drag, startPoint x: 283, startPoint y: 309, endPoint x: 290, endPoint y: 318, distance: 11.4
click at [282, 311] on button "2deba2cd5062" at bounding box center [288, 301] width 106 height 26
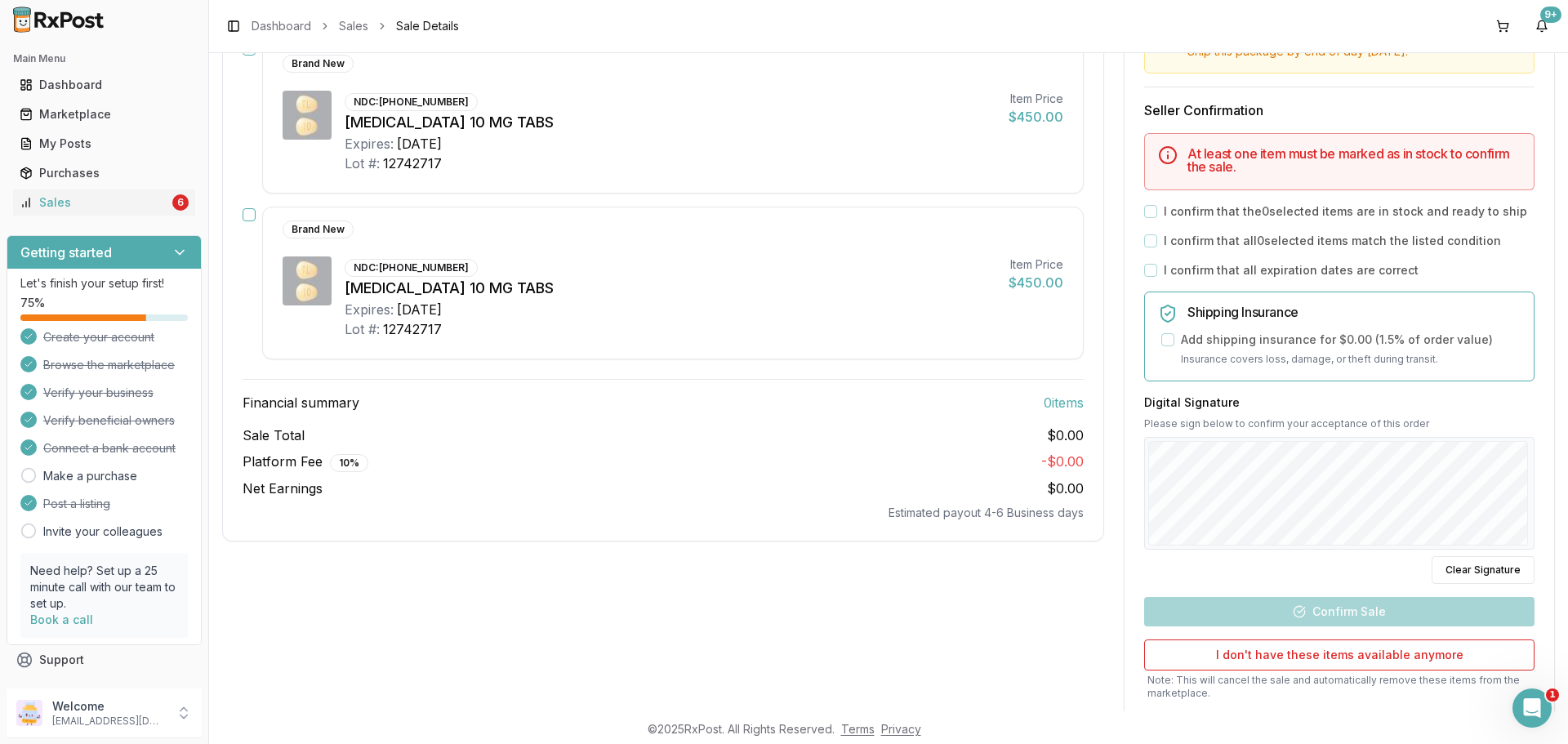
scroll to position [376, 0]
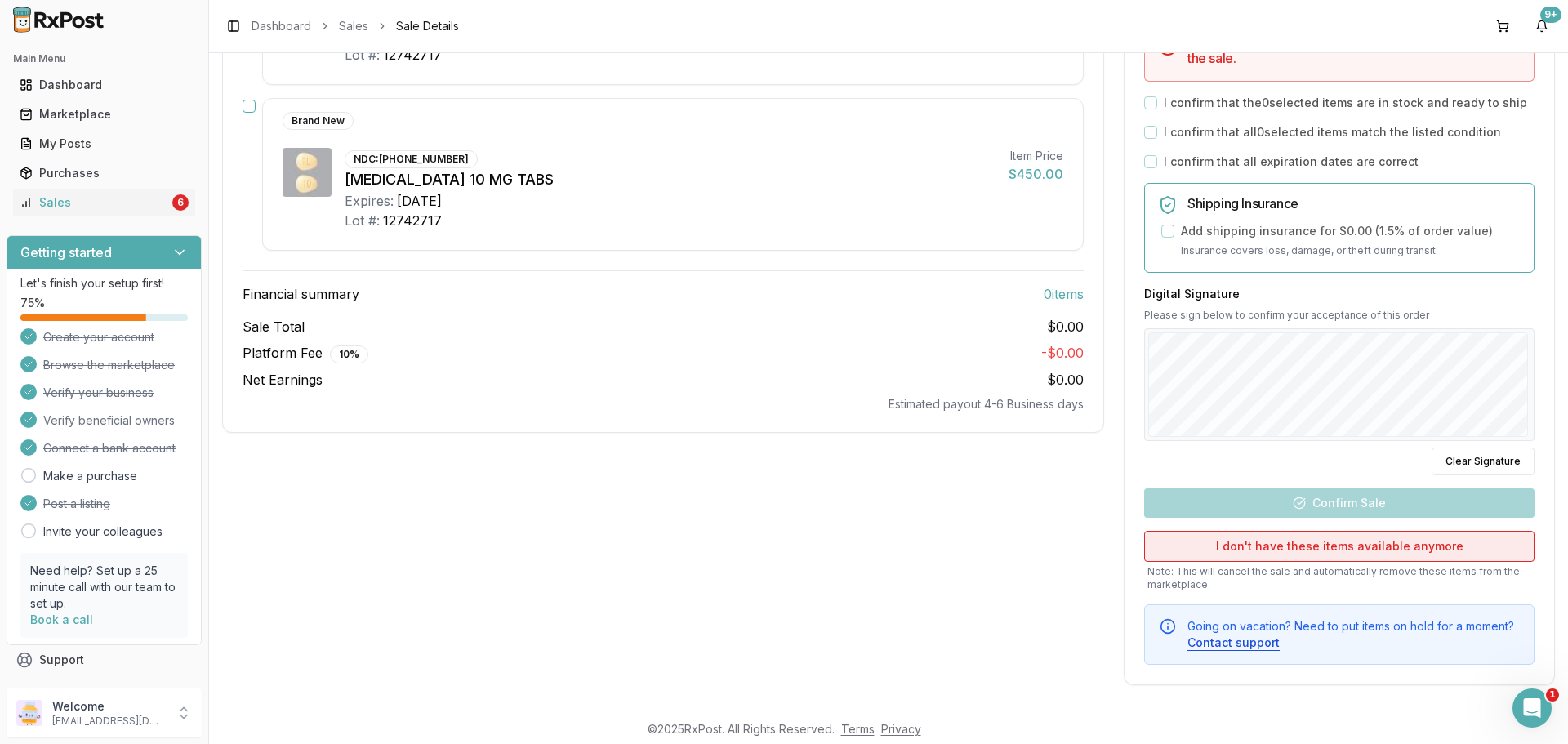
click at [1347, 547] on button "I don't have these items available anymore" at bounding box center [1339, 546] width 390 height 31
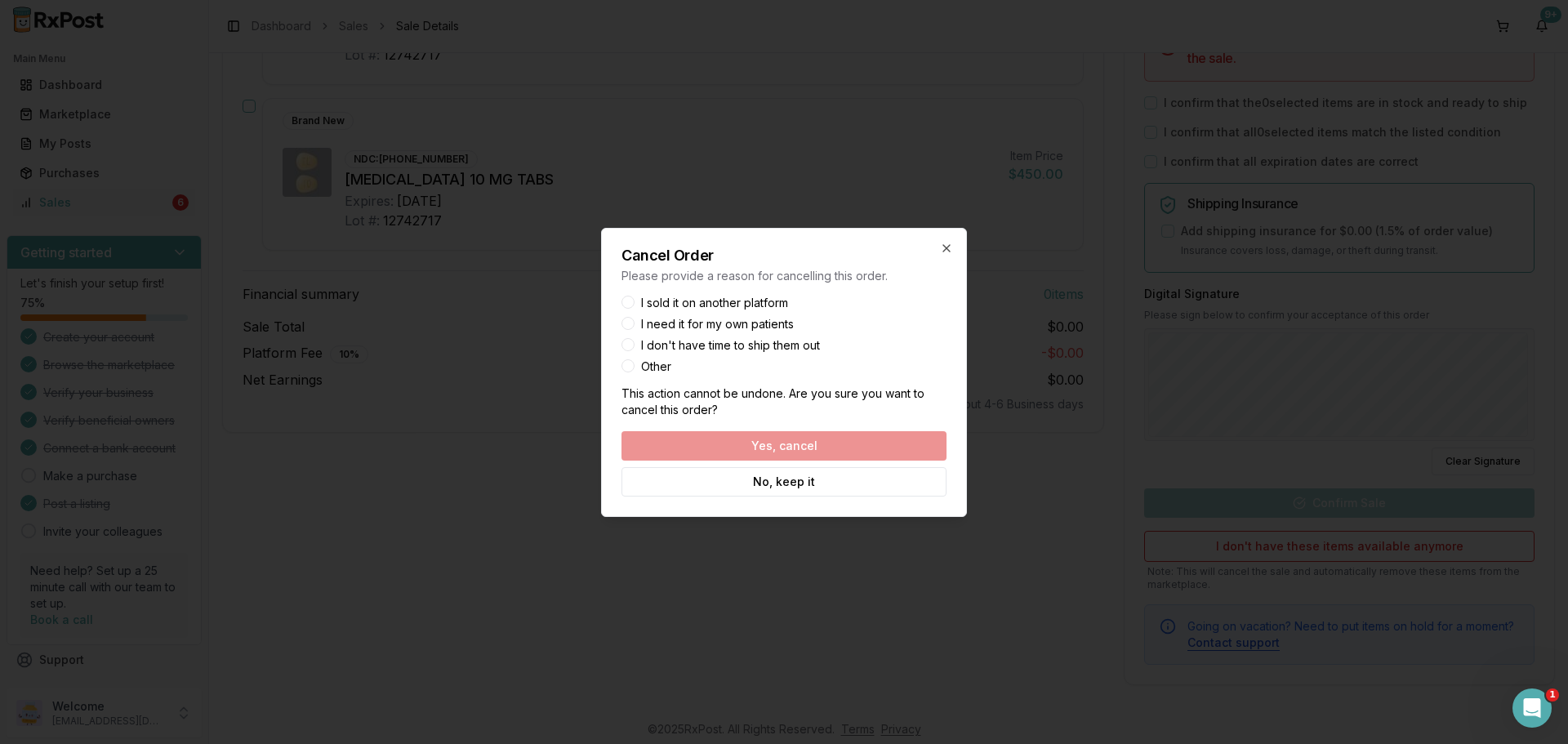
click at [727, 305] on label "I sold it on another platform" at bounding box center [714, 302] width 147 height 11
click at [635, 305] on button "I sold it on another platform" at bounding box center [628, 302] width 13 height 13
drag, startPoint x: 771, startPoint y: 447, endPoint x: 917, endPoint y: 485, distance: 150.9
click at [771, 448] on button "Yes, cancel" at bounding box center [784, 446] width 325 height 30
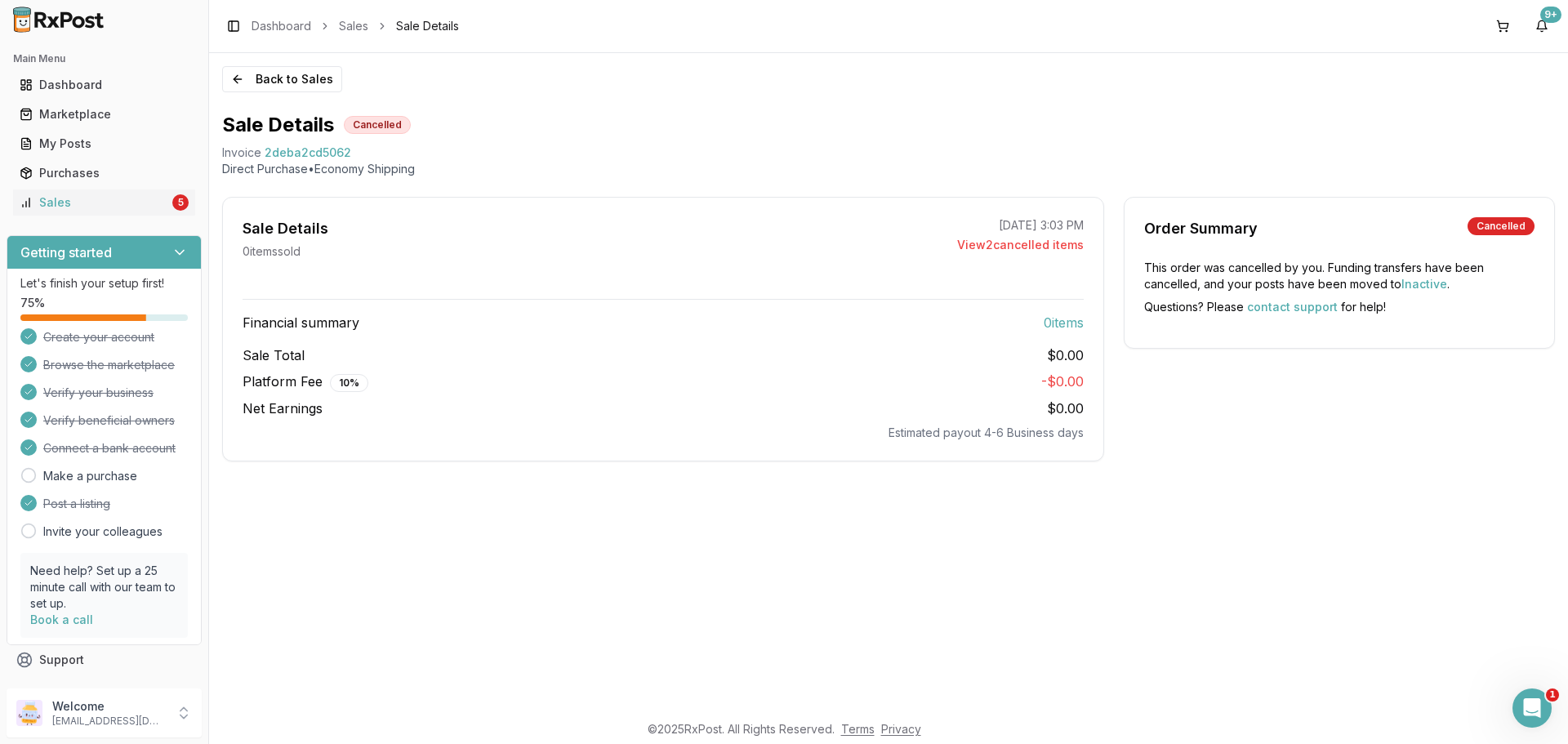
click at [1368, 522] on div "Back to Sales Sale Details Cancelled Invoice 2deba2cd5062 Direct Purchase • Eco…" at bounding box center [888, 382] width 1359 height 658
click at [264, 79] on button "Back to Sales" at bounding box center [282, 79] width 120 height 26
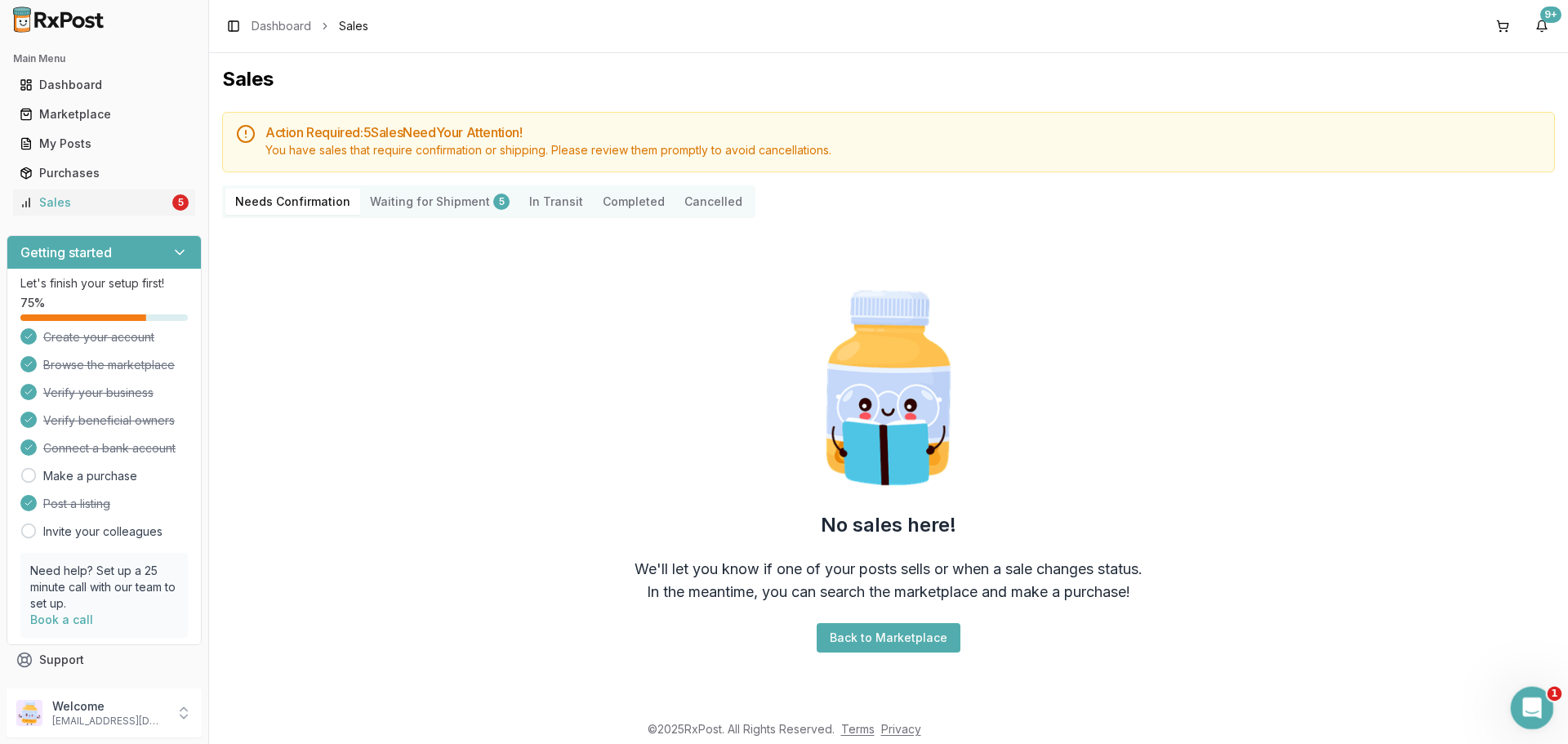
click at [1531, 708] on icon "Open Intercom Messenger" at bounding box center [1530, 705] width 27 height 27
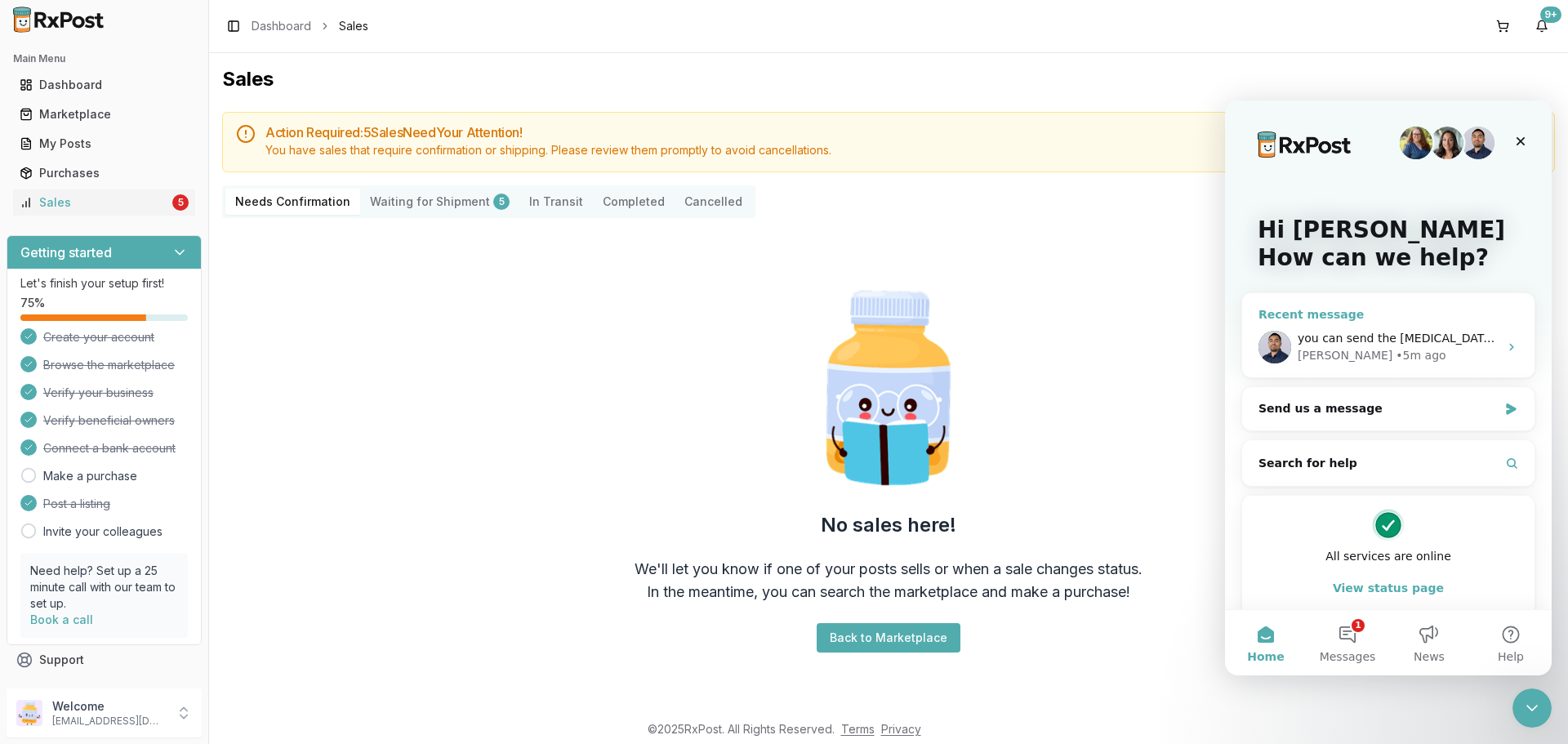
click at [1437, 351] on div "Manuel • 5m ago" at bounding box center [1398, 355] width 201 height 17
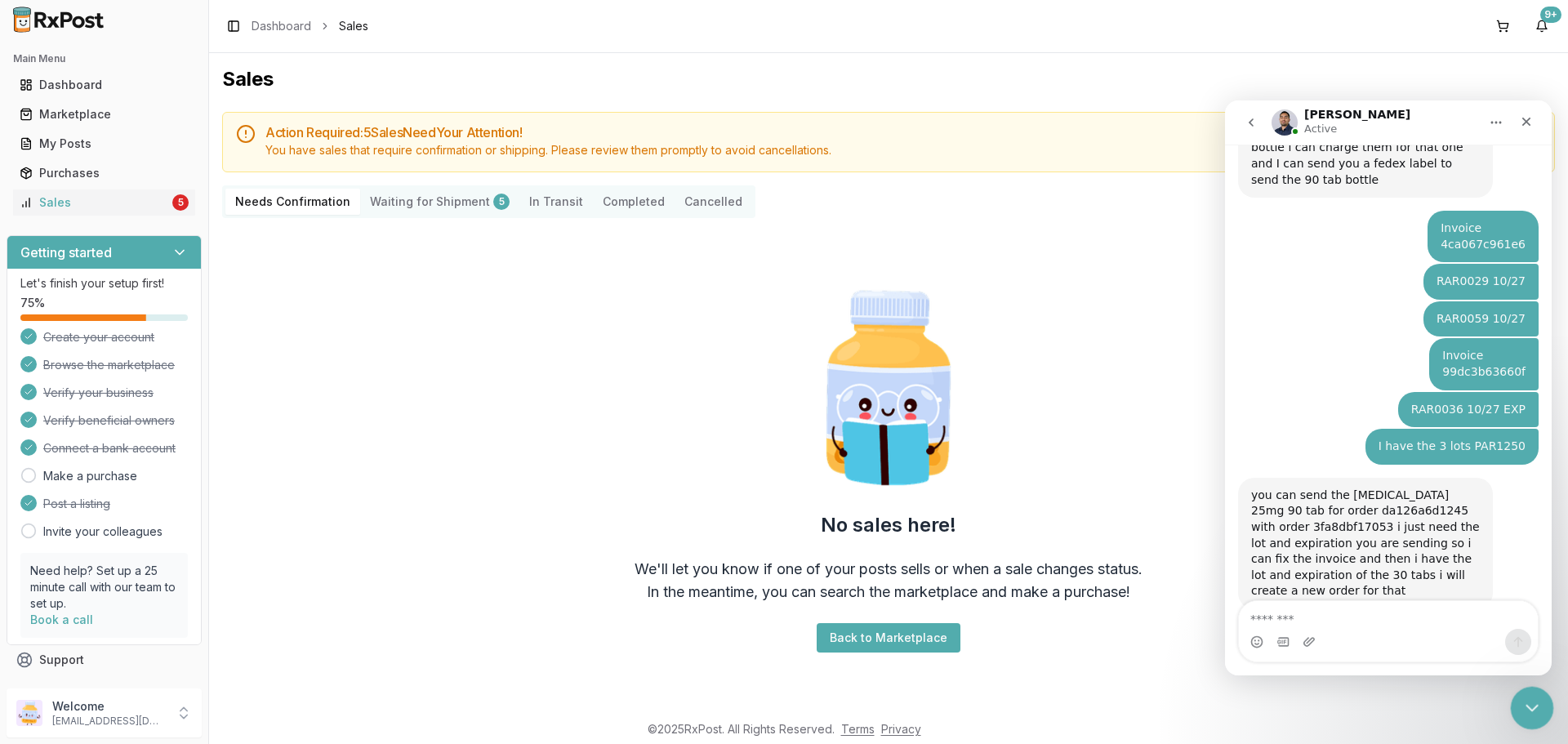
scroll to position [487, 0]
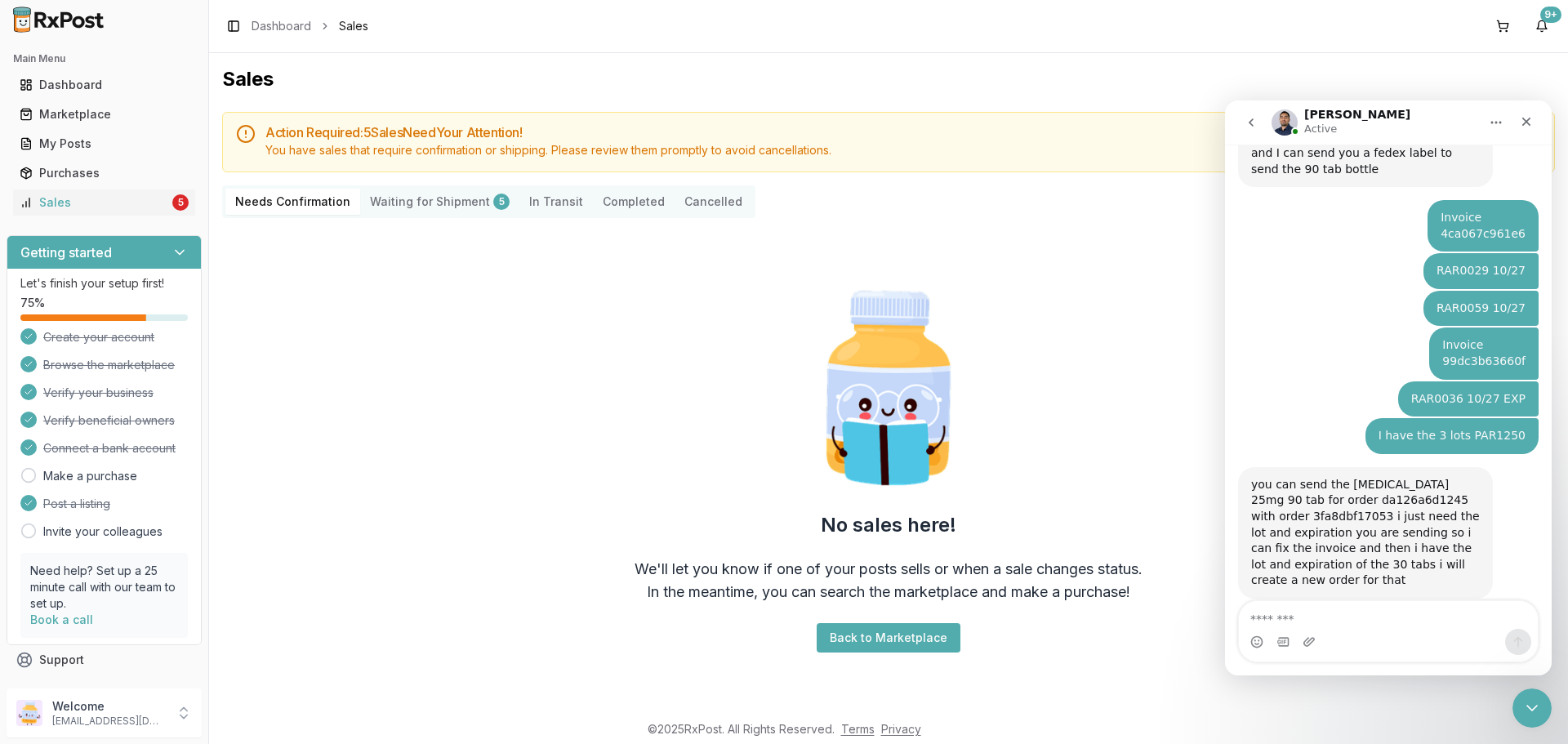
click at [458, 200] on Shipment "Waiting for Shipment 5" at bounding box center [439, 202] width 159 height 26
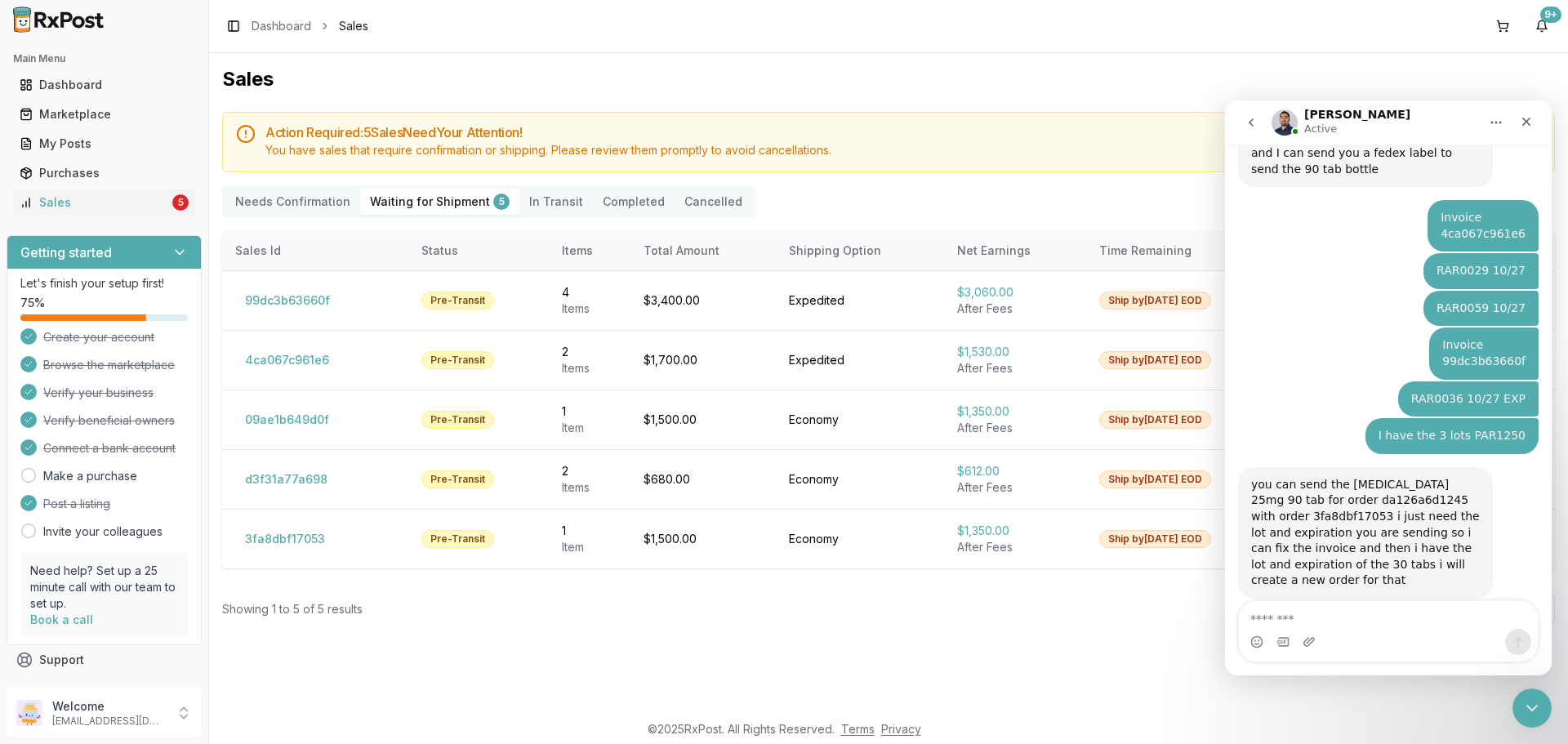
click at [263, 211] on Confirmation "Needs Confirmation" at bounding box center [292, 202] width 135 height 26
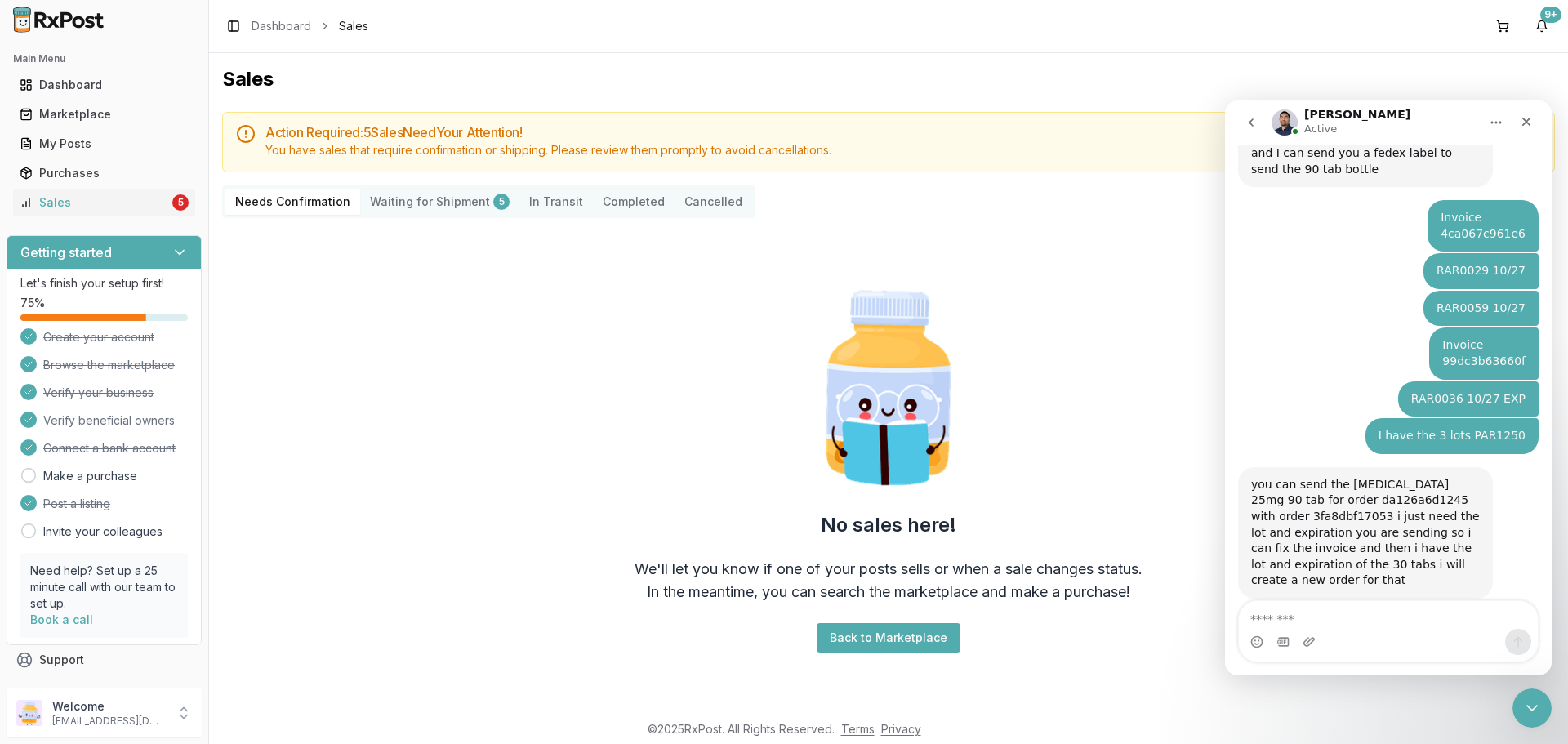
click at [1149, 654] on div "No sales here! We'll let you know if one of your posts sells or when a sale cha…" at bounding box center [888, 468] width 1333 height 474
click at [535, 375] on div "No sales here! We'll let you know if one of your posts sells or when a sale cha…" at bounding box center [888, 468] width 1333 height 474
drag, startPoint x: 1538, startPoint y: 705, endPoint x: 2967, endPoint y: 1327, distance: 1558.5
click at [1540, 706] on div "Close Intercom Messenger" at bounding box center [1529, 705] width 39 height 39
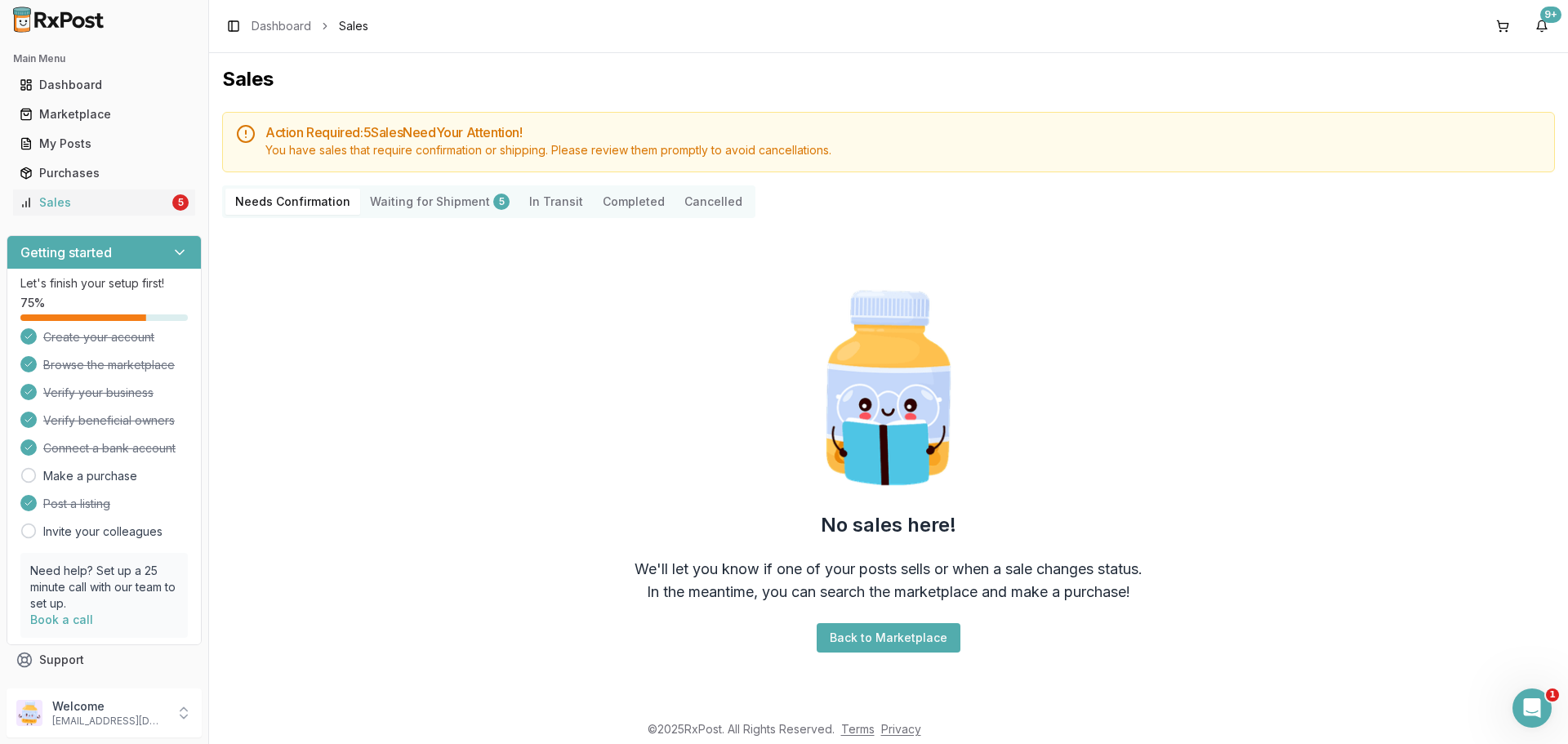
scroll to position [487, 0]
click at [154, 206] on div "Sales" at bounding box center [95, 203] width 150 height 17
drag, startPoint x: 573, startPoint y: 477, endPoint x: 814, endPoint y: 544, distance: 250.1
click at [571, 477] on div "No sales here! We'll let you know if one of your posts sells or when a sale cha…" at bounding box center [888, 468] width 1333 height 474
click at [1534, 710] on icon "Open Intercom Messenger" at bounding box center [1530, 705] width 27 height 27
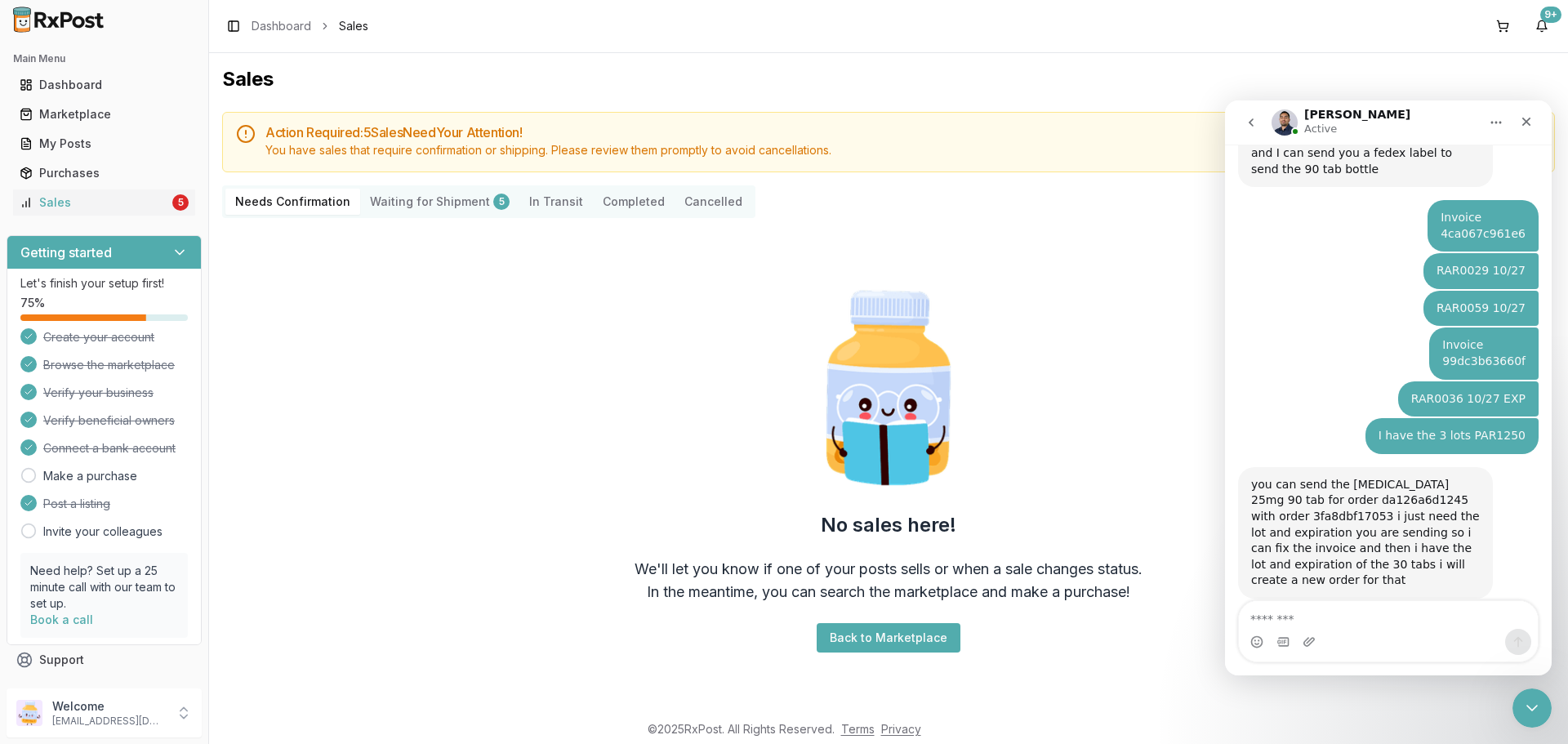
click at [1431, 628] on textarea "Message…" at bounding box center [1389, 614] width 299 height 28
click at [1423, 629] on div "Intercom messenger" at bounding box center [1389, 641] width 299 height 26
click at [1418, 623] on textarea "Message…" at bounding box center [1389, 614] width 299 height 28
type textarea "*"
type textarea "**********"
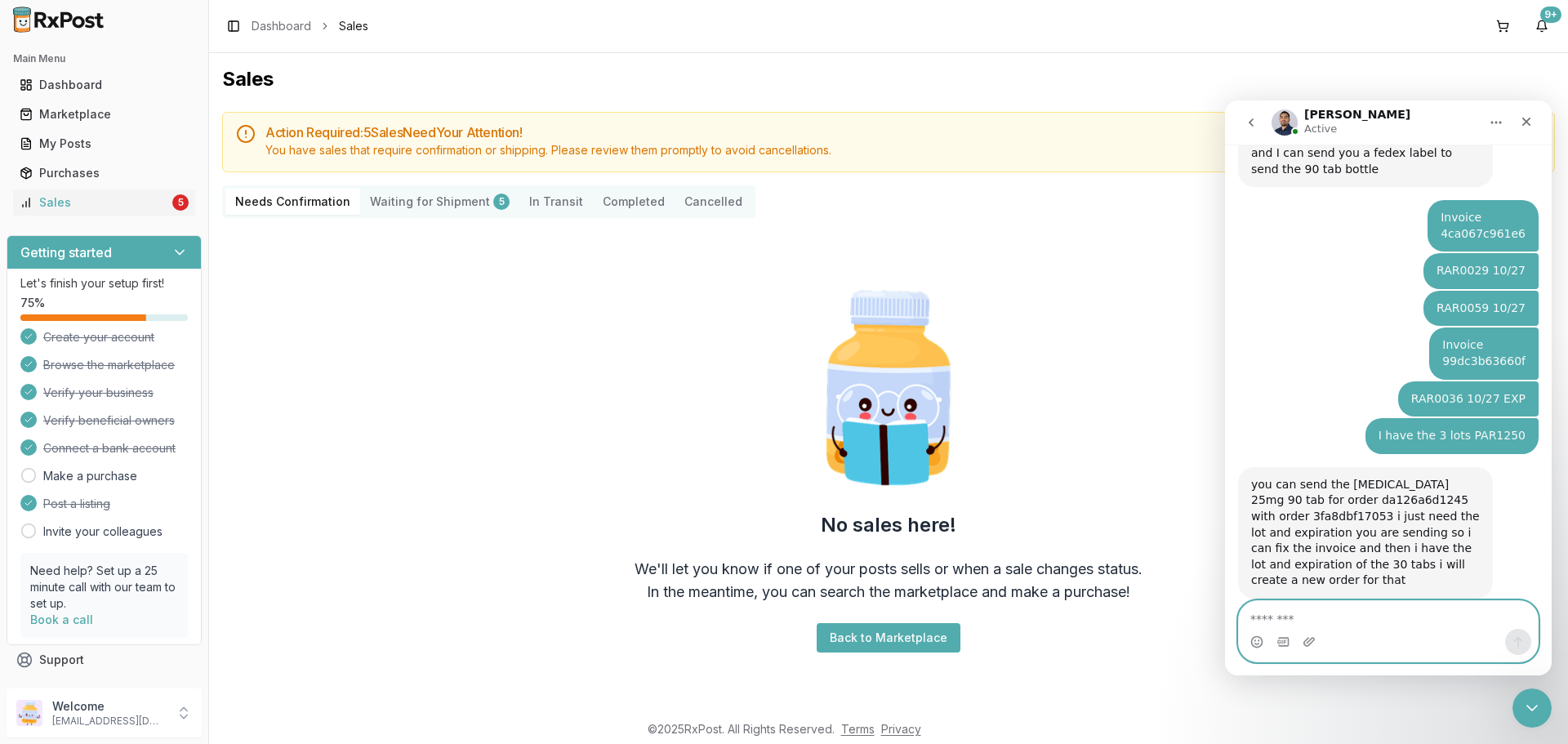
scroll to position [535, 0]
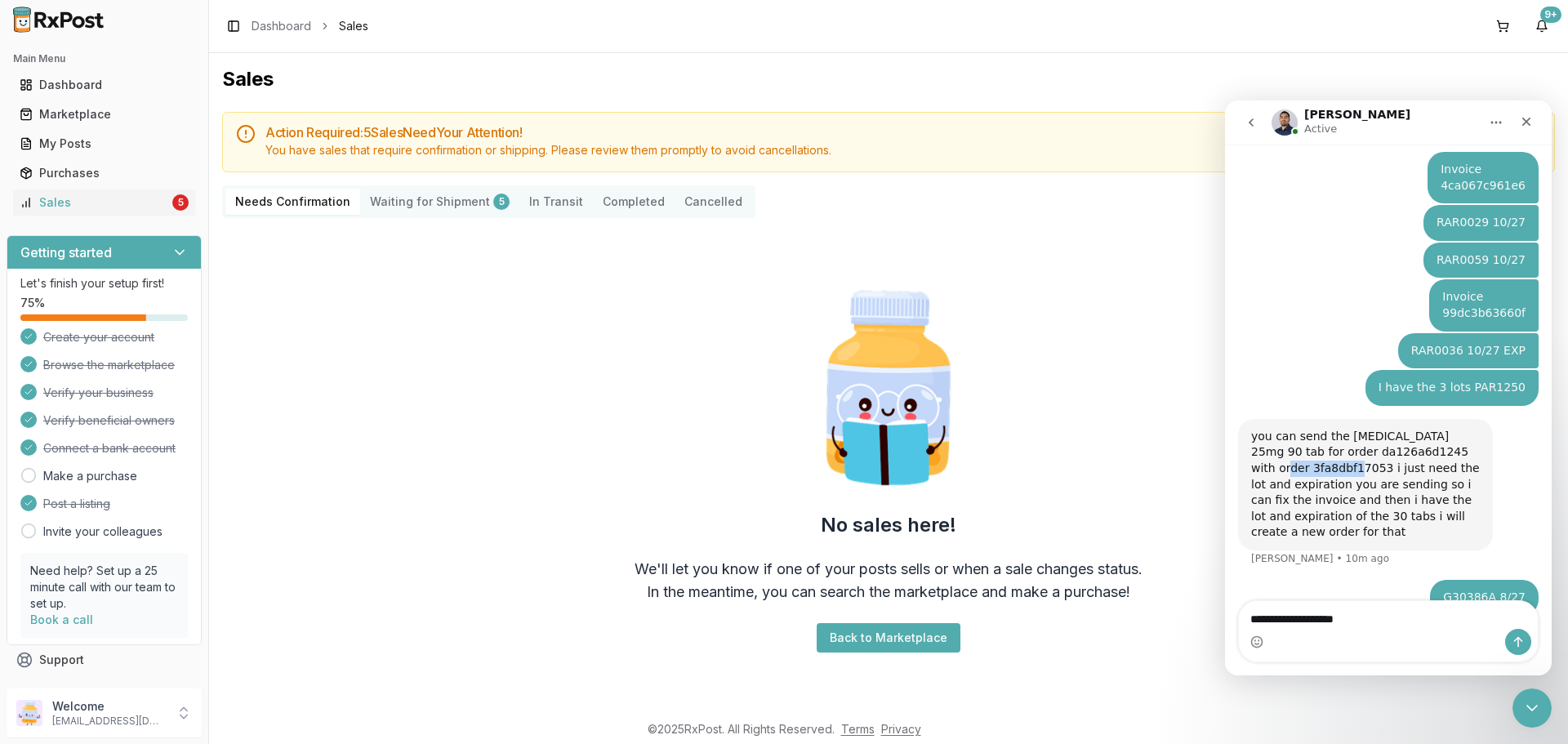
drag, startPoint x: 1252, startPoint y: 436, endPoint x: 1322, endPoint y: 440, distance: 70.1
click at [1322, 440] on div "you can send the [MEDICAL_DATA] 25mg 90 tab for order da126a6d1245 with order 3…" at bounding box center [1365, 484] width 229 height 112
copy div "3fa8dbf17053"
click at [1384, 625] on textarea "**********" at bounding box center [1389, 614] width 299 height 28
paste textarea "**********"
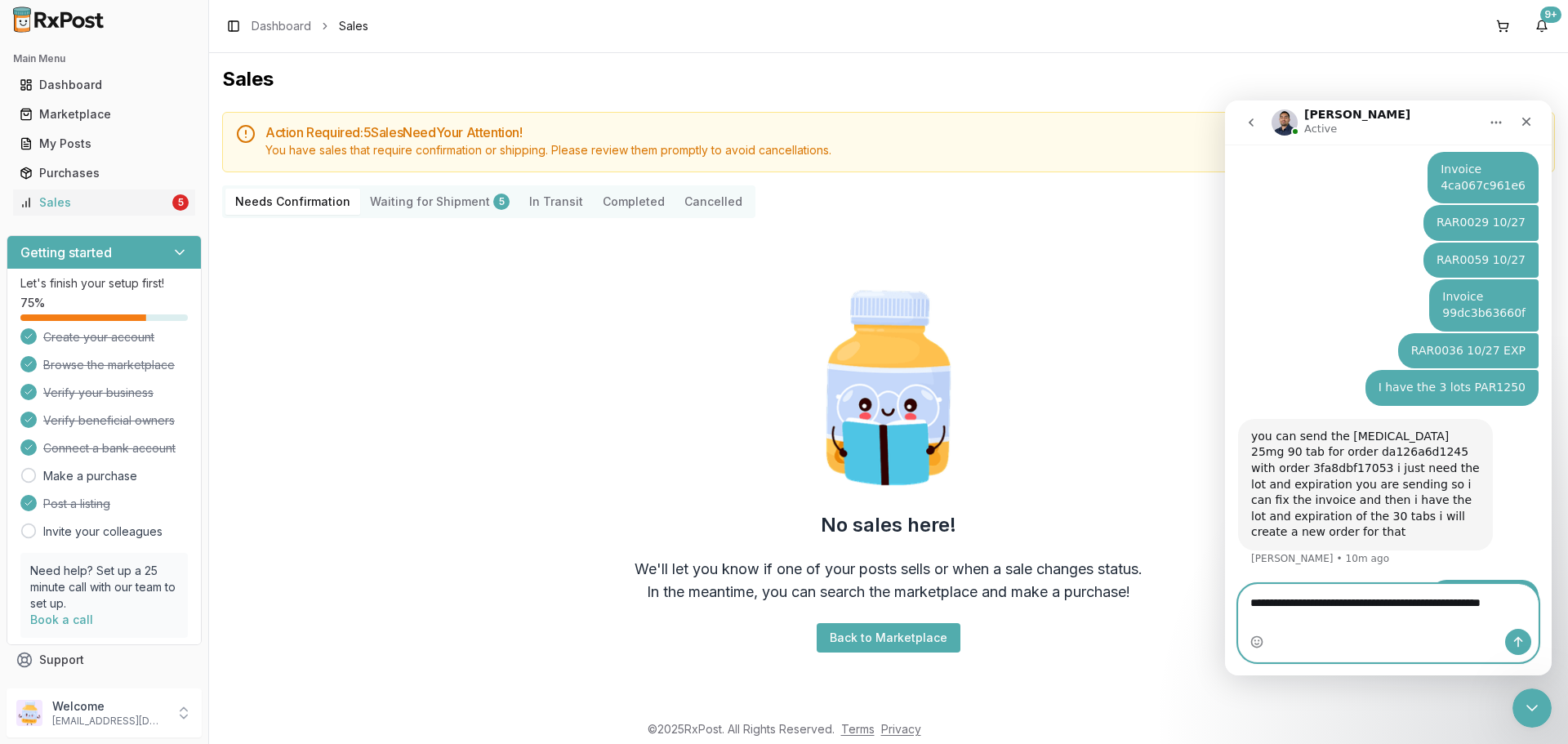
scroll to position [551, 0]
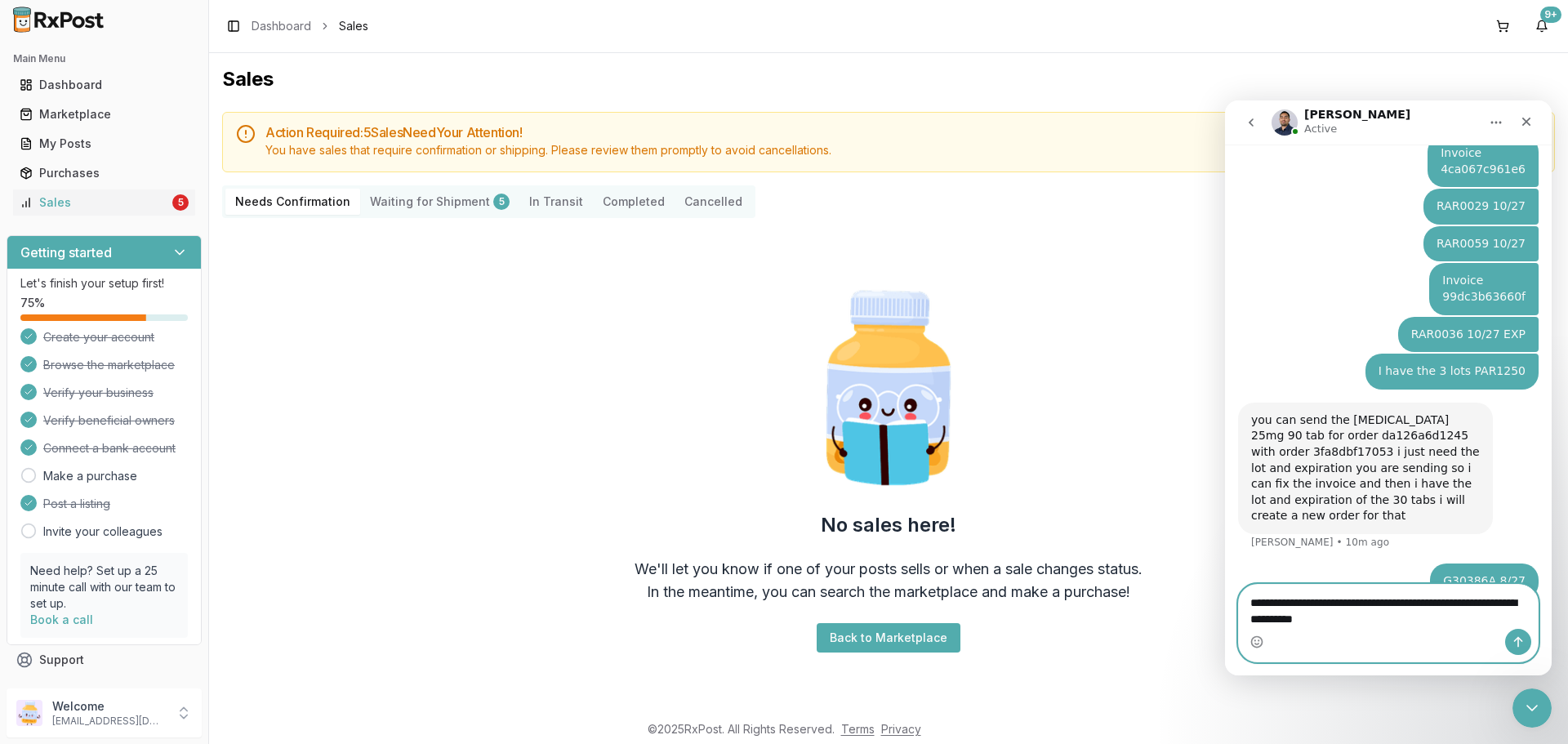
drag, startPoint x: 1408, startPoint y: 625, endPoint x: 1282, endPoint y: 625, distance: 126.0
click at [1282, 625] on textarea "**********" at bounding box center [1389, 606] width 299 height 44
type textarea "**********"
type textarea "*"
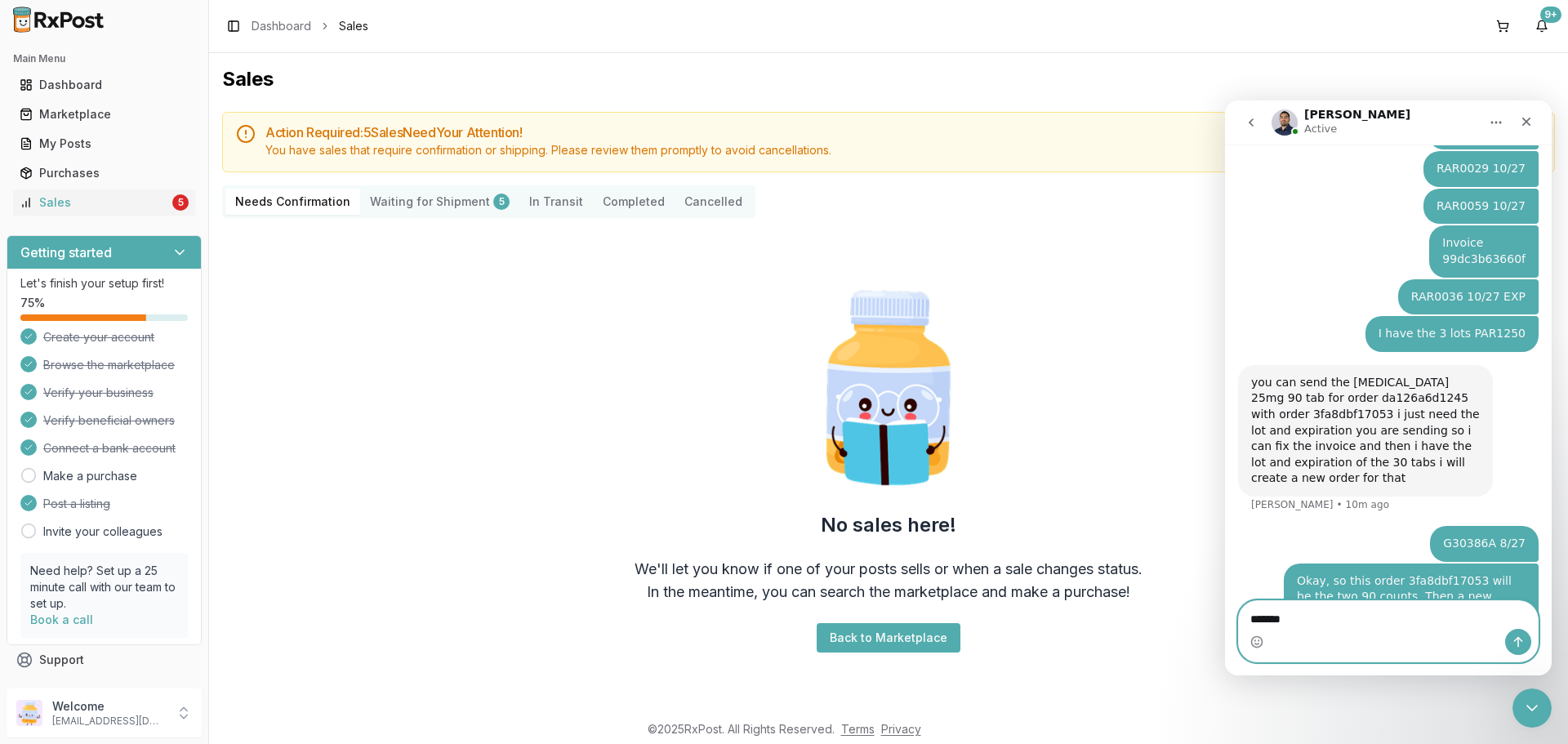
type textarea "*****"
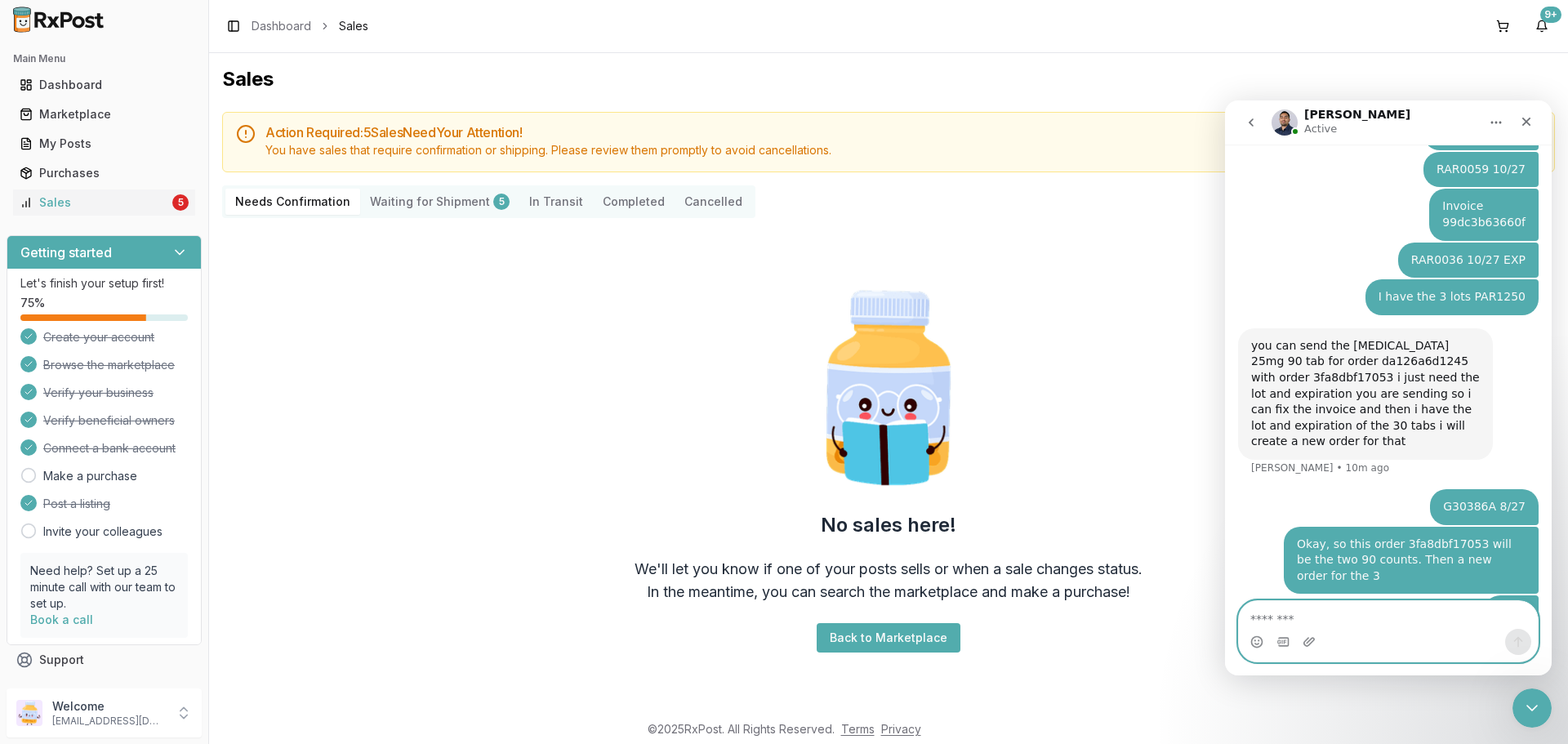
click at [1470, 623] on textarea "Message…" at bounding box center [1389, 614] width 299 height 28
click at [1467, 619] on textarea "Message…" at bounding box center [1389, 614] width 299 height 28
drag, startPoint x: 1282, startPoint y: 330, endPoint x: 1358, endPoint y: 329, distance: 76.0
click at [1358, 338] on div "you can send the jardiance 25mg 90 tab for order da126a6d1245 with order 3fa8db…" at bounding box center [1365, 394] width 229 height 112
copy div "da126a6d1245"
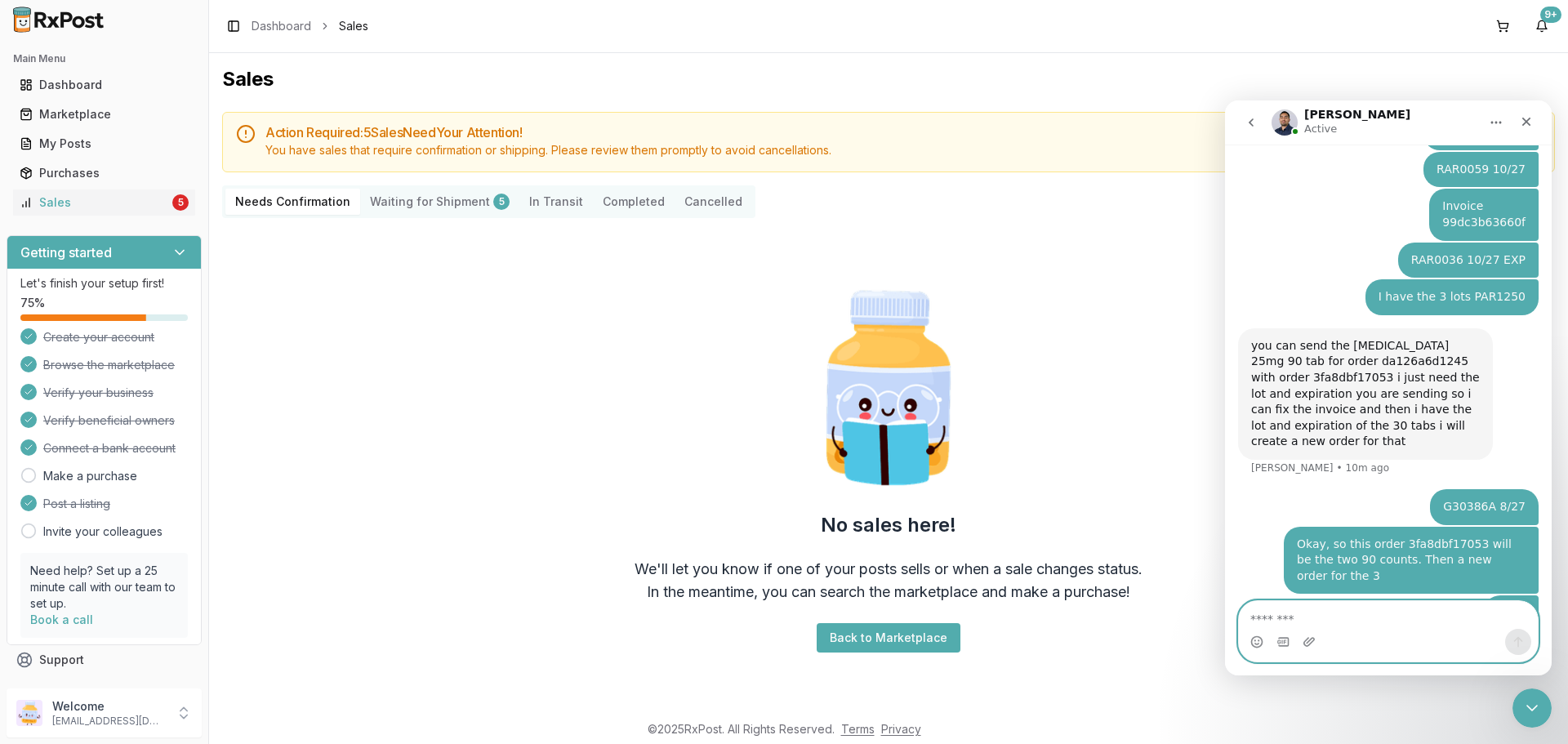
click at [1318, 611] on textarea "Message…" at bounding box center [1389, 614] width 299 height 28
paste textarea "**********"
type textarea "*"
click at [1527, 707] on icon "Close Intercom Messenger" at bounding box center [1530, 705] width 20 height 20
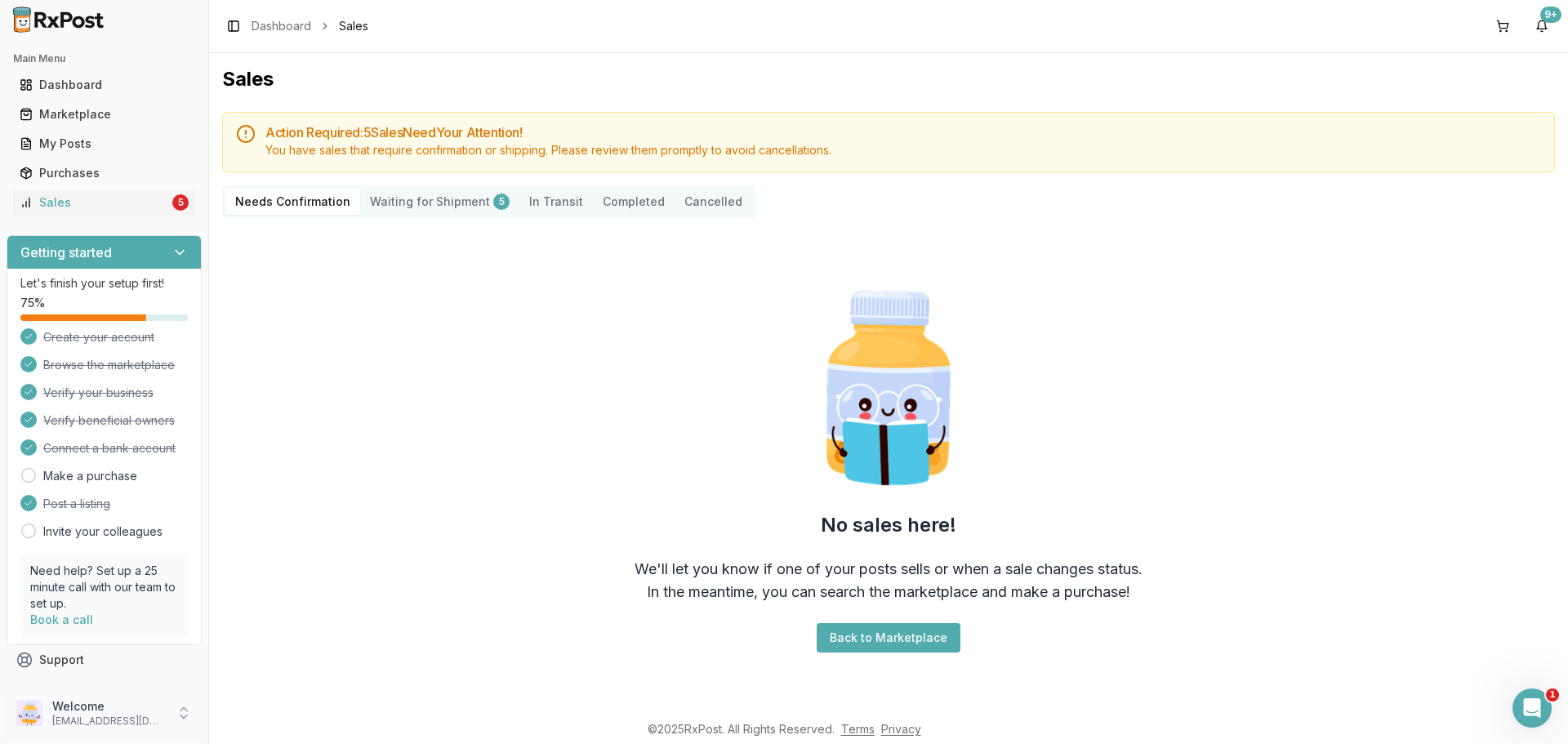
click at [128, 725] on p "[EMAIL_ADDRESS][DOMAIN_NAME]" at bounding box center [109, 721] width 114 height 13
click at [254, 717] on span "Sign Out" at bounding box center [297, 716] width 155 height 17
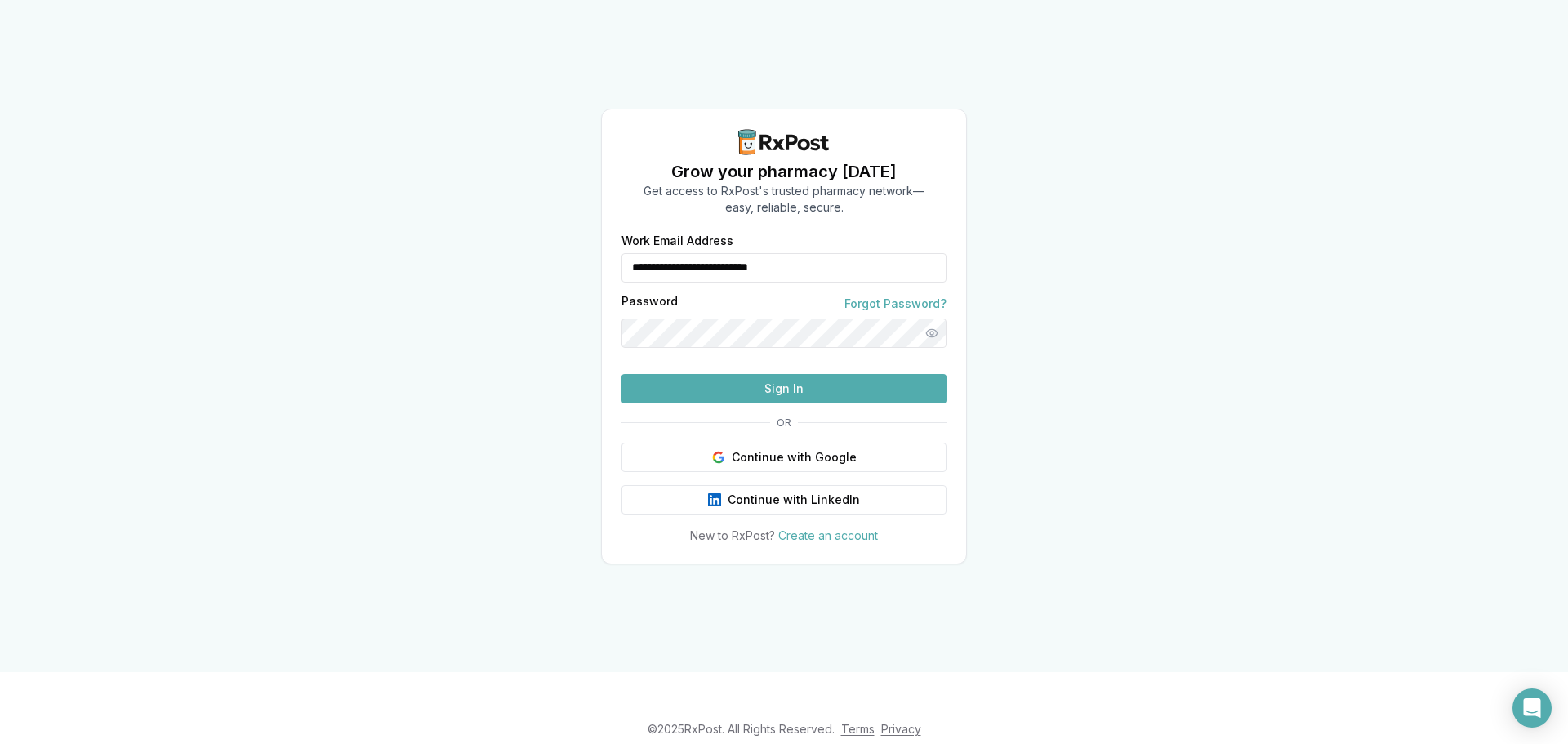
drag, startPoint x: 752, startPoint y: 236, endPoint x: 574, endPoint y: 236, distance: 178.0
click at [575, 236] on div "**********" at bounding box center [784, 335] width 1568 height 672
type input "**********"
click at [800, 403] on button "Sign In" at bounding box center [784, 389] width 325 height 30
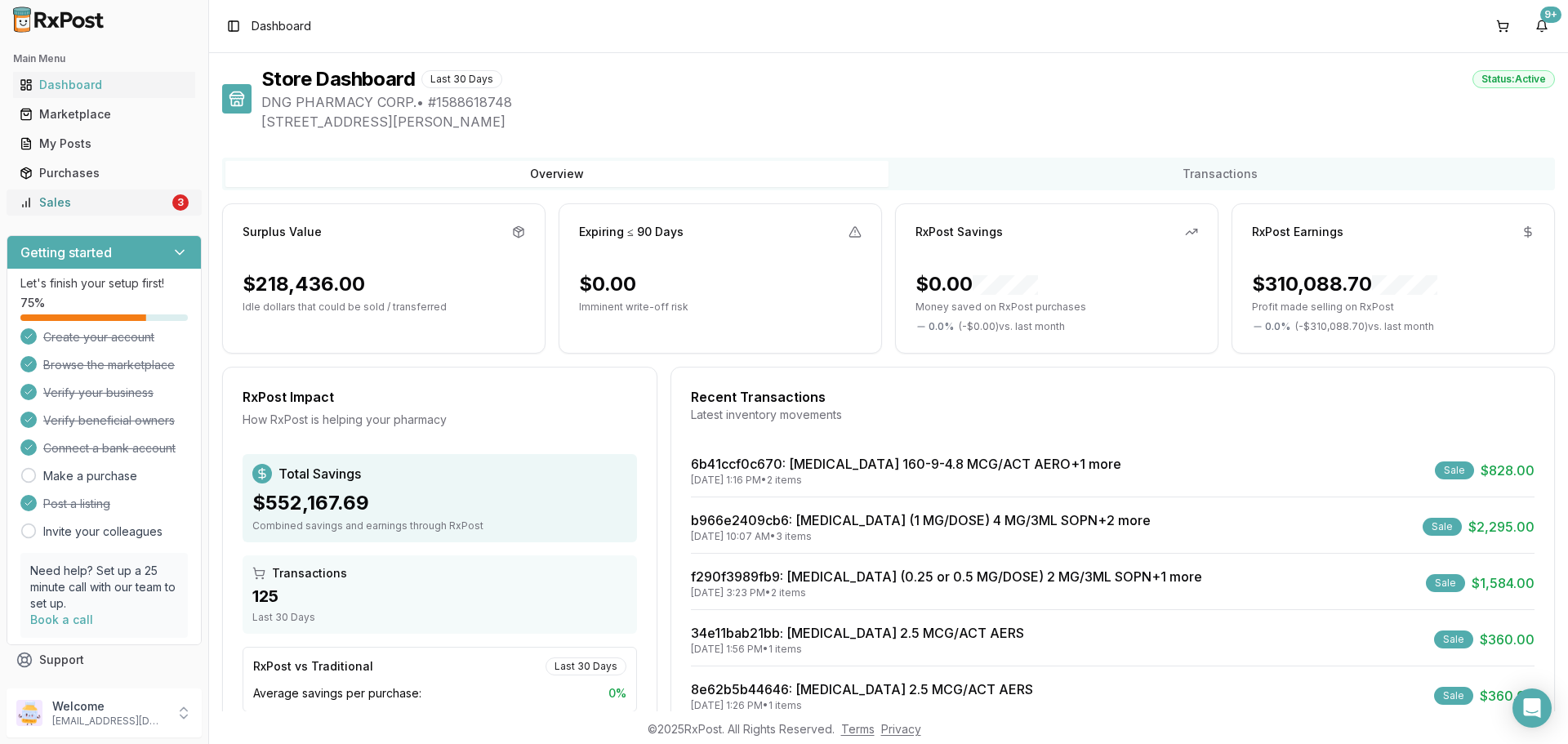
click at [142, 193] on link "Sales 3" at bounding box center [103, 203] width 182 height 30
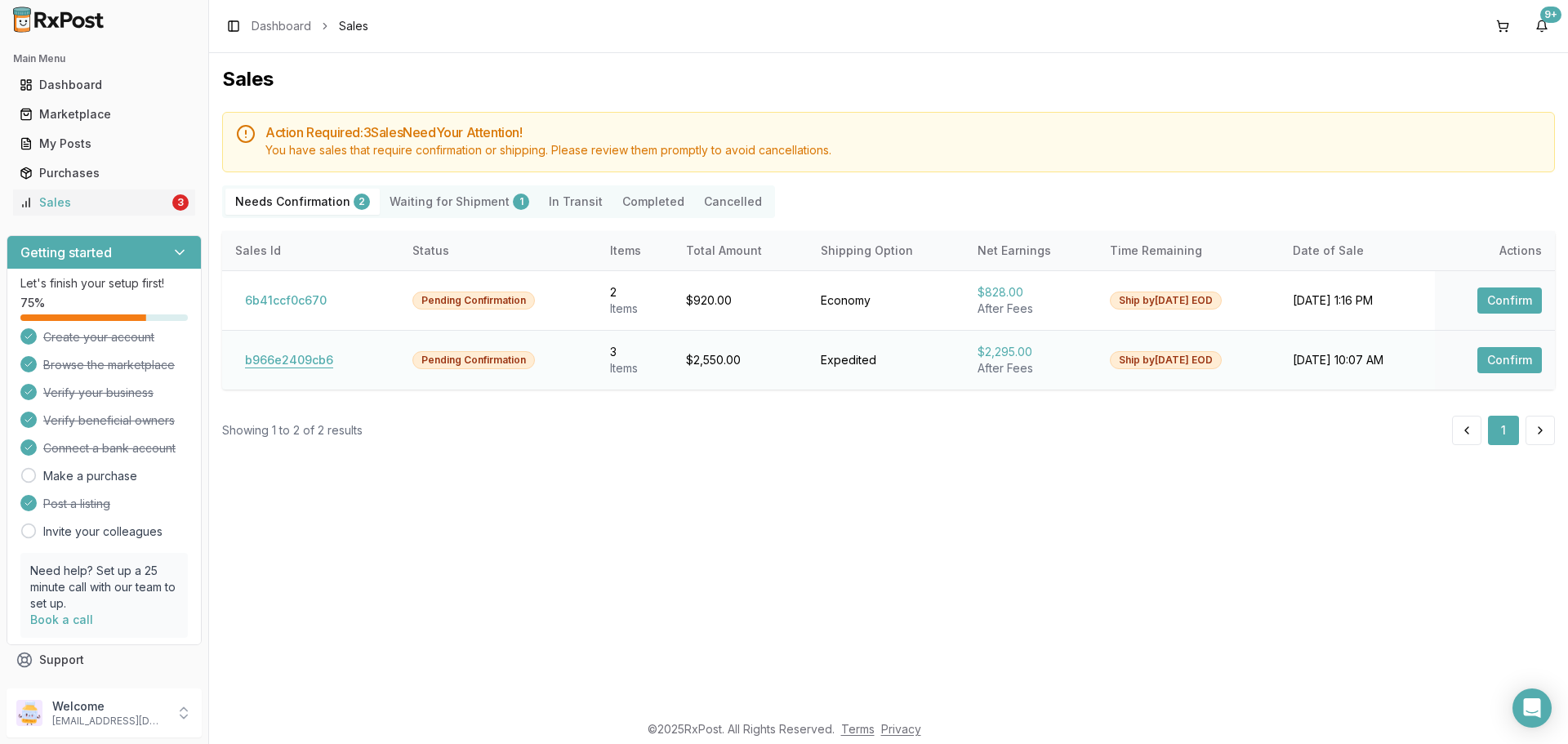
click at [280, 366] on button "b966e2409cb6" at bounding box center [289, 360] width 108 height 26
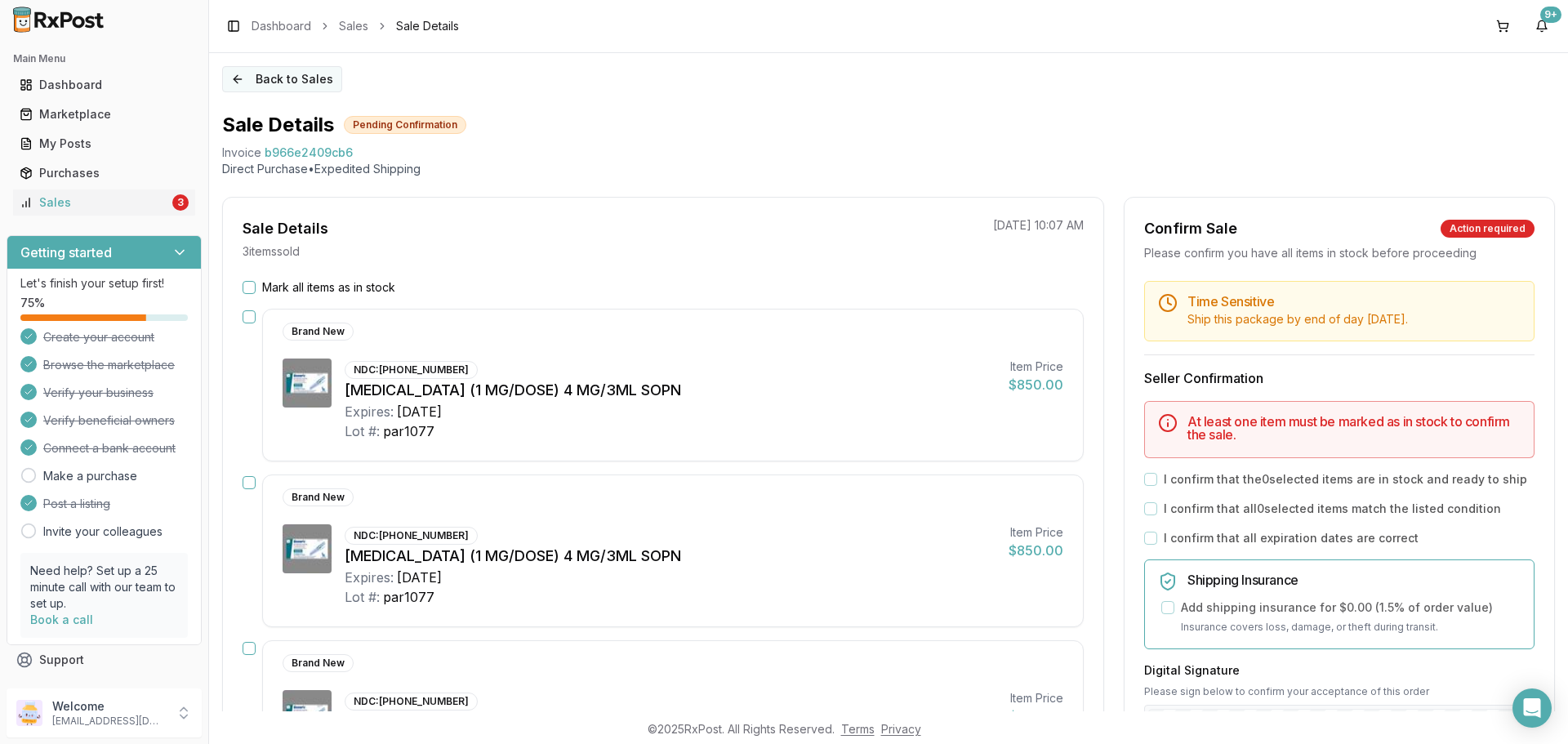
click at [283, 70] on button "Back to Sales" at bounding box center [282, 79] width 120 height 26
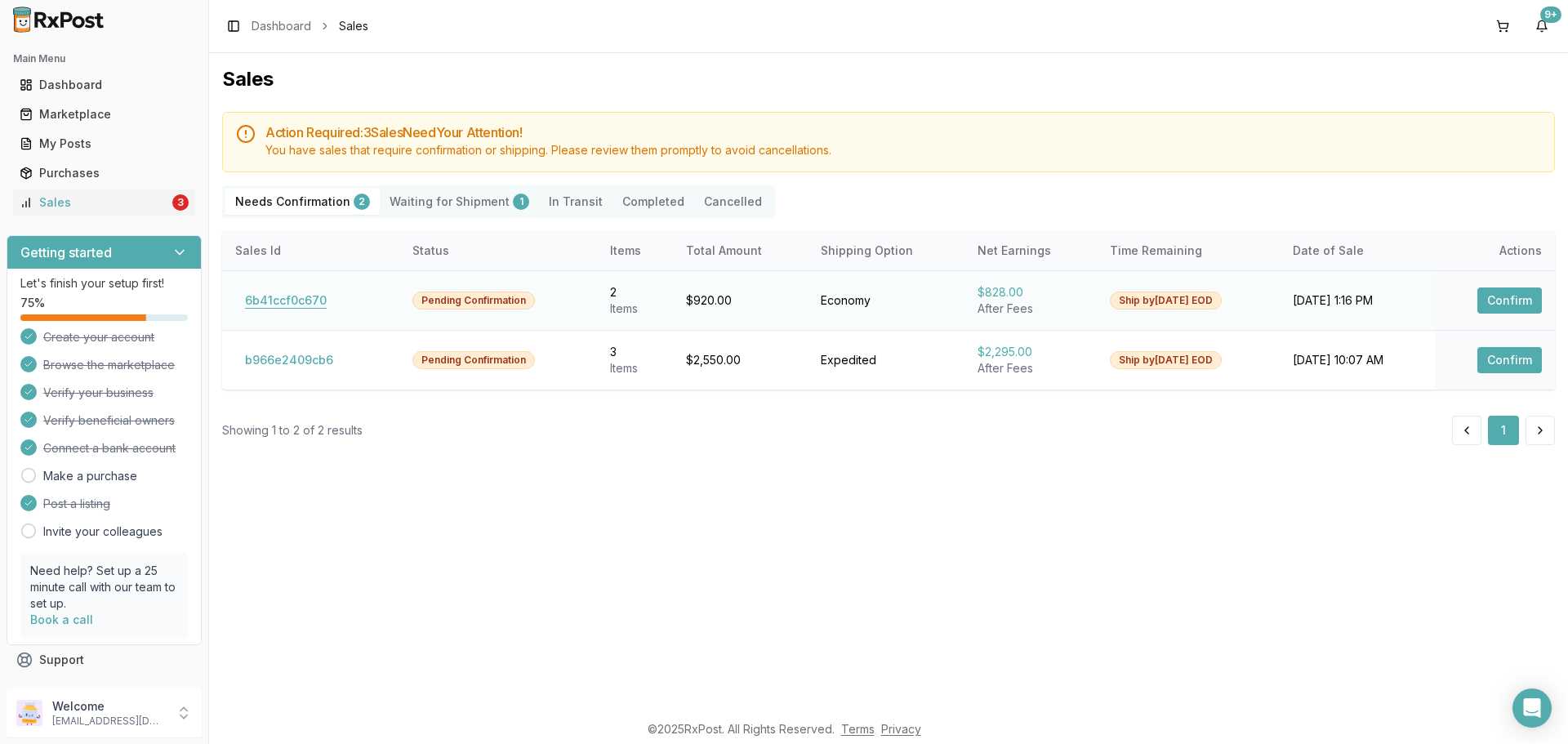
click at [311, 303] on button "6b41ccf0c670" at bounding box center [285, 301] width 101 height 26
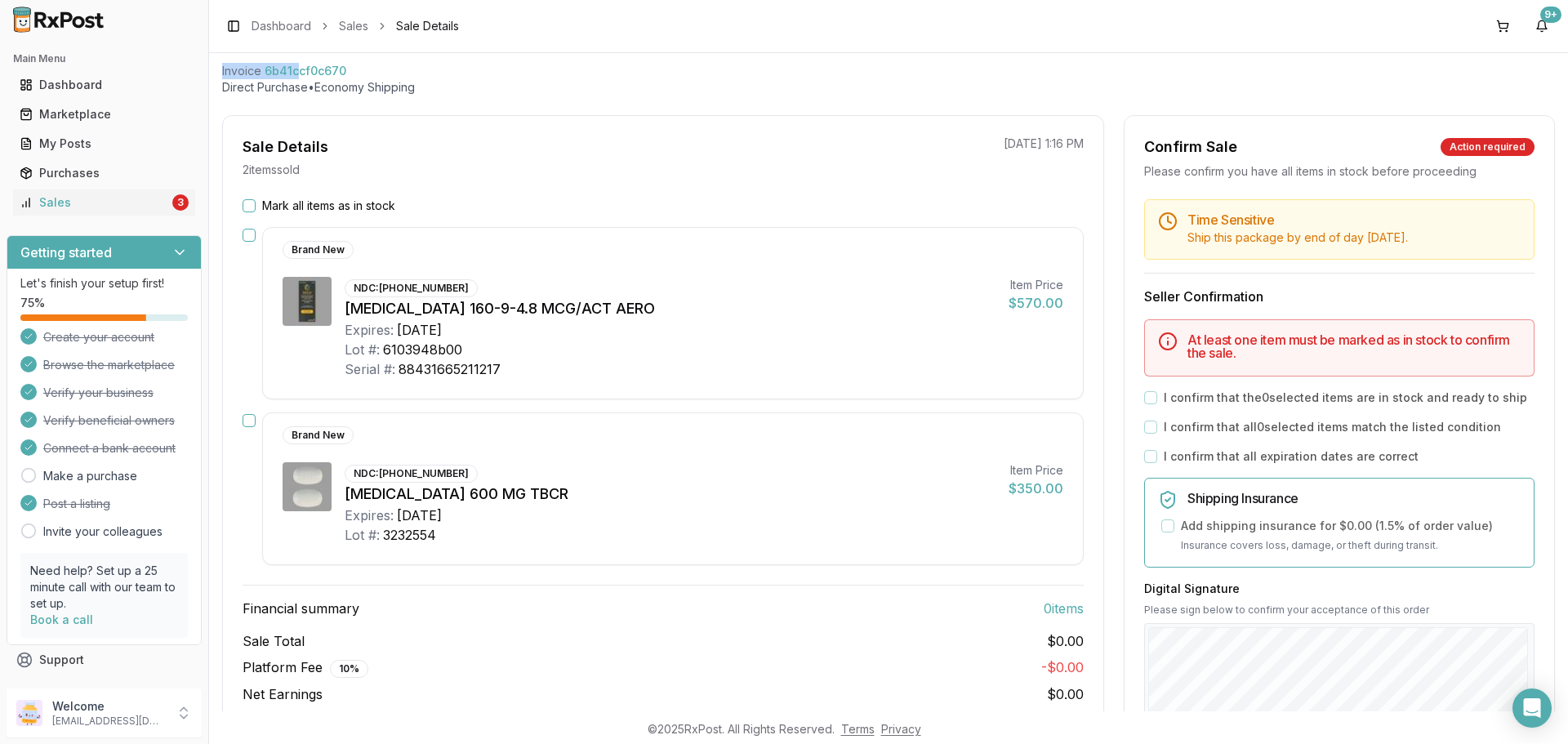
scroll to position [81, 0]
drag, startPoint x: 215, startPoint y: 65, endPoint x: 406, endPoint y: 74, distance: 191.2
click at [406, 74] on div "Back to Sales Sale Details Pending Confirmation Invoice 6b41ccf0c670 Direct Pur…" at bounding box center [888, 382] width 1359 height 658
copy div "Invoice 6b41ccf0c670"
click at [330, 198] on label "Mark all items as in stock" at bounding box center [328, 206] width 133 height 17
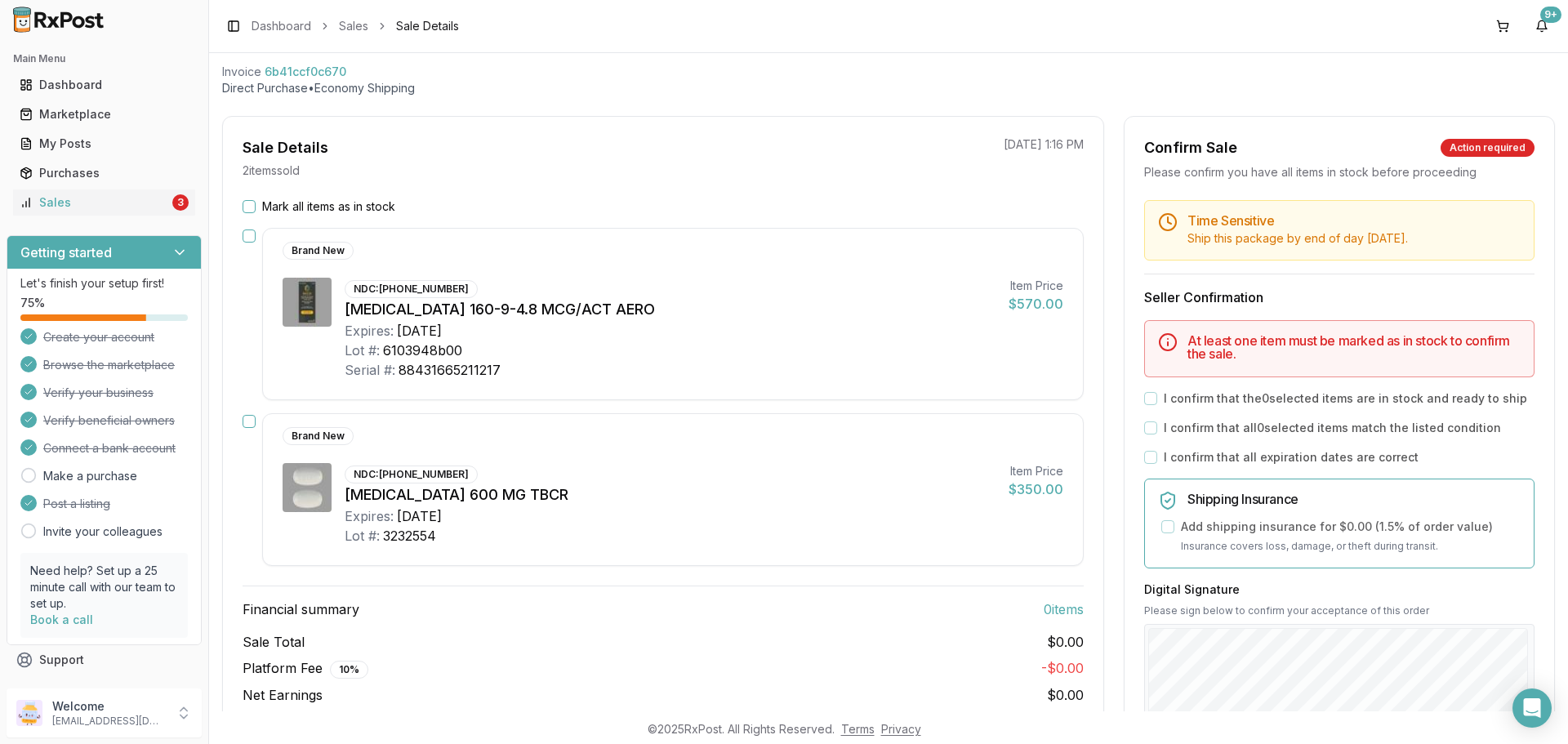
click at [256, 200] on button "Mark all items as in stock" at bounding box center [249, 206] width 13 height 13
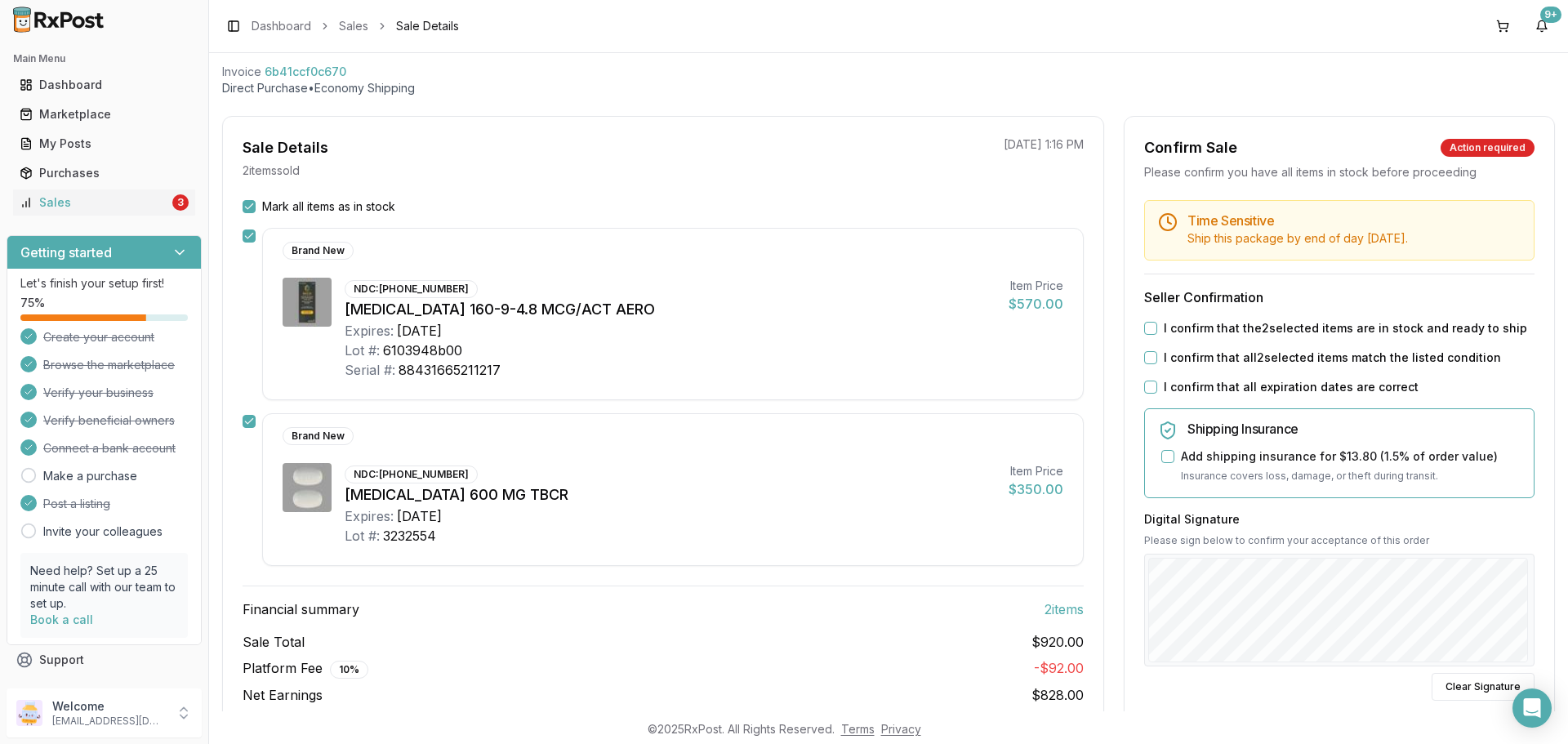
click at [1220, 317] on div "Time Sensitive Ship this package by end of day [DATE] . Seller Confirmation I c…" at bounding box center [1339, 545] width 430 height 690
click at [1218, 322] on label "I confirm that the 2 selected items are in stock and ready to ship" at bounding box center [1345, 328] width 364 height 17
click at [1158, 322] on button "I confirm that the 2 selected items are in stock and ready to ship" at bounding box center [1151, 328] width 13 height 13
click at [1211, 355] on label "I confirm that all 2 selected items match the listed condition" at bounding box center [1332, 357] width 337 height 17
click at [1158, 355] on button "I confirm that all 2 selected items match the listed condition" at bounding box center [1151, 357] width 13 height 13
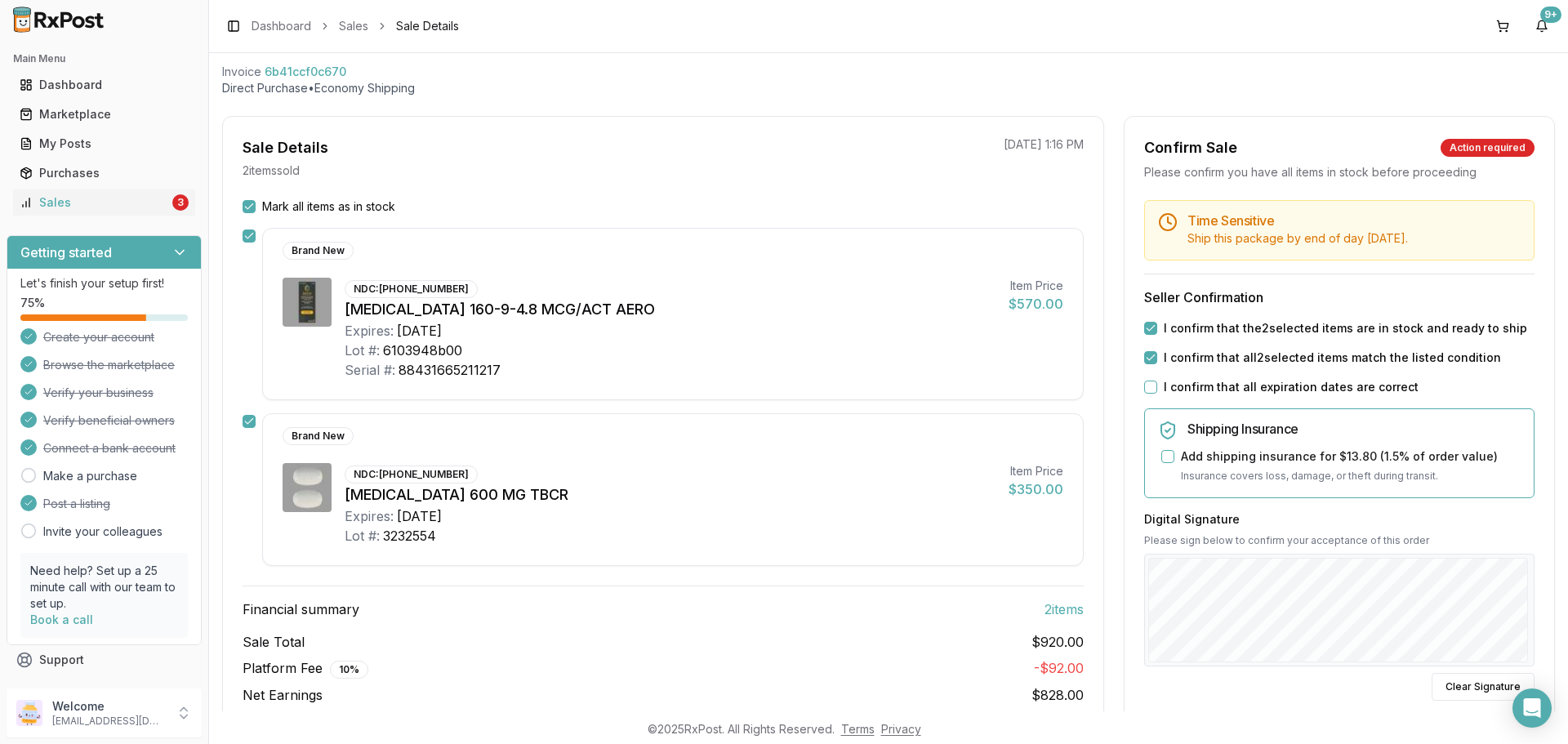
click at [1197, 395] on div "Time Sensitive Ship this package by end of day [DATE] . Seller Confirmation I c…" at bounding box center [1339, 545] width 430 height 690
click at [1195, 393] on label "I confirm that all expiration dates are correct" at bounding box center [1291, 387] width 255 height 17
click at [1158, 393] on button "I confirm that all expiration dates are correct" at bounding box center [1151, 387] width 13 height 13
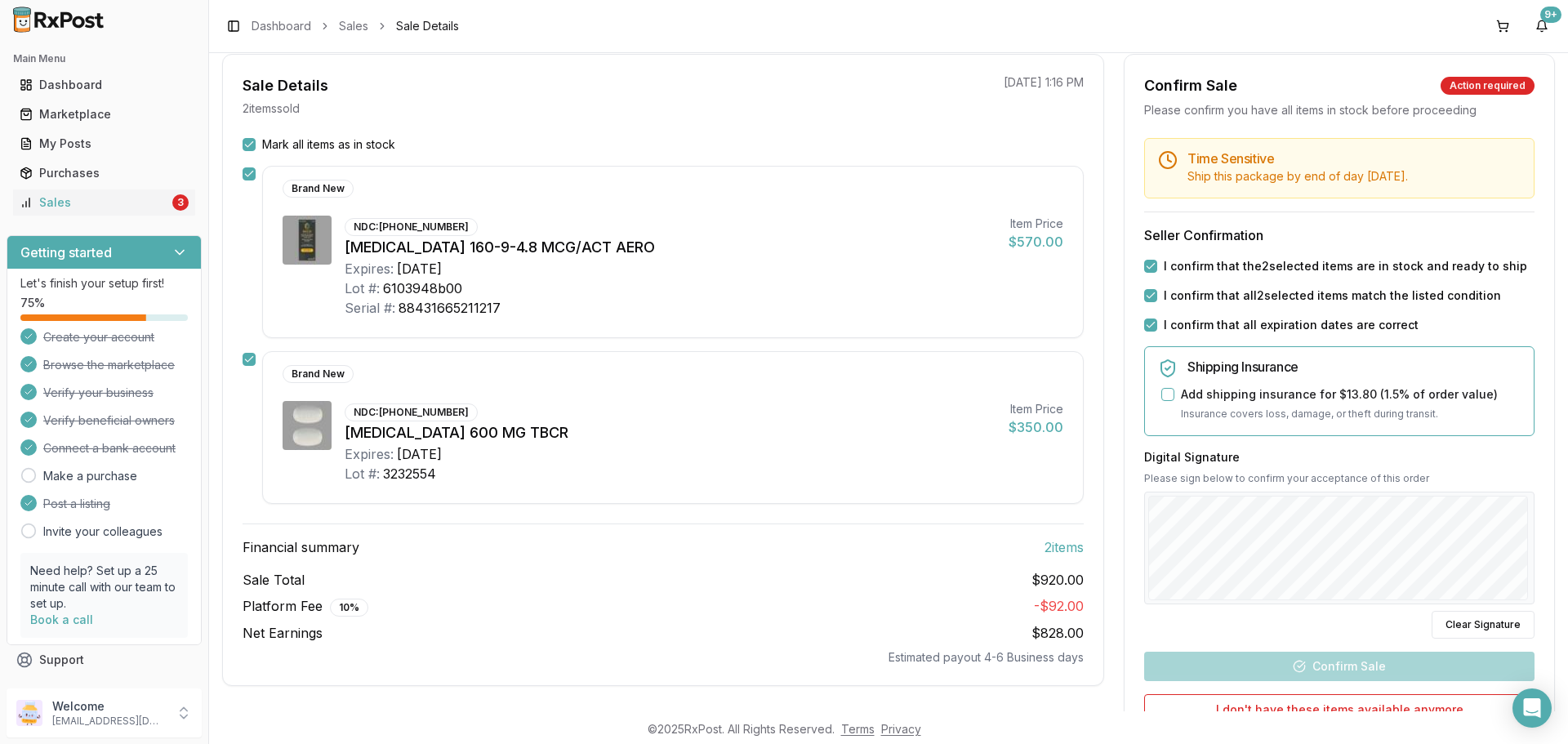
scroll to position [244, 0]
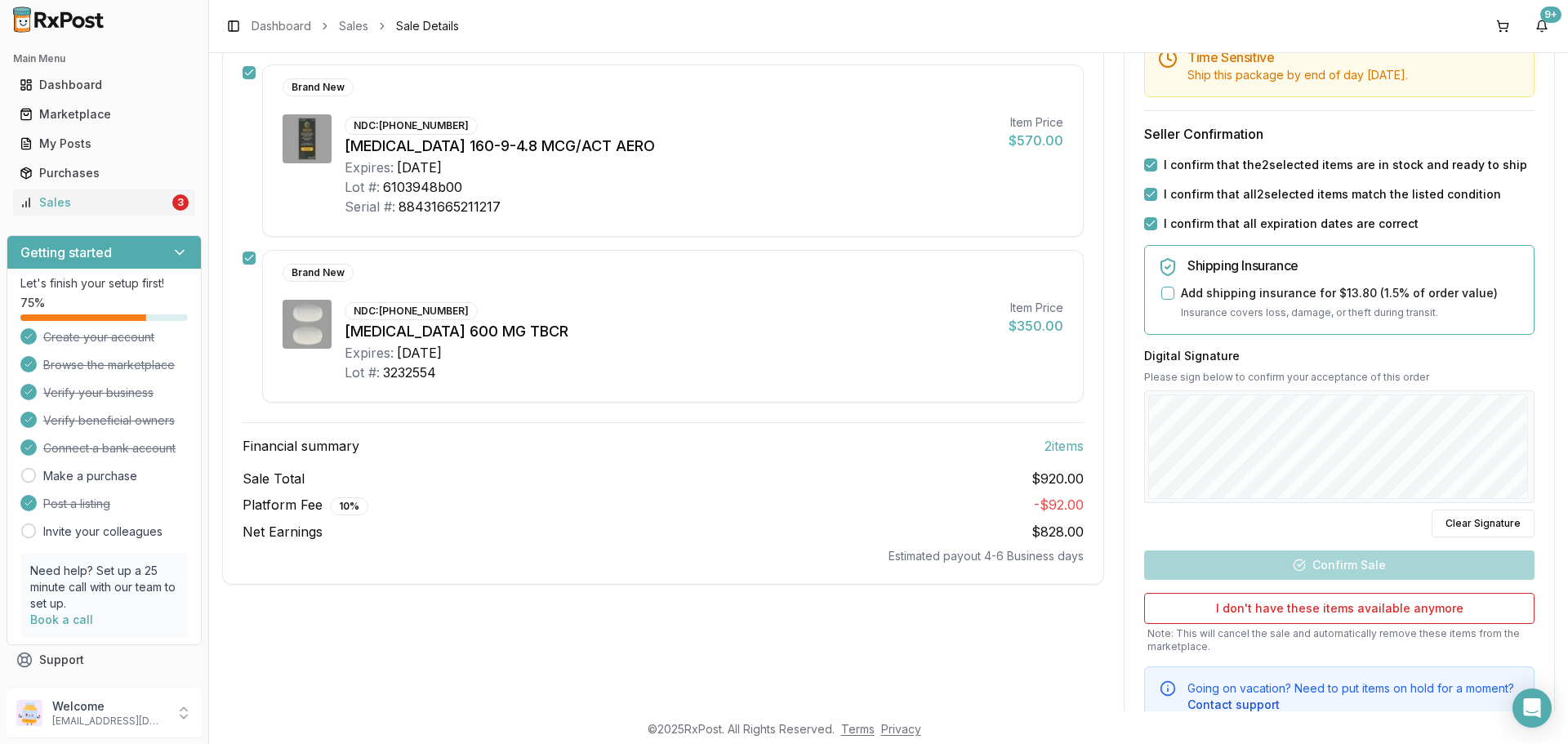
click at [1525, 453] on div at bounding box center [1339, 447] width 390 height 113
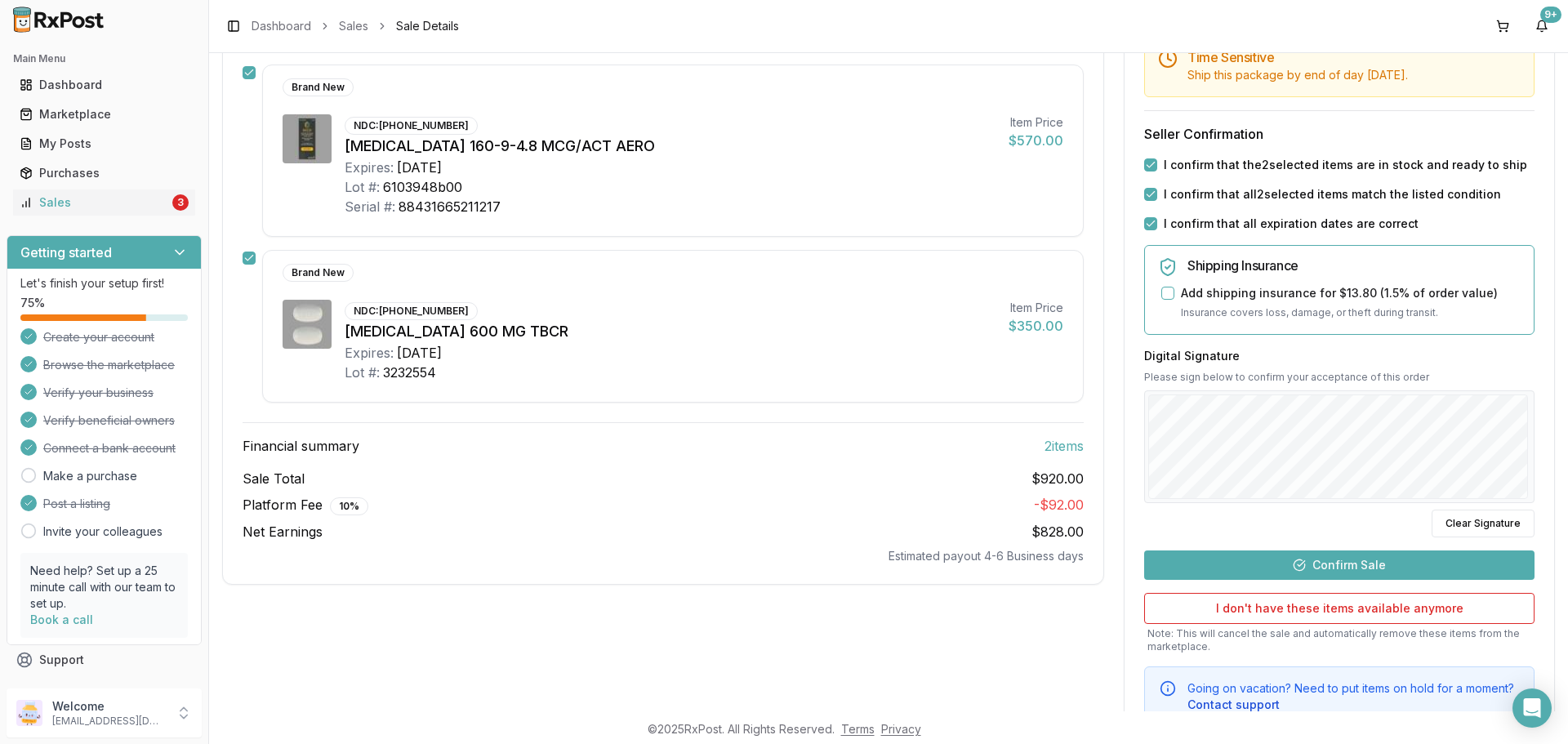
click at [1374, 555] on button "Confirm Sale" at bounding box center [1339, 565] width 390 height 30
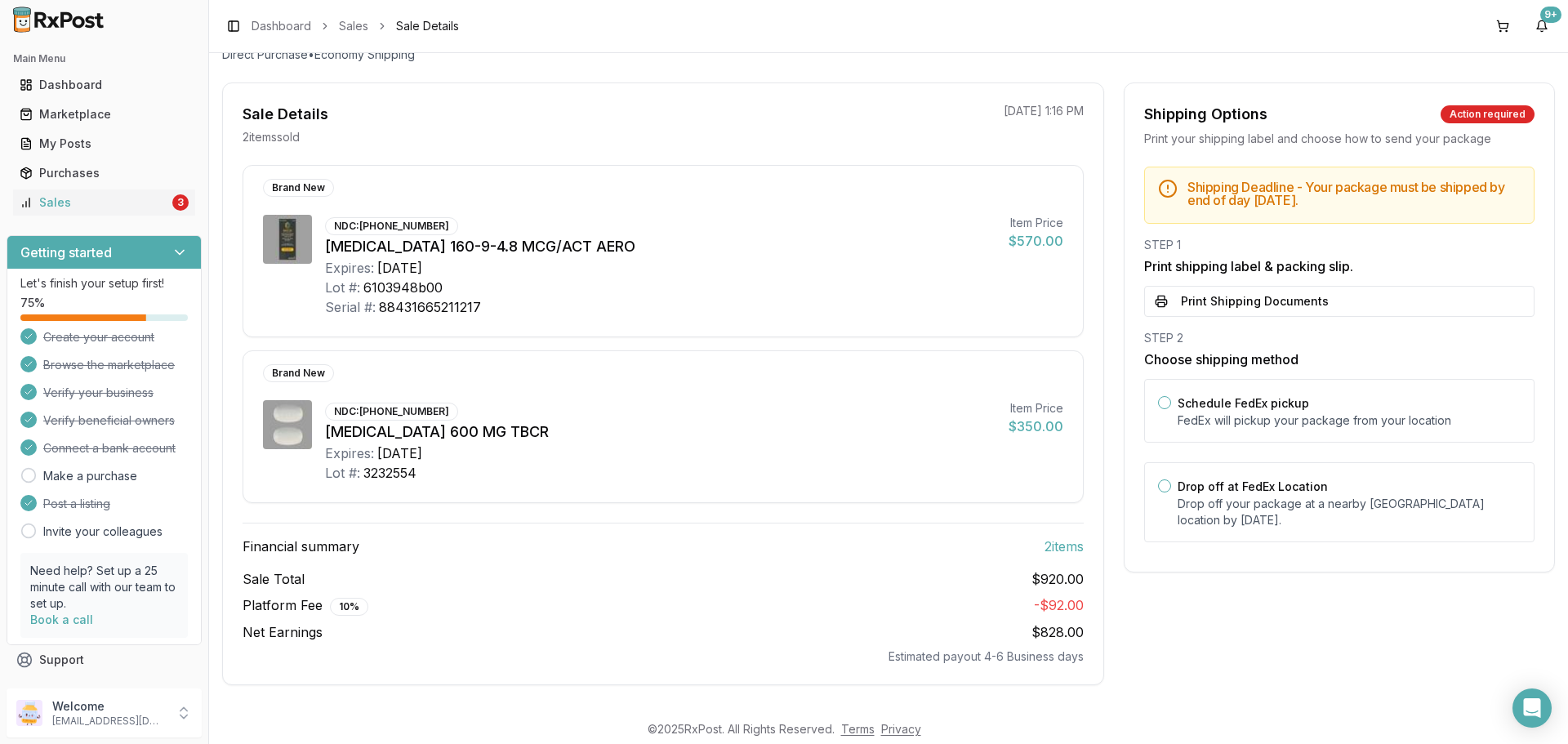
scroll to position [114, 0]
click at [1238, 488] on label "Drop off at FedEx Location" at bounding box center [1252, 486] width 150 height 14
click at [1171, 488] on button "Drop off at FedEx Location" at bounding box center [1164, 485] width 13 height 13
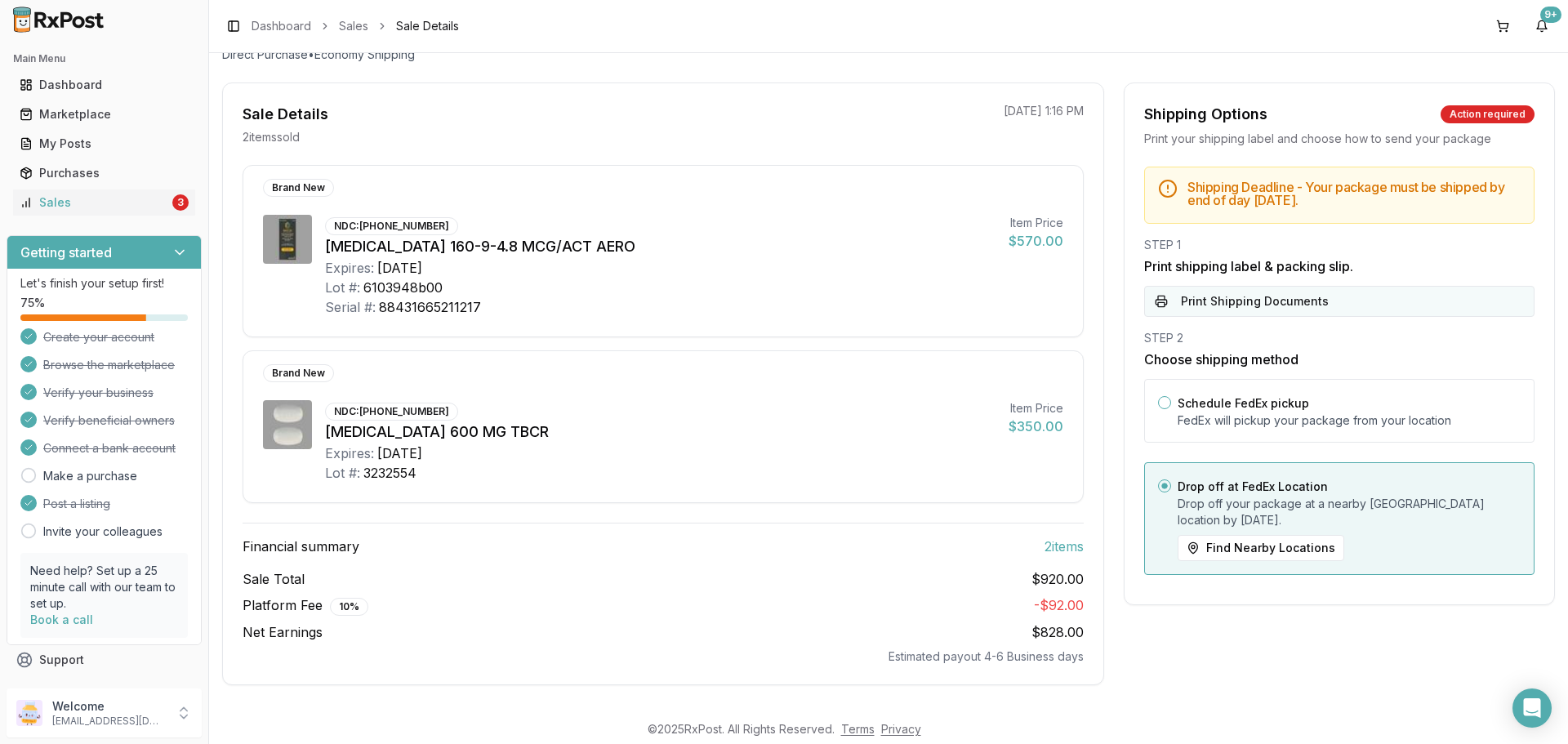
click at [1244, 300] on button "Print Shipping Documents" at bounding box center [1339, 302] width 390 height 31
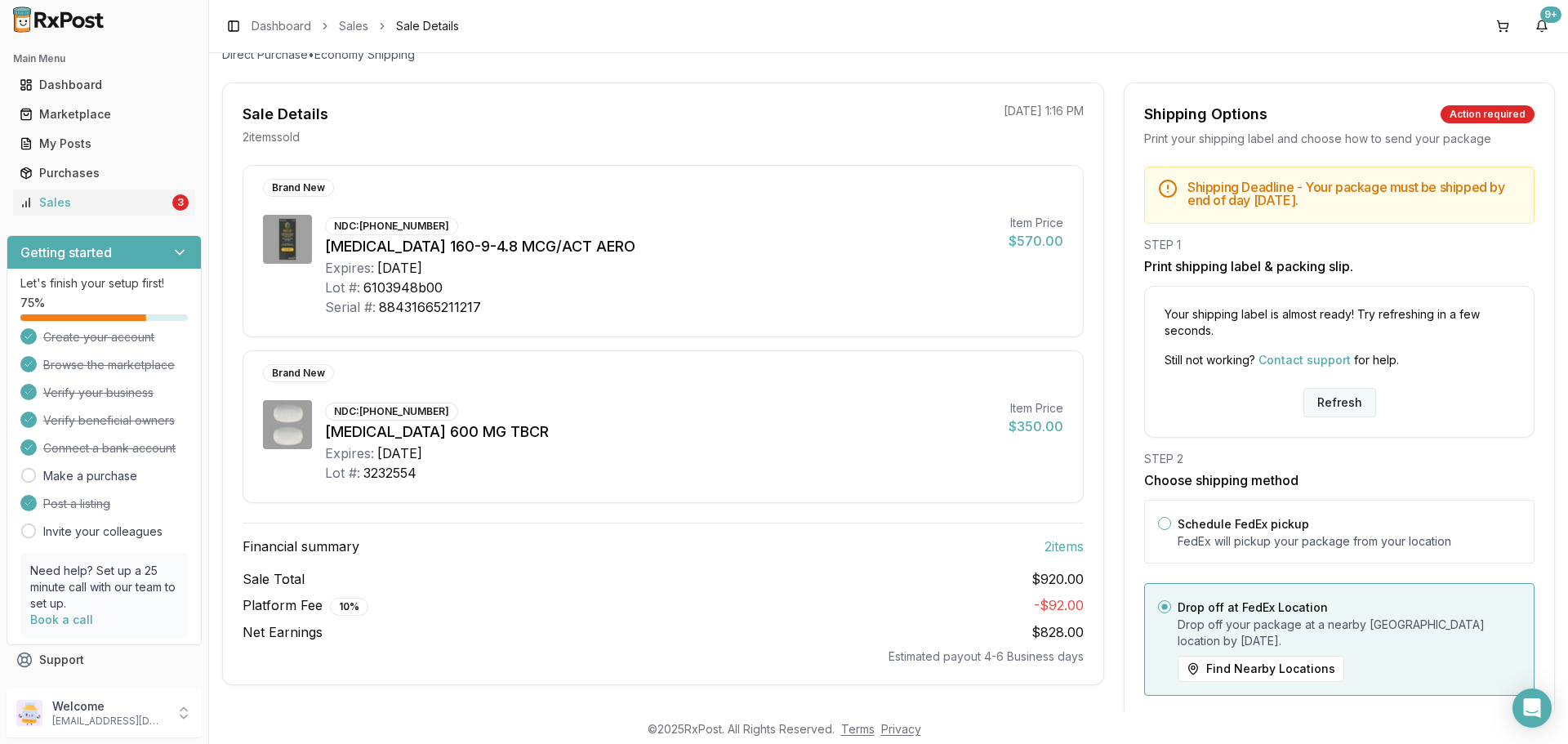
click at [1344, 389] on button "Refresh" at bounding box center [1340, 402] width 73 height 30
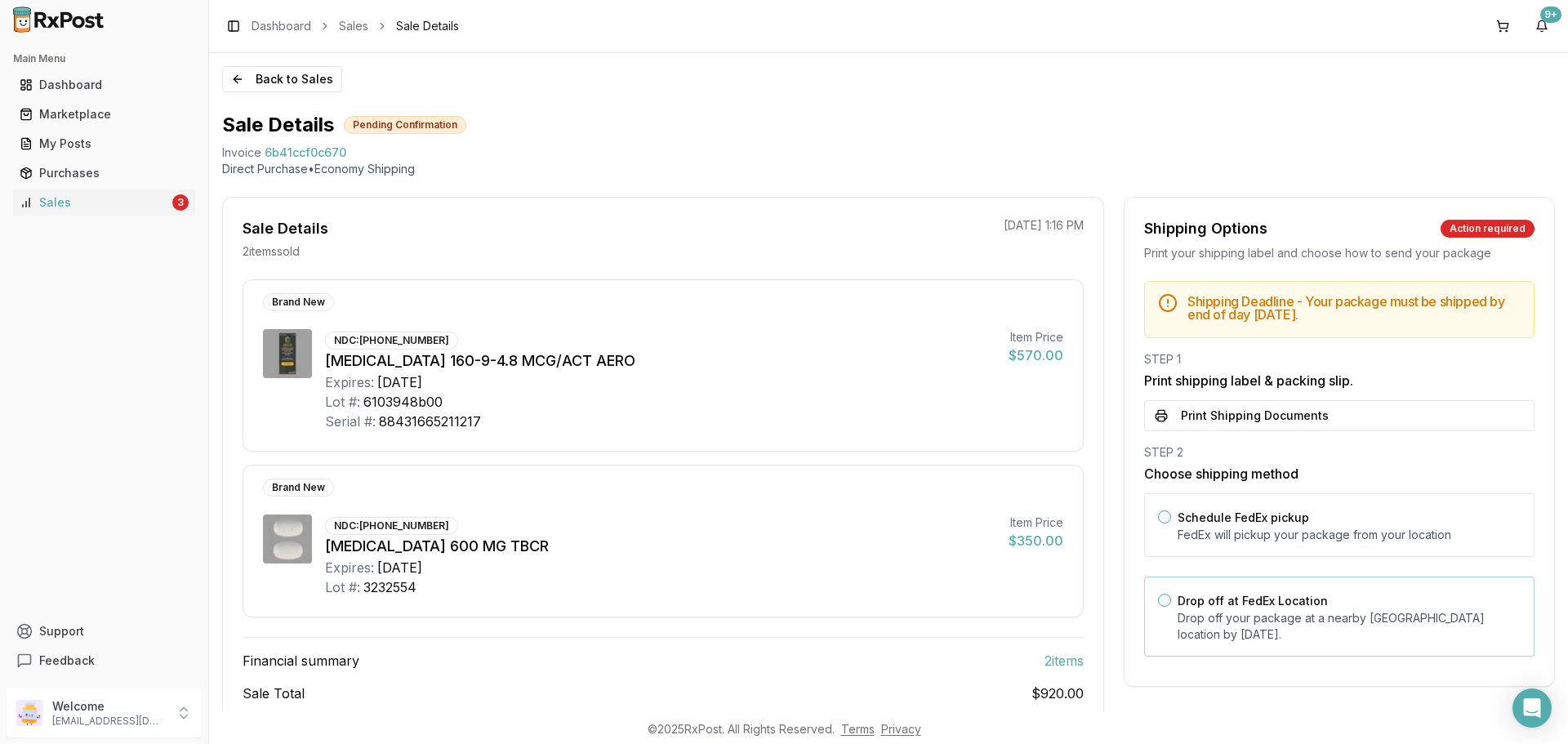
click at [1237, 625] on p "Drop off your package at a nearby [GEOGRAPHIC_DATA] location by [DATE] ." at bounding box center [1349, 627] width 343 height 33
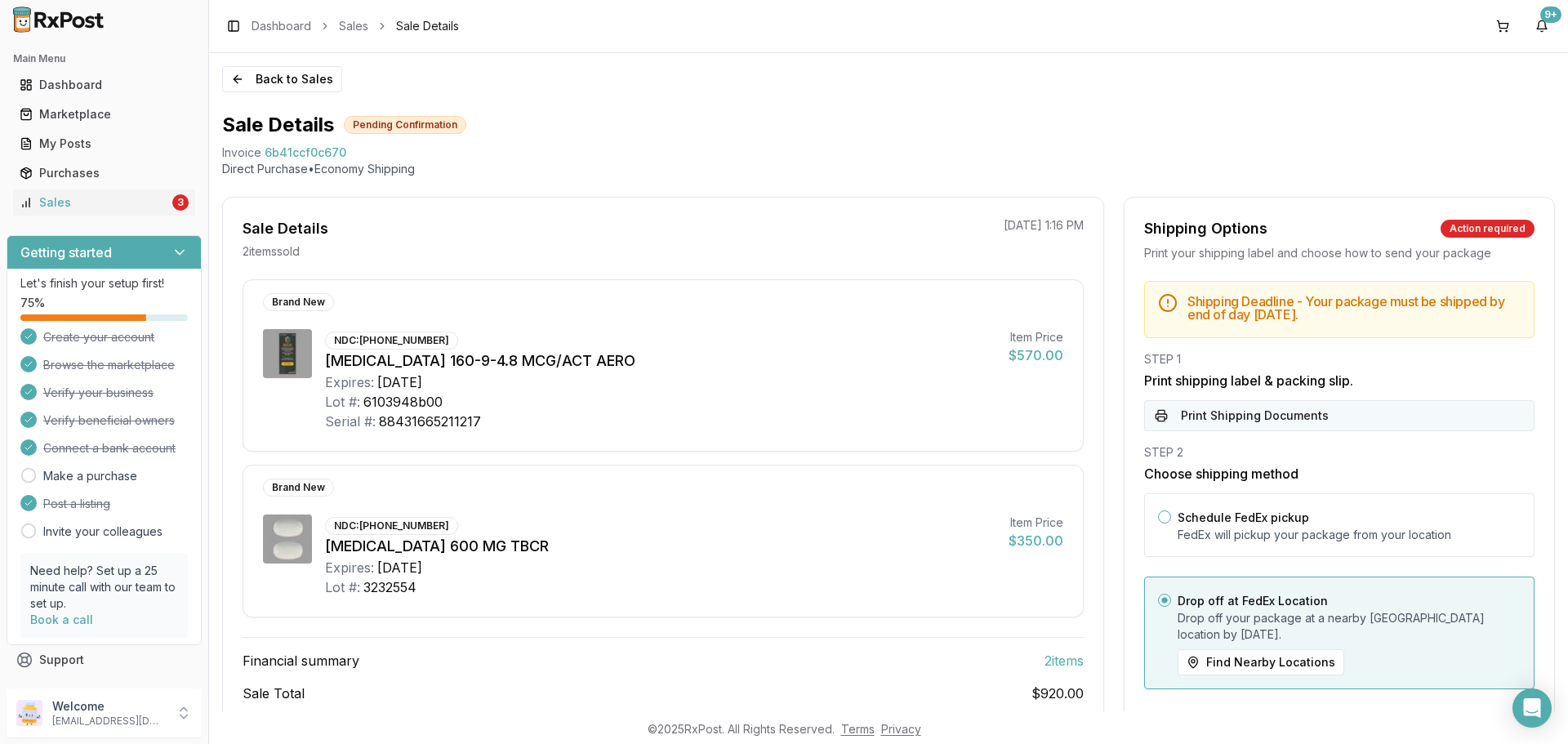
click at [1253, 405] on button "Print Shipping Documents" at bounding box center [1339, 415] width 390 height 31
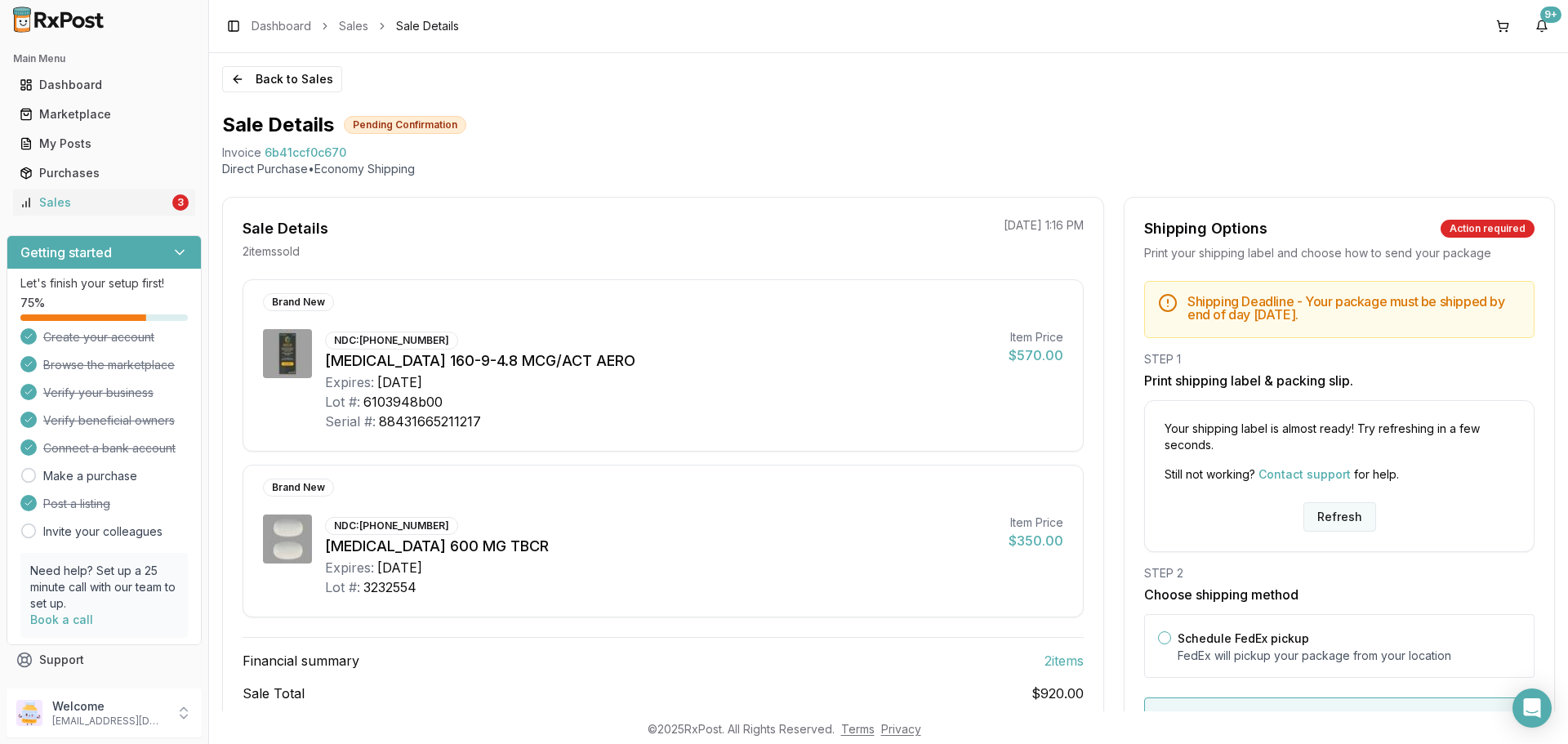
click at [1329, 517] on button "Refresh" at bounding box center [1340, 517] width 73 height 30
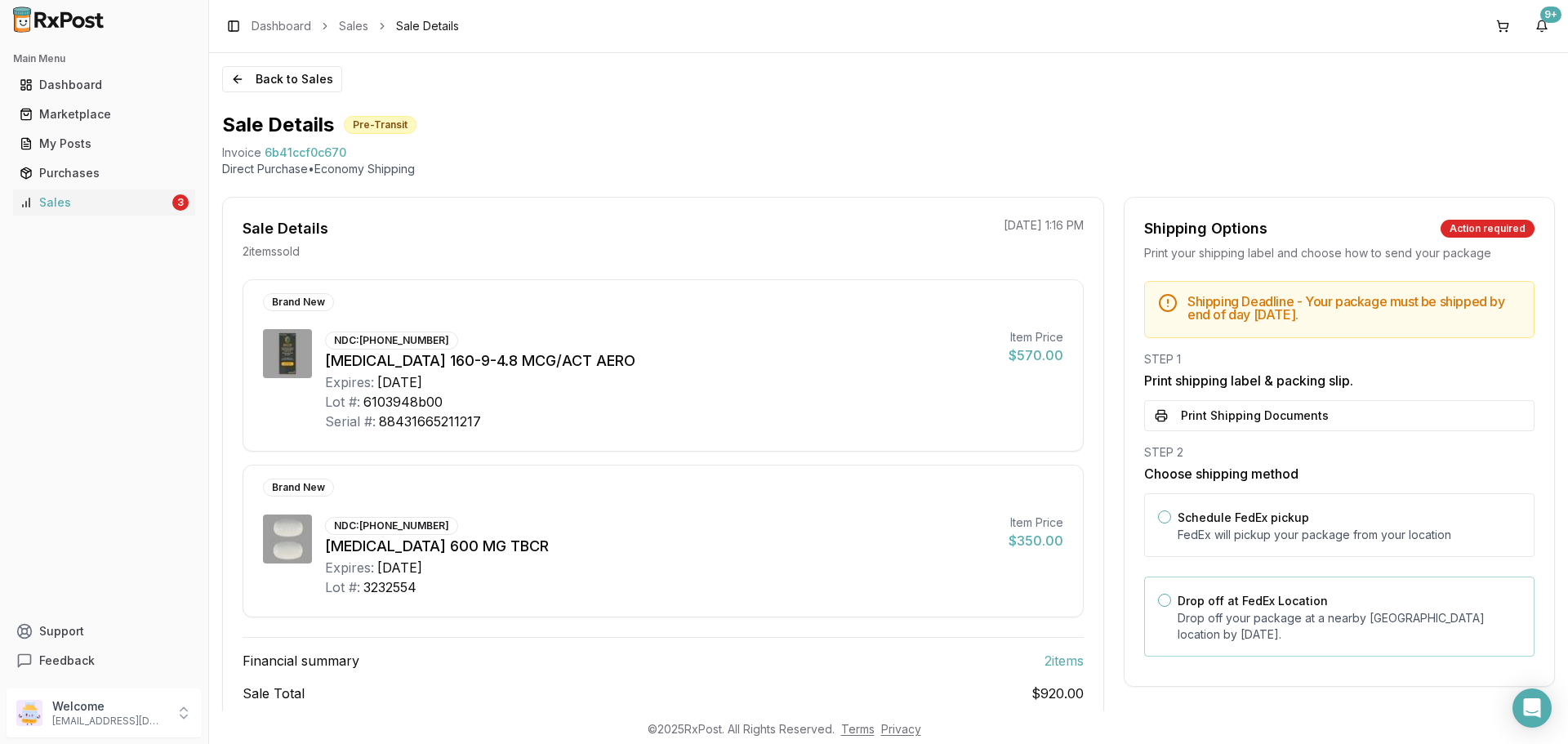
click at [1284, 610] on p "Drop off your package at a nearby FedEx location by September 2, 2025 ." at bounding box center [1349, 627] width 343 height 33
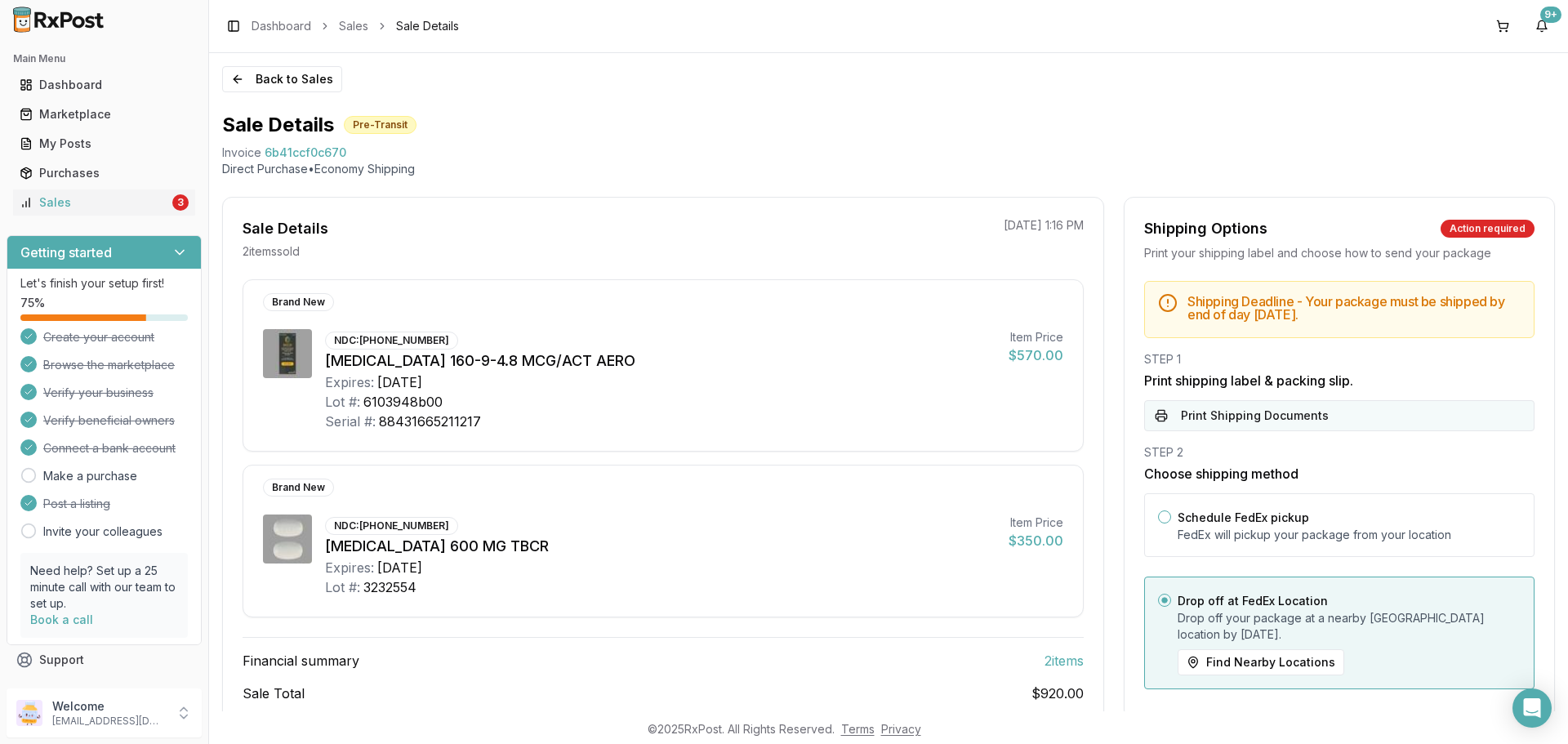
click at [1280, 414] on button "Print Shipping Documents" at bounding box center [1339, 415] width 390 height 31
click at [264, 79] on button "Back to Sales" at bounding box center [282, 79] width 120 height 26
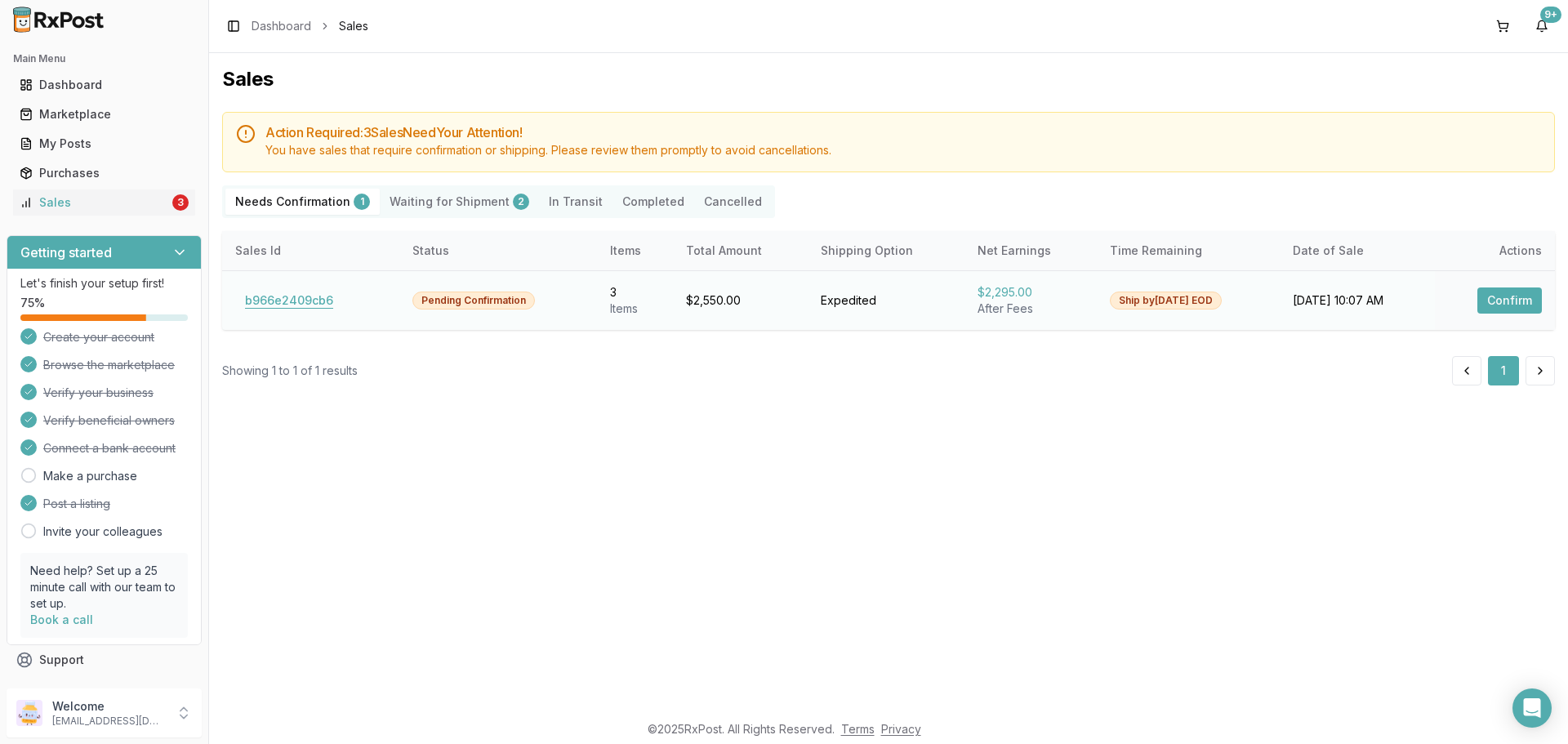
click at [303, 302] on button "b966e2409cb6" at bounding box center [289, 301] width 108 height 26
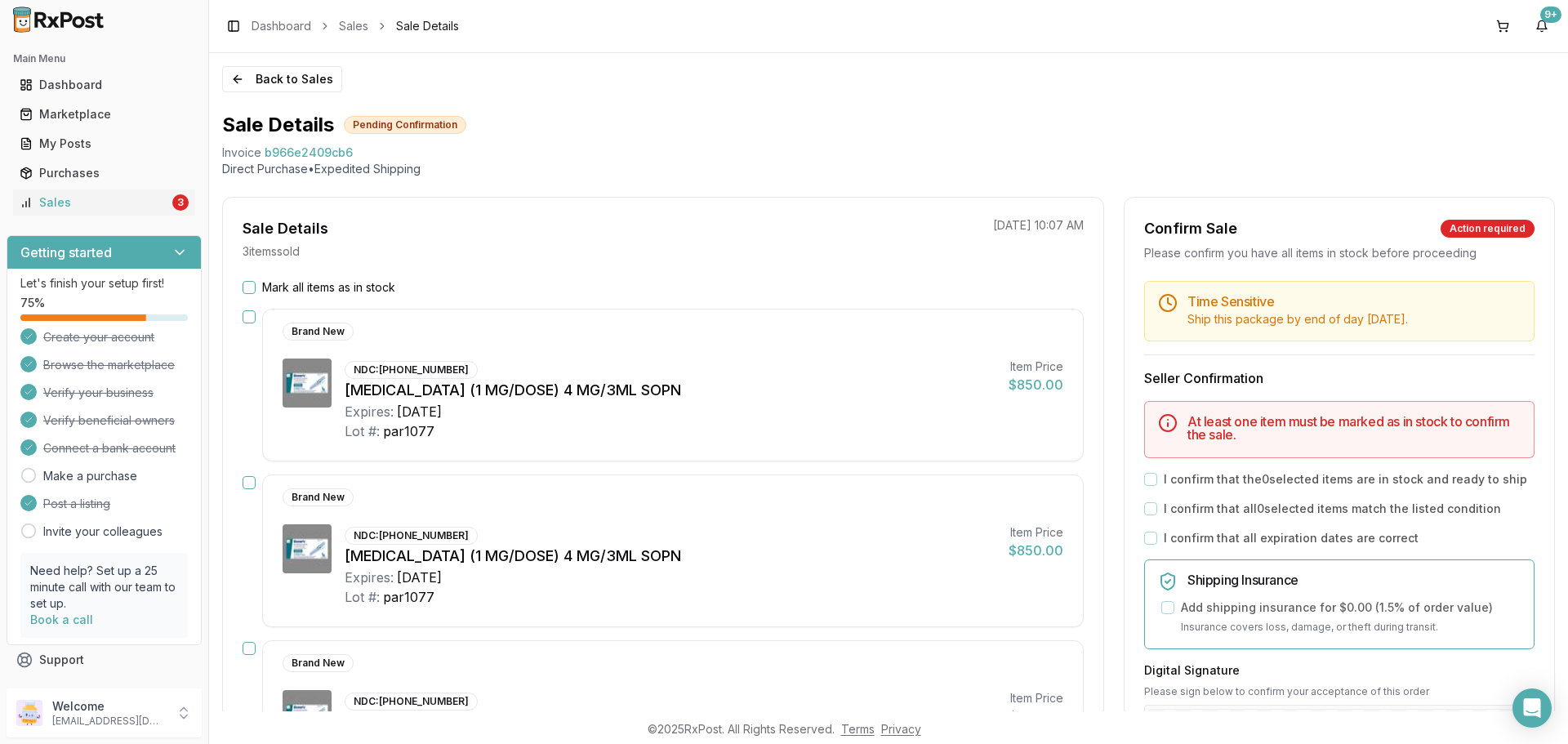
click at [295, 93] on div "Back to Sales Sale Details Pending Confirmation Invoice b966e2409cb6 Direct Pur…" at bounding box center [888, 382] width 1359 height 658
click at [299, 86] on button "Back to Sales" at bounding box center [282, 79] width 120 height 26
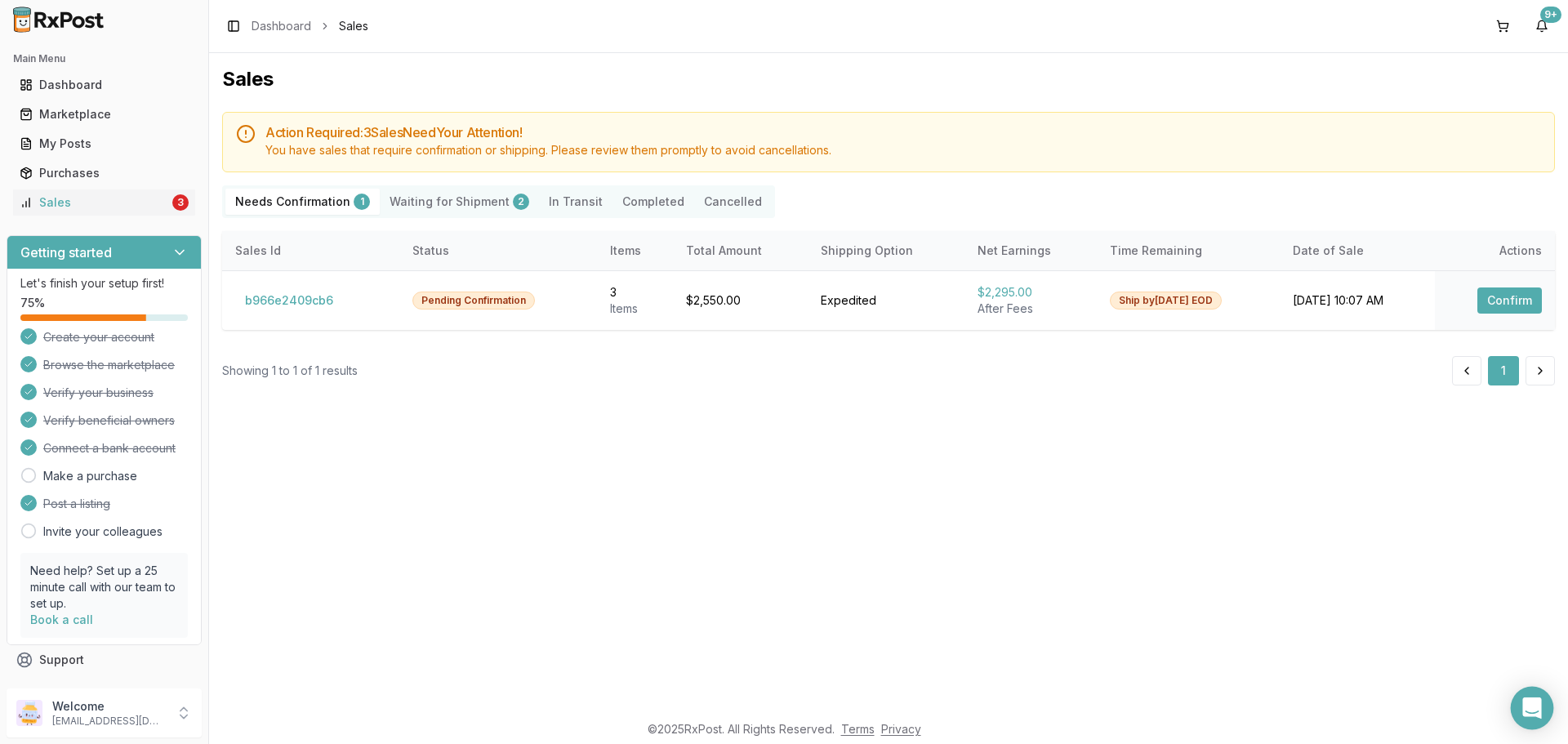
click at [1540, 715] on icon "Open Intercom Messenger" at bounding box center [1532, 707] width 21 height 21
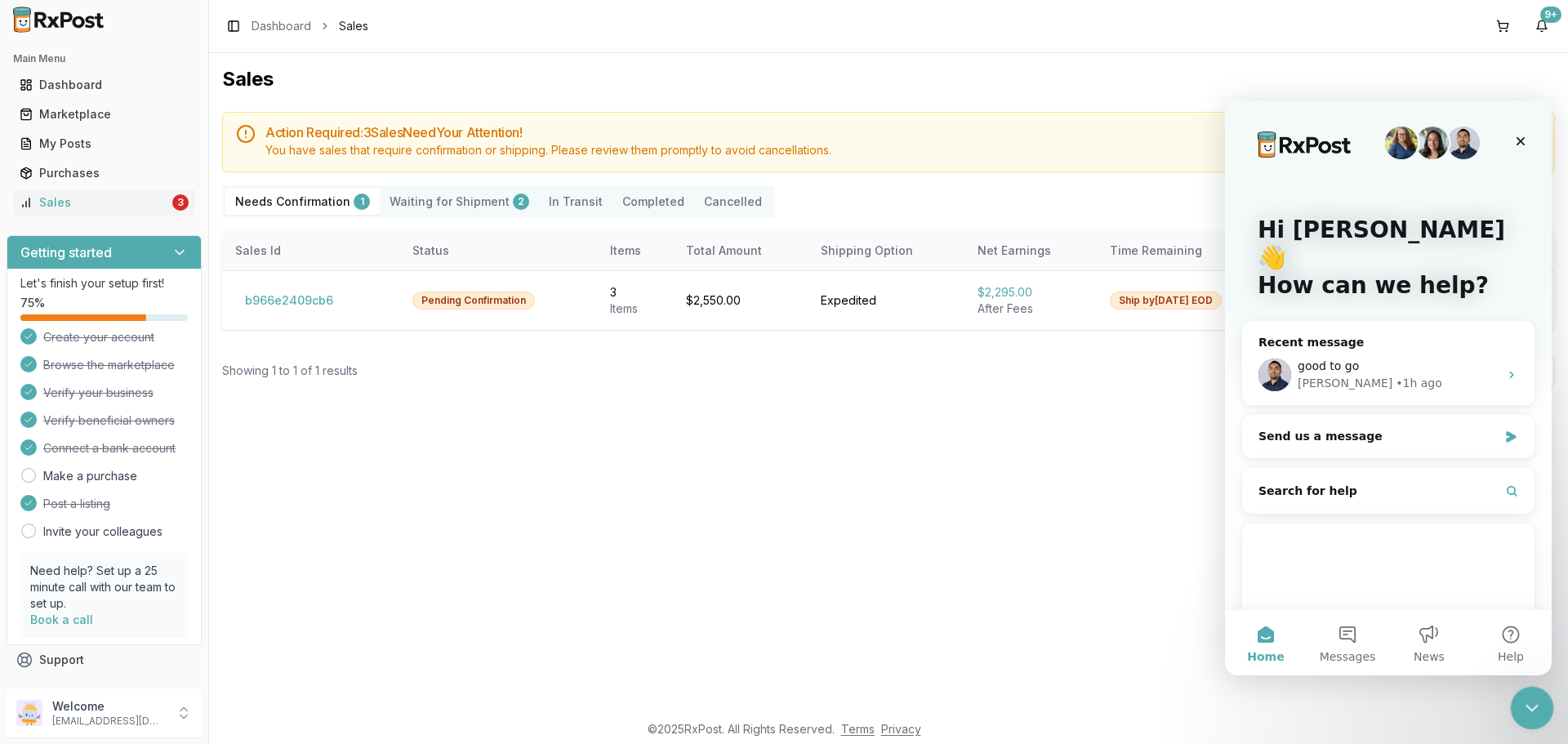
click at [1516, 703] on div "Close Intercom Messenger" at bounding box center [1529, 705] width 39 height 39
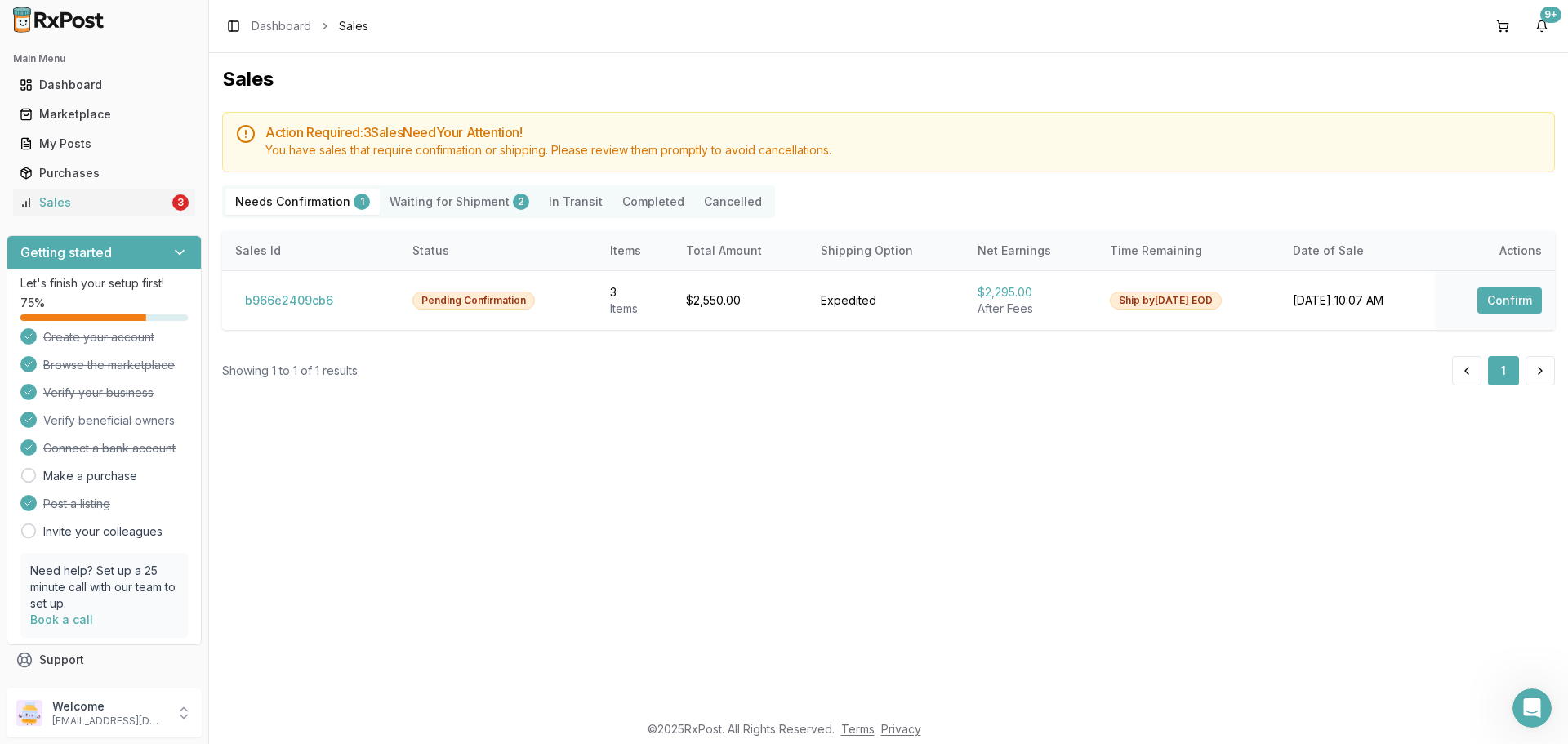
click at [660, 487] on div "Sales Action Required: 3 Sale s Need Your Attention! You have sales that requir…" at bounding box center [888, 382] width 1359 height 658
click at [91, 722] on p "dngpharmacy2@gmail.com" at bounding box center [109, 721] width 114 height 13
click at [263, 717] on span "Sign Out" at bounding box center [297, 716] width 155 height 17
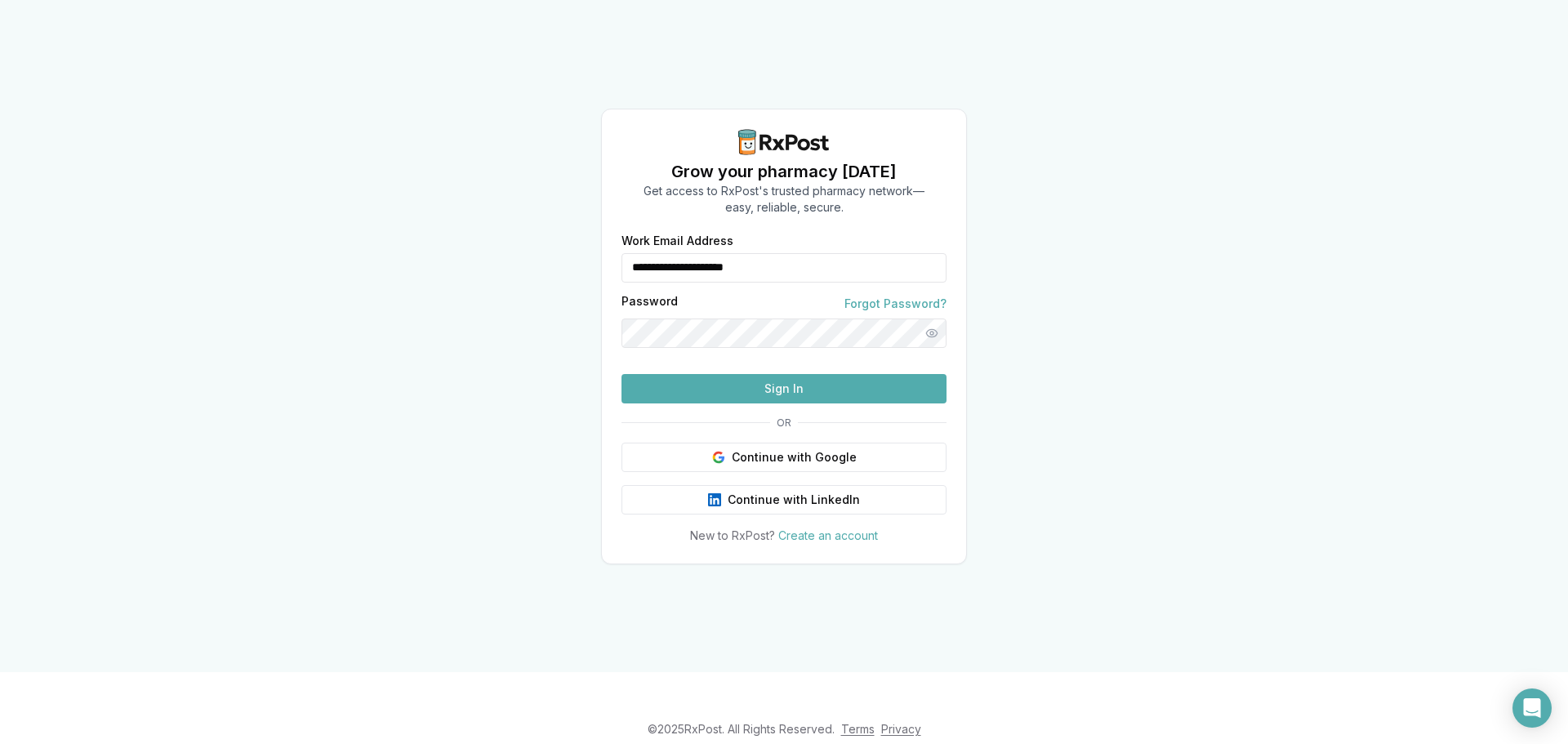
click at [808, 403] on button "Sign In" at bounding box center [784, 389] width 325 height 30
drag, startPoint x: 832, startPoint y: 235, endPoint x: 513, endPoint y: 223, distance: 319.2
click at [515, 223] on div "**********" at bounding box center [784, 335] width 1568 height 672
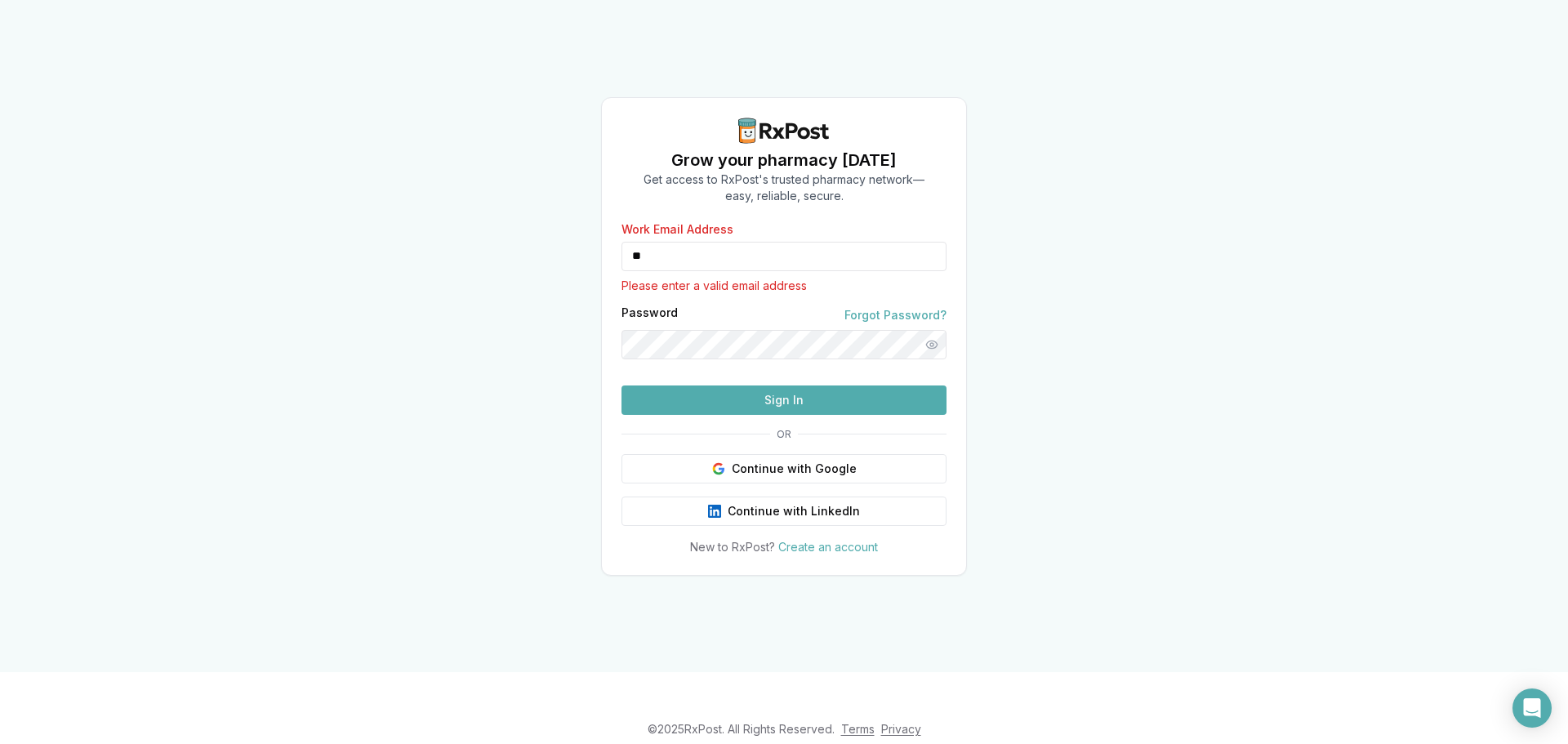
type input "**********"
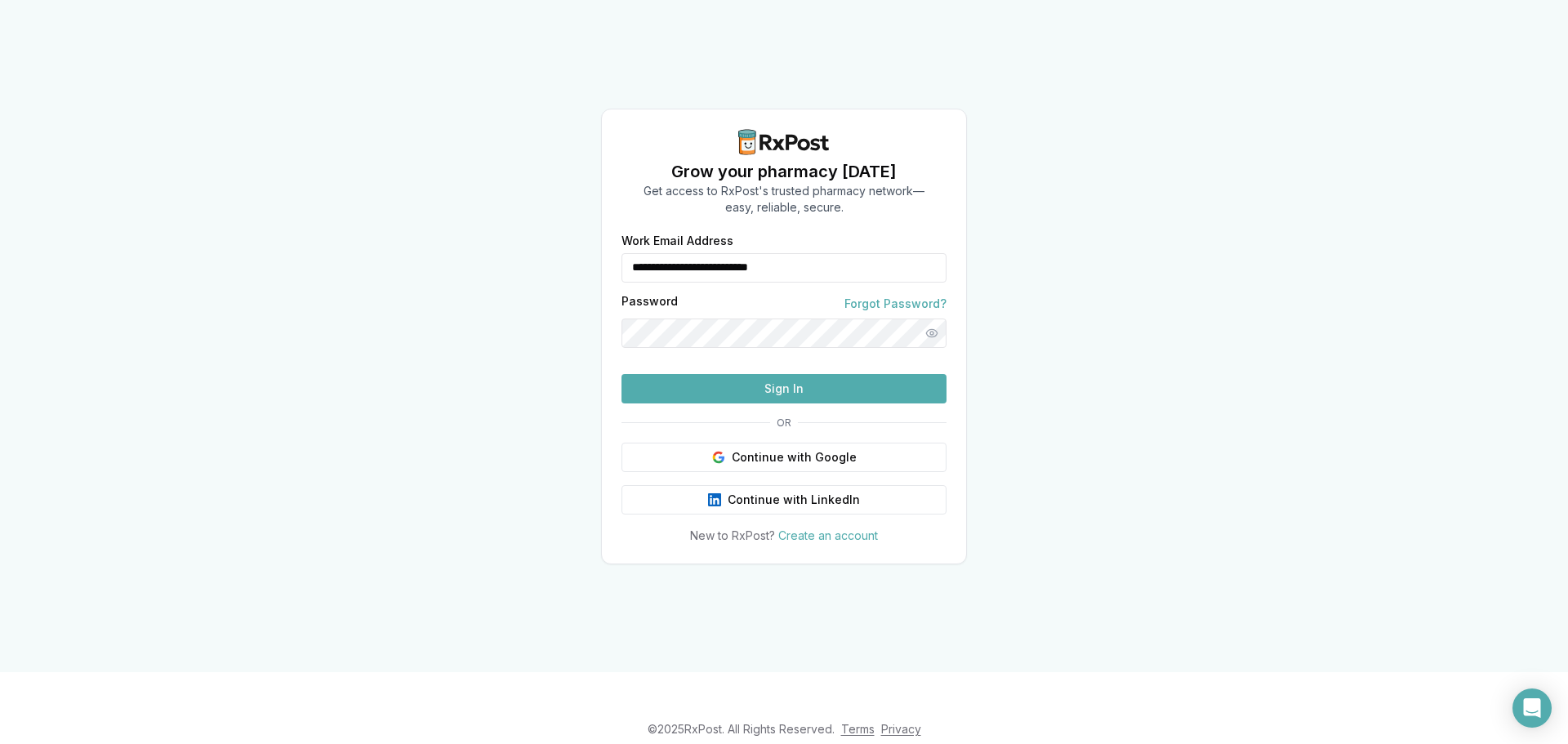
click at [793, 403] on button "Sign In" at bounding box center [784, 389] width 325 height 30
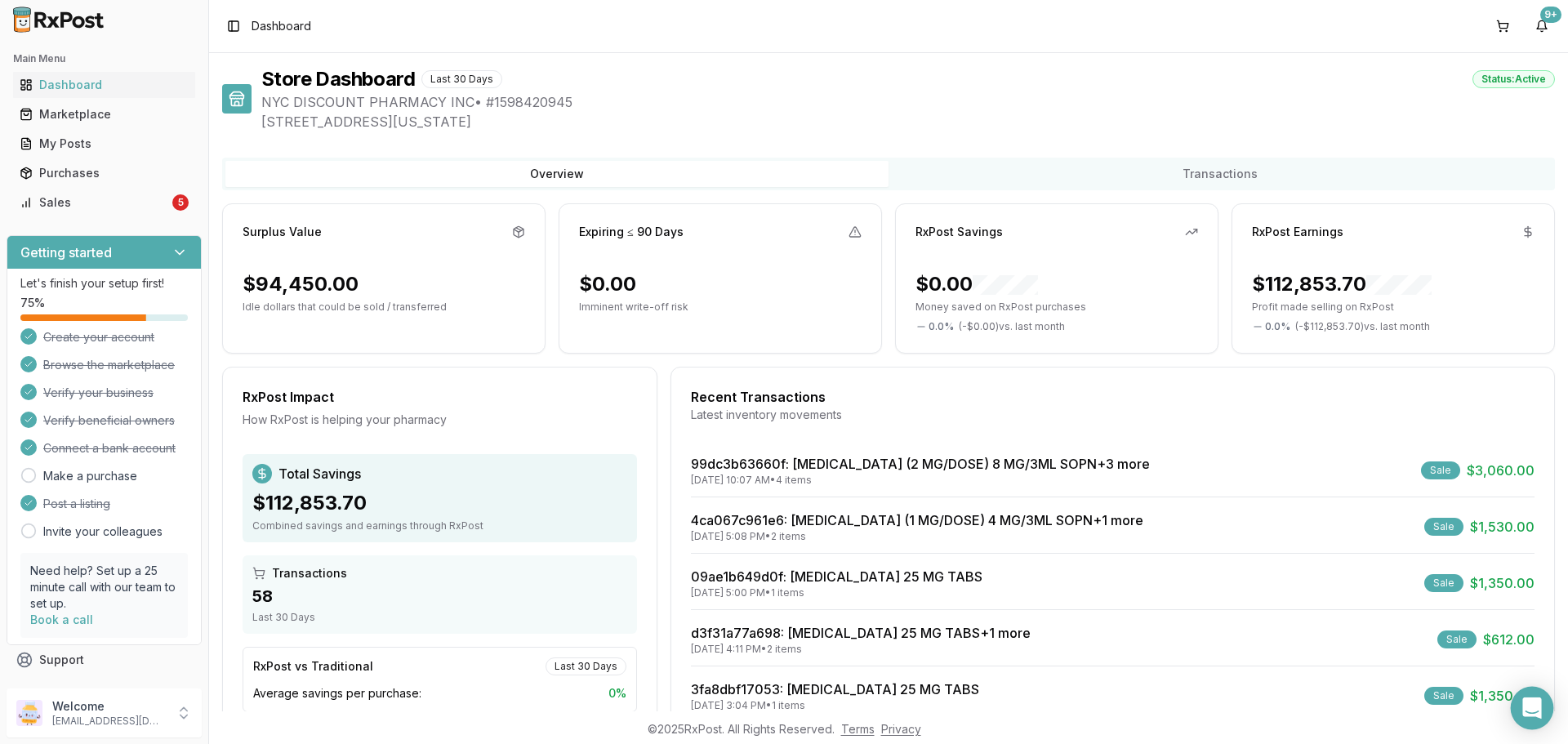
click at [1538, 717] on div "Open Intercom Messenger" at bounding box center [1532, 708] width 43 height 43
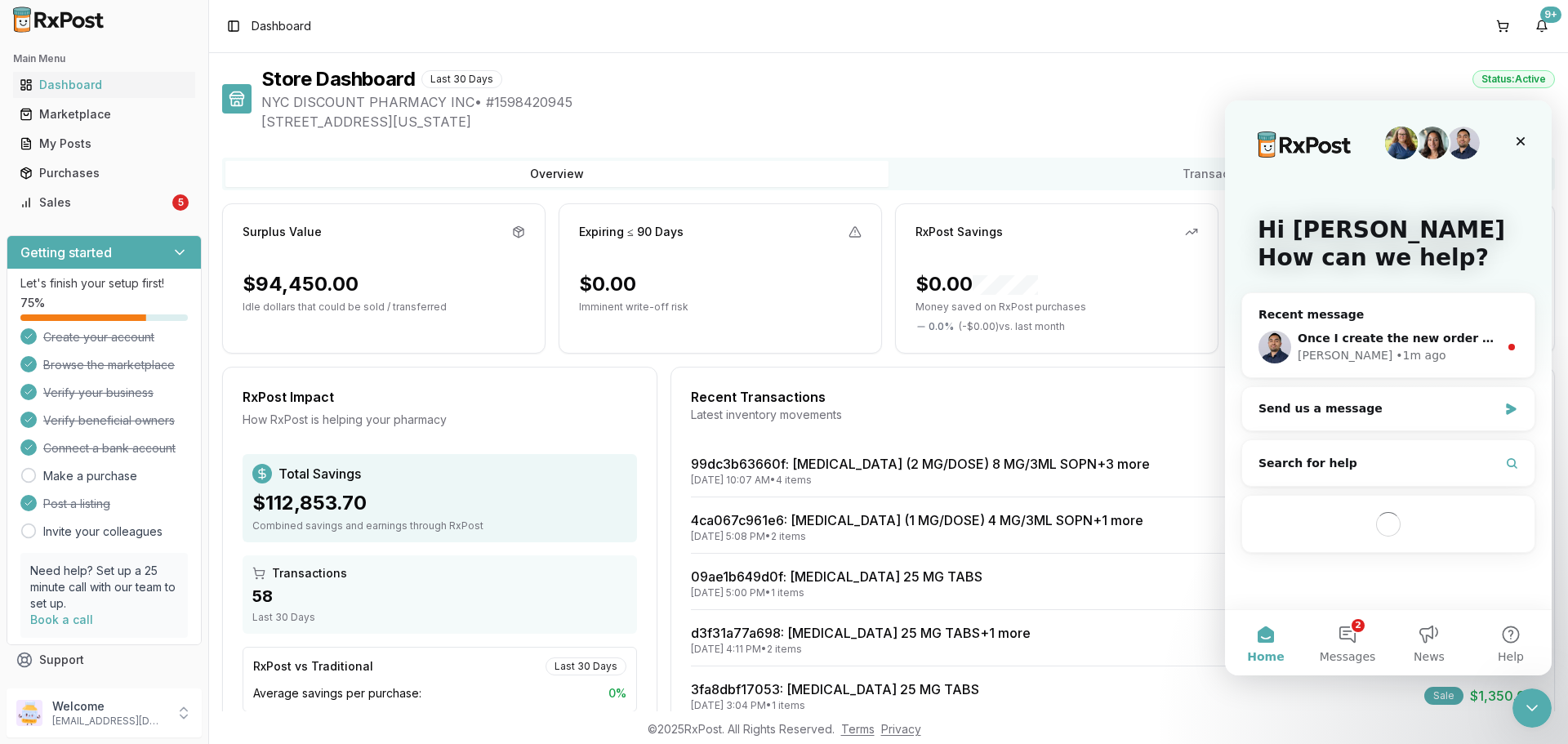
click at [1532, 717] on div "Close Intercom Messenger" at bounding box center [1531, 707] width 39 height 39
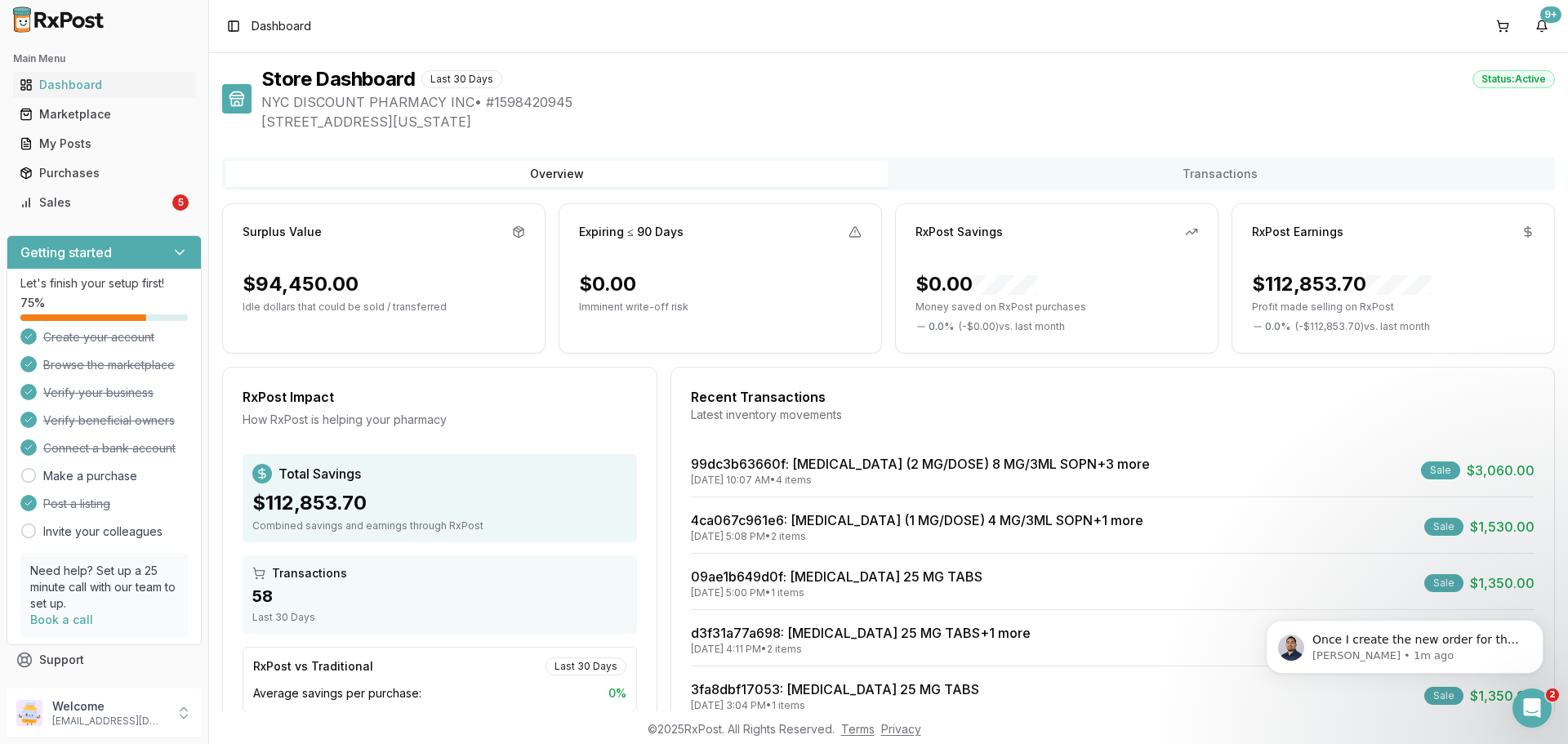
click at [1526, 714] on icon "Open Intercom Messenger" at bounding box center [1532, 707] width 27 height 27
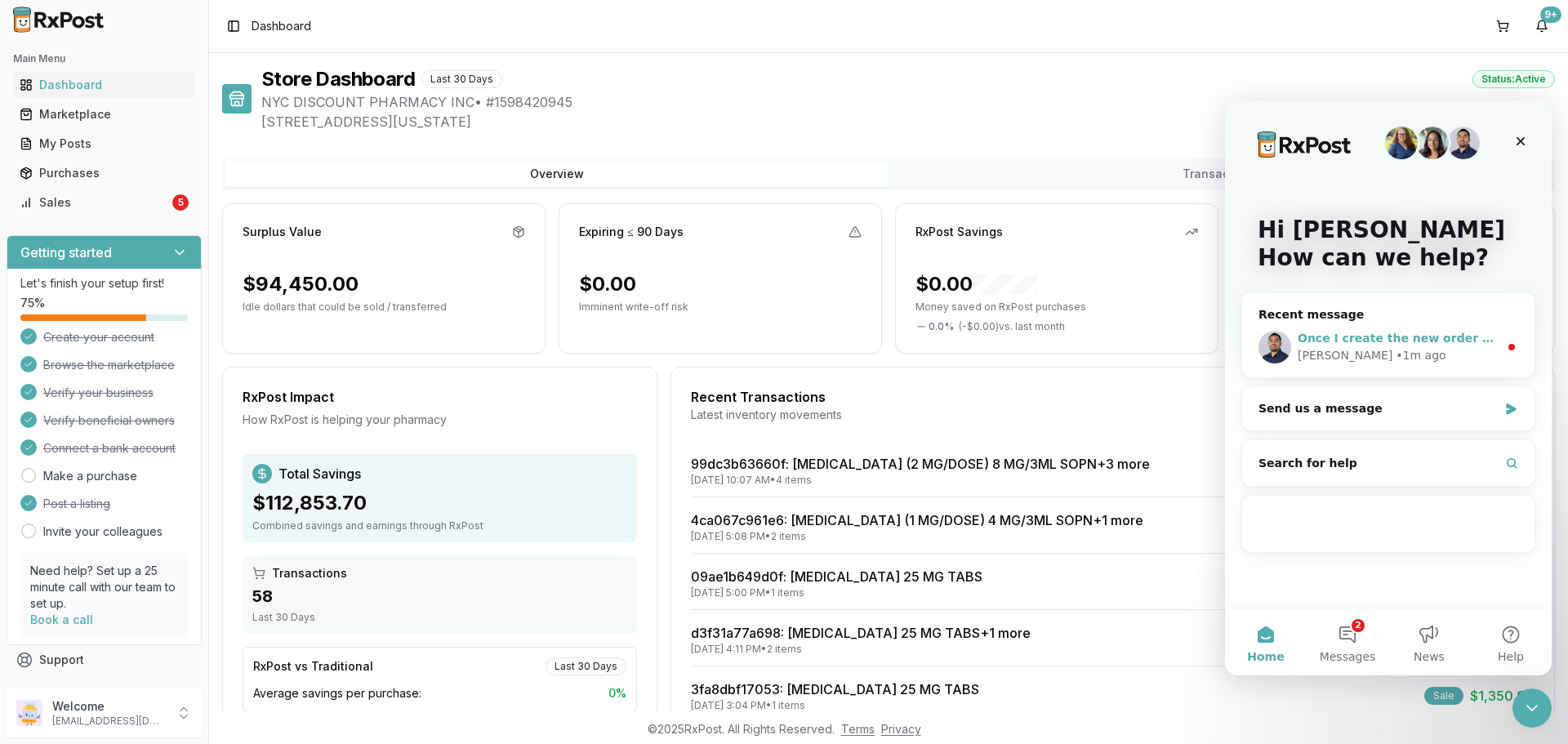
click at [1424, 344] on span "Once I create the new order for the 30 tab bottle I will message you" at bounding box center [1517, 337] width 439 height 13
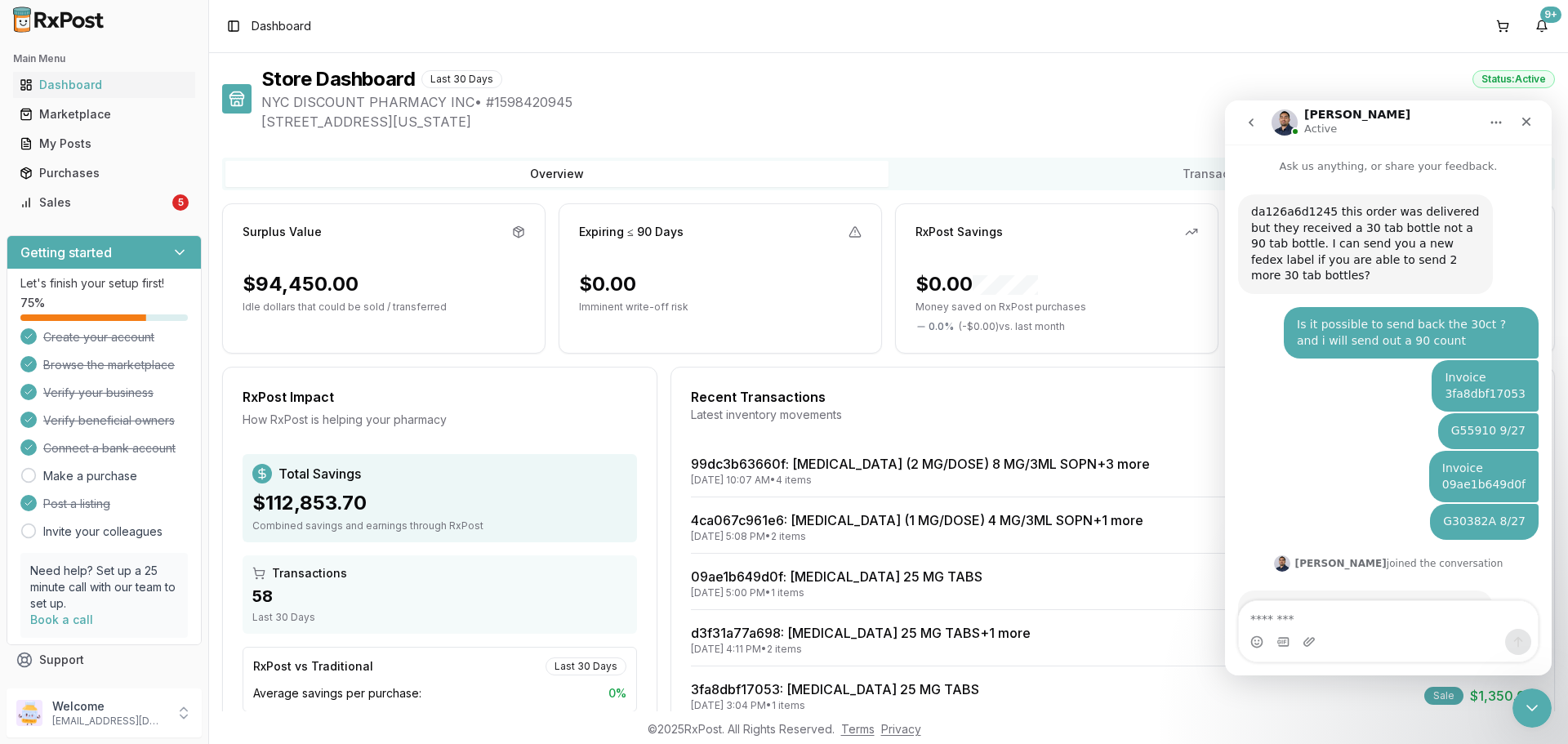
scroll to position [49, 0]
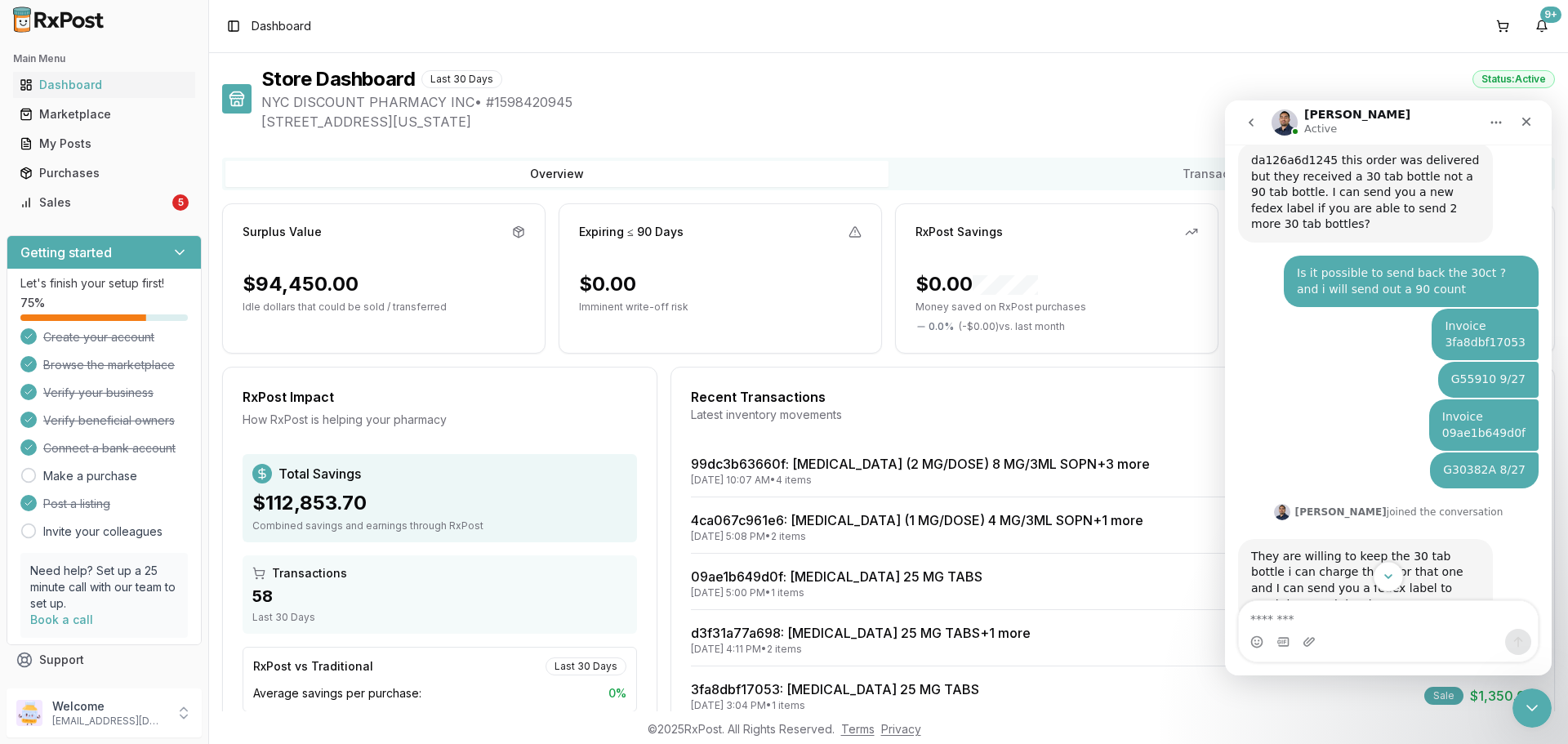
click at [1391, 580] on icon "Scroll to bottom" at bounding box center [1388, 576] width 15 height 15
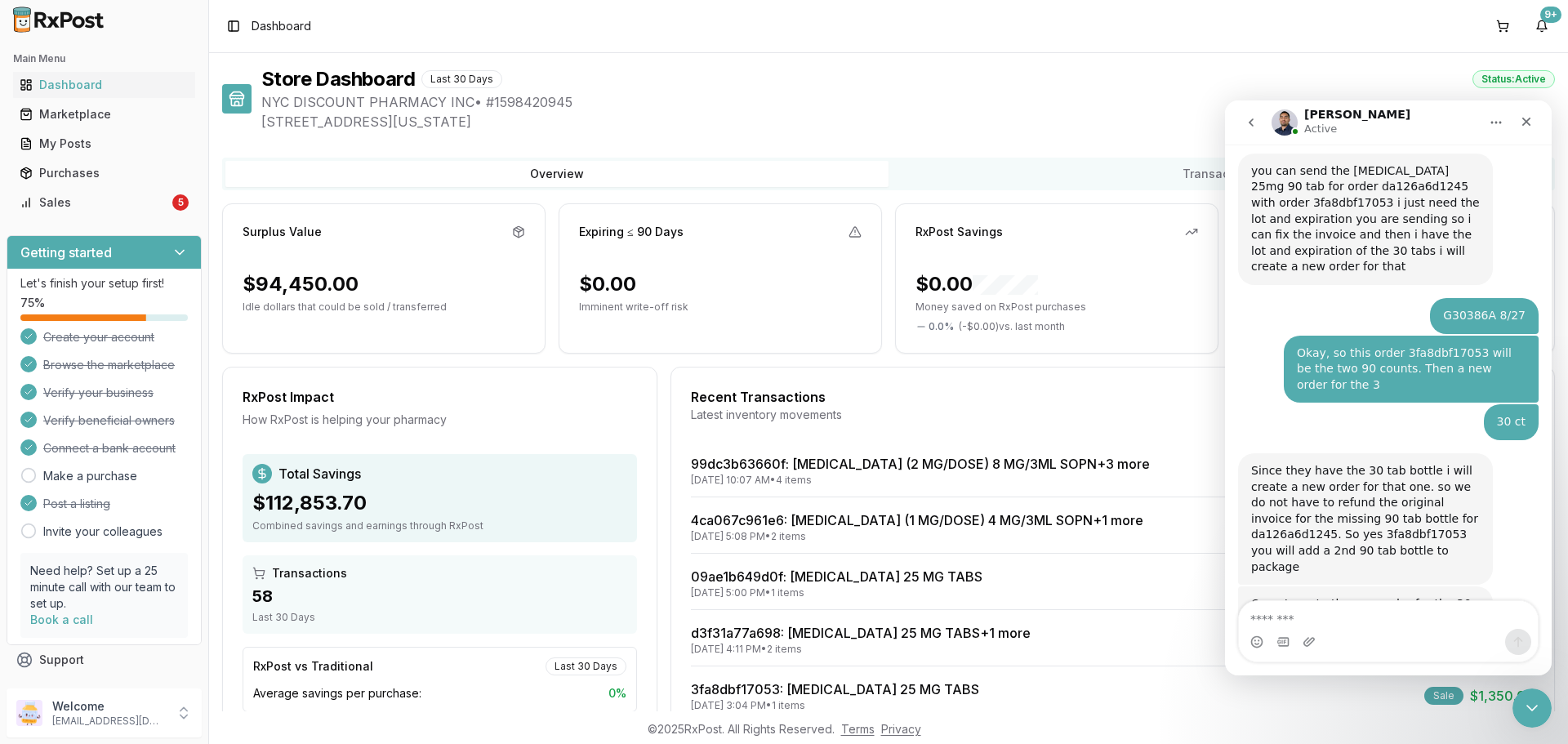
scroll to position [807, 0]
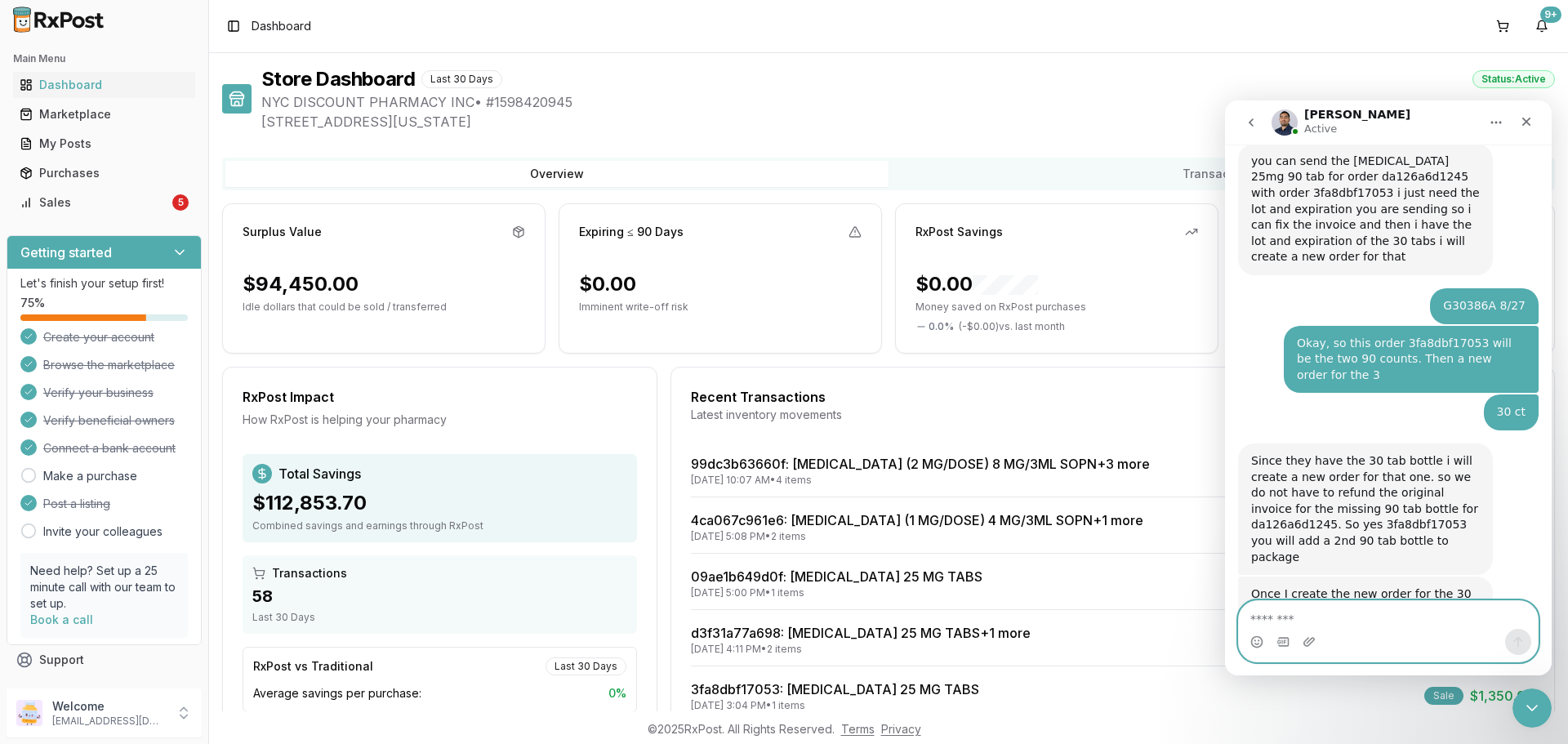
click at [1402, 616] on textarea "Message…" at bounding box center [1389, 614] width 299 height 28
type textarea "****"
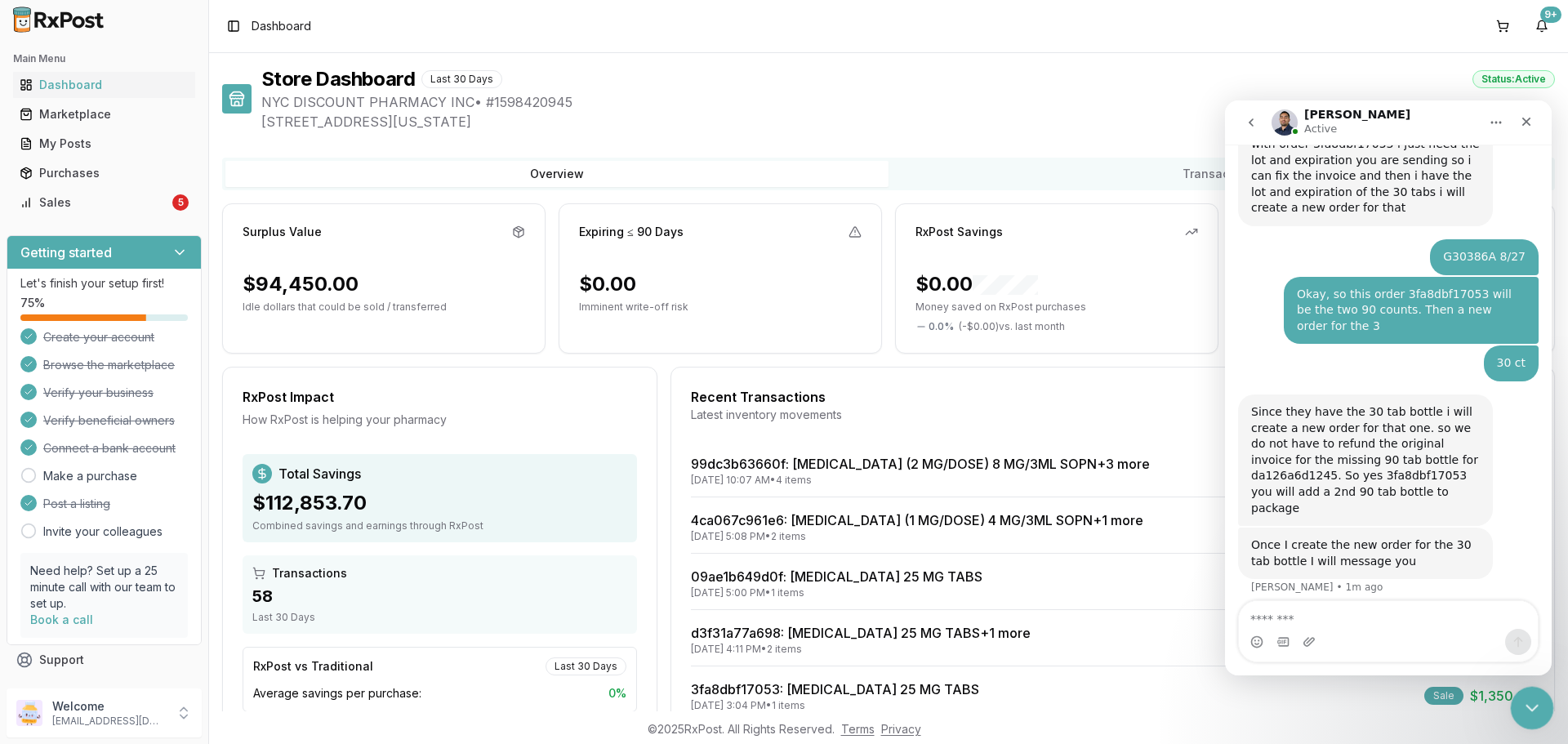
drag, startPoint x: 1531, startPoint y: 715, endPoint x: 3013, endPoint y: 1394, distance: 1630.1
click at [1531, 717] on div "Close Intercom Messenger" at bounding box center [1529, 705] width 39 height 39
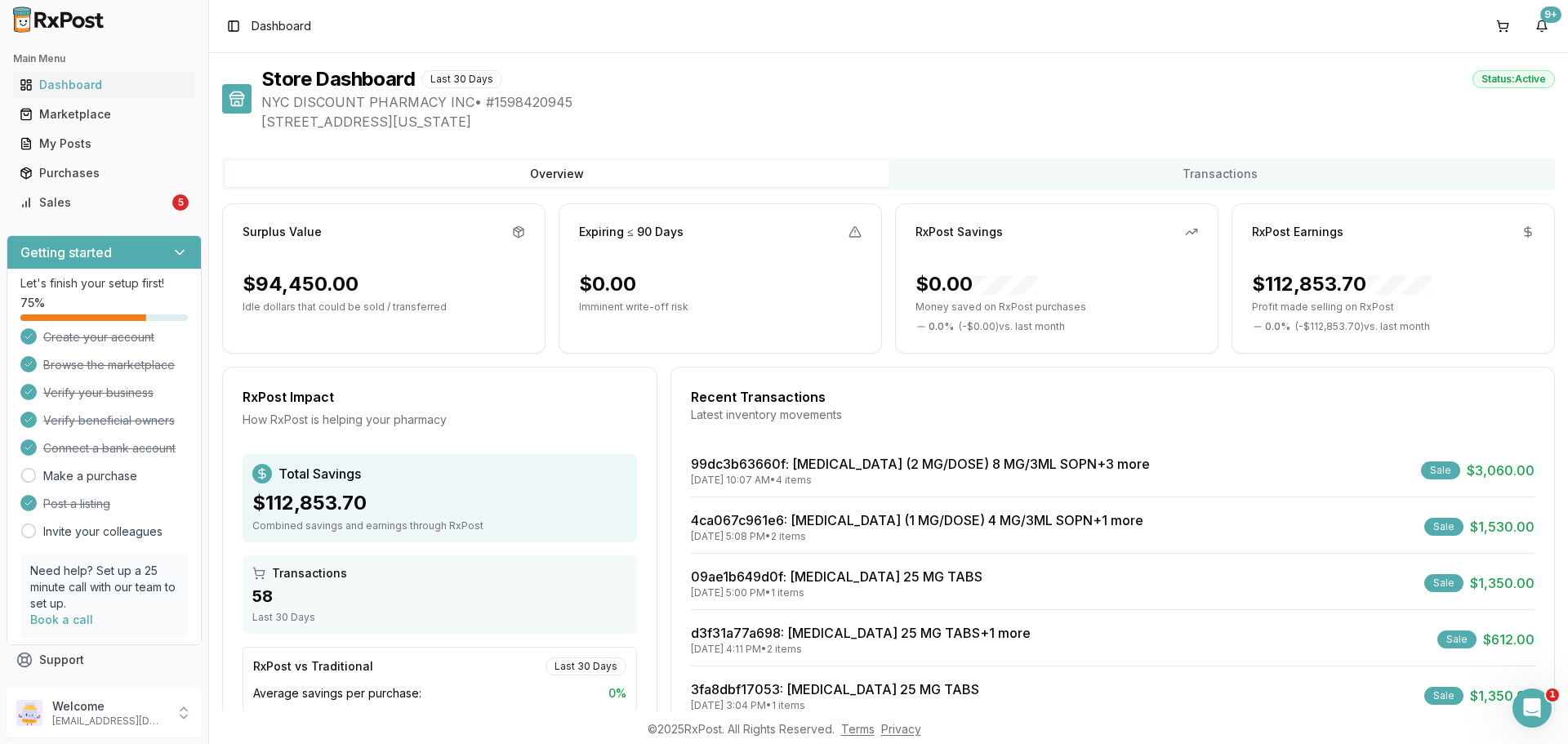
click at [123, 188] on ul "Dashboard Marketplace My Posts Purchases Sales 5" at bounding box center [104, 143] width 195 height 143
click at [127, 203] on div "Sales" at bounding box center [95, 203] width 150 height 17
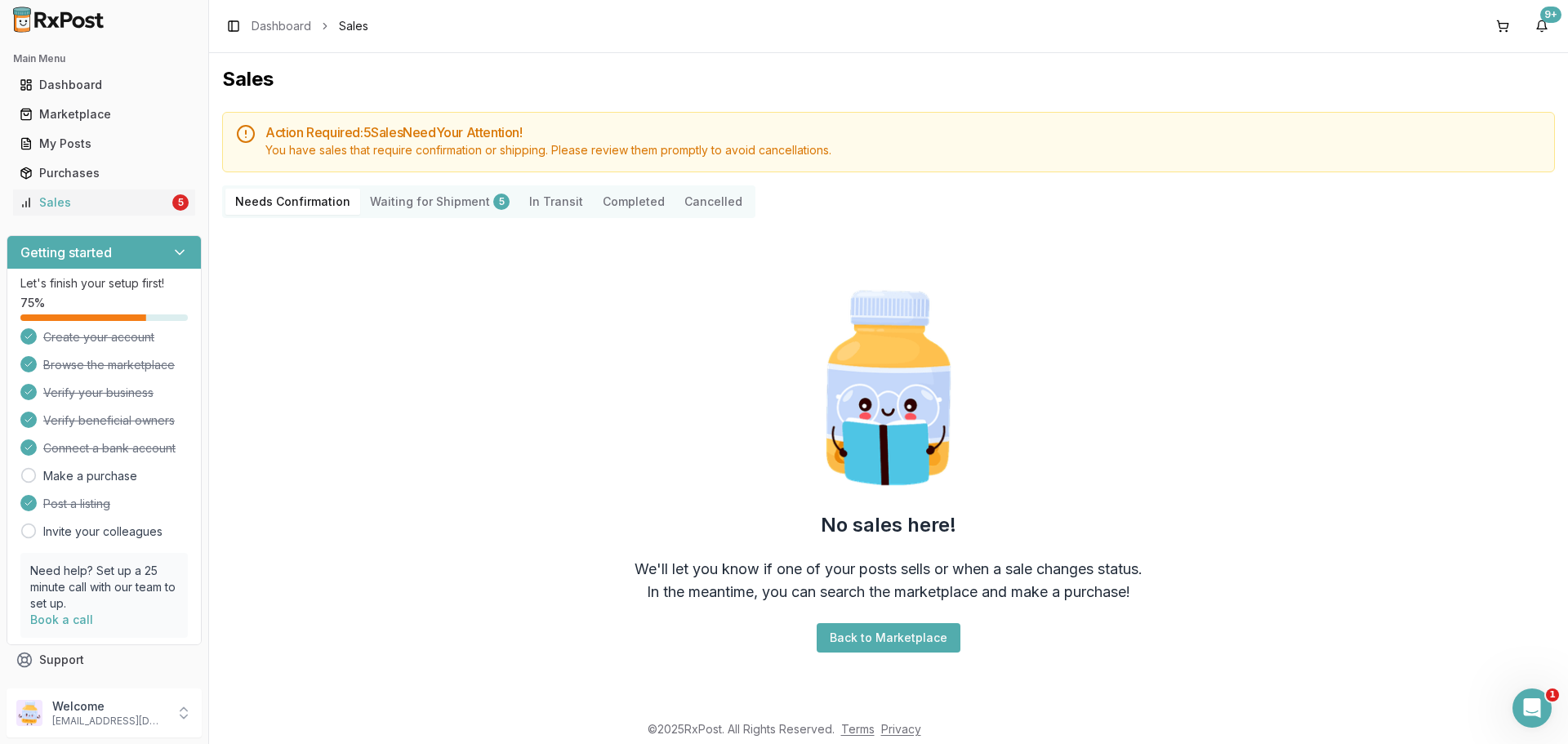
click at [419, 320] on div "No sales here! We'll let you know if one of your posts sells or when a sale cha…" at bounding box center [888, 468] width 1333 height 474
click at [145, 208] on div "Sales" at bounding box center [95, 203] width 150 height 17
click at [1537, 714] on div "Open Intercom Messenger" at bounding box center [1530, 705] width 54 height 54
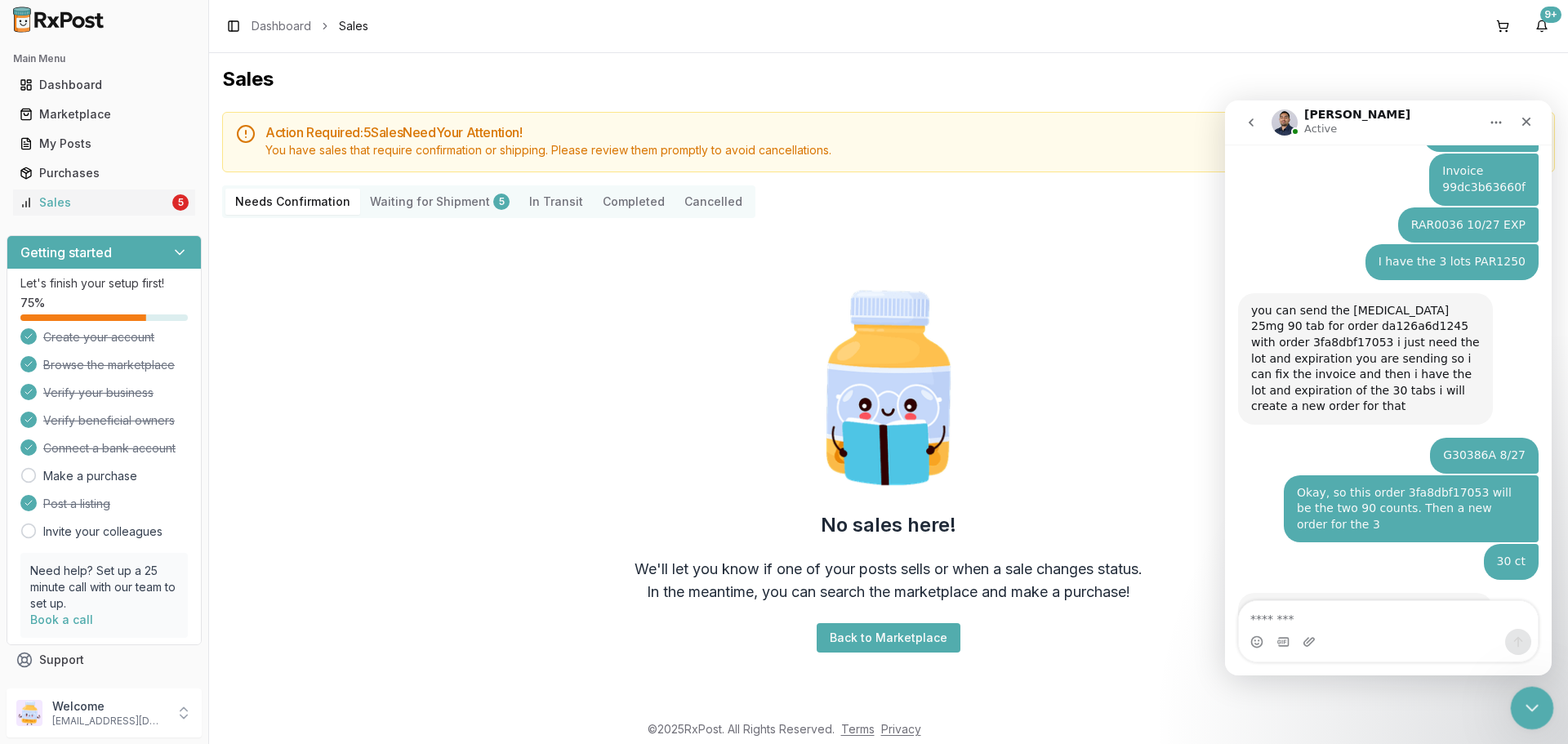
scroll to position [529, 0]
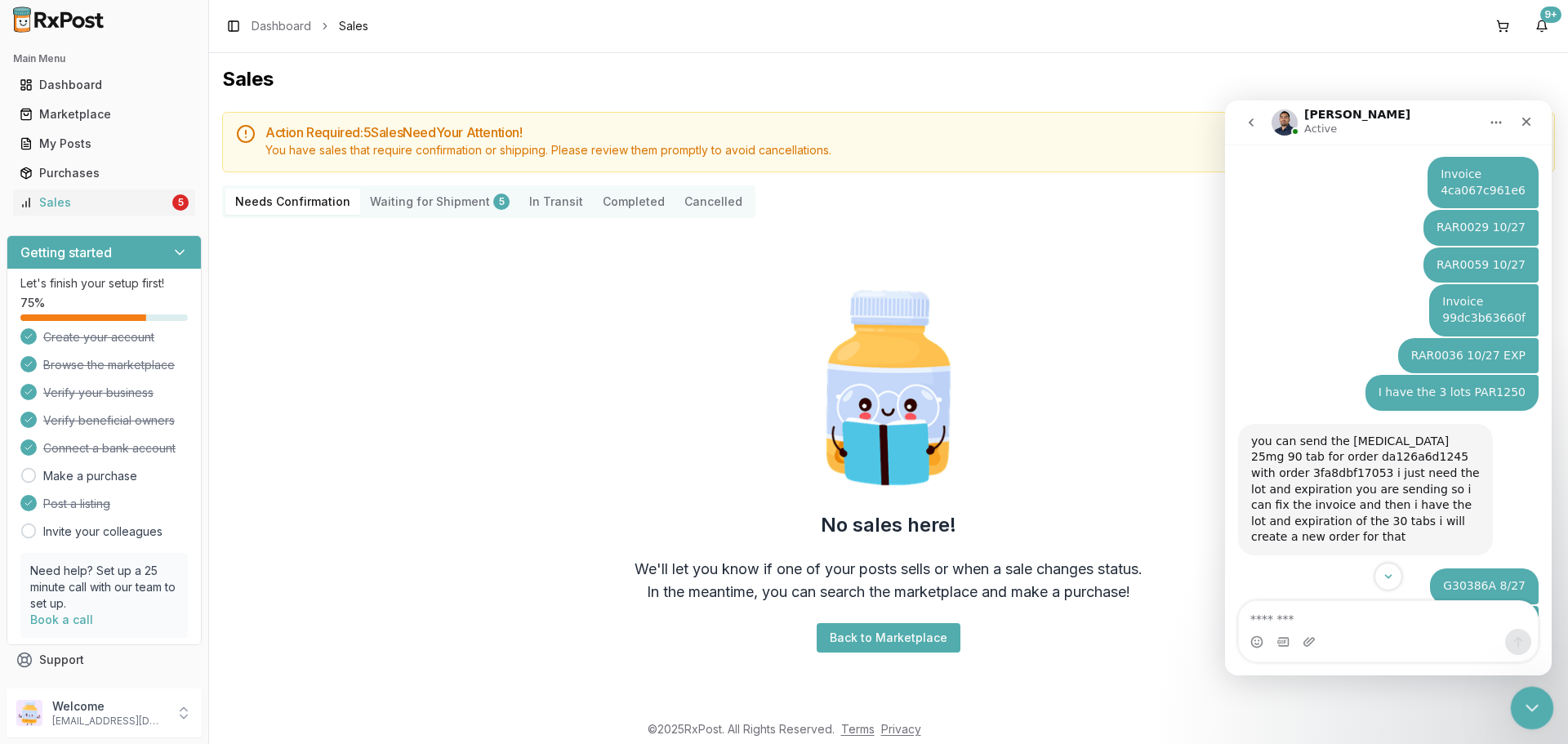
click at [1528, 705] on icon "Close Intercom Messenger" at bounding box center [1530, 705] width 20 height 20
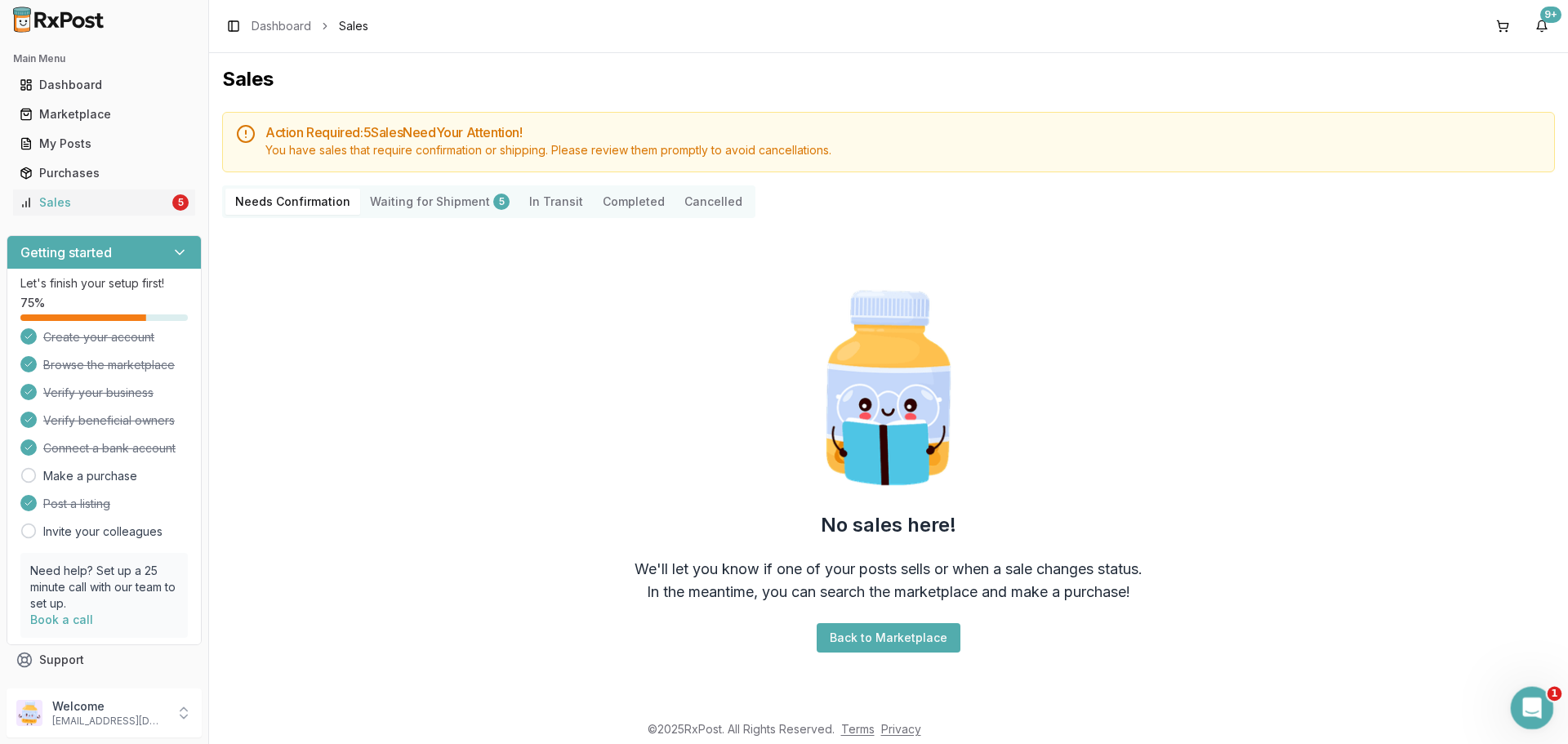
click at [1545, 704] on div "Open Intercom Messenger" at bounding box center [1530, 705] width 54 height 54
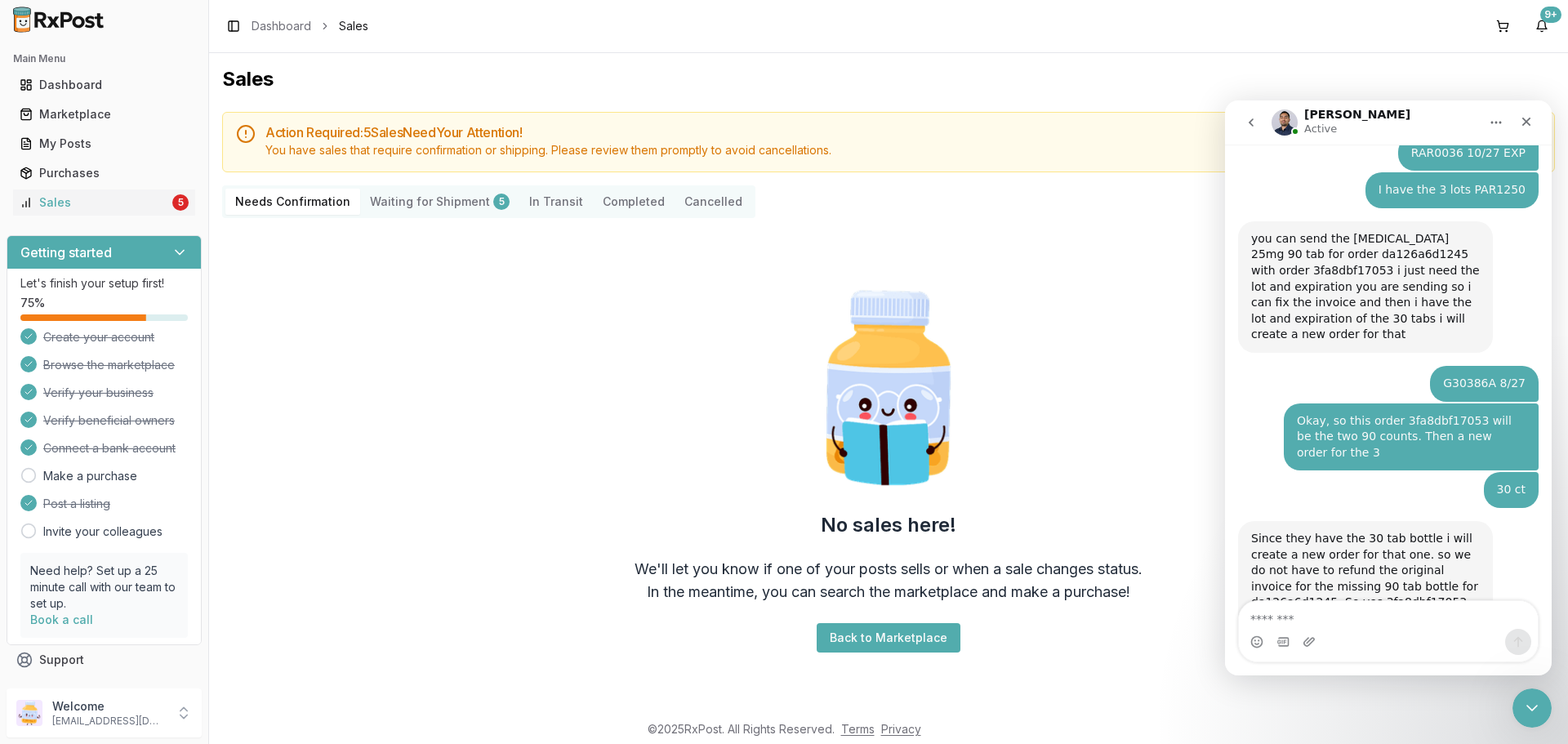
scroll to position [856, 0]
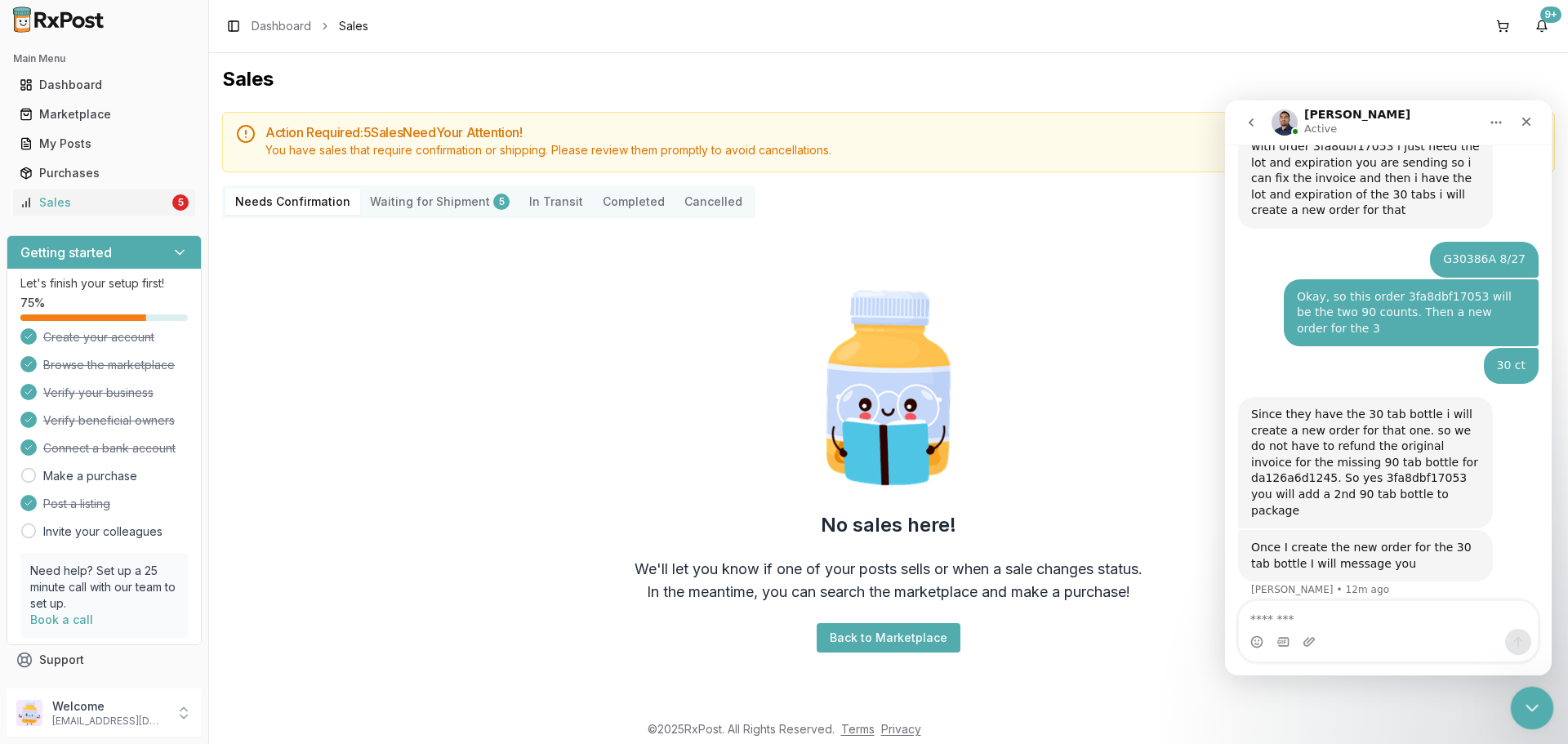
click at [1530, 695] on icon "Close Intercom Messenger" at bounding box center [1530, 705] width 20 height 20
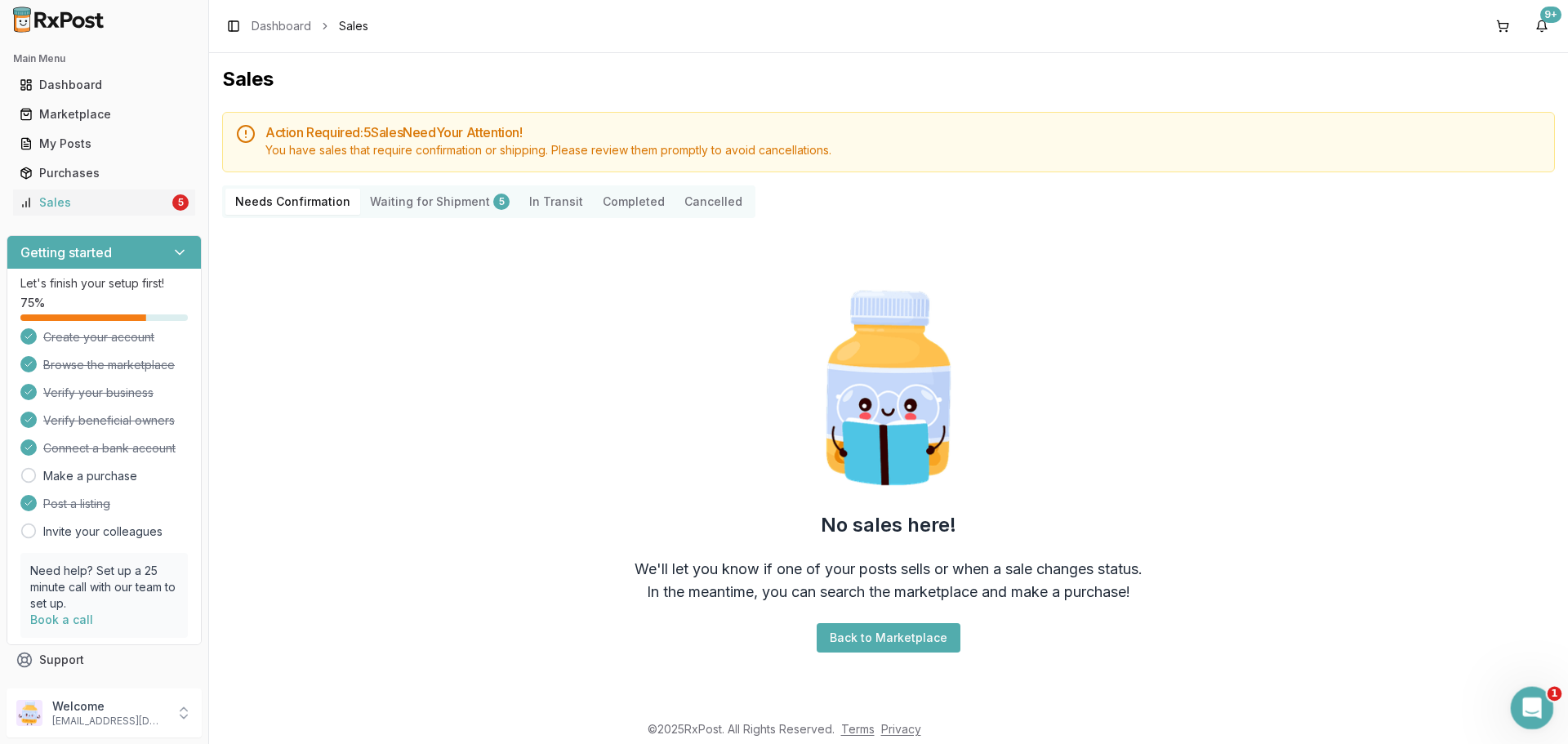
click at [1525, 717] on div "Open Intercom Messenger" at bounding box center [1530, 705] width 54 height 54
click at [1522, 713] on icon "Open Intercom Messenger" at bounding box center [1532, 707] width 27 height 27
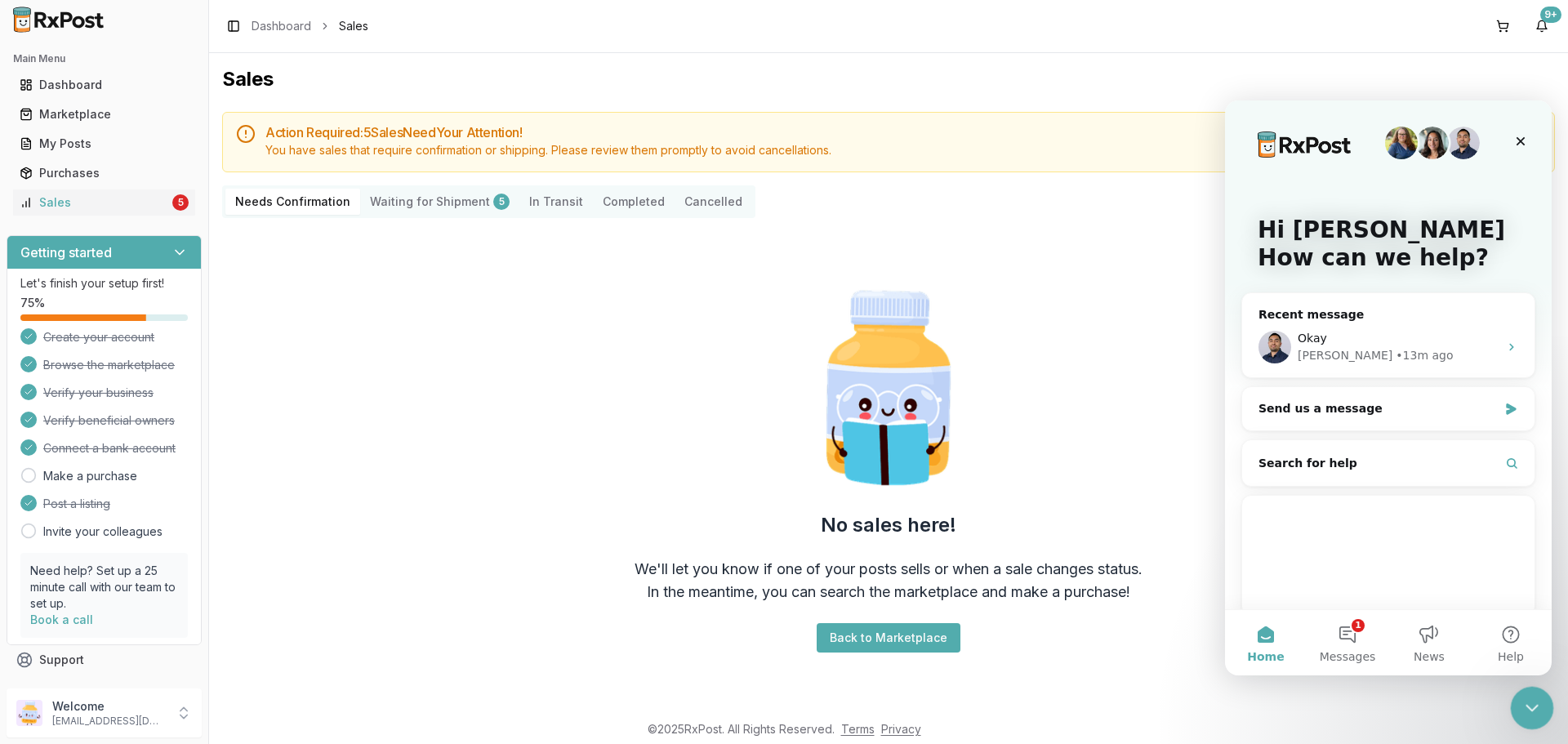
click at [1534, 707] on icon "Close Intercom Messenger" at bounding box center [1530, 705] width 20 height 20
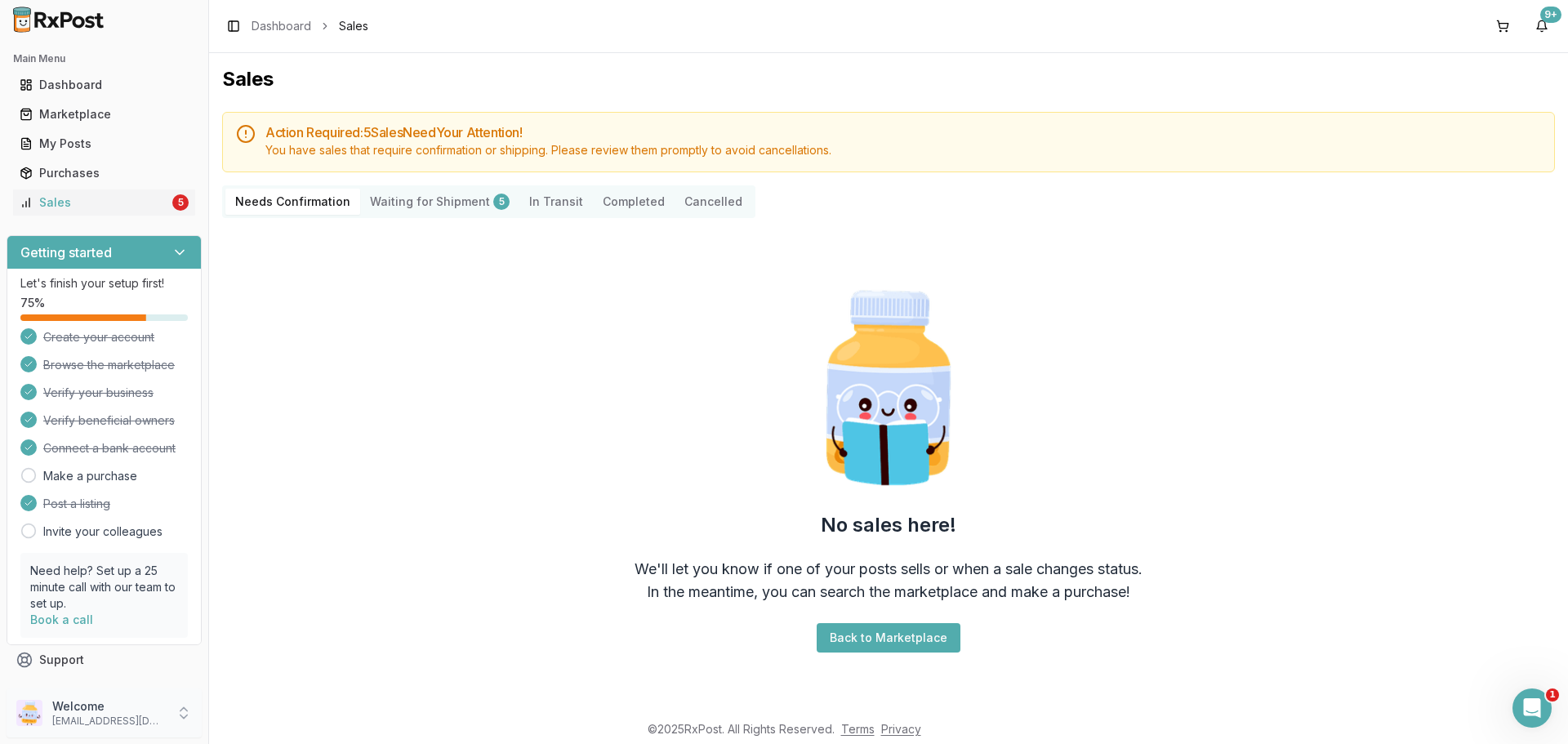
click at [137, 730] on div "Welcome [EMAIL_ADDRESS][DOMAIN_NAME]" at bounding box center [104, 713] width 195 height 49
click at [264, 716] on span "Sign Out" at bounding box center [297, 716] width 155 height 17
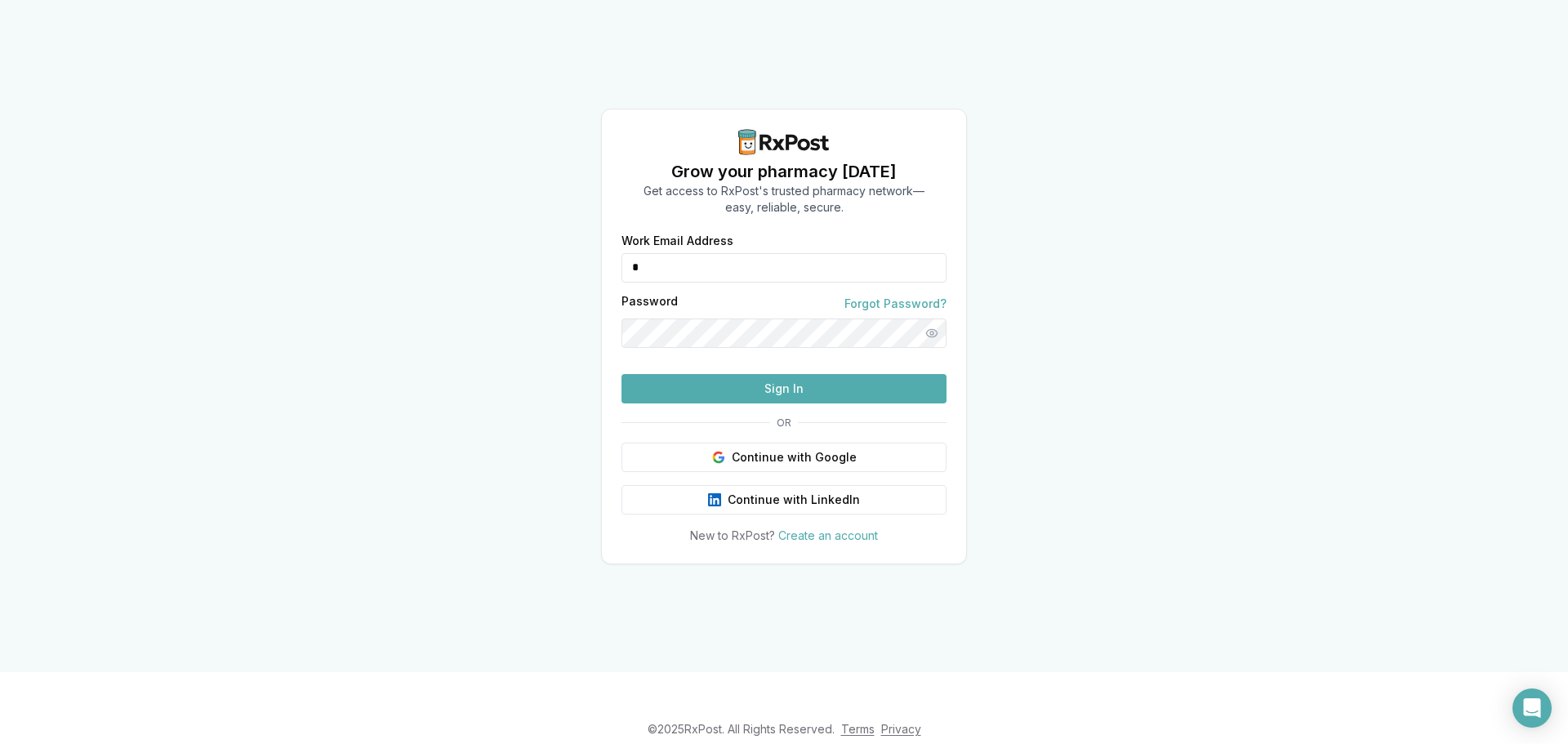
drag, startPoint x: 824, startPoint y: 261, endPoint x: 542, endPoint y: 249, distance: 282.3
click at [538, 249] on div "Grow your pharmacy [DATE] Get access to RxPost's trusted pharmacy network— easy…" at bounding box center [784, 335] width 1568 height 672
type input "**********"
click at [790, 396] on button "Sign In" at bounding box center [784, 389] width 325 height 30
click at [785, 403] on button "Sign In" at bounding box center [784, 389] width 325 height 30
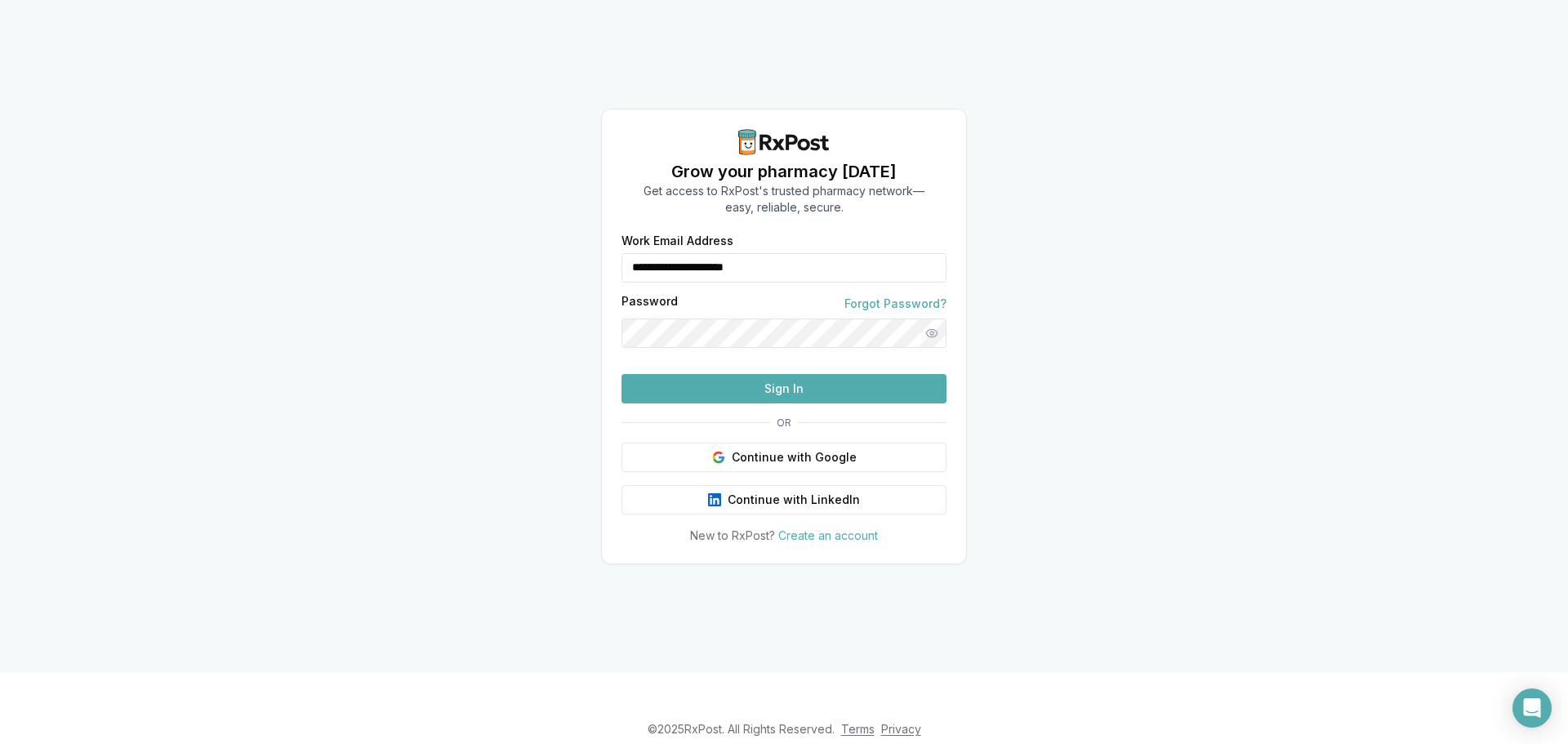
click at [805, 403] on button "Sign In" at bounding box center [784, 389] width 325 height 30
click at [784, 403] on button "Sign In" at bounding box center [784, 389] width 325 height 30
click at [1239, 646] on div "**********" at bounding box center [784, 335] width 1568 height 672
click at [810, 403] on button "Sign In" at bounding box center [784, 389] width 325 height 30
click at [1208, 529] on div "**********" at bounding box center [784, 335] width 1568 height 672
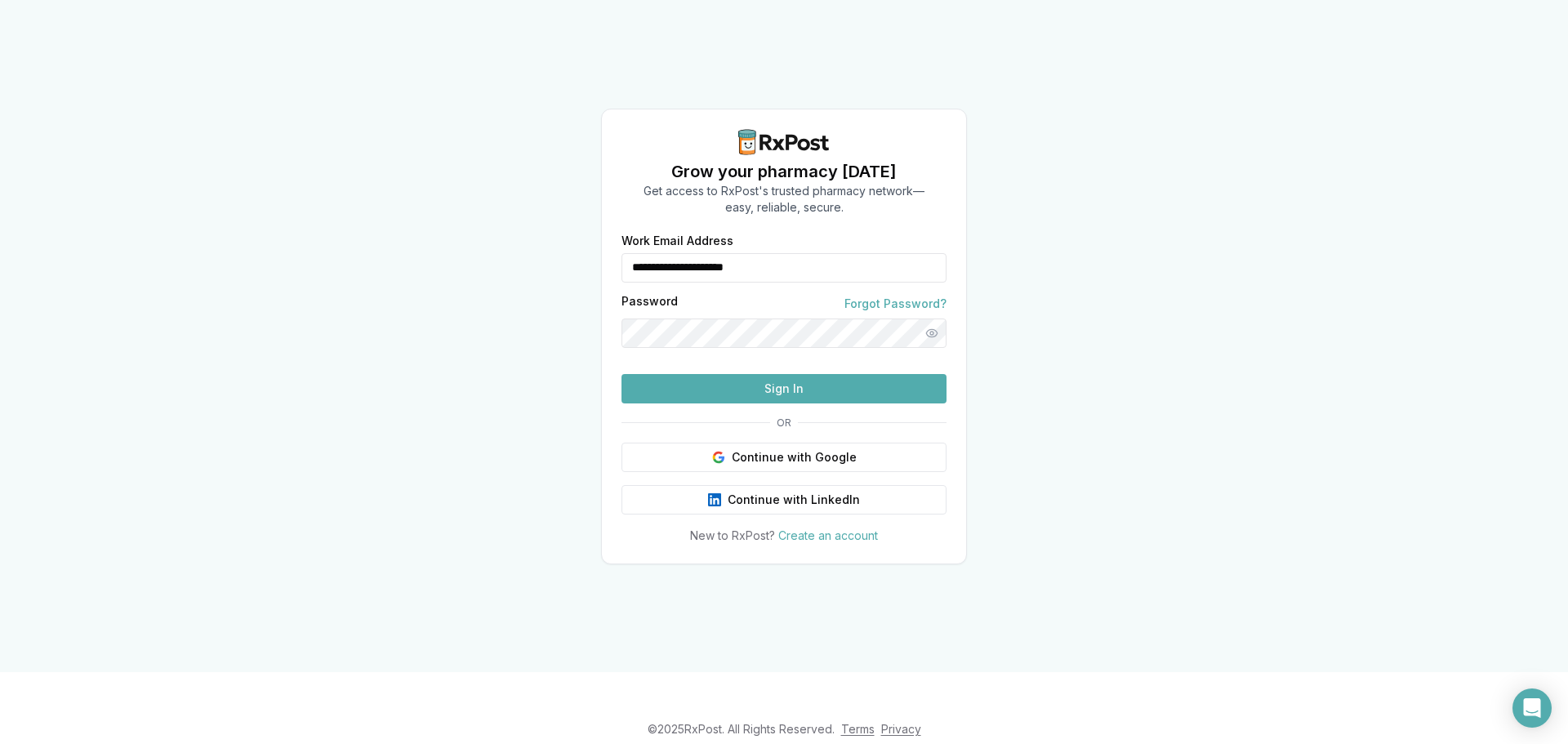
click at [851, 403] on button "Sign In" at bounding box center [784, 389] width 325 height 30
